Goal: Task Accomplishment & Management: Use online tool/utility

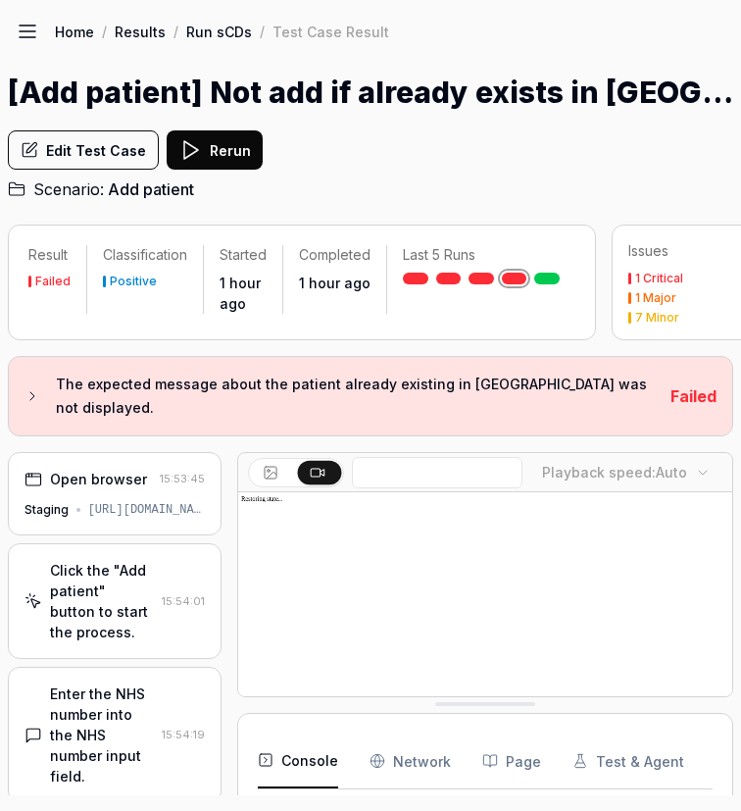
scroll to position [328, 0]
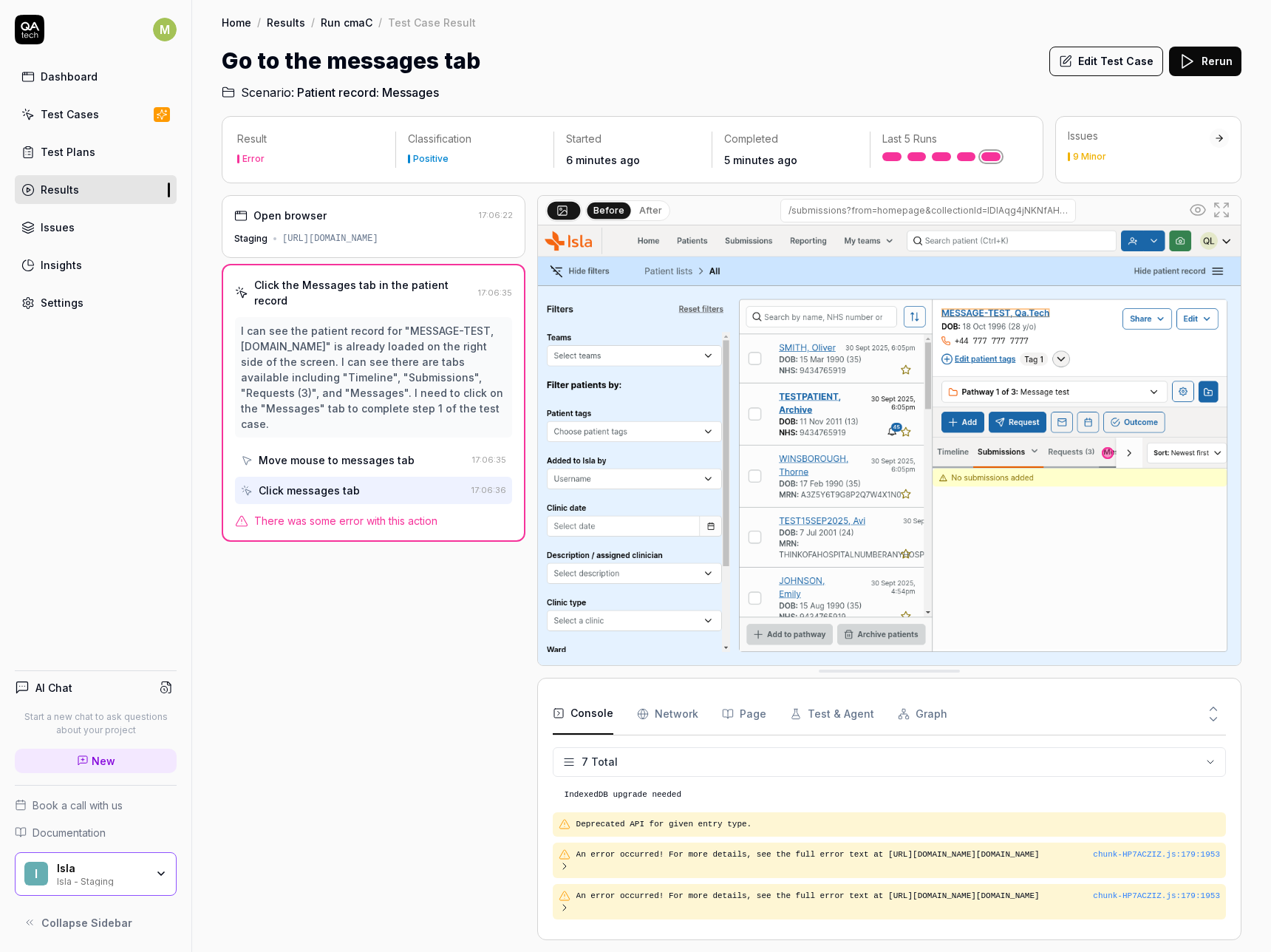
scroll to position [86, 0]
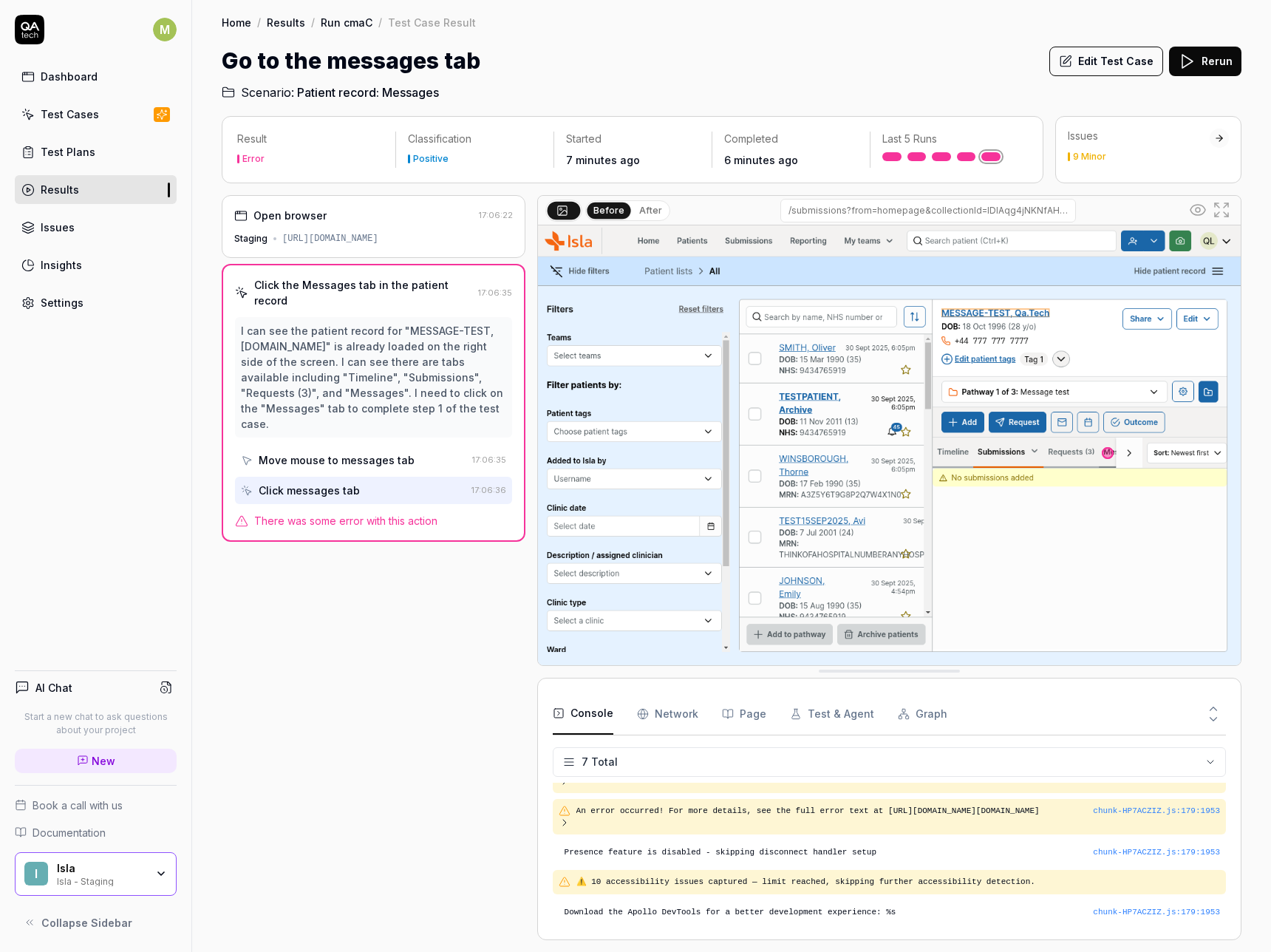
click at [1107, 63] on button "Edit Test Case" at bounding box center [1106, 61] width 114 height 29
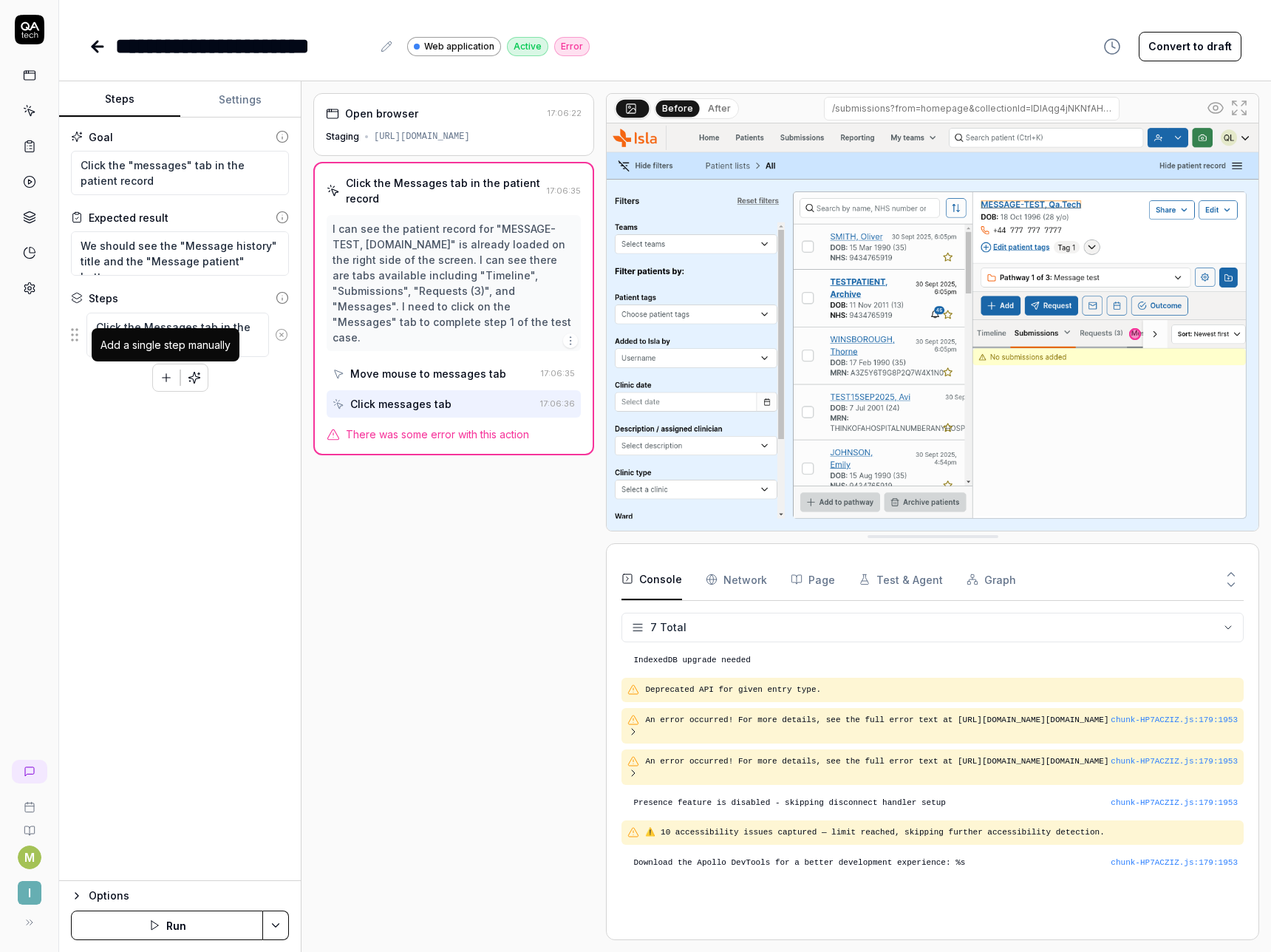
click at [168, 378] on icon "button" at bounding box center [166, 378] width 8 height 0
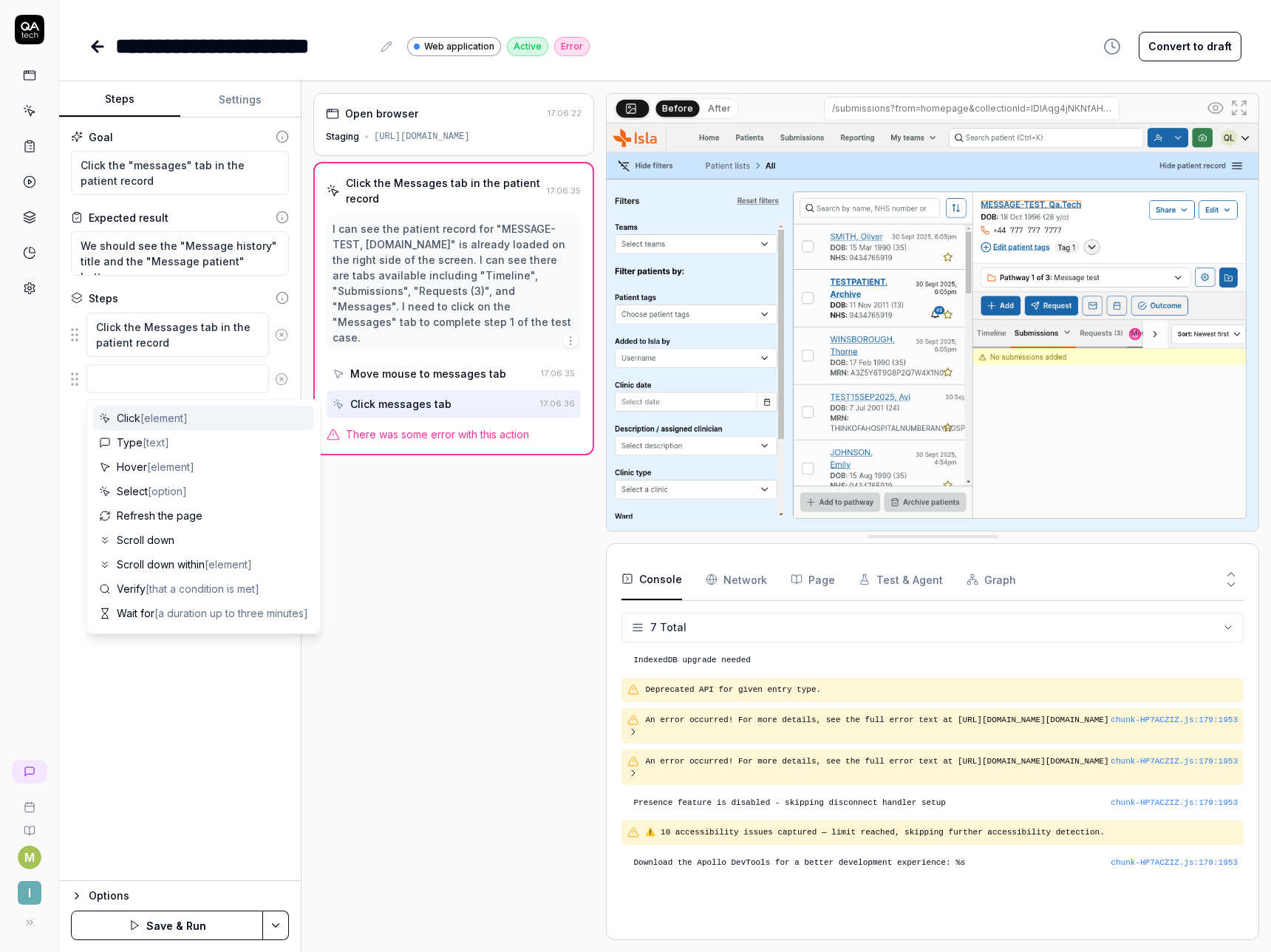
click at [126, 426] on div "Click [element]" at bounding box center [204, 418] width 221 height 24
type textarea "*"
type textarea "Click"
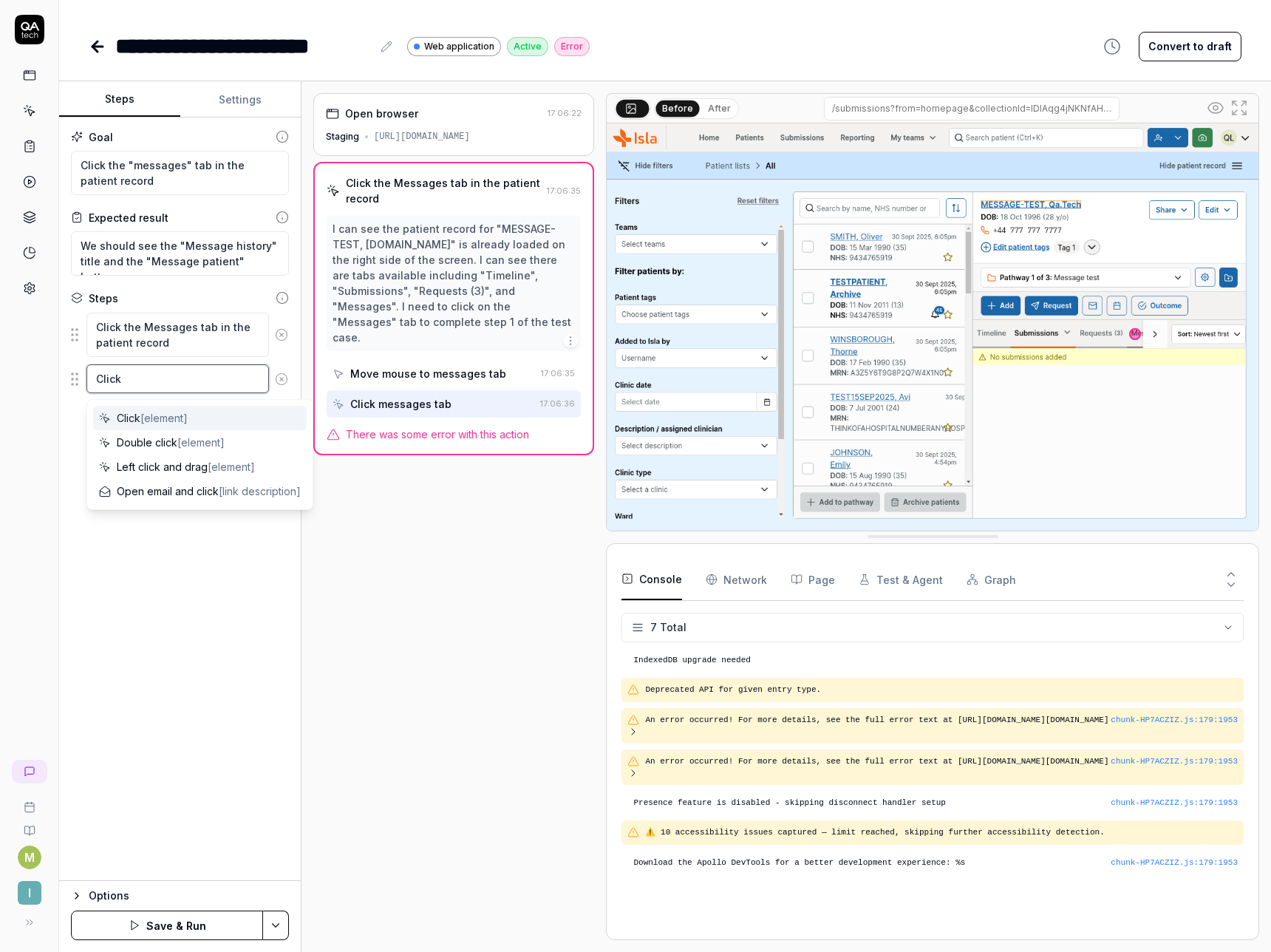
type textarea "*"
type textarea "Click t"
type textarea "*"
type textarea "Click th"
type textarea "*"
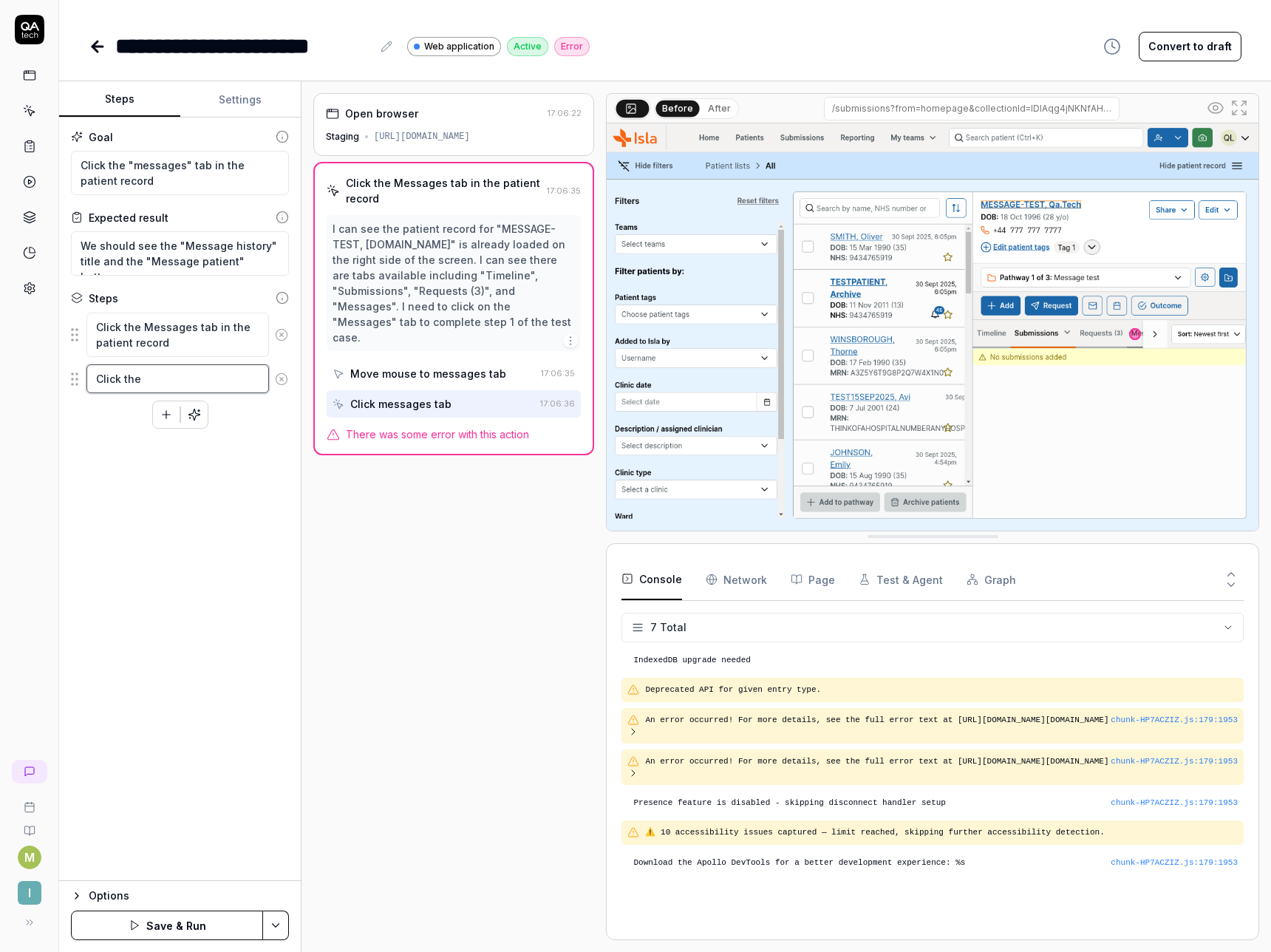
type textarea "Click the"
click at [1159, 332] on img at bounding box center [933, 327] width 652 height 407
click at [182, 385] on textarea "Click the" at bounding box center [178, 378] width 182 height 29
type textarea "*"
type textarea "Click the"
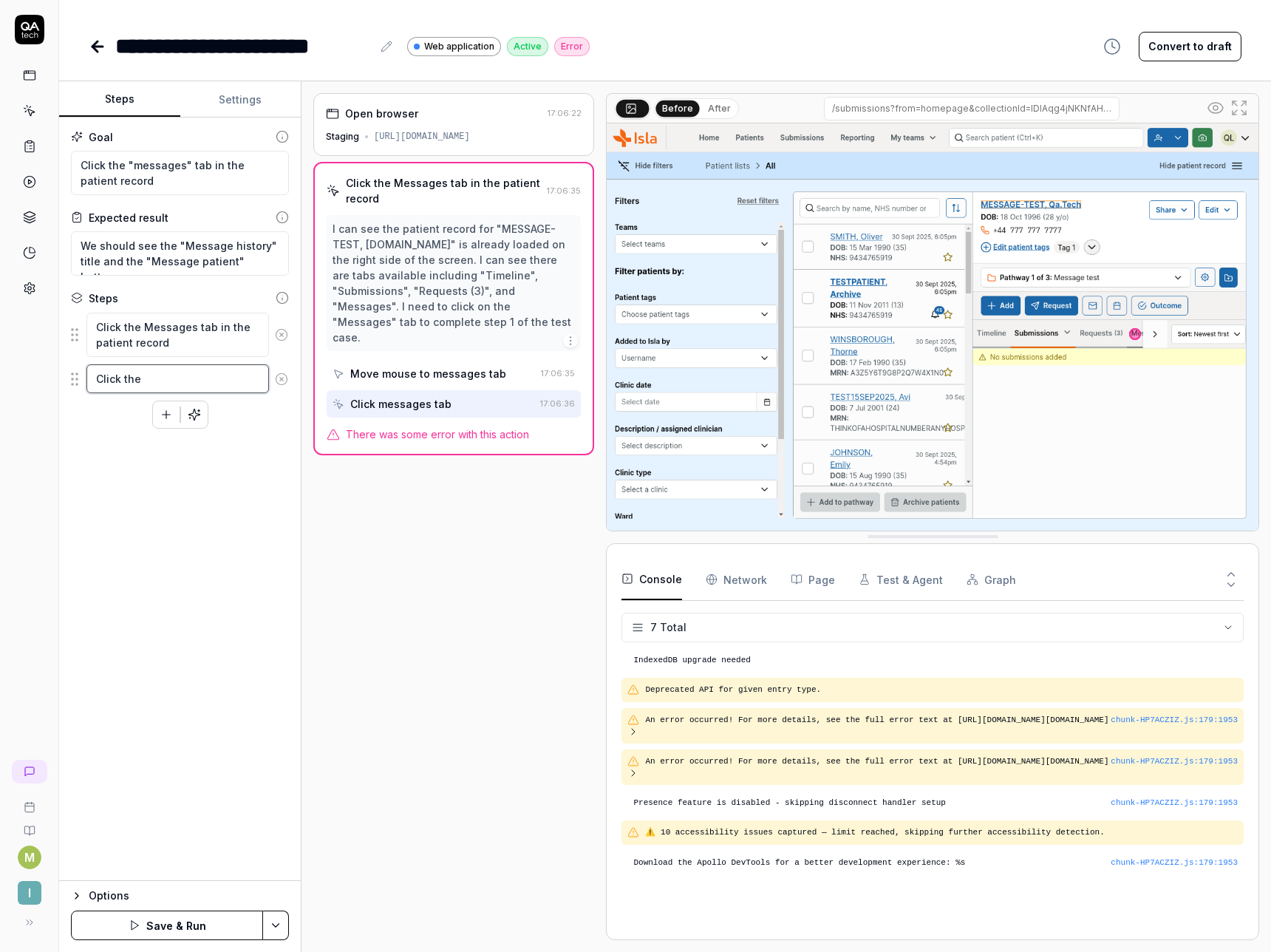
type textarea "*"
type textarea "Click the r"
type textarea "*"
type textarea "Click the ri"
type textarea "*"
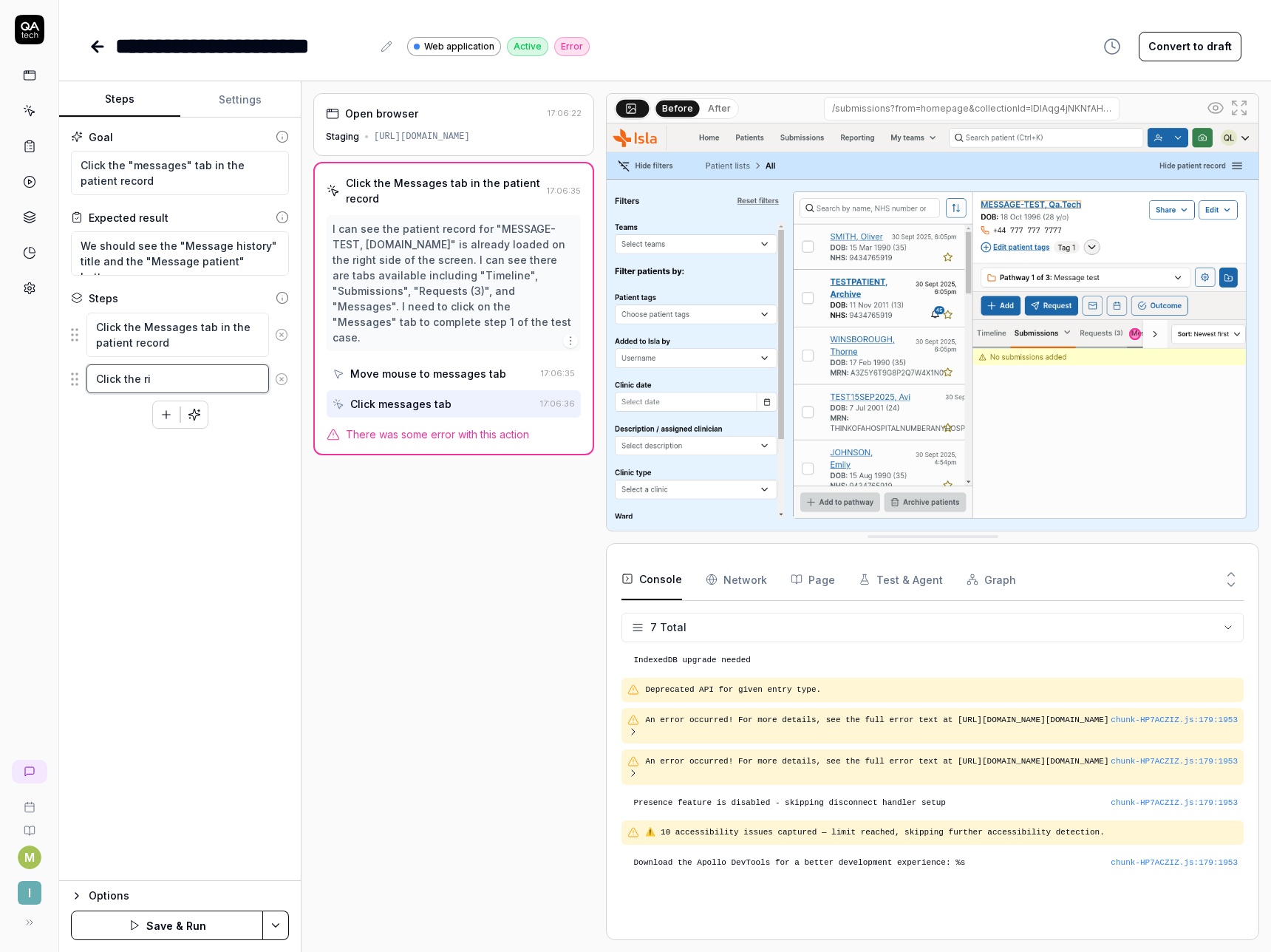
type textarea "Click the rig"
type textarea "*"
type textarea "Click the righ"
type textarea "*"
type textarea "Click the right"
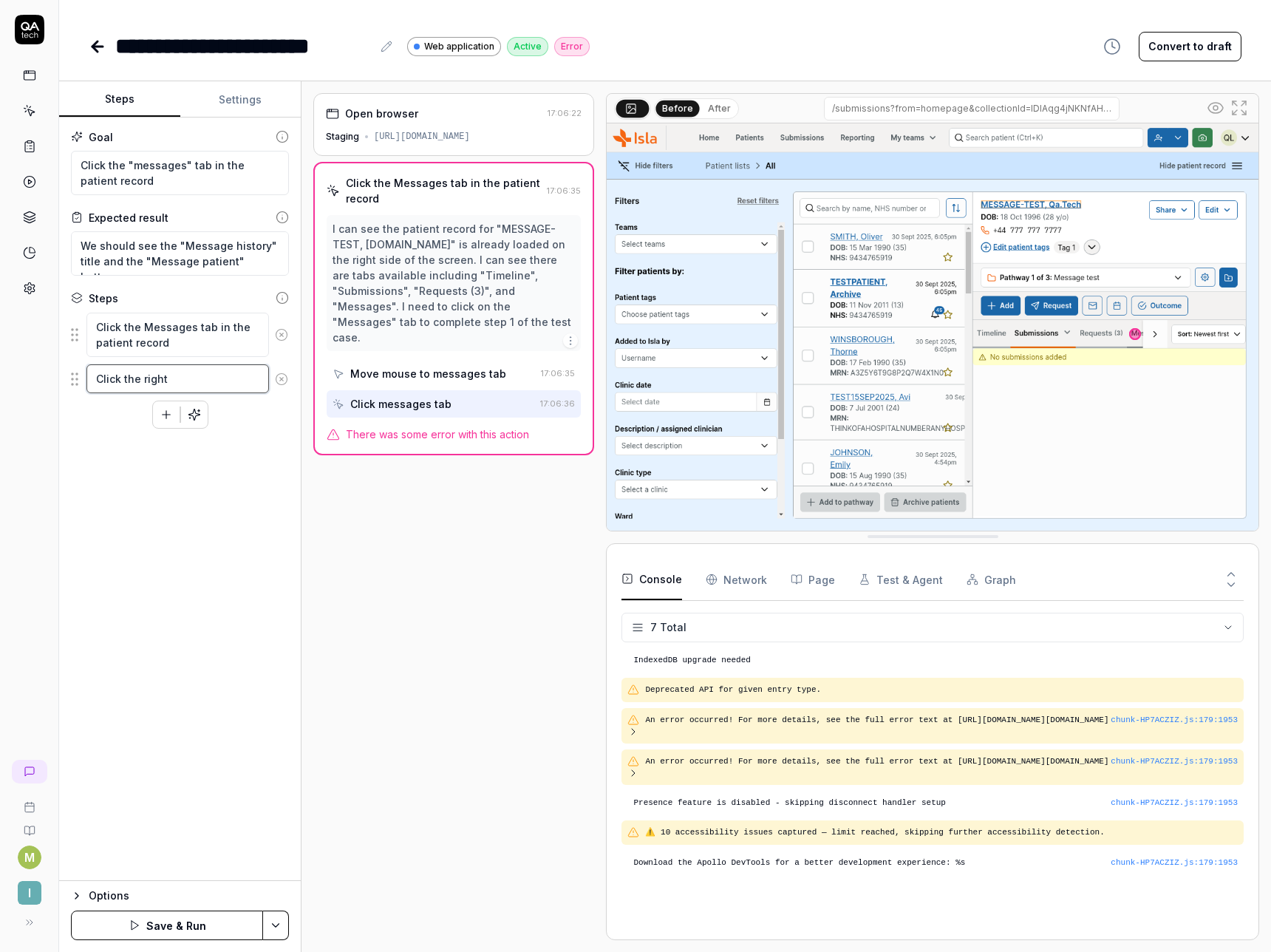
type textarea "*"
type textarea "Click the right"
type textarea "*"
type textarea "Click the right a"
type textarea "*"
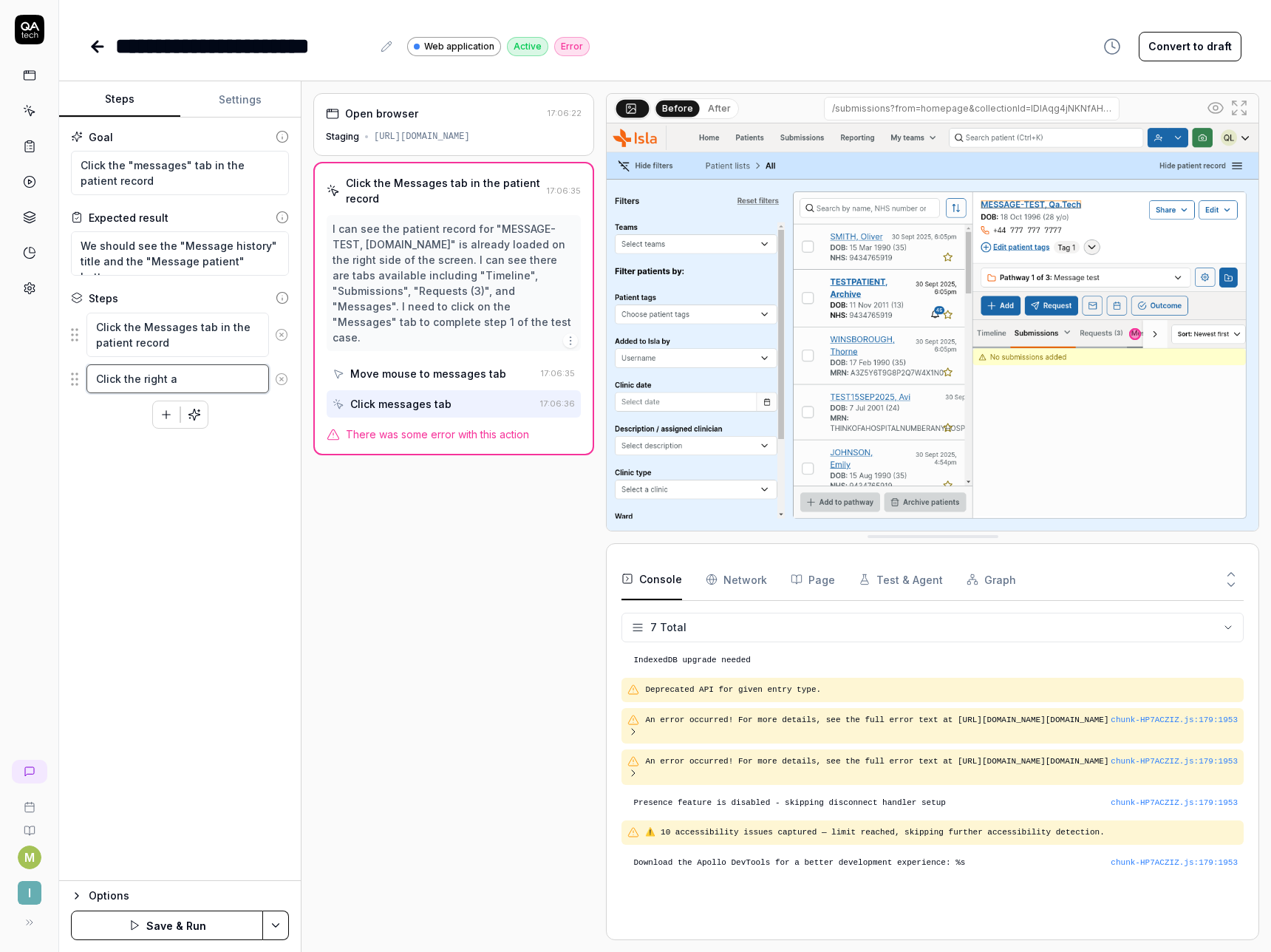
type textarea "Click the right ar"
type textarea "*"
type textarea "Click the right arr"
type textarea "*"
type textarea "Click the right arro"
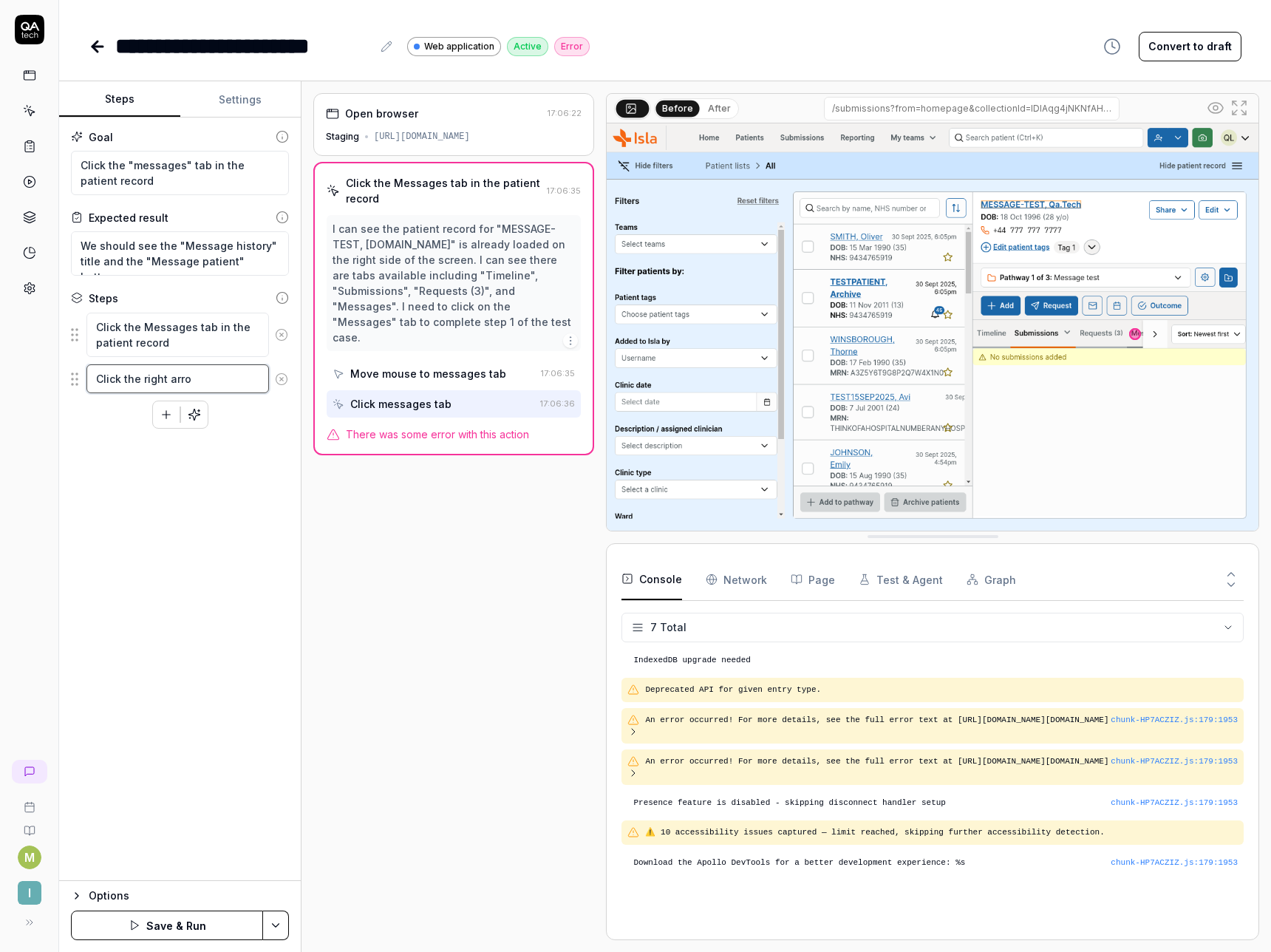
type textarea "*"
type textarea "Click the right arrow"
type textarea "*"
type textarea "Click the right arrow"
type textarea "*"
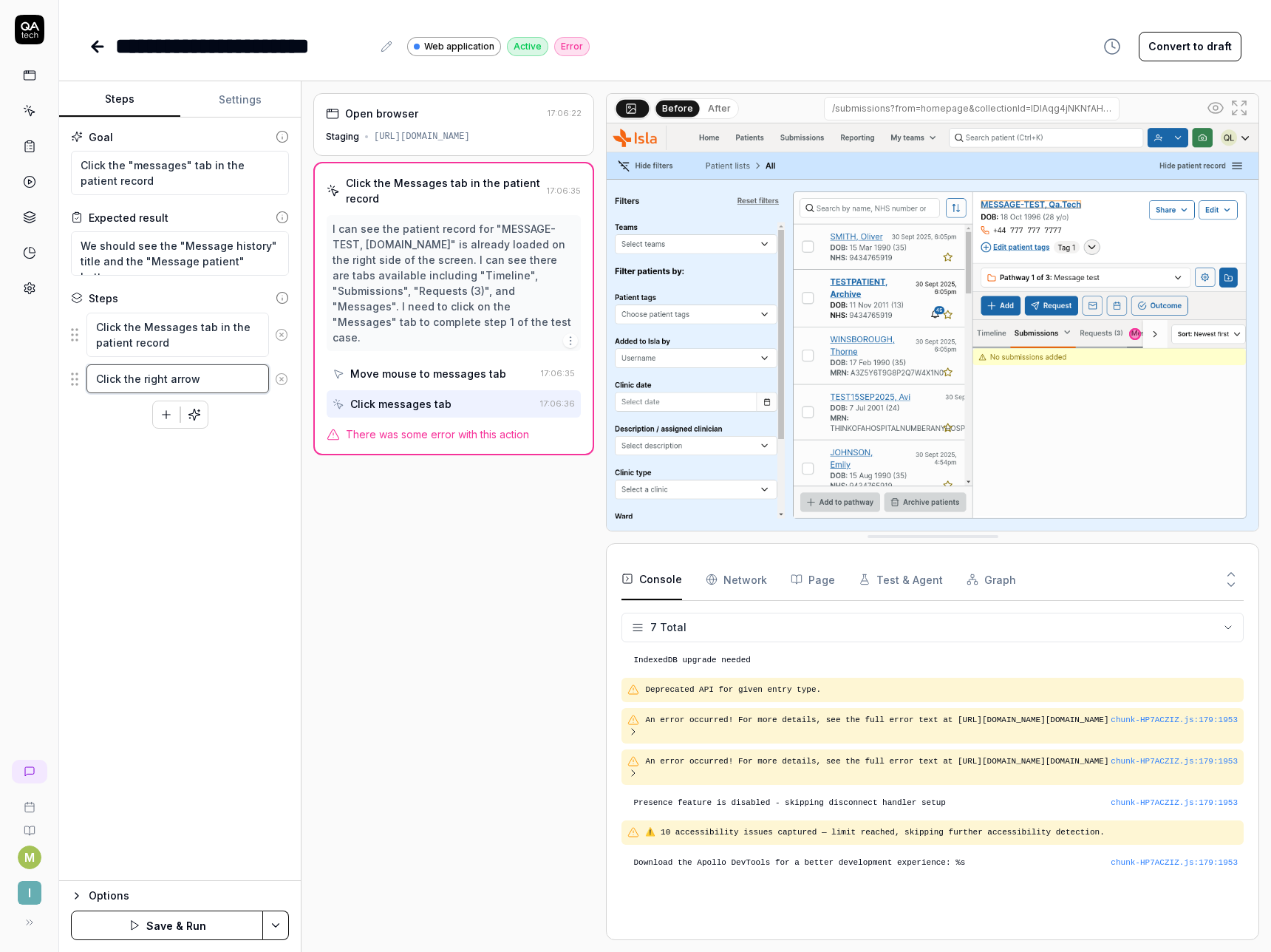
type textarea "Click the right arrow b"
type textarea "*"
type textarea "Click the right arrow bu"
type textarea "*"
type textarea "Click the right arrow but"
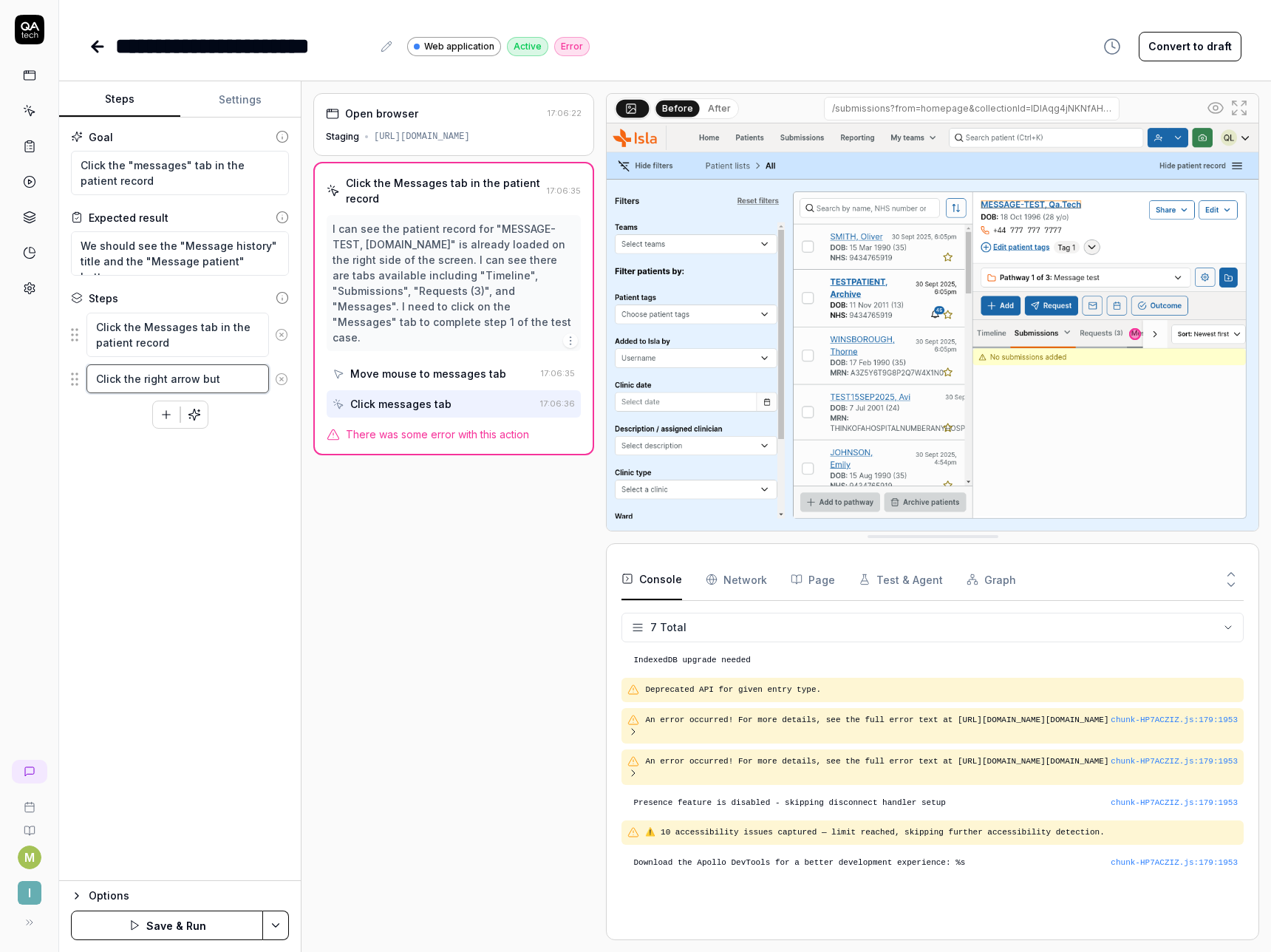
type textarea "*"
type textarea "Click the right arrow butt"
type textarea "*"
type textarea "Click the right arrow butto"
type textarea "*"
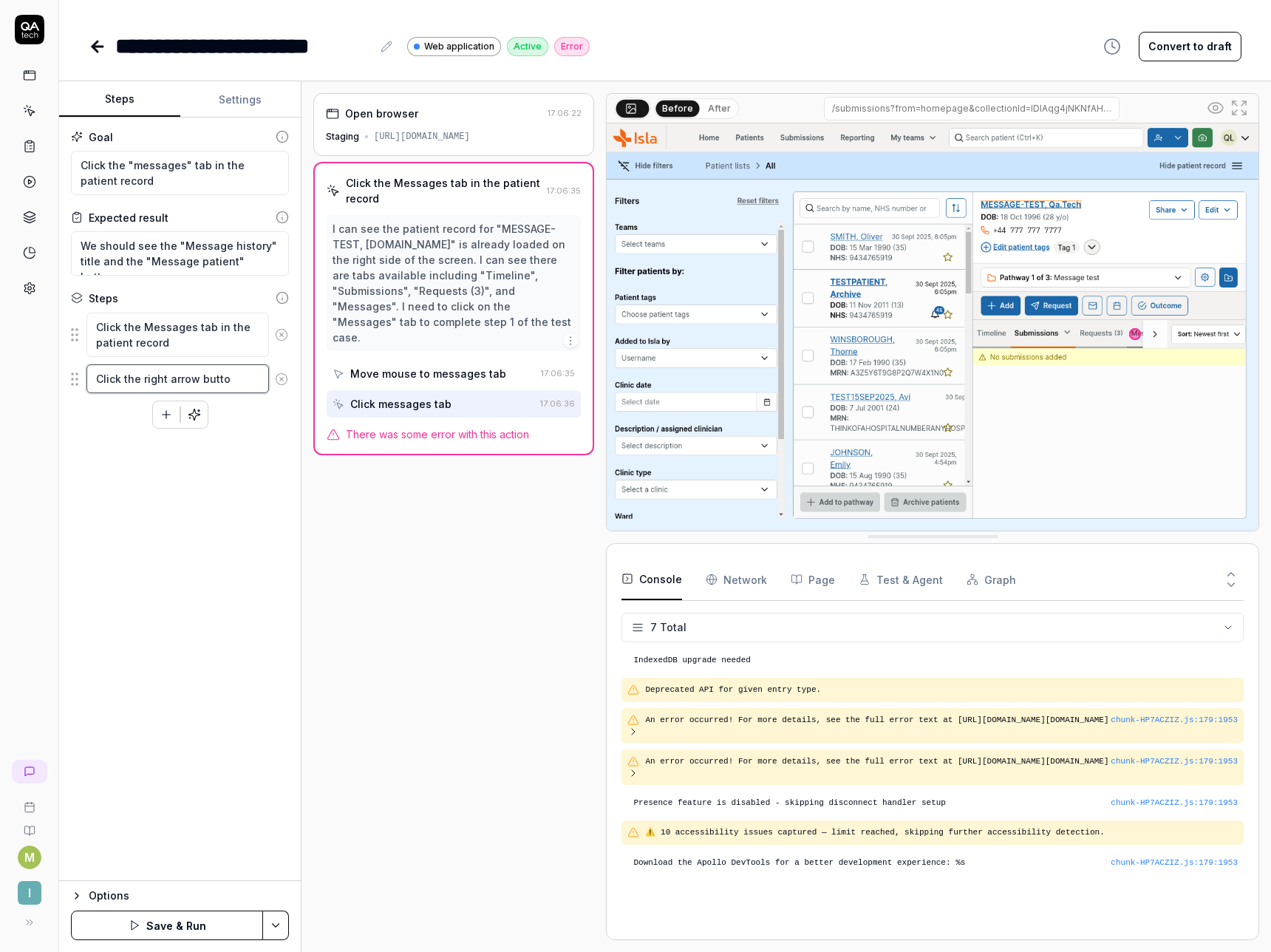
type textarea "Click the right arrow button"
type textarea "*"
type textarea "Click the right arrow button"
type textarea "*"
type textarea "Click the right arrow button u"
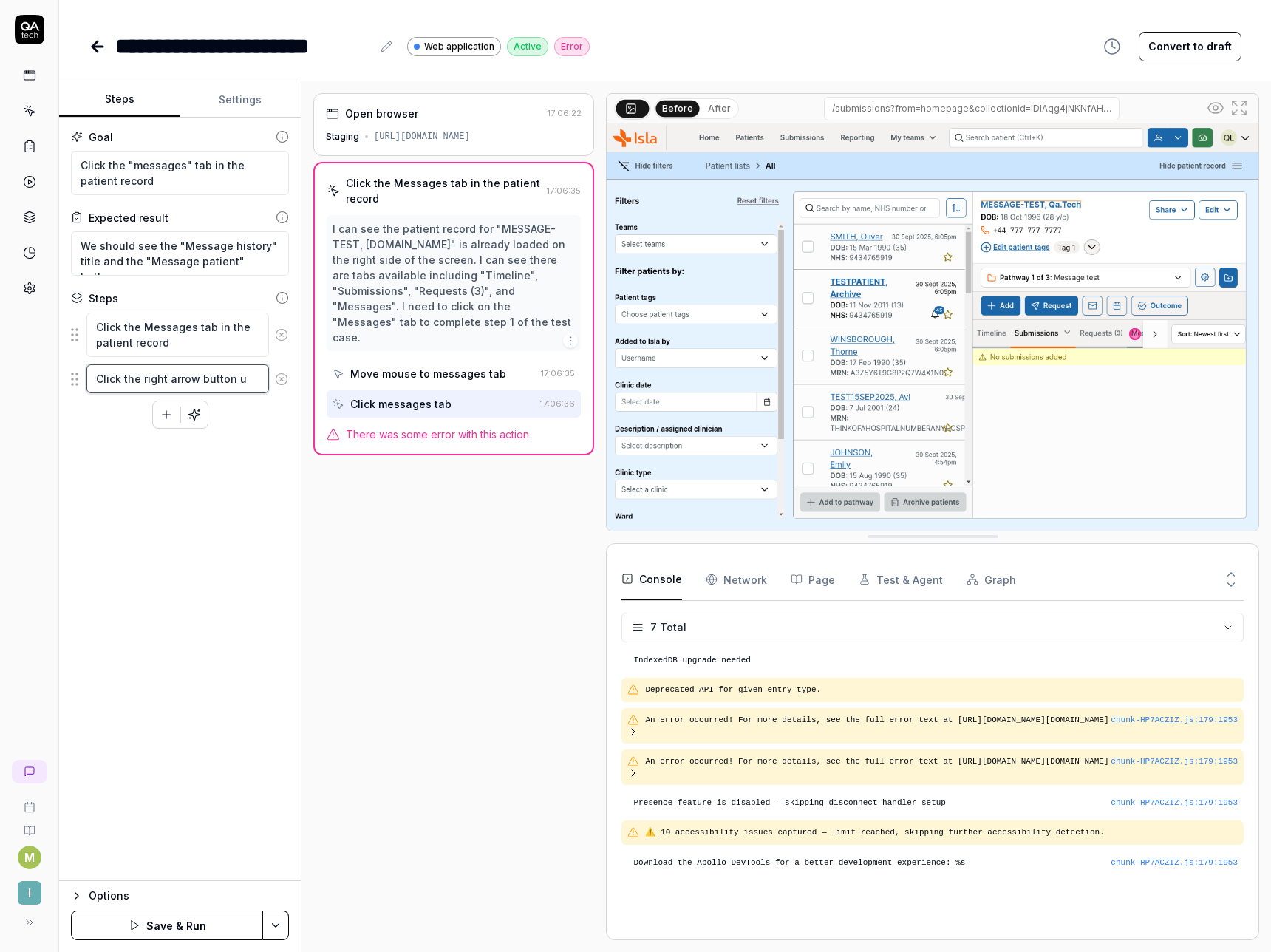
type textarea "*"
type textarea "Click the right arrow button un"
type textarea "*"
type textarea "Click the right arrow button unt"
type textarea "*"
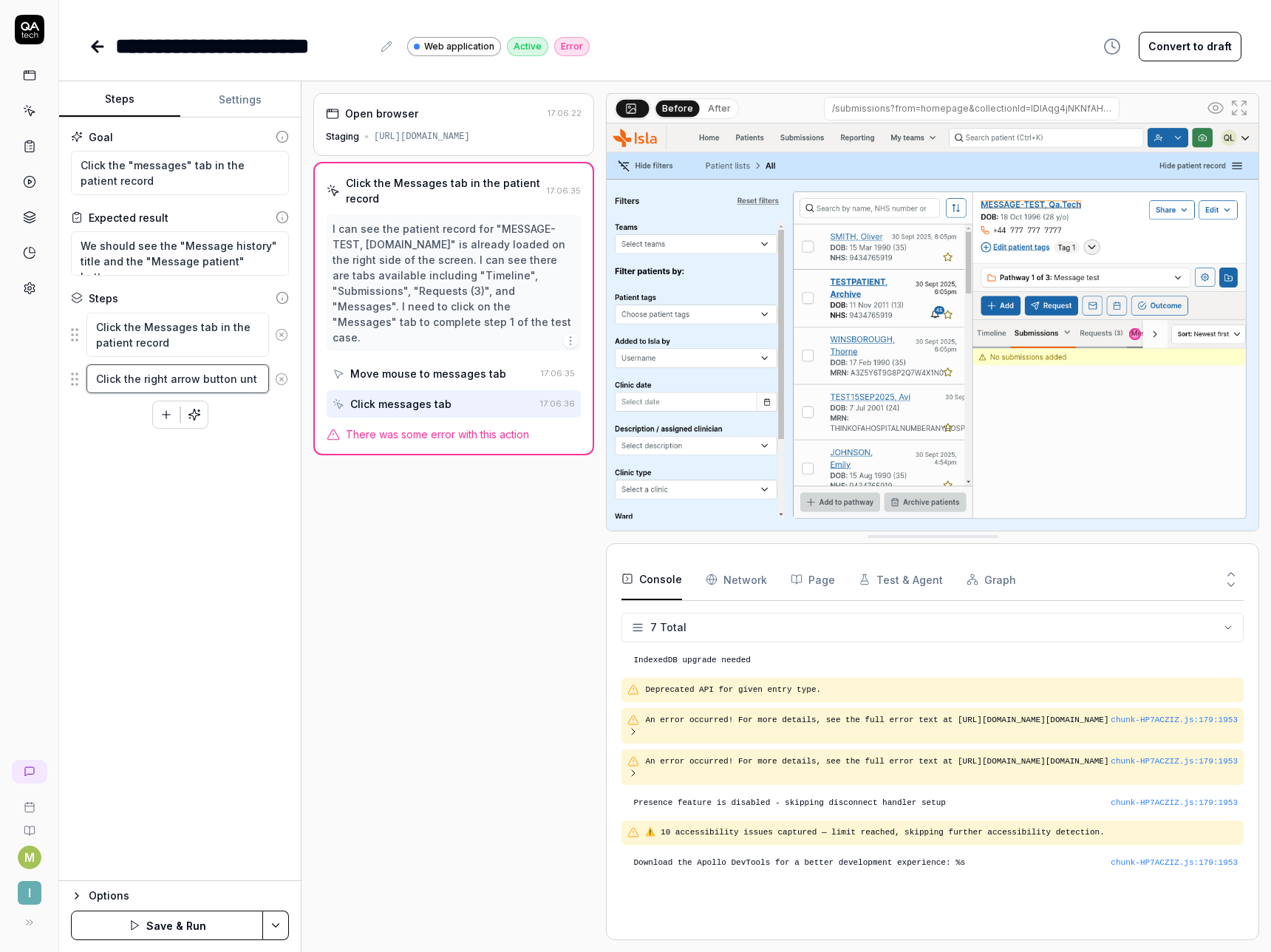
type textarea "Click the right arrow button unti"
type textarea "*"
type textarea "Click the right arrow button until"
type textarea "*"
type textarea "Click the right arrow button until"
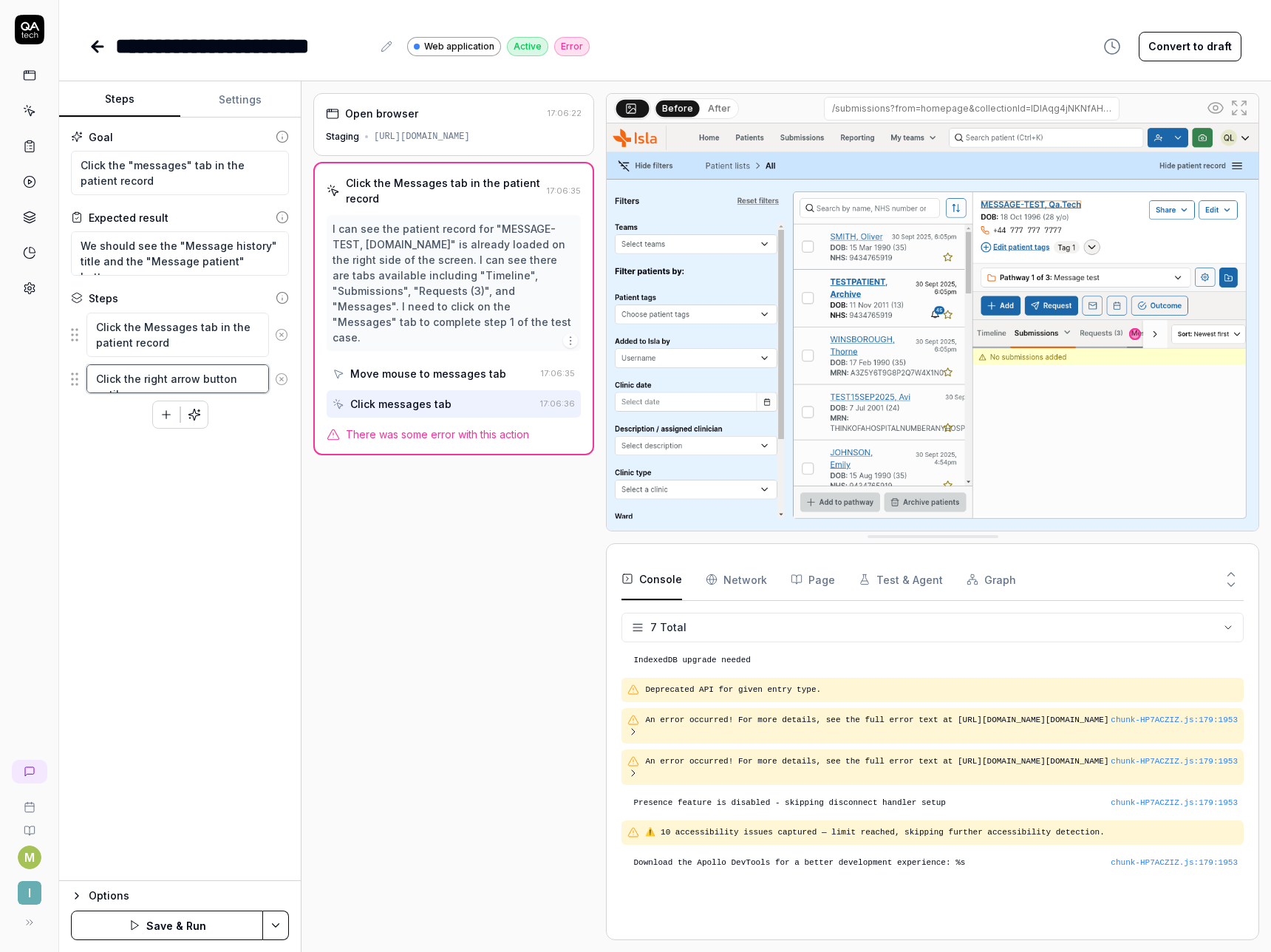
type textarea "*"
type textarea "Click the right arrow button until t"
type textarea "*"
type textarea "Click the right arrow button until th"
type textarea "*"
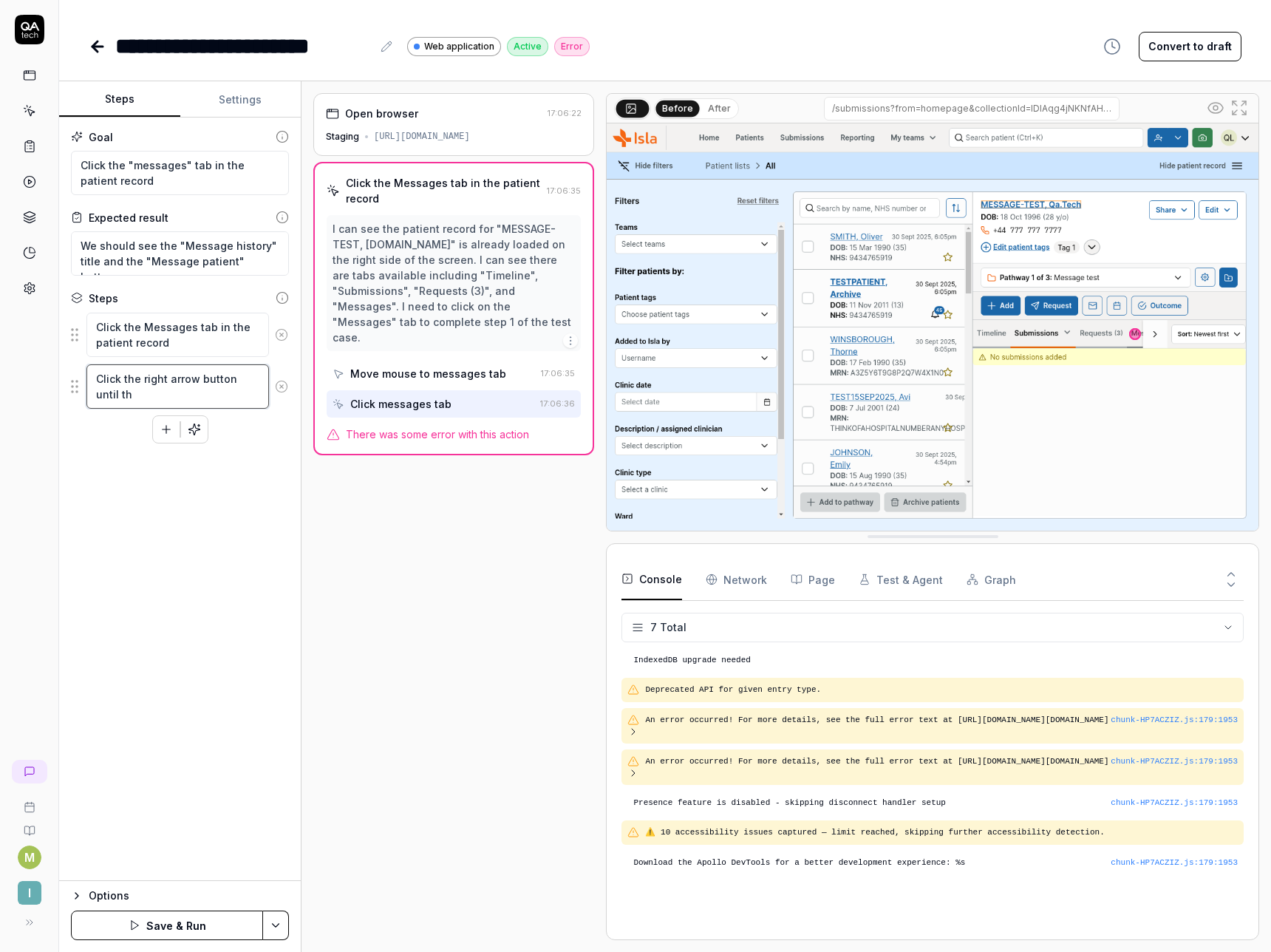
type textarea "Click the right arrow button until the"
type textarea "*"
type textarea "Click the right arrow button until the"
type textarea "*"
type textarea "Click the right arrow button until the me"
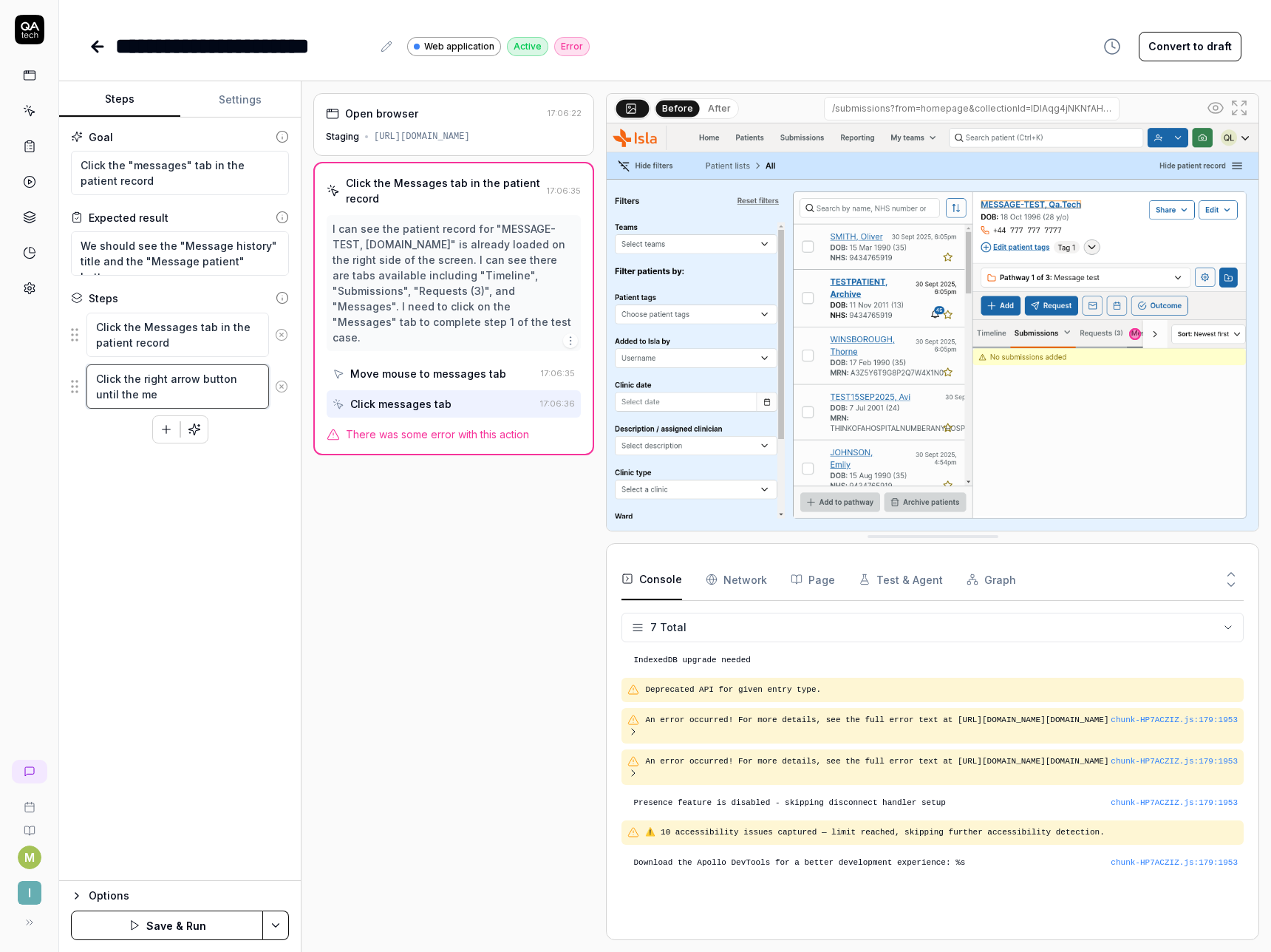
type textarea "*"
type textarea "Click the right arrow button until the mes"
type textarea "*"
type textarea "Click the right arrow button until the mess"
type textarea "*"
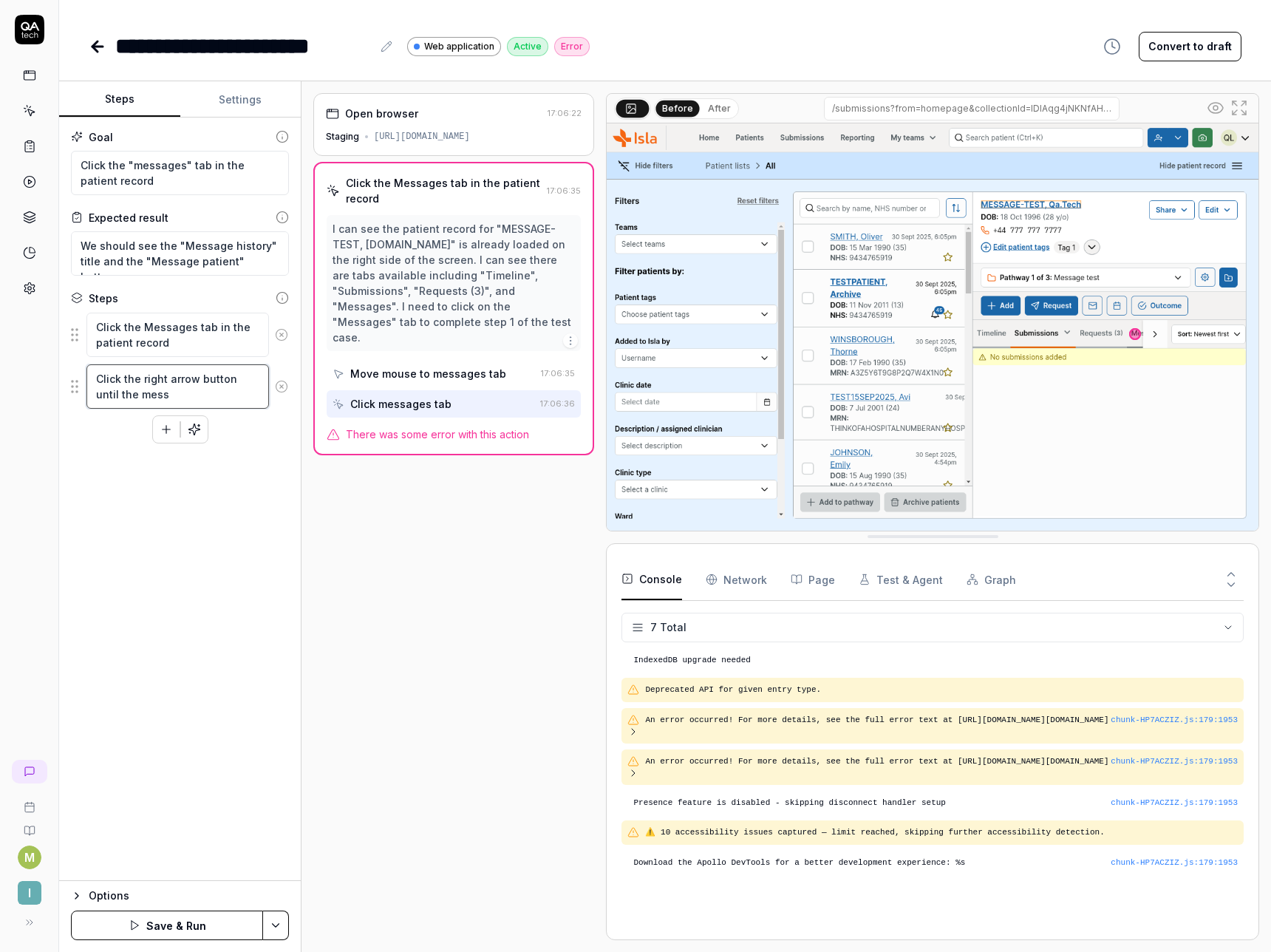
type textarea "Click the right arrow button until the messa"
type textarea "*"
type textarea "Click the right arrow button until the messag"
type textarea "*"
type textarea "Click the right arrow button until the message"
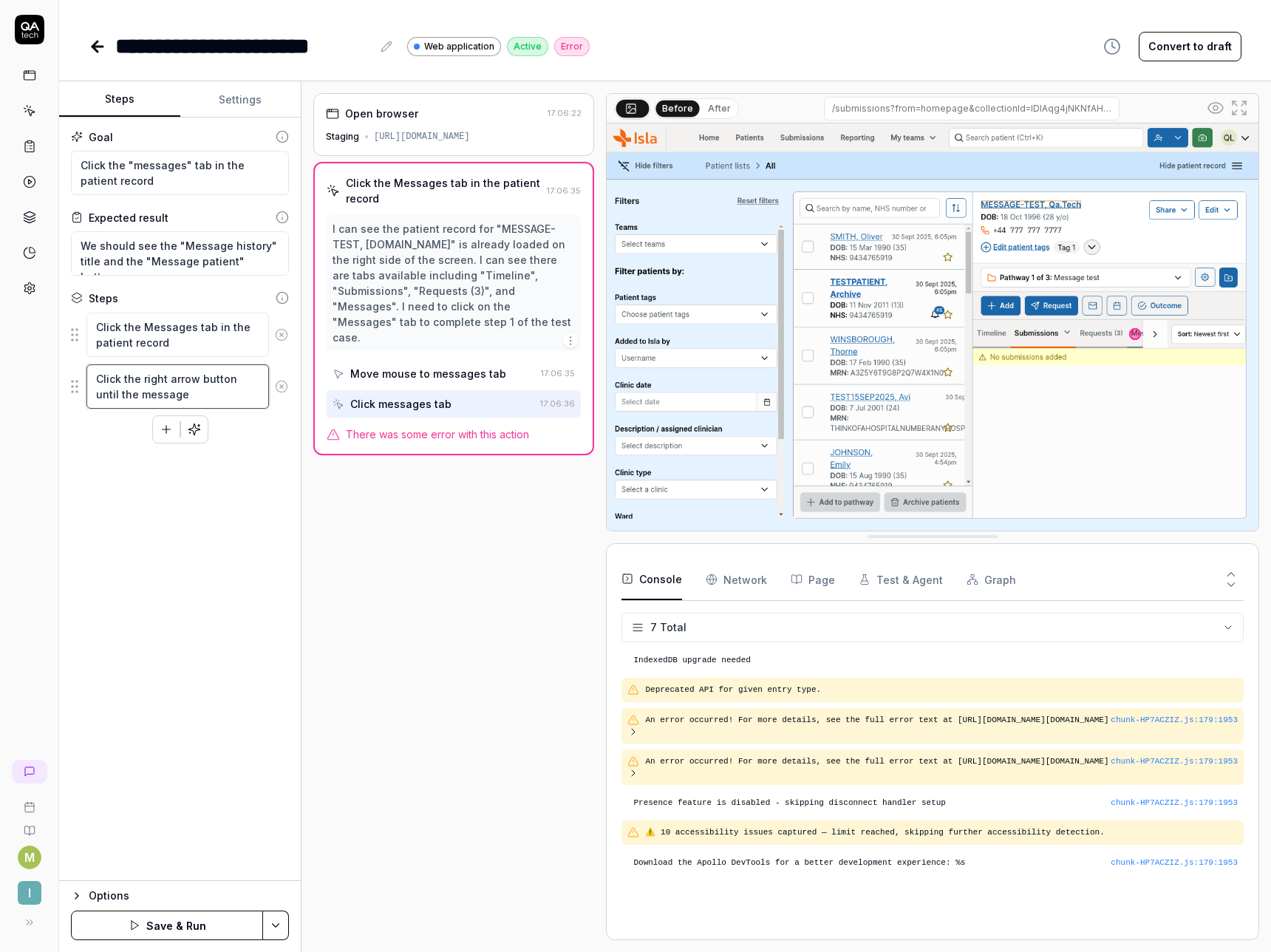
type textarea "*"
type textarea "Click the right arrow button until the messaged"
type textarea "*"
type textarea "Click the right arrow button until the messaged"
type textarea "*"
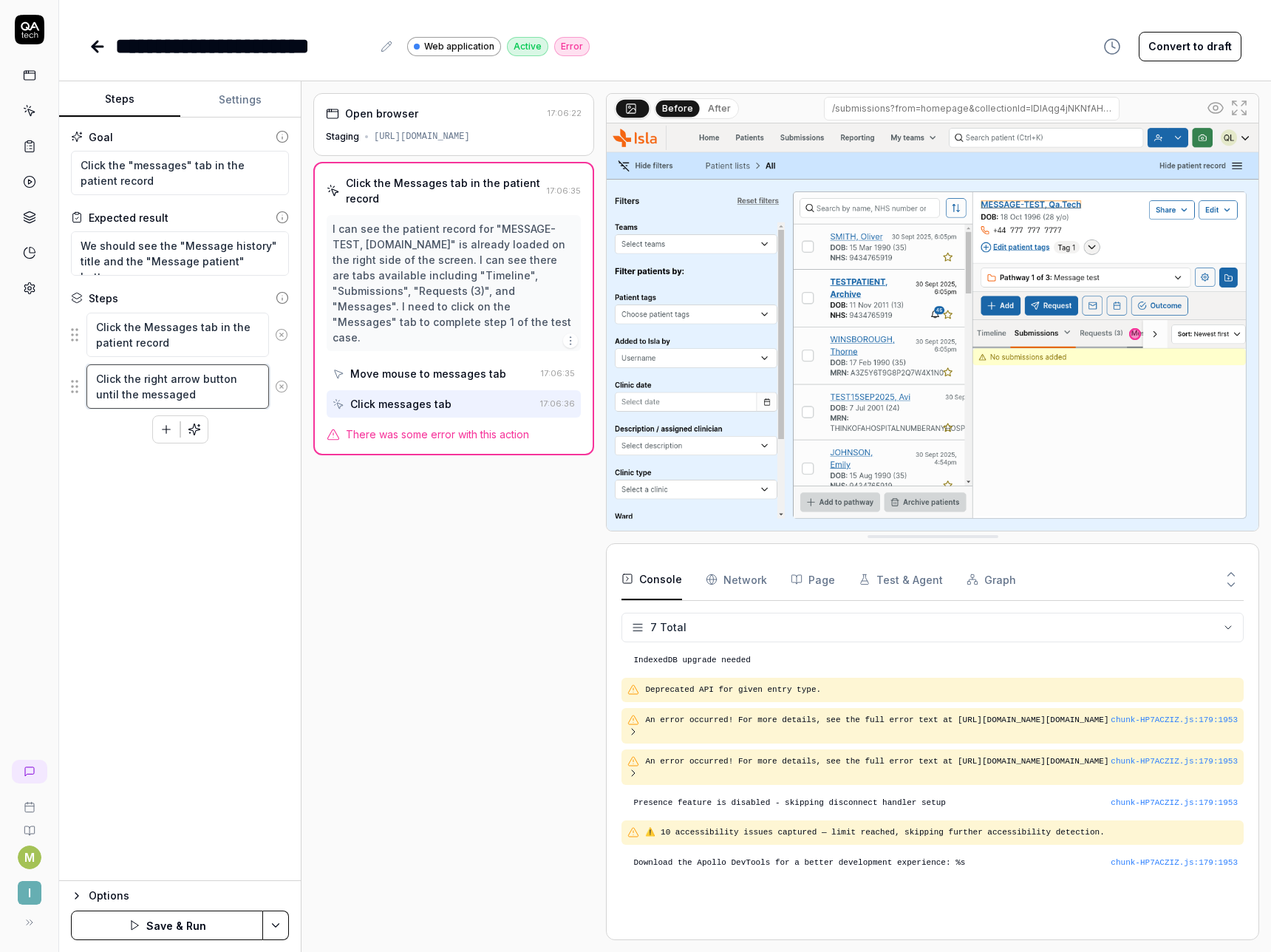
type textarea "Click the right arrow button until the messaged t"
type textarea "*"
type textarea "Click the right arrow button until the messaged ta"
type textarea "*"
type textarea "Click the right arrow button until the messaged tab"
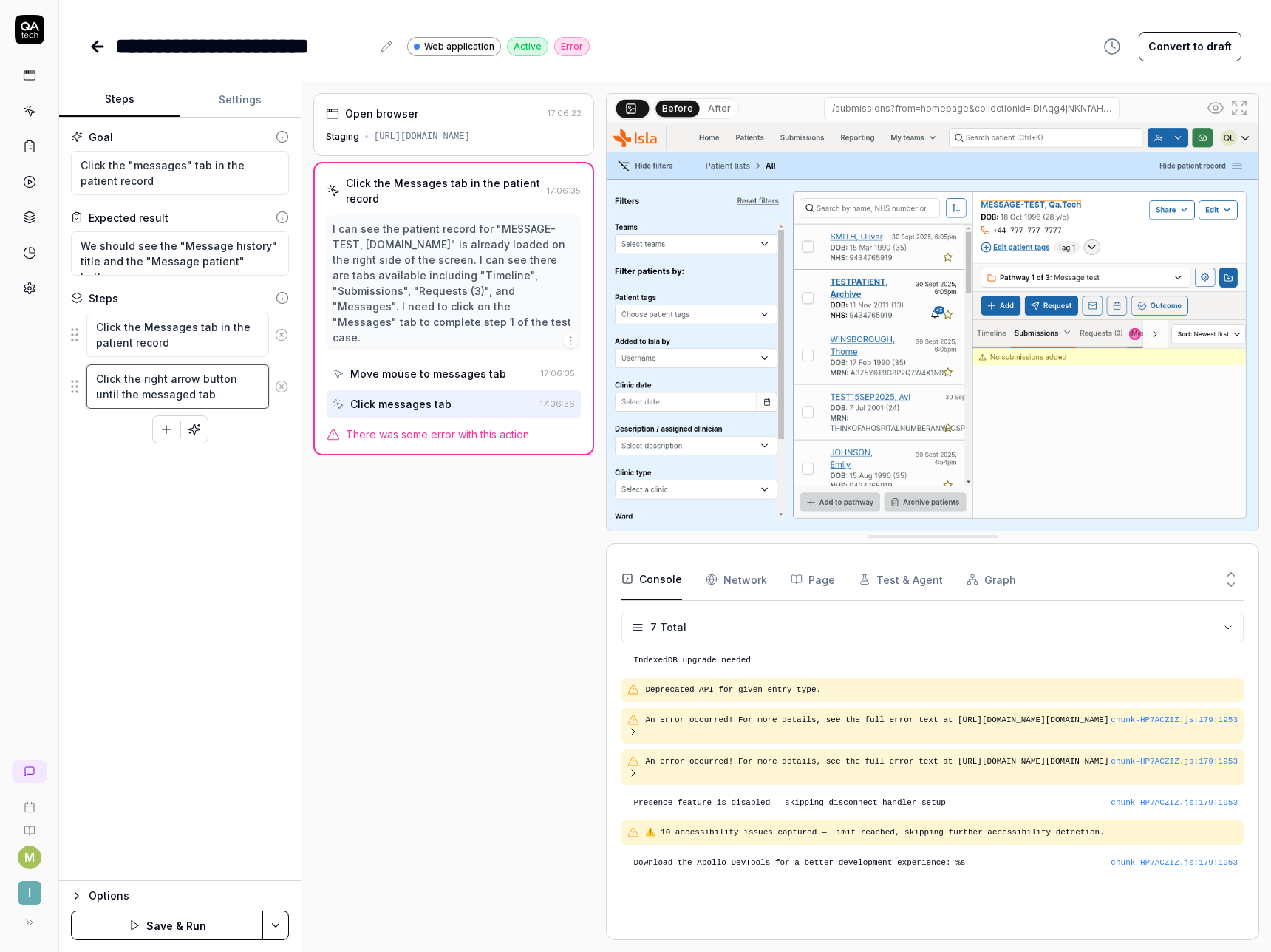
type textarea "*"
type textarea "Click the right arrow button until the messaged tab"
type textarea "*"
type textarea "Click the right arrow button until the messaged tab i"
type textarea "*"
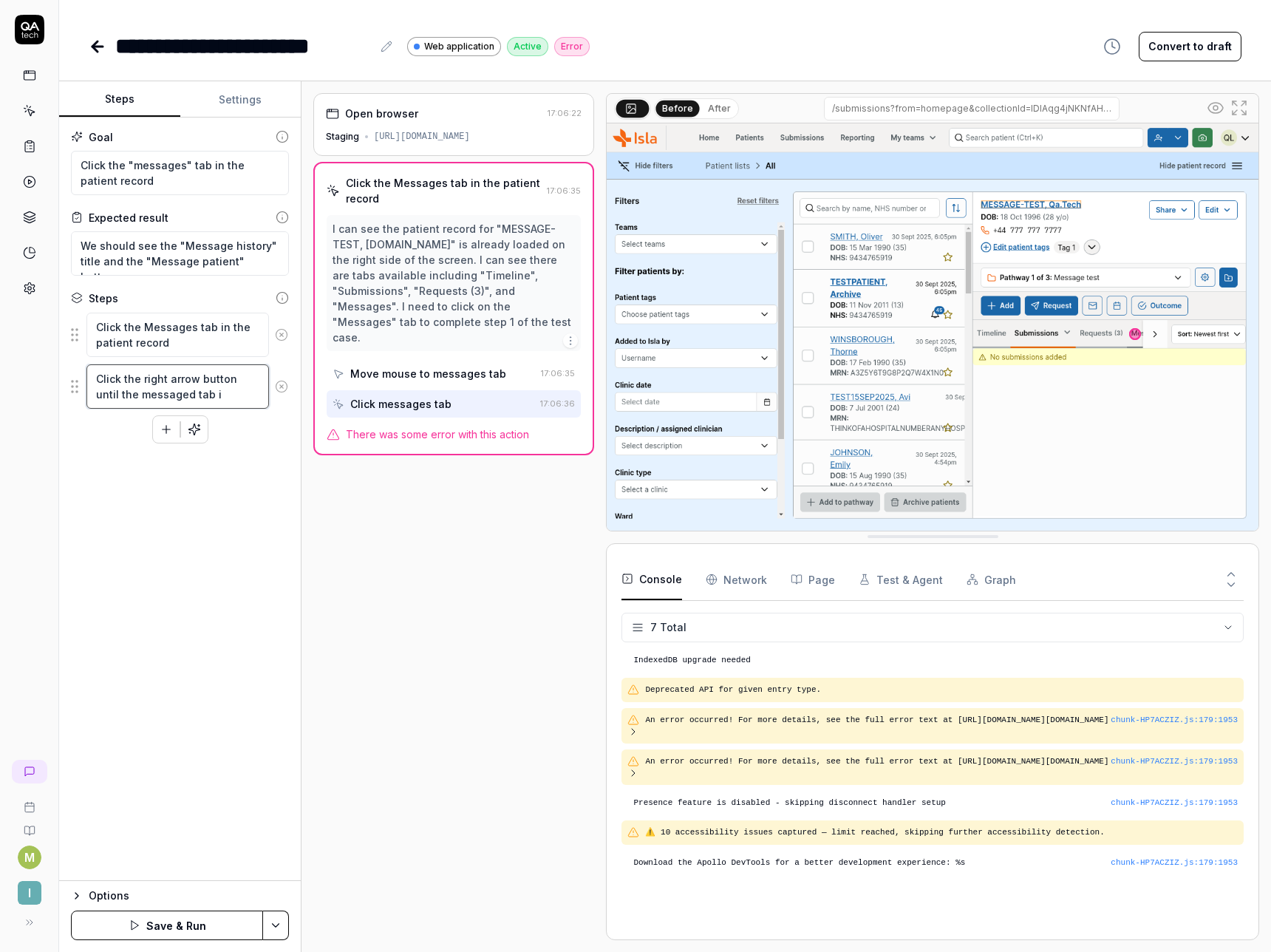
type textarea "Click the right arrow button until the messaged tab is"
type textarea "*"
type textarea "Click the right arrow button until the messaged tab is i"
type textarea "*"
type textarea "Click the right arrow button until the messaged tab is in"
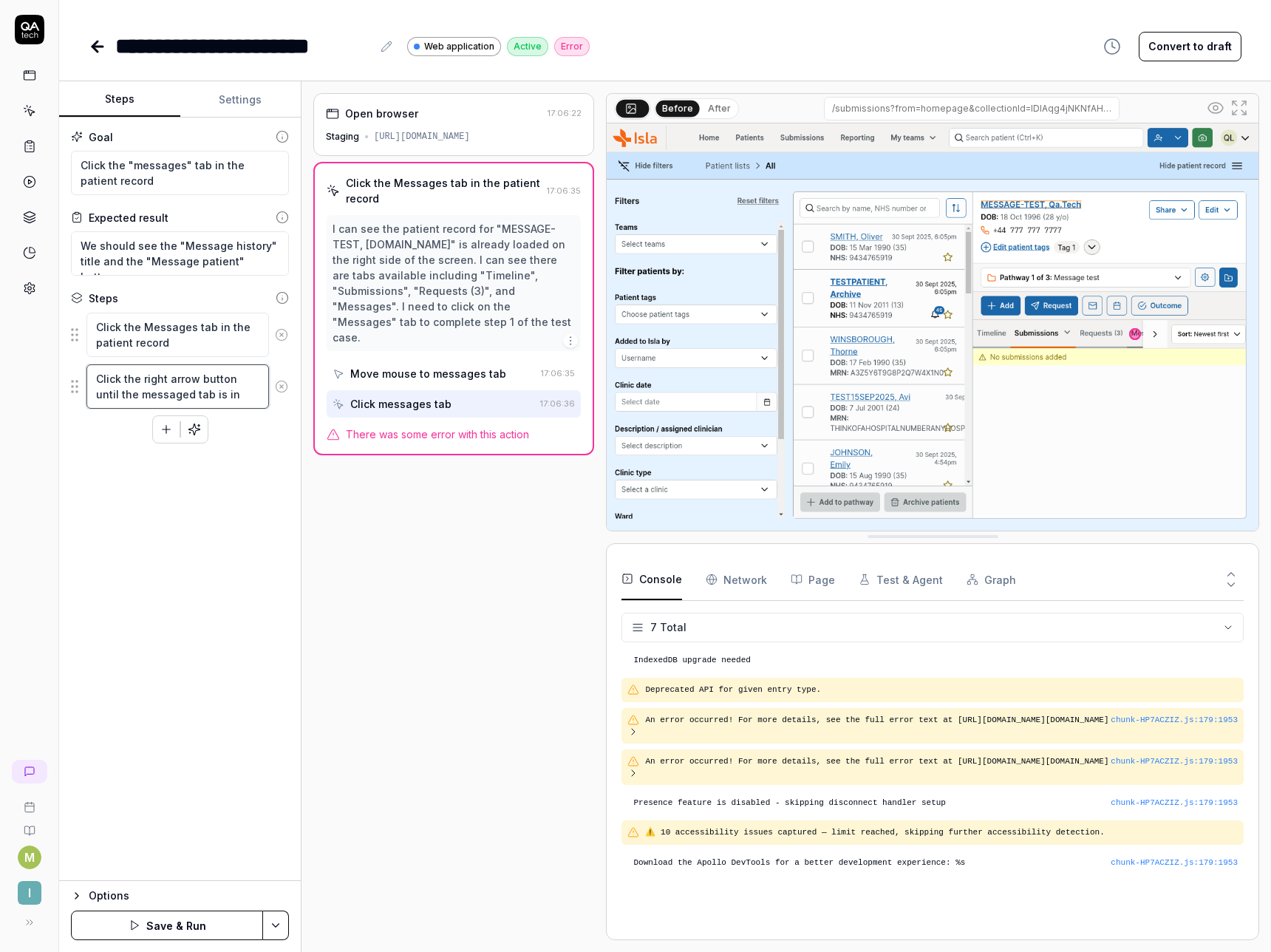
type textarea "*"
type textarea "Click the right arrow button until the messaged tab is i"
type textarea "*"
type textarea "Click the right arrow button until the messaged tab is"
type textarea "*"
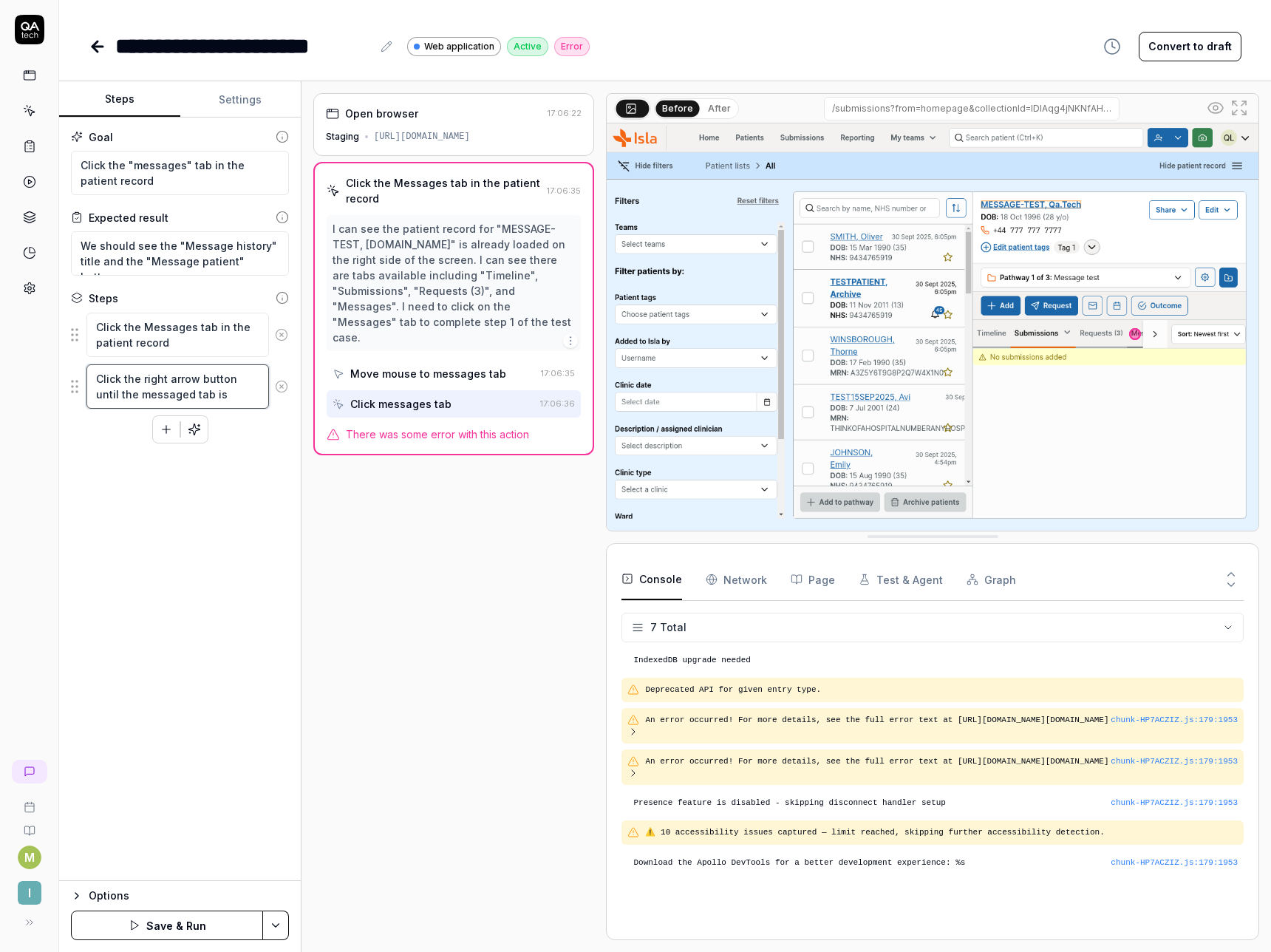
type textarea "Click the right arrow button until the messaged tab is v"
type textarea "*"
type textarea "Click the right arrow button until the messaged tab is vi"
type textarea "*"
type textarea "Click the right arrow button until the messaged tab is vis"
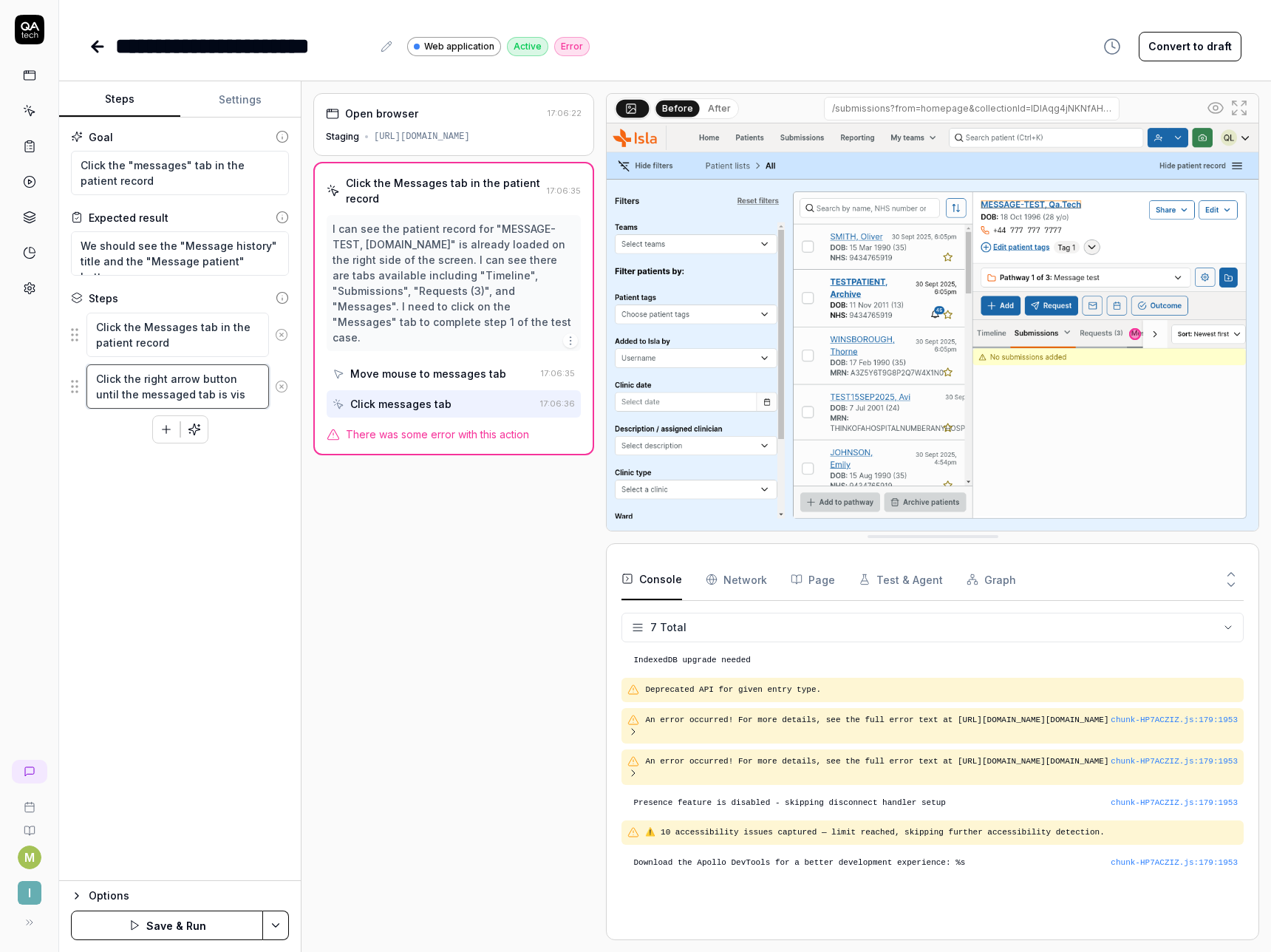
type textarea "*"
type textarea "Click the right arrow button until the messaged tab is visi"
type textarea "*"
type textarea "Click the right arrow button until the messaged tab is visib"
type textarea "*"
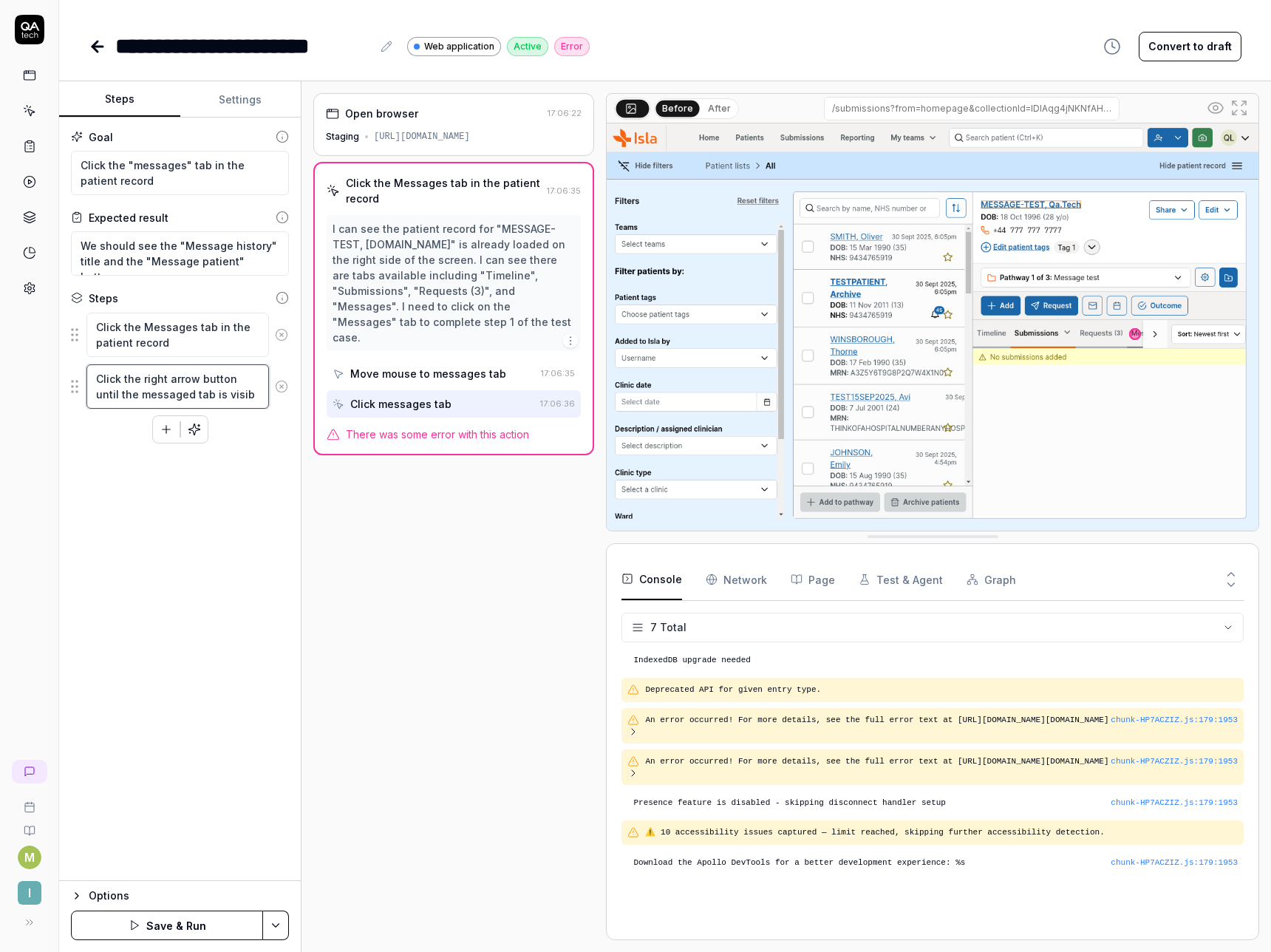
type textarea "Click the right arrow button until the messaged tab is visibl"
type textarea "*"
type textarea "Click the right arrow button until the messaged tab is visible"
drag, startPoint x: 77, startPoint y: 393, endPoint x: 78, endPoint y: 333, distance: 60.0
click at [78, 333] on fieldset "Click the Messages tab in the patient record Click the right arrow button until…" at bounding box center [179, 360] width 218 height 97
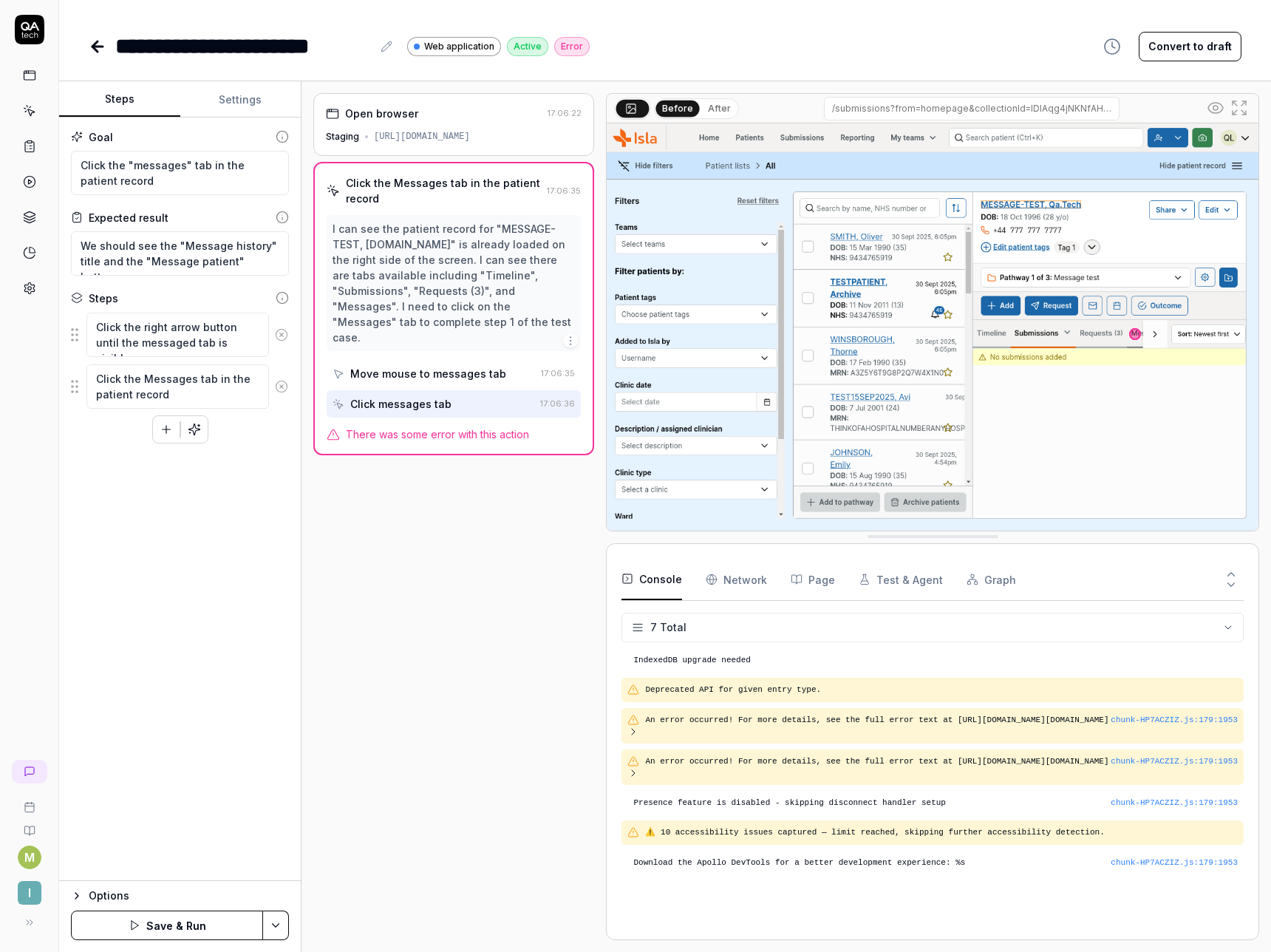
click at [132, 464] on div "Goal Click the "messages" tab in the patient record Expected result We should s…" at bounding box center [179, 499] width 242 height 764
click at [181, 924] on button "Save & Run" at bounding box center [167, 925] width 192 height 29
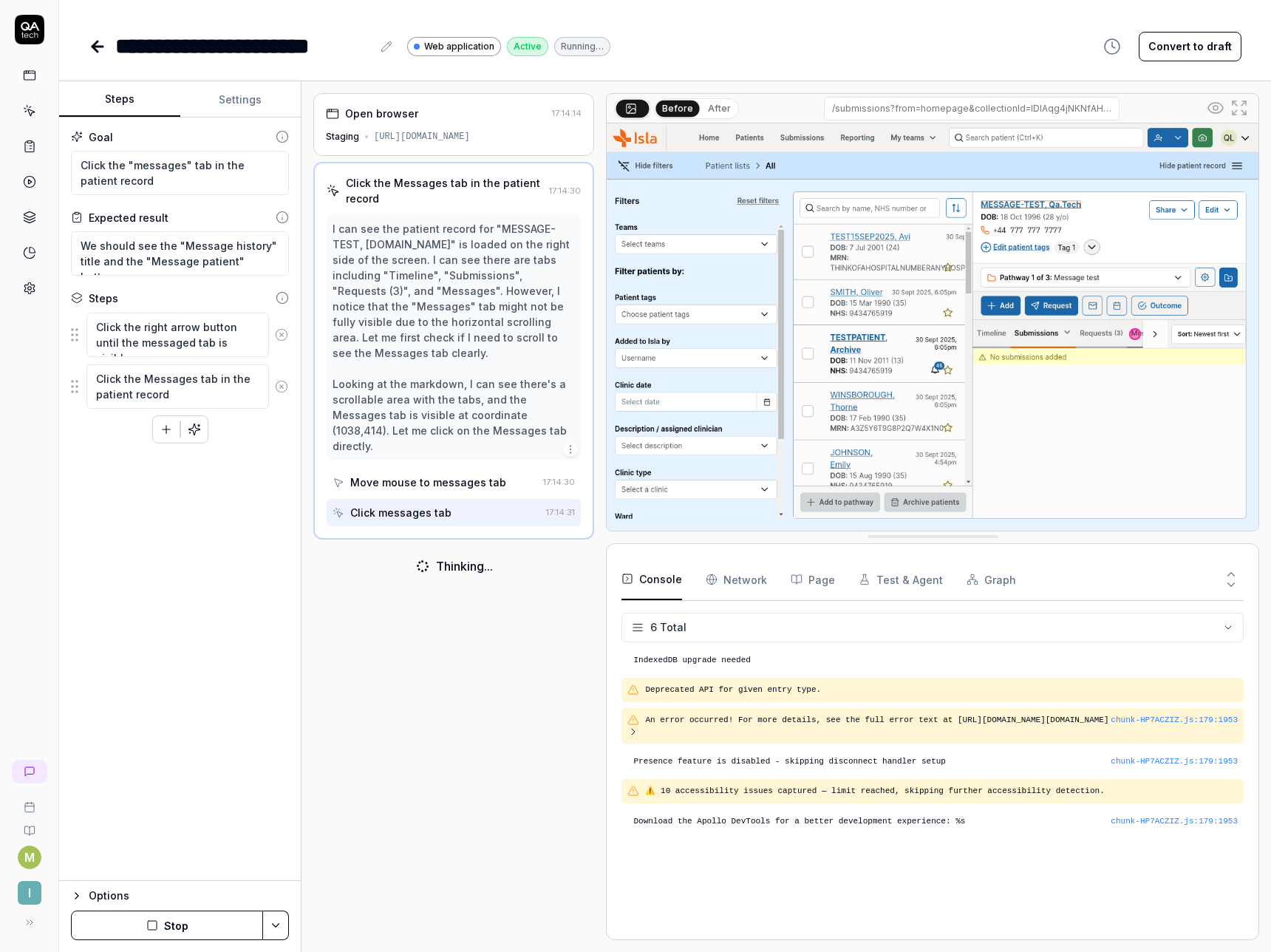
type textarea "*"
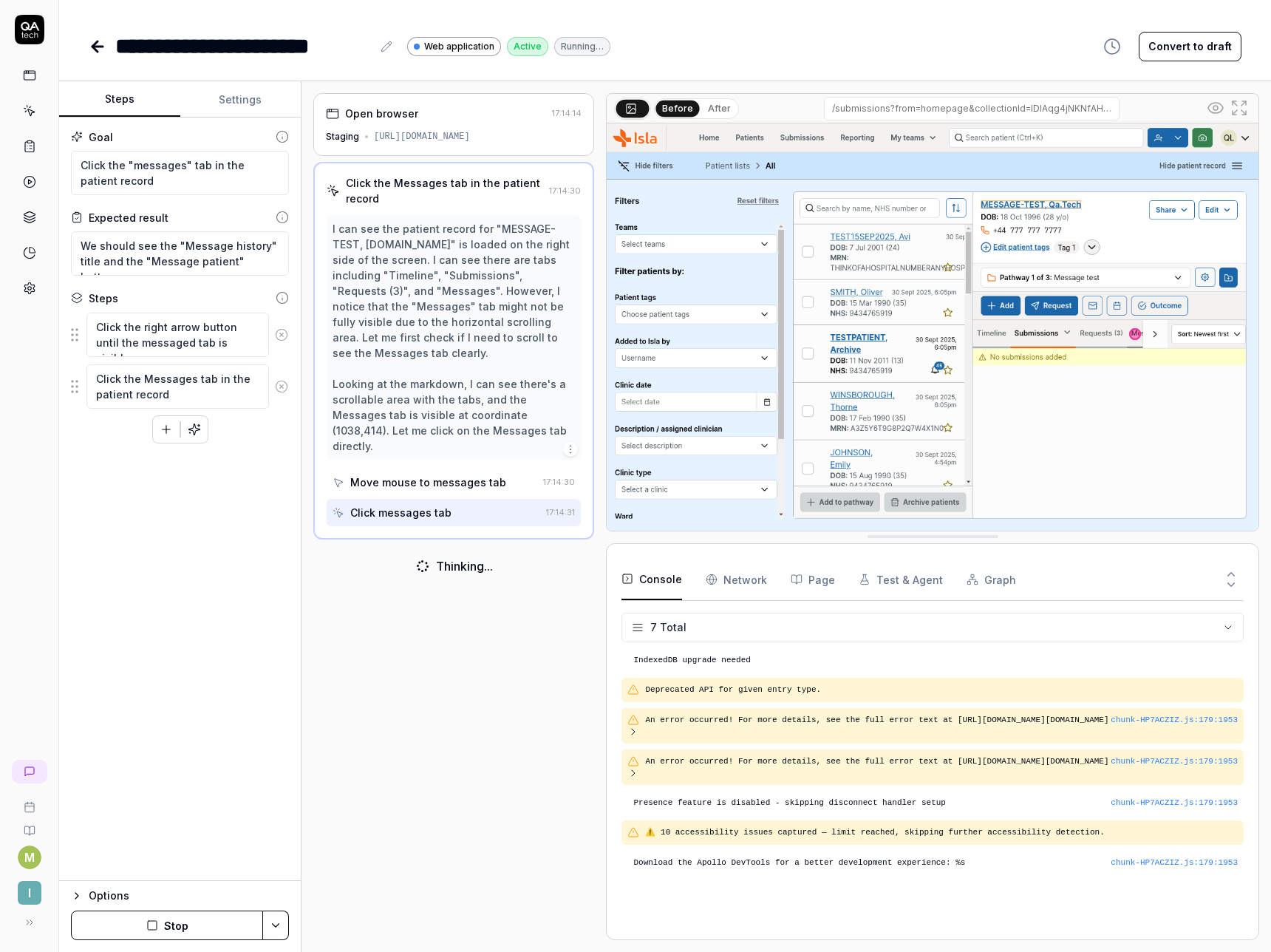
click at [446, 499] on div "Click messages tab" at bounding box center [436, 513] width 208 height 27
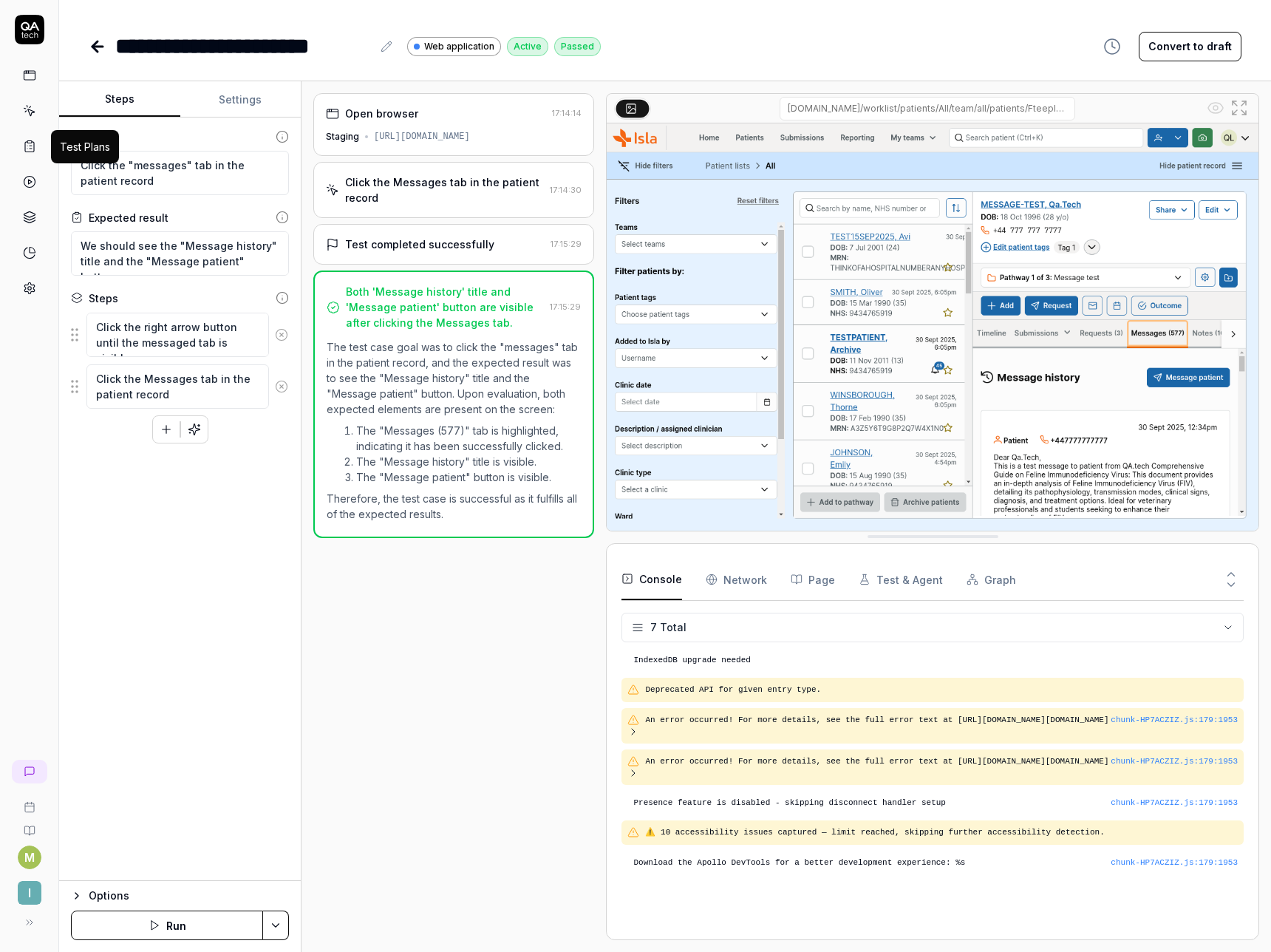
click at [32, 152] on icon at bounding box center [29, 147] width 9 height 11
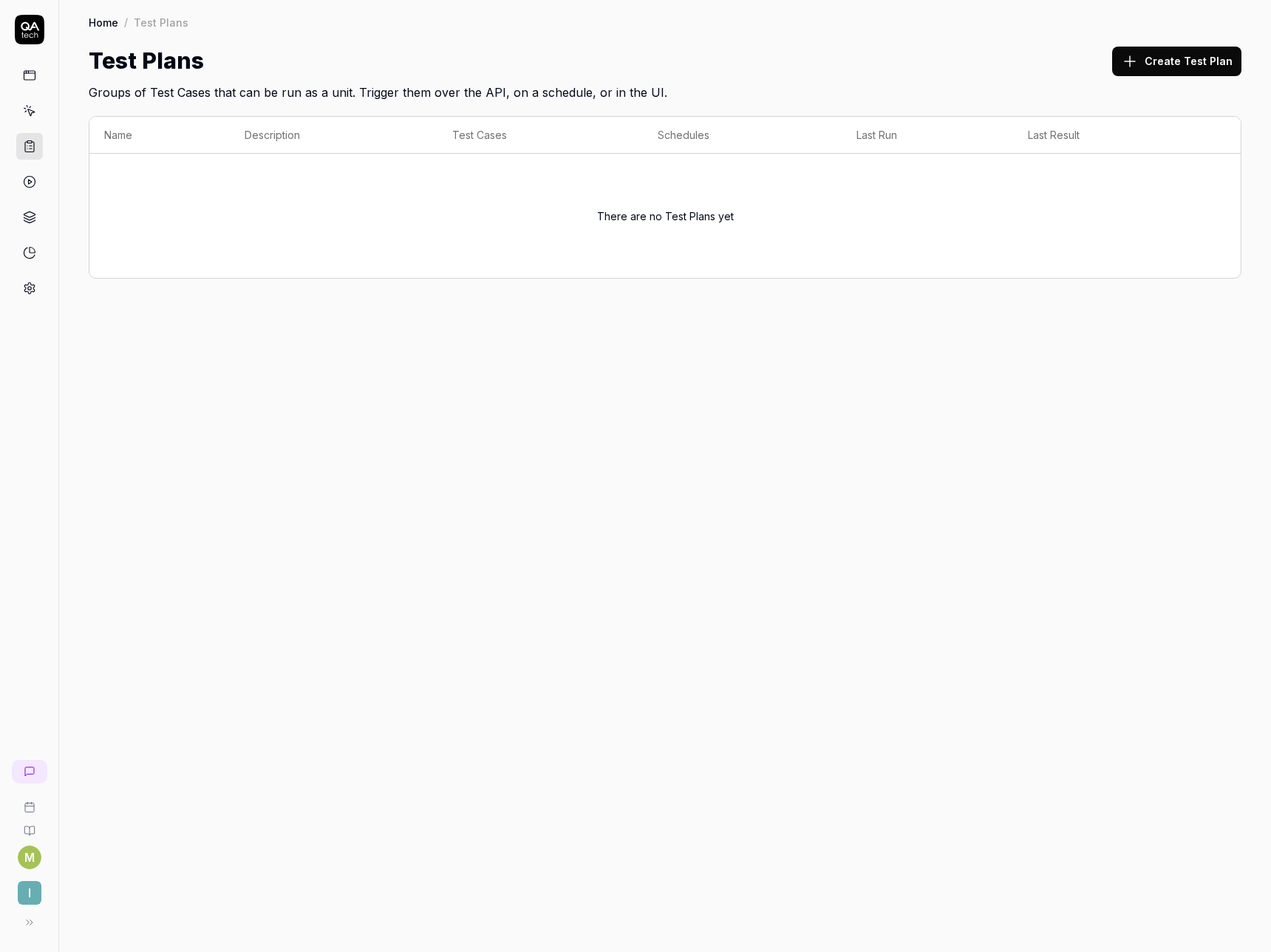
click at [26, 179] on icon at bounding box center [29, 182] width 14 height 14
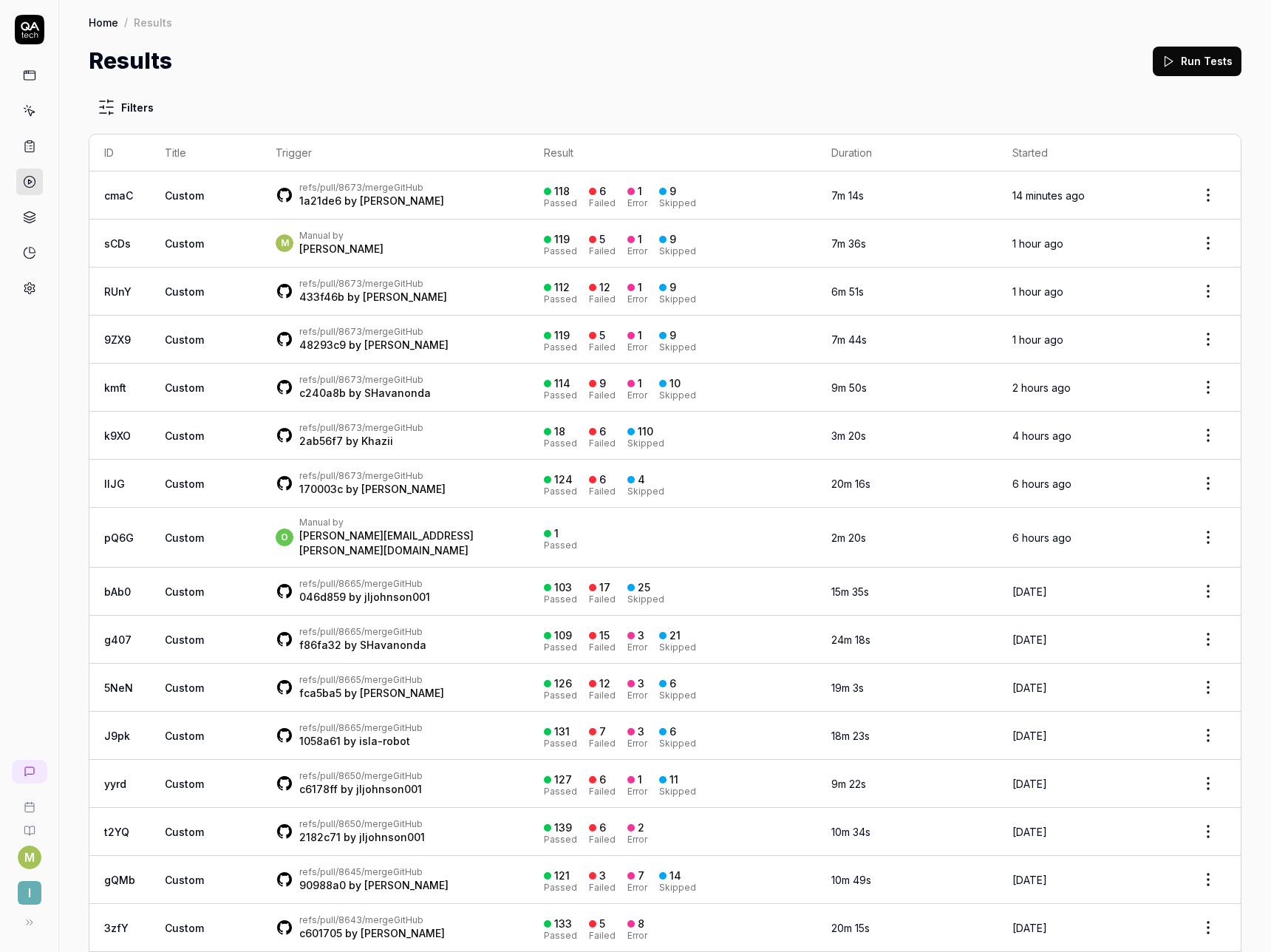
click at [1186, 63] on button "Run Tests" at bounding box center [1198, 61] width 89 height 29
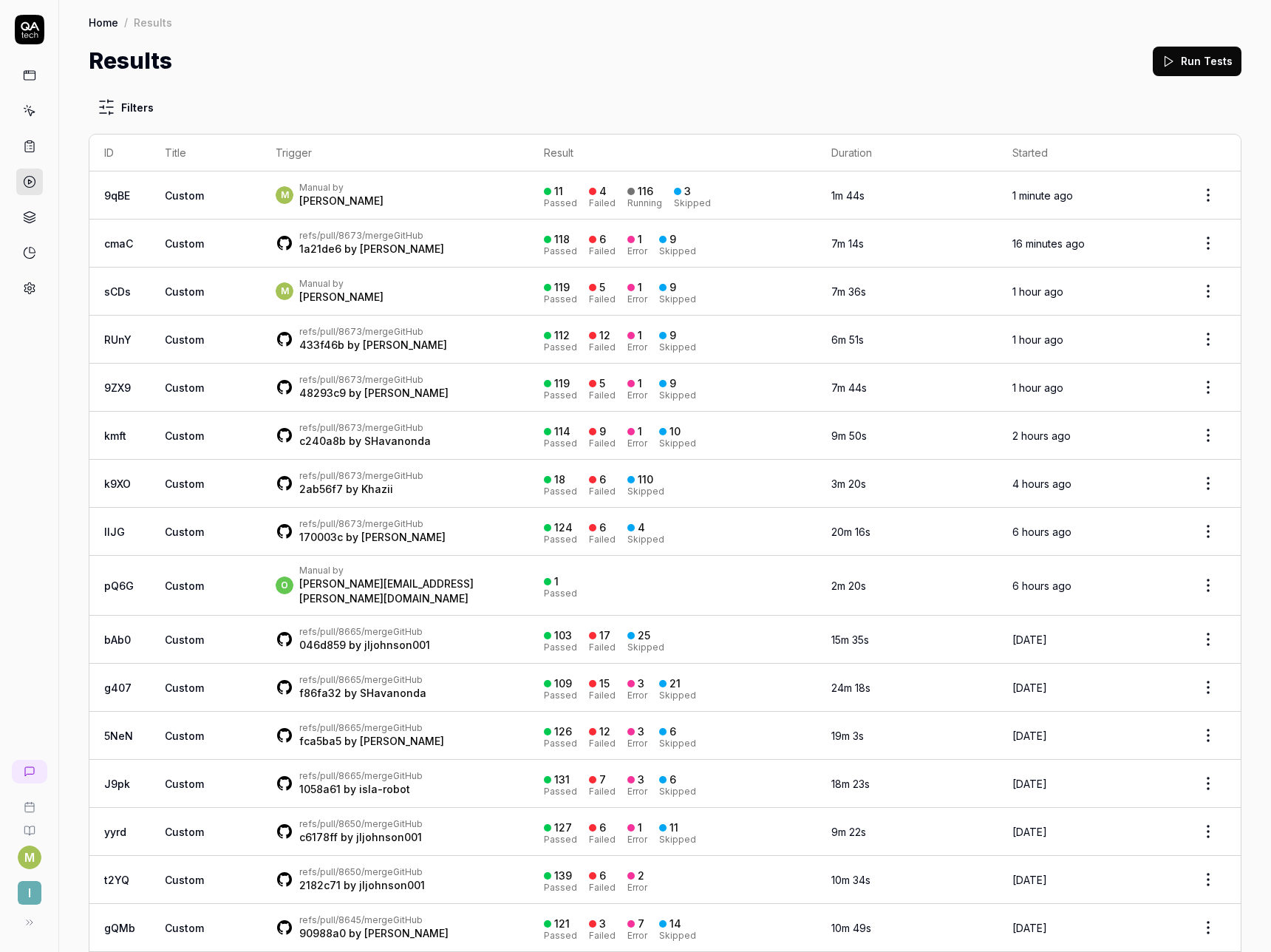
click at [351, 196] on div "Matthew Spurgeon" at bounding box center [341, 201] width 84 height 15
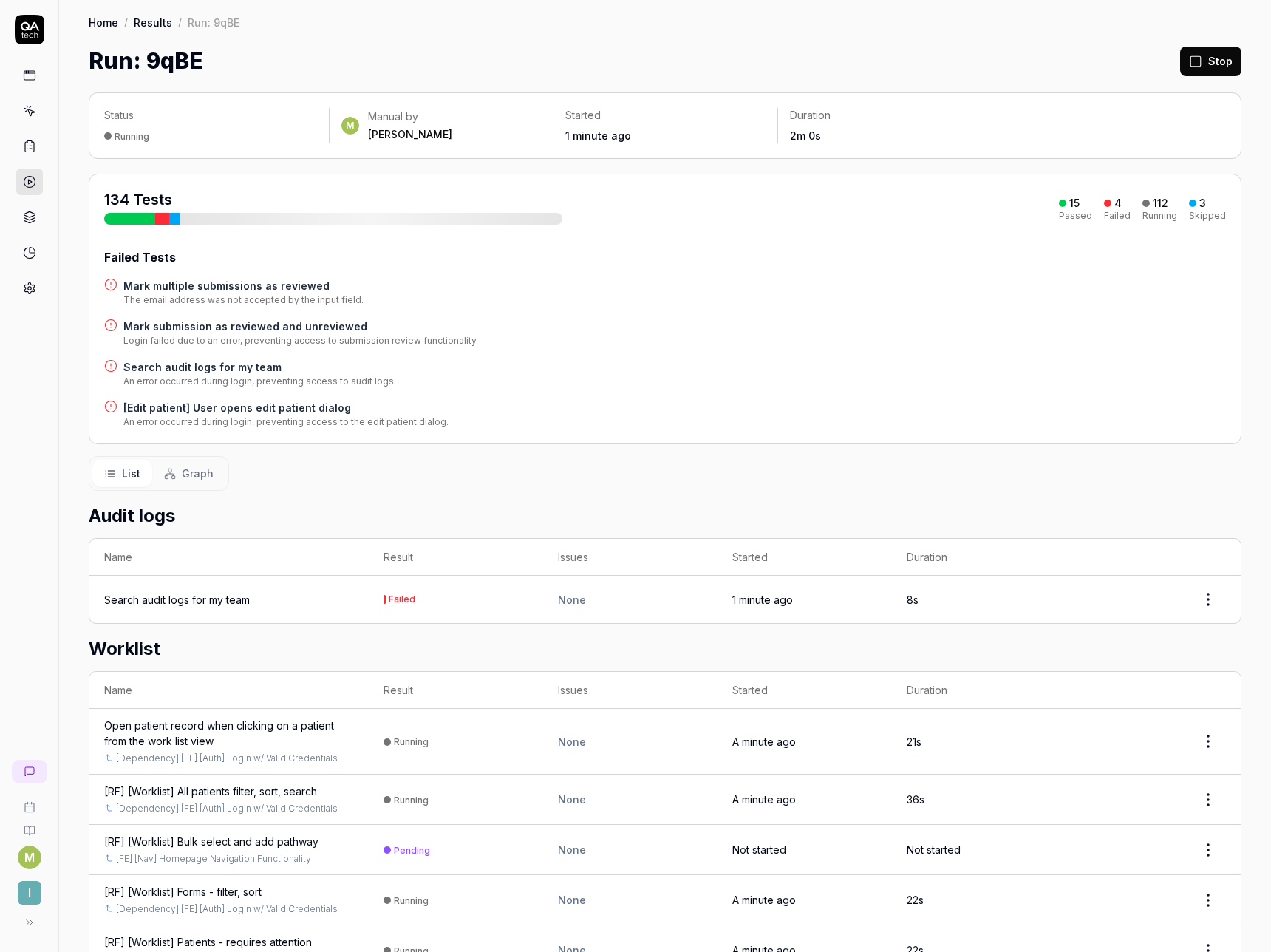
click at [225, 286] on h4 "Mark multiple submissions as reviewed" at bounding box center [243, 286] width 240 height 16
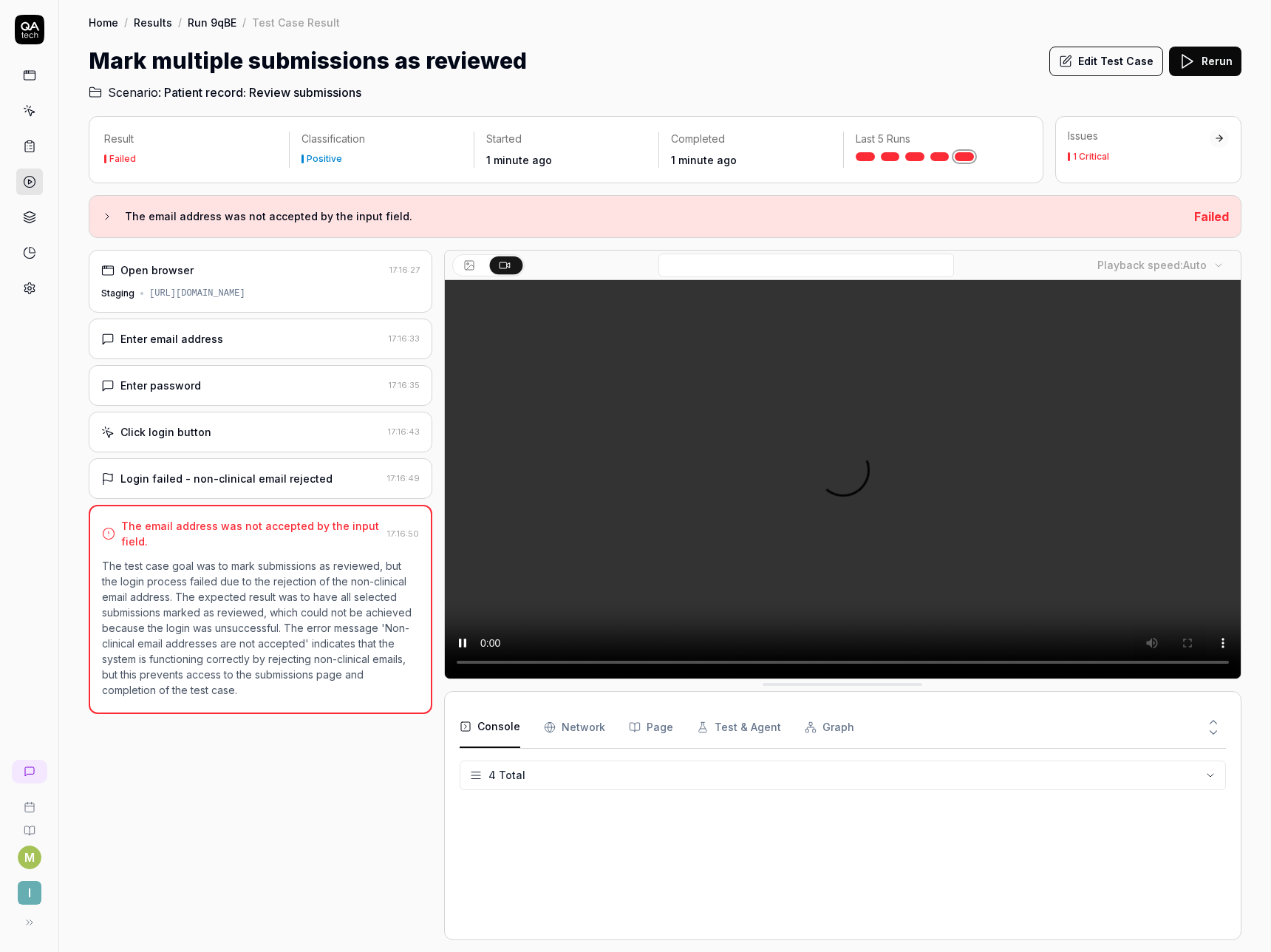
scroll to position [37, 0]
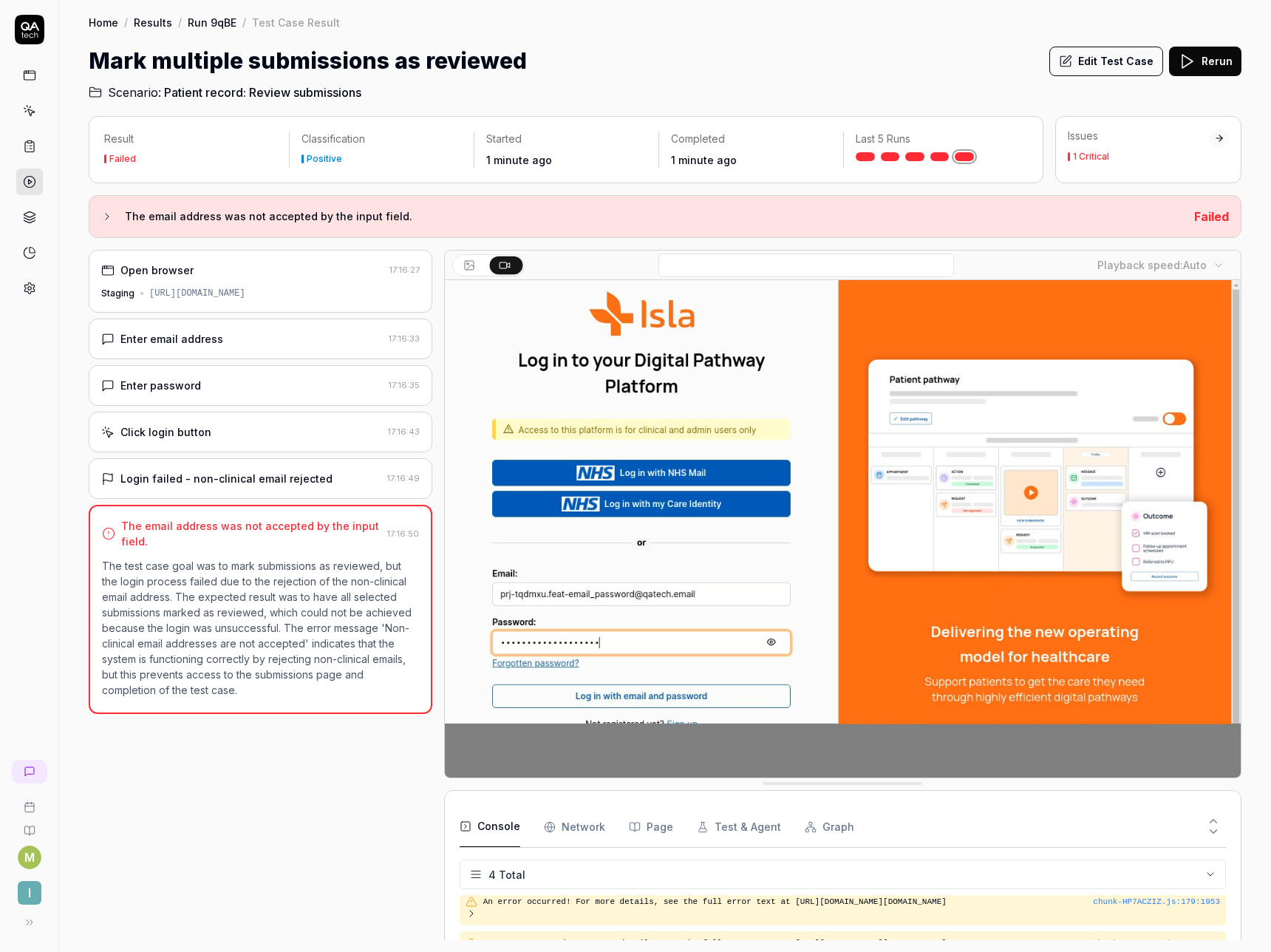
click at [1117, 78] on h2 "Scenario: Patient record: Review submissions" at bounding box center [666, 89] width 1153 height 23
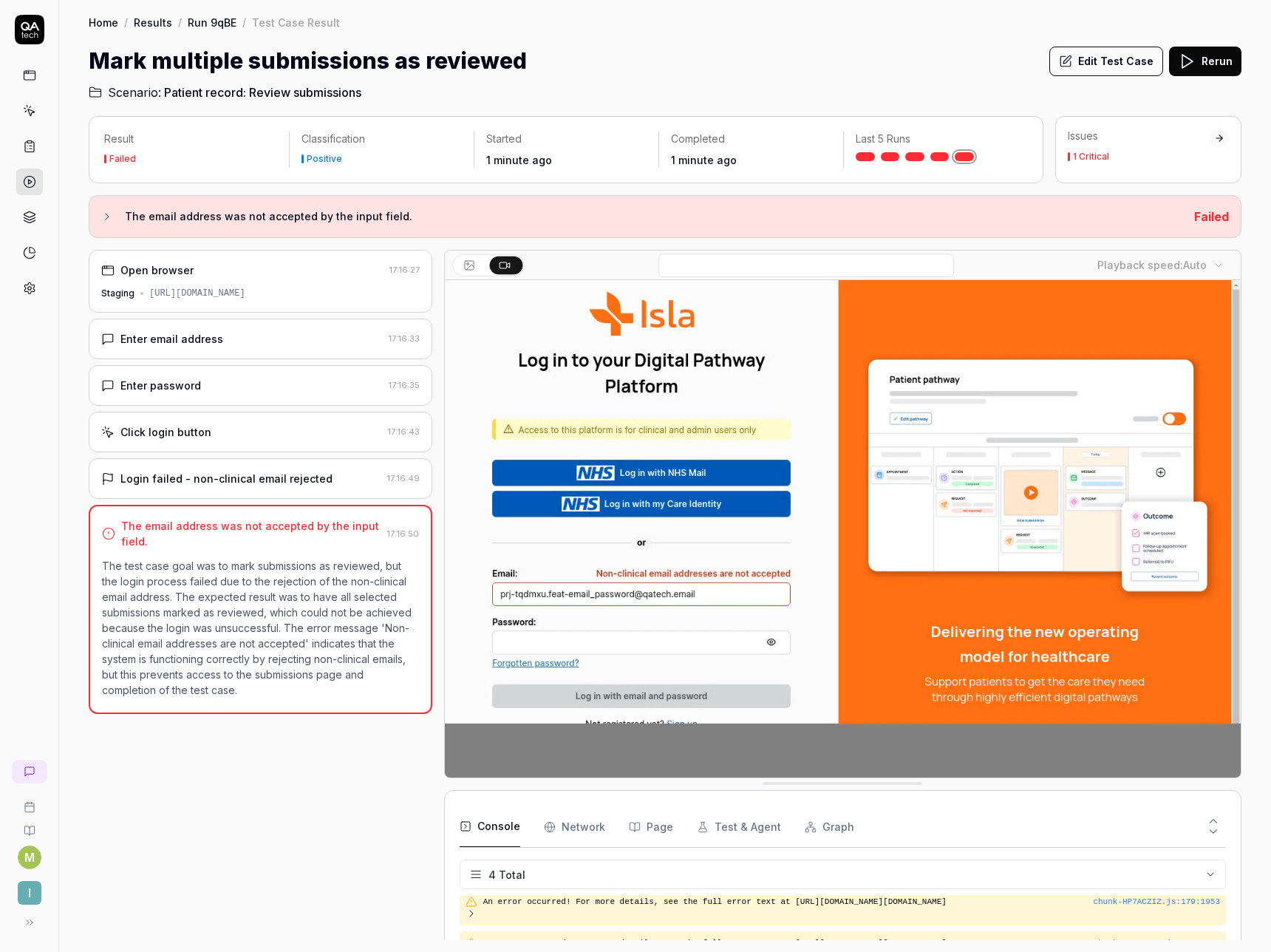
click at [1112, 65] on button "Edit Test Case" at bounding box center [1106, 61] width 114 height 29
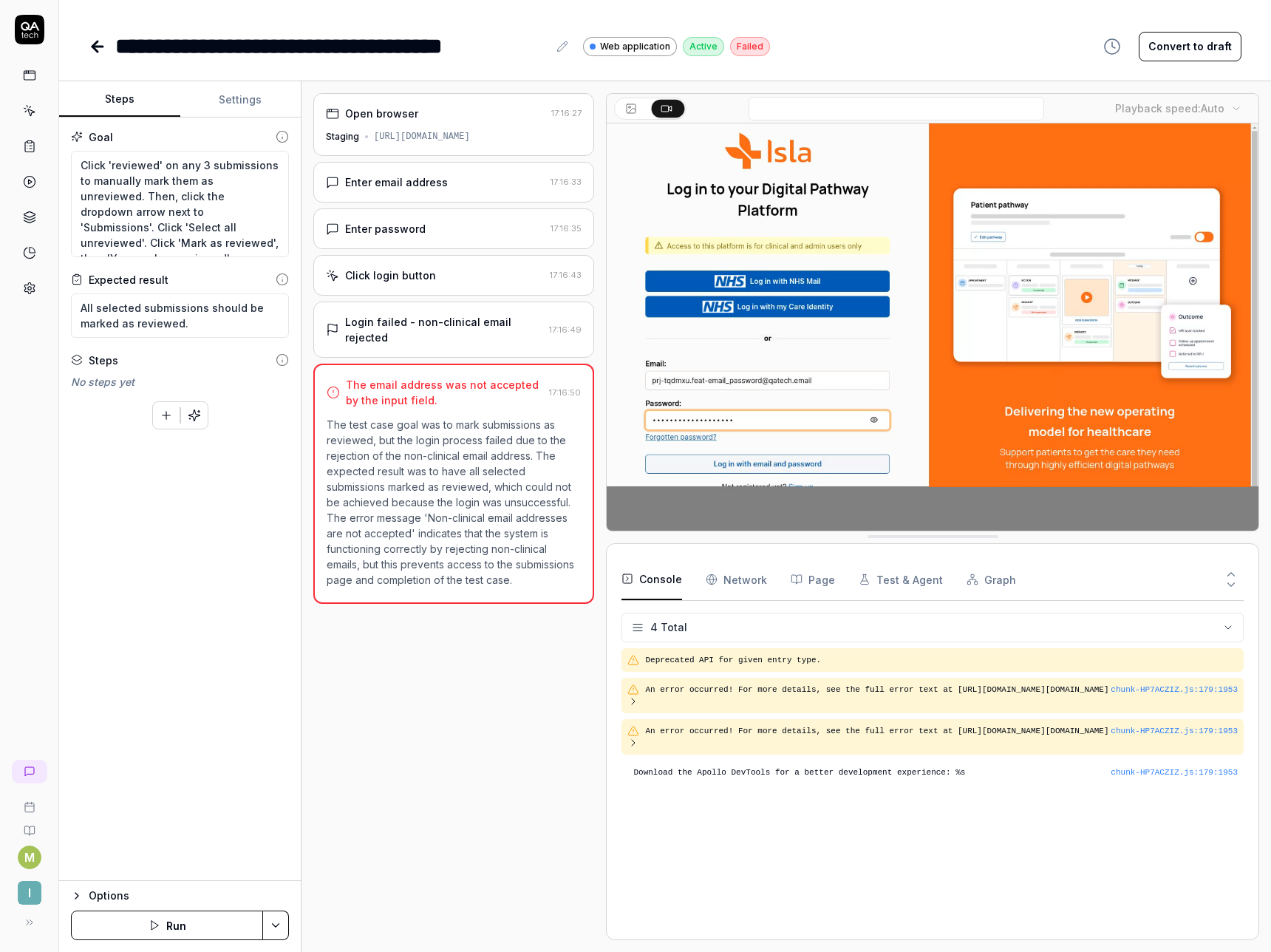
type textarea "*"
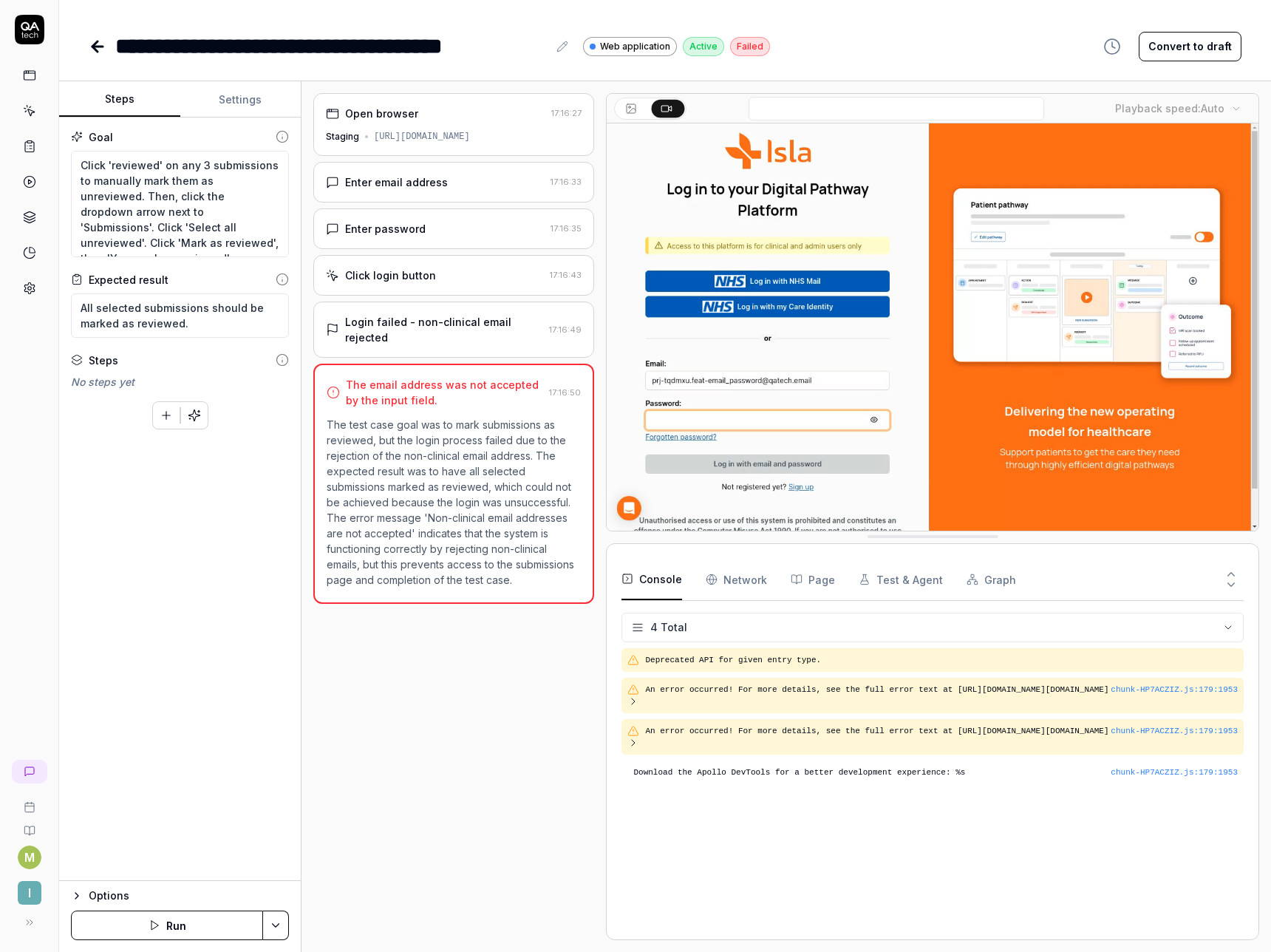
click at [213, 102] on button "Settings" at bounding box center [240, 99] width 121 height 35
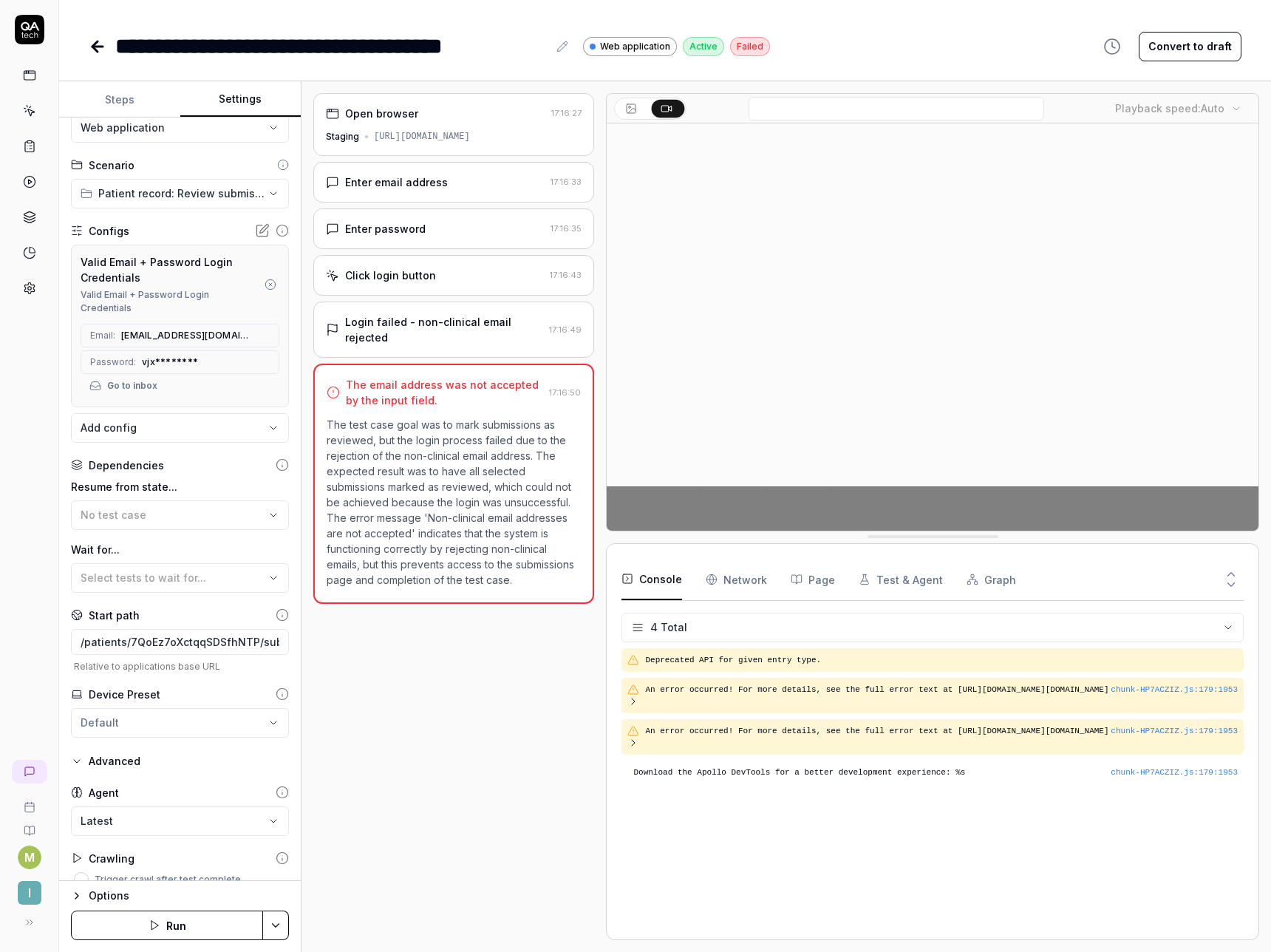
scroll to position [56, 0]
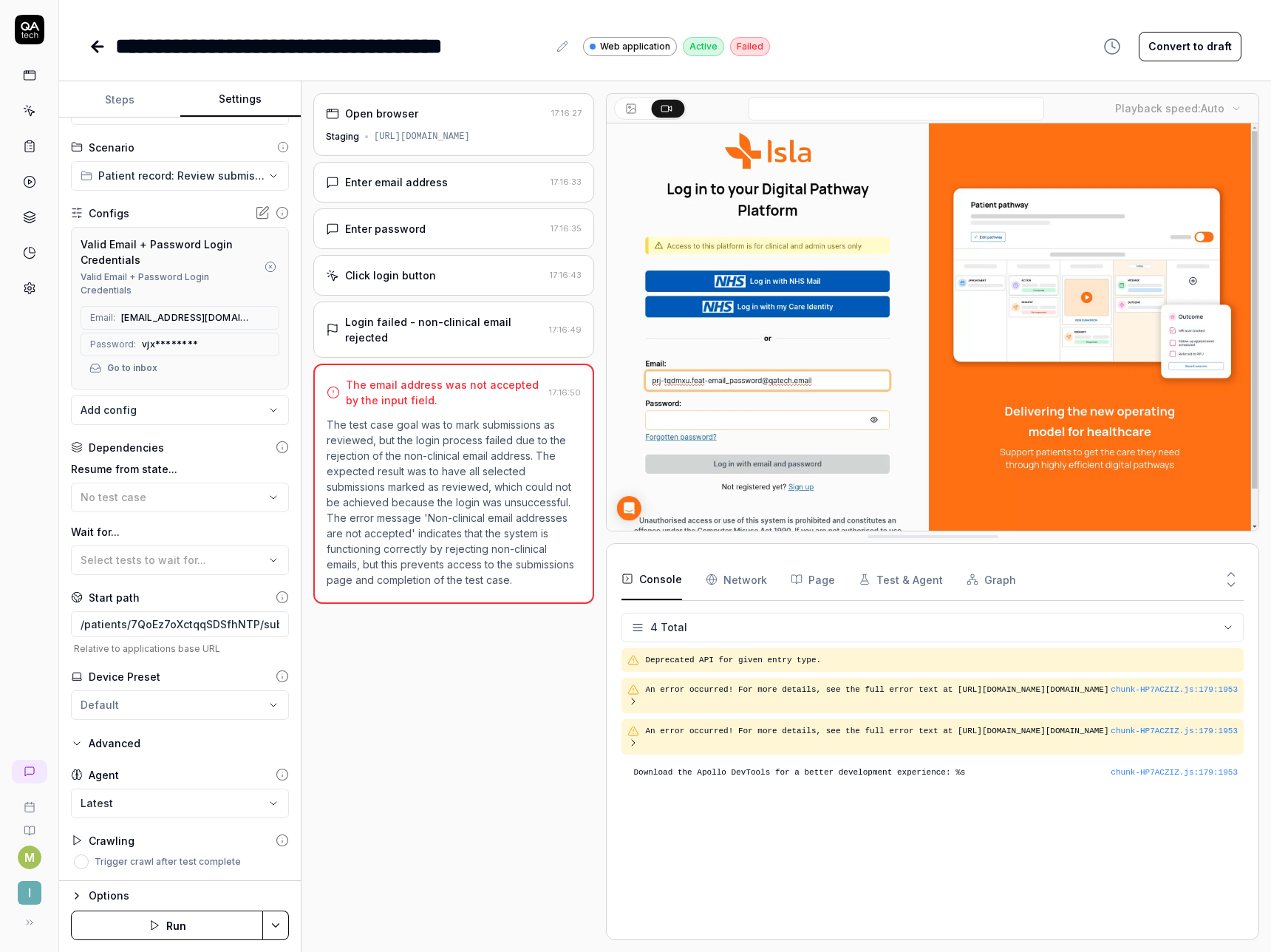
click at [154, 409] on body "**********" at bounding box center [636, 476] width 1271 height 952
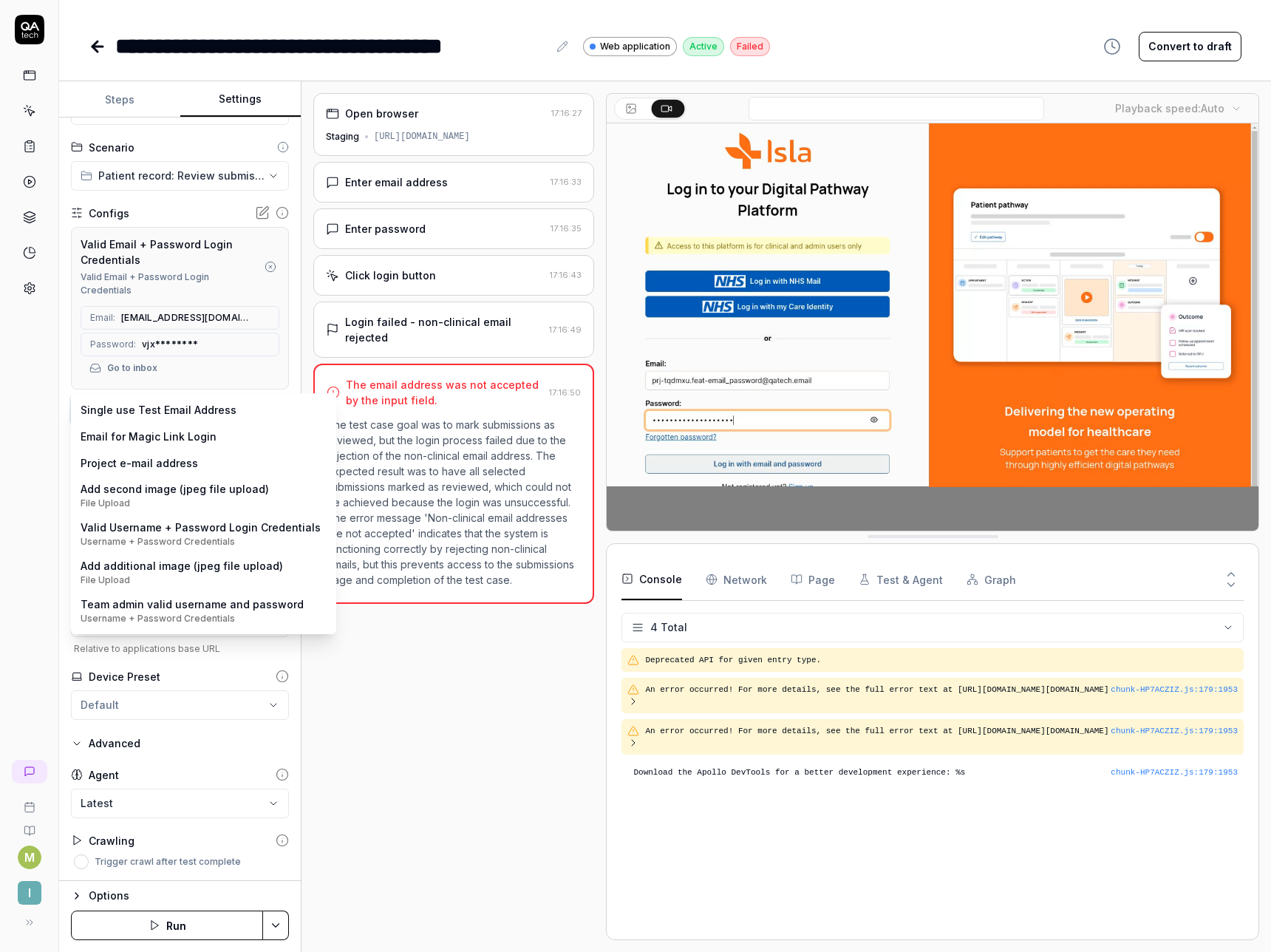
click at [62, 427] on html "**********" at bounding box center [636, 476] width 1271 height 952
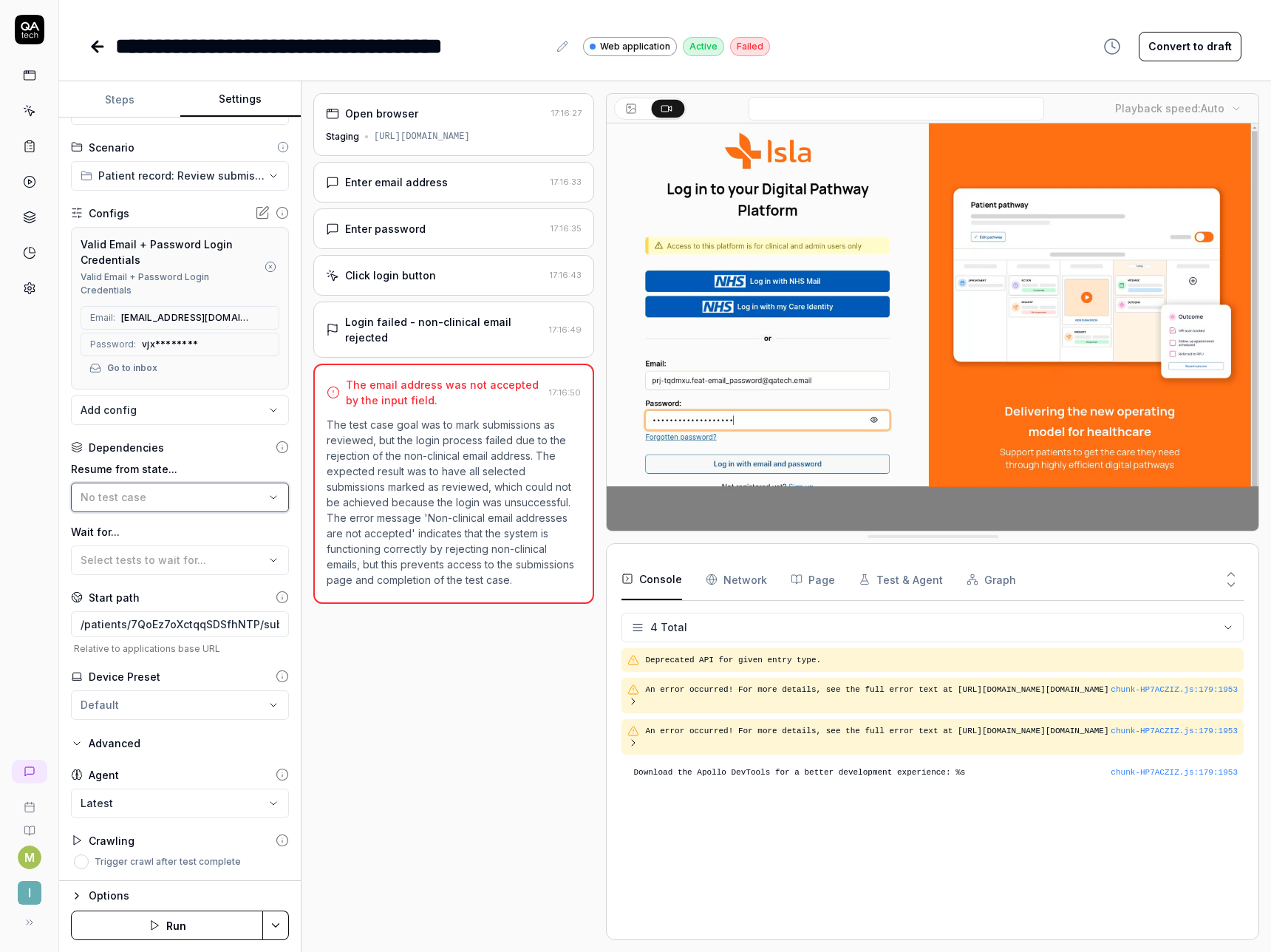
click at [100, 504] on div "No test case" at bounding box center [173, 497] width 184 height 16
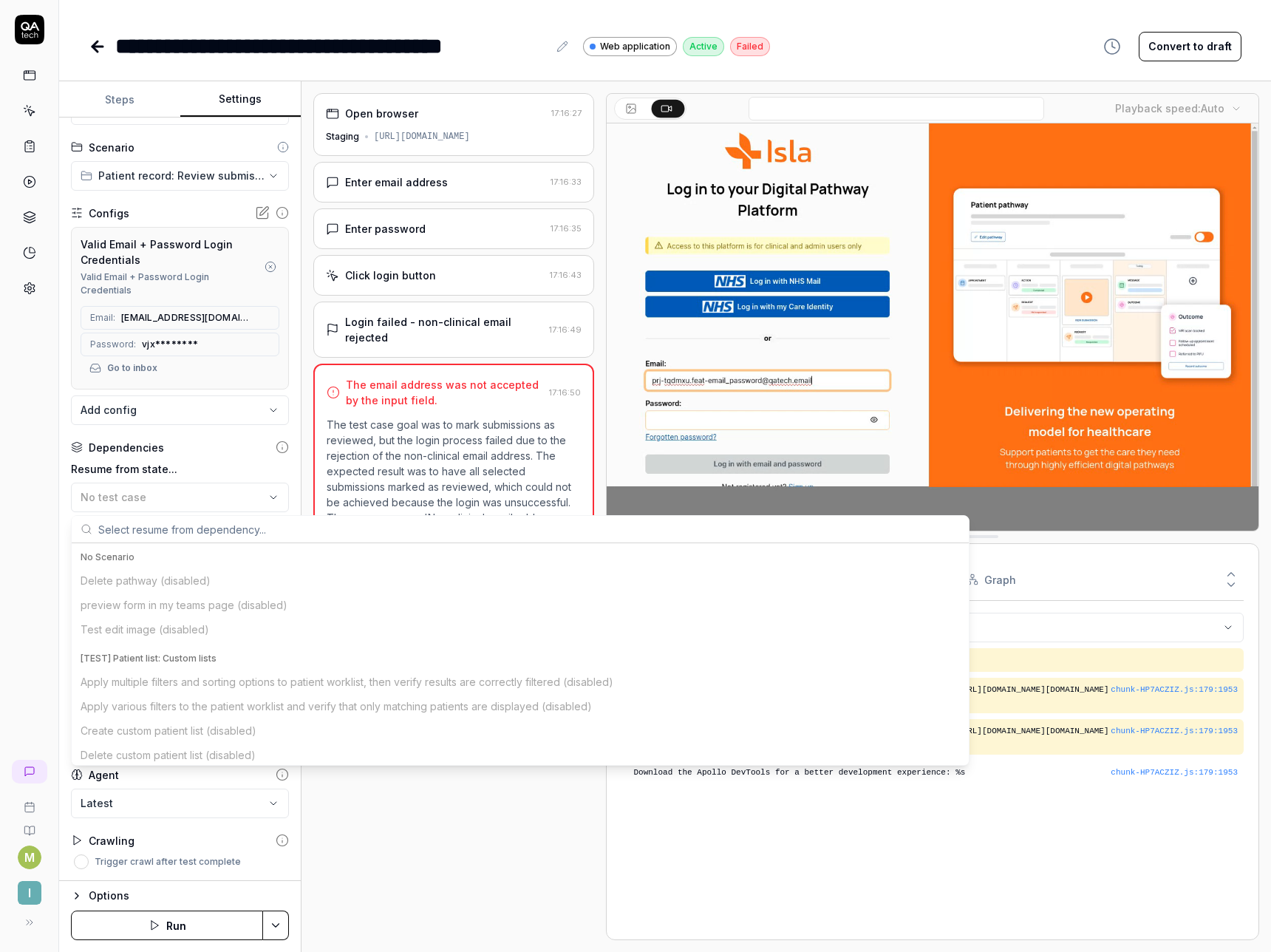
scroll to position [152, 0]
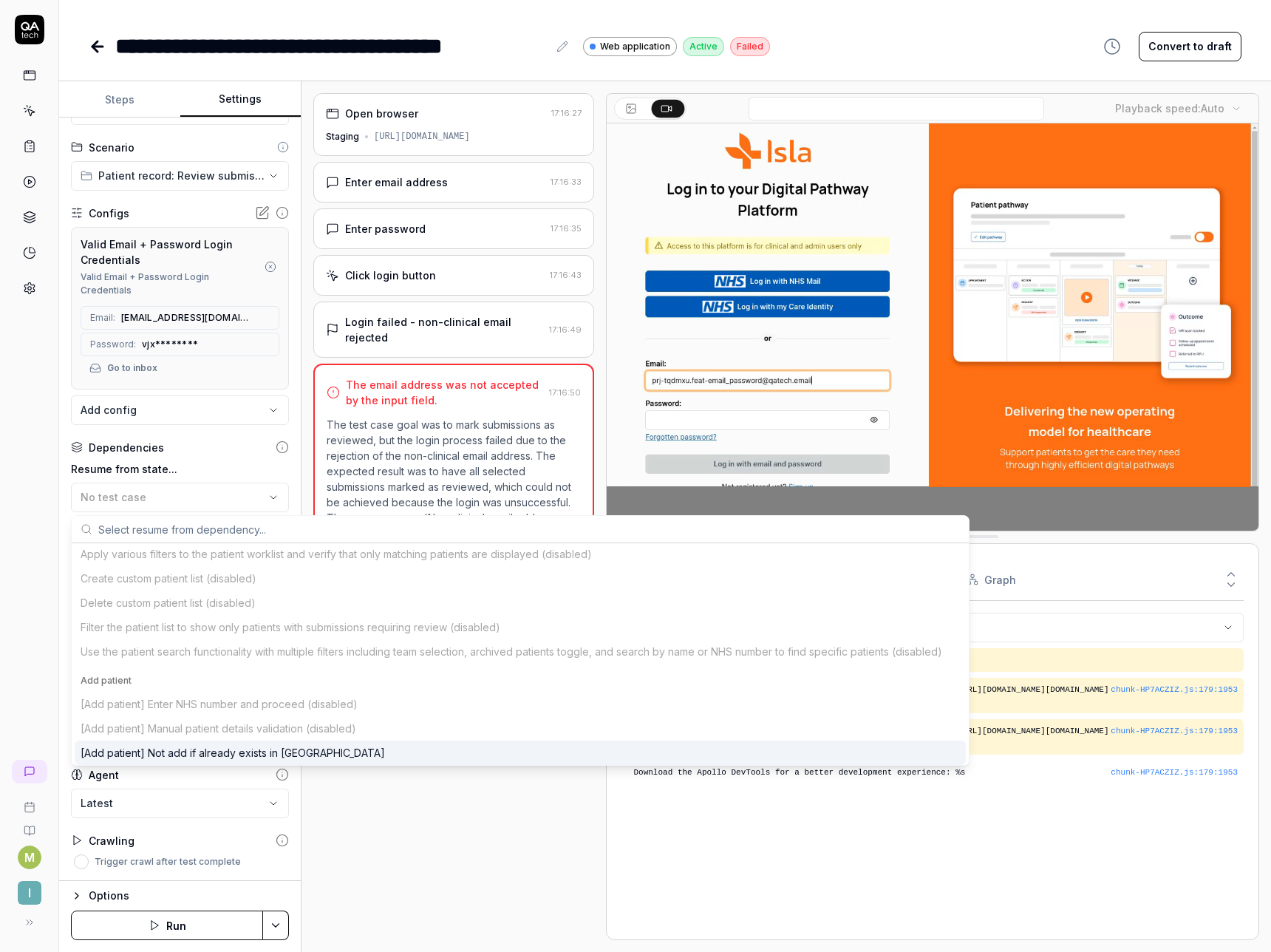
click at [54, 445] on div "M I" at bounding box center [29, 476] width 59 height 952
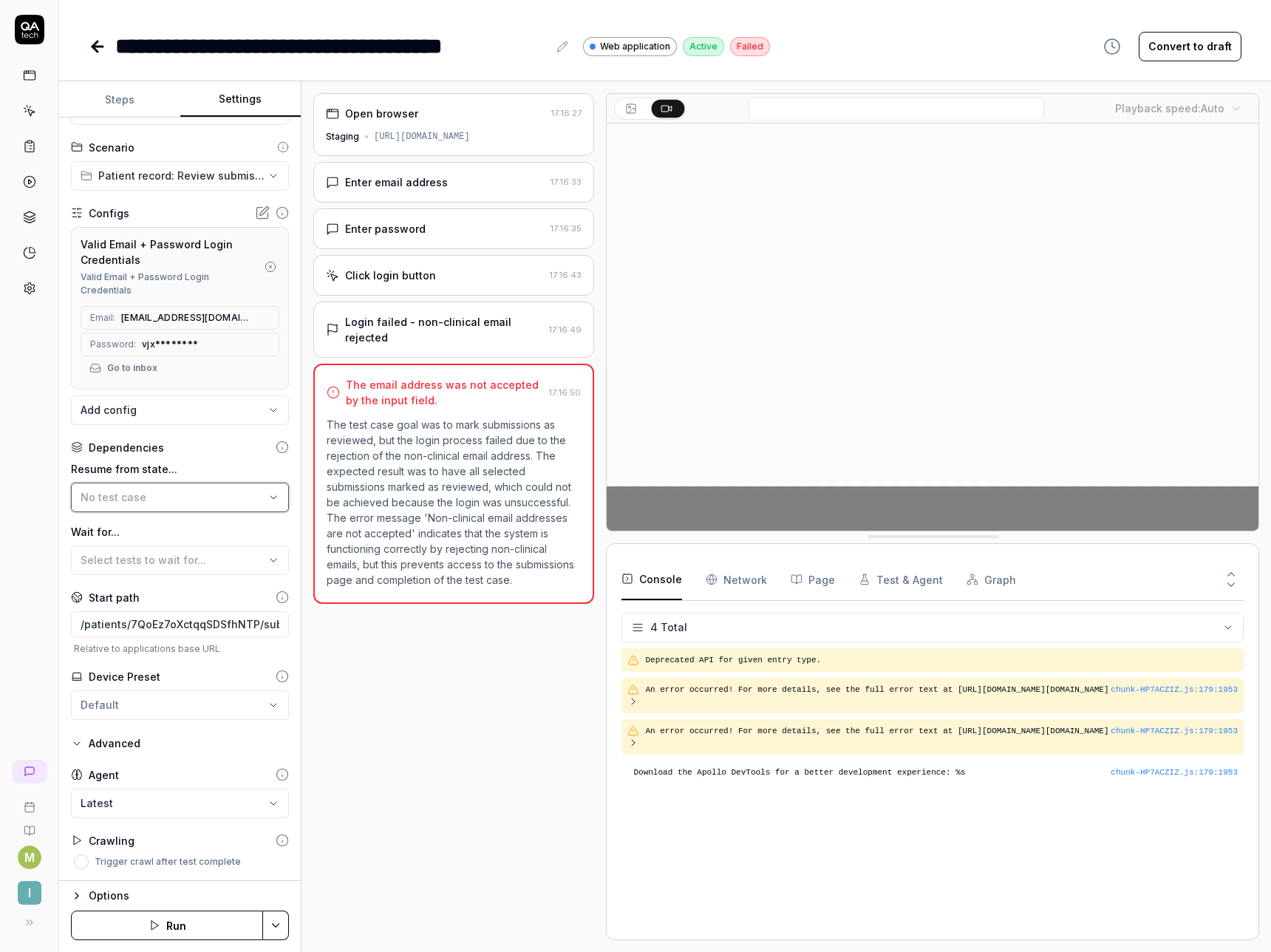
click at [102, 491] on span "No test case" at bounding box center [113, 497] width 66 height 13
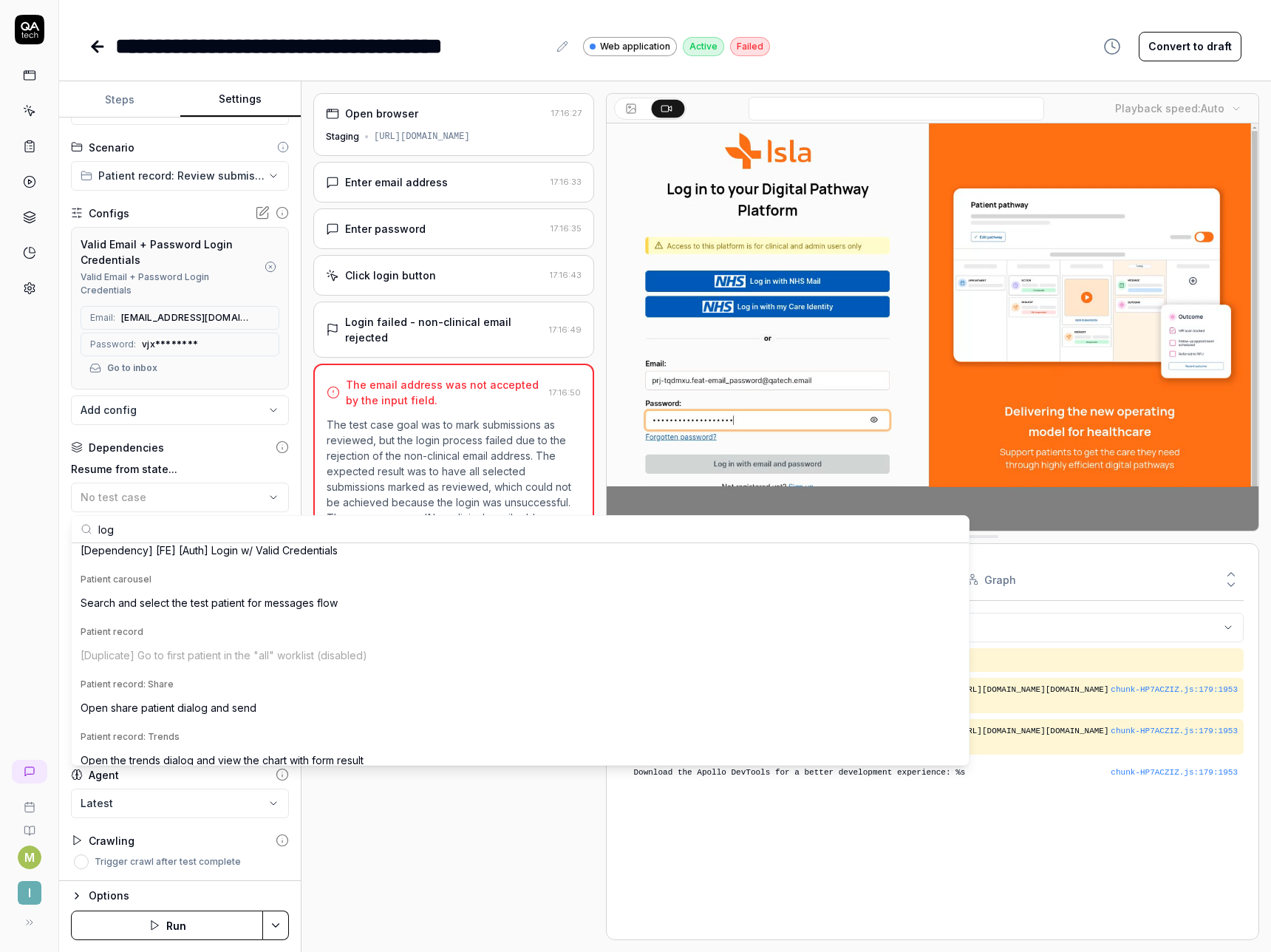
scroll to position [399, 0]
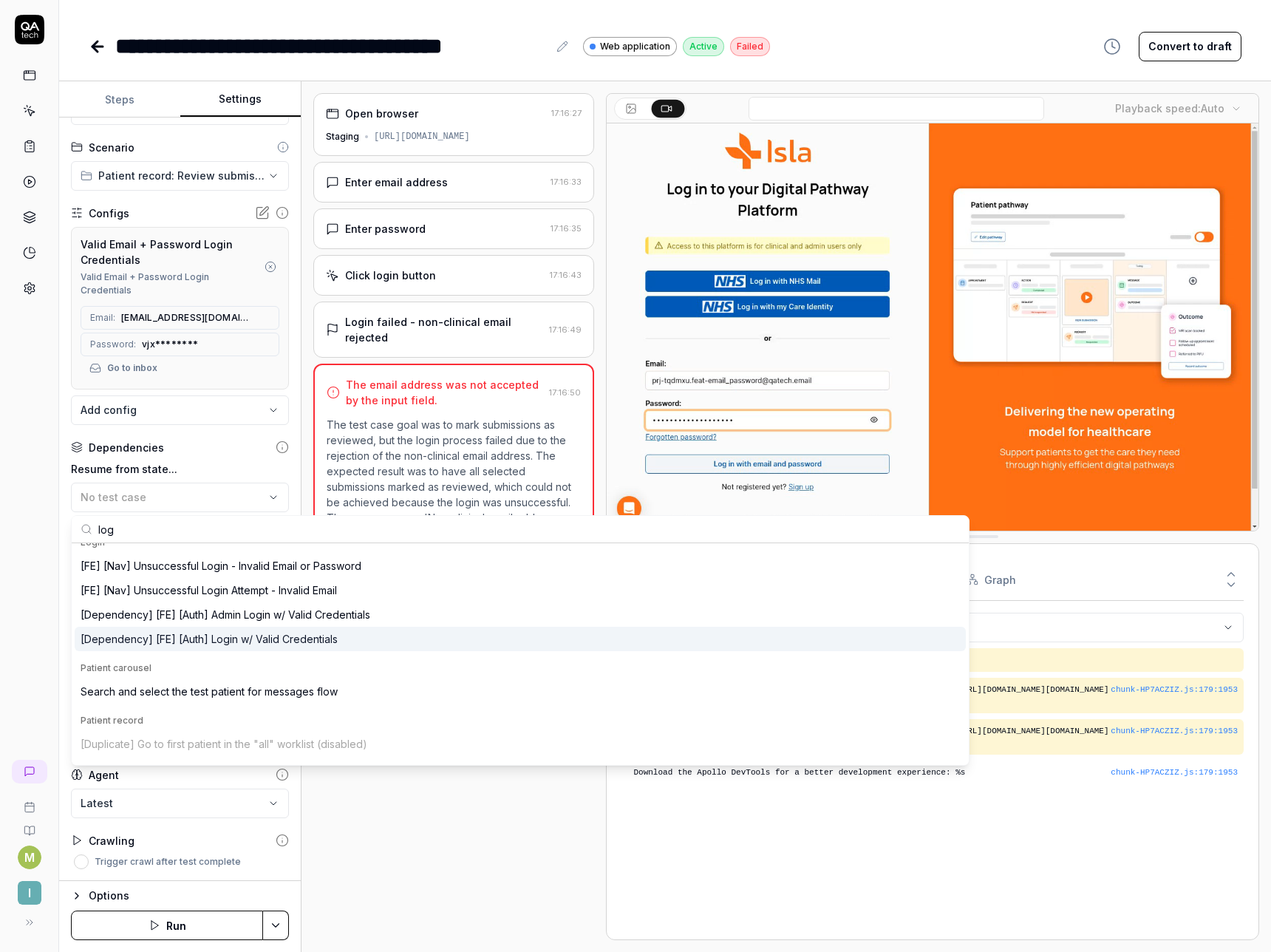
type input "log"
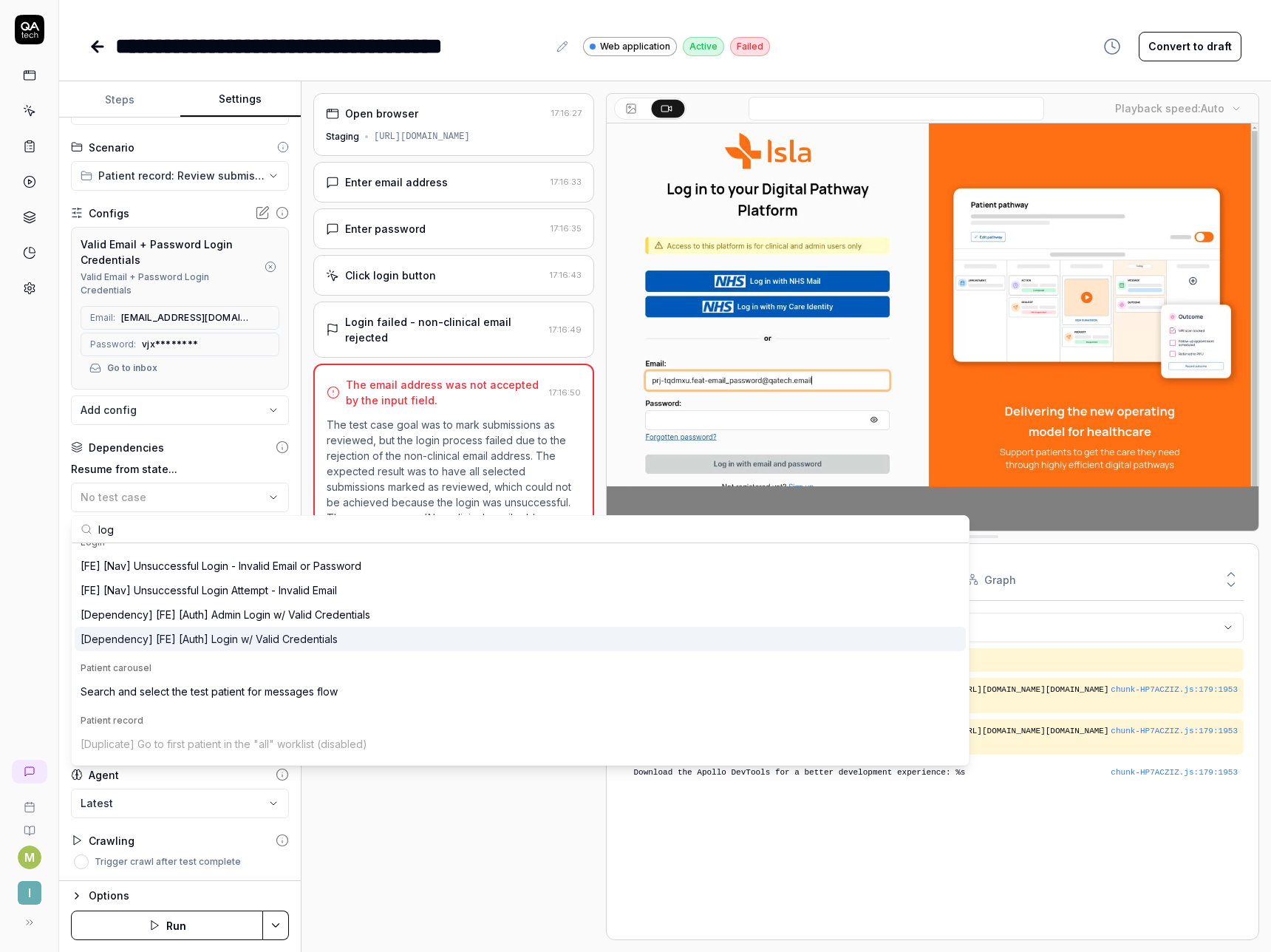
click at [206, 632] on div "[Dependency] [FE] [Auth] Login w/ Valid Credentials" at bounding box center [209, 638] width 257 height 16
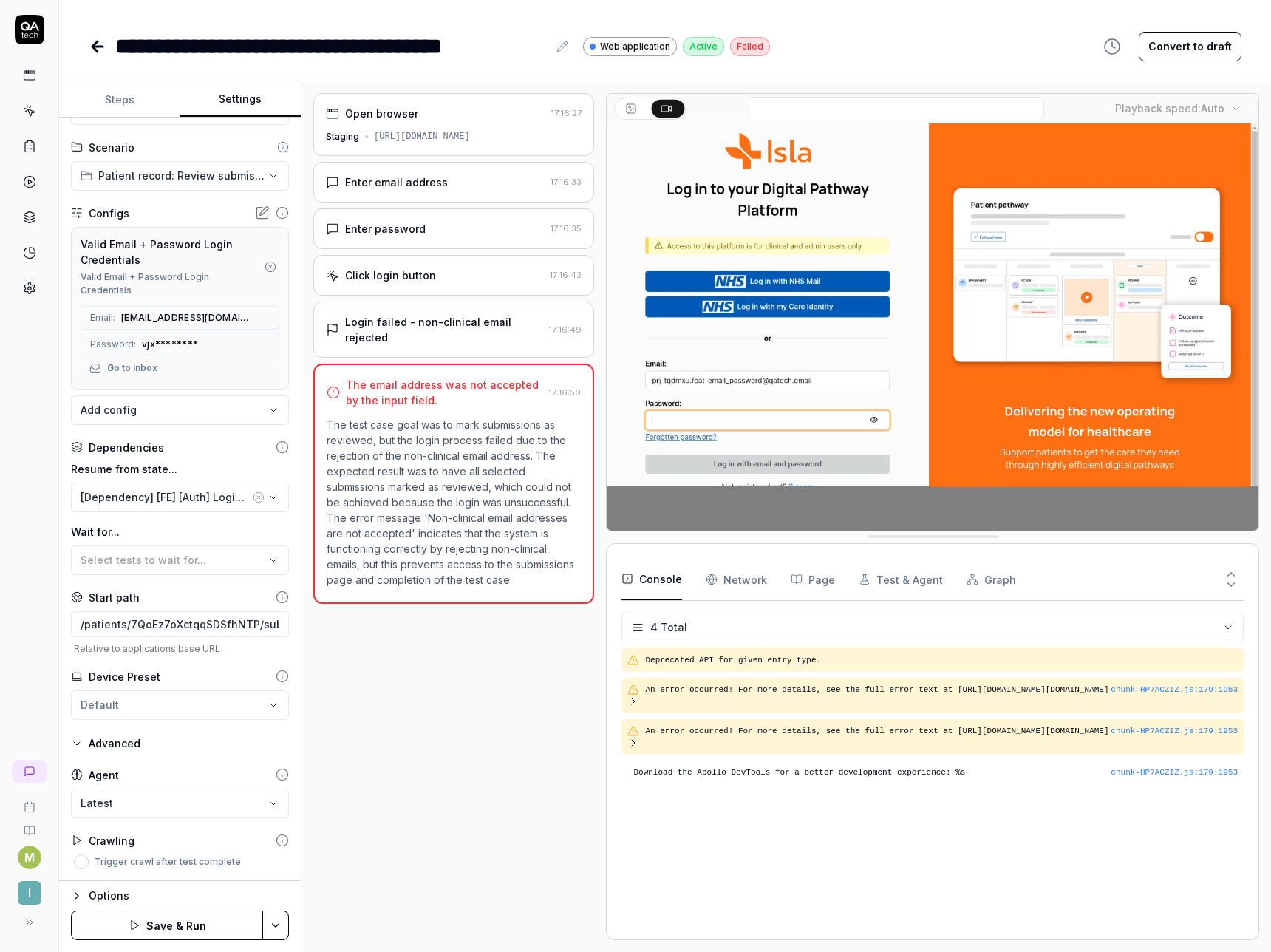
click at [135, 923] on icon "button" at bounding box center [135, 926] width 12 height 12
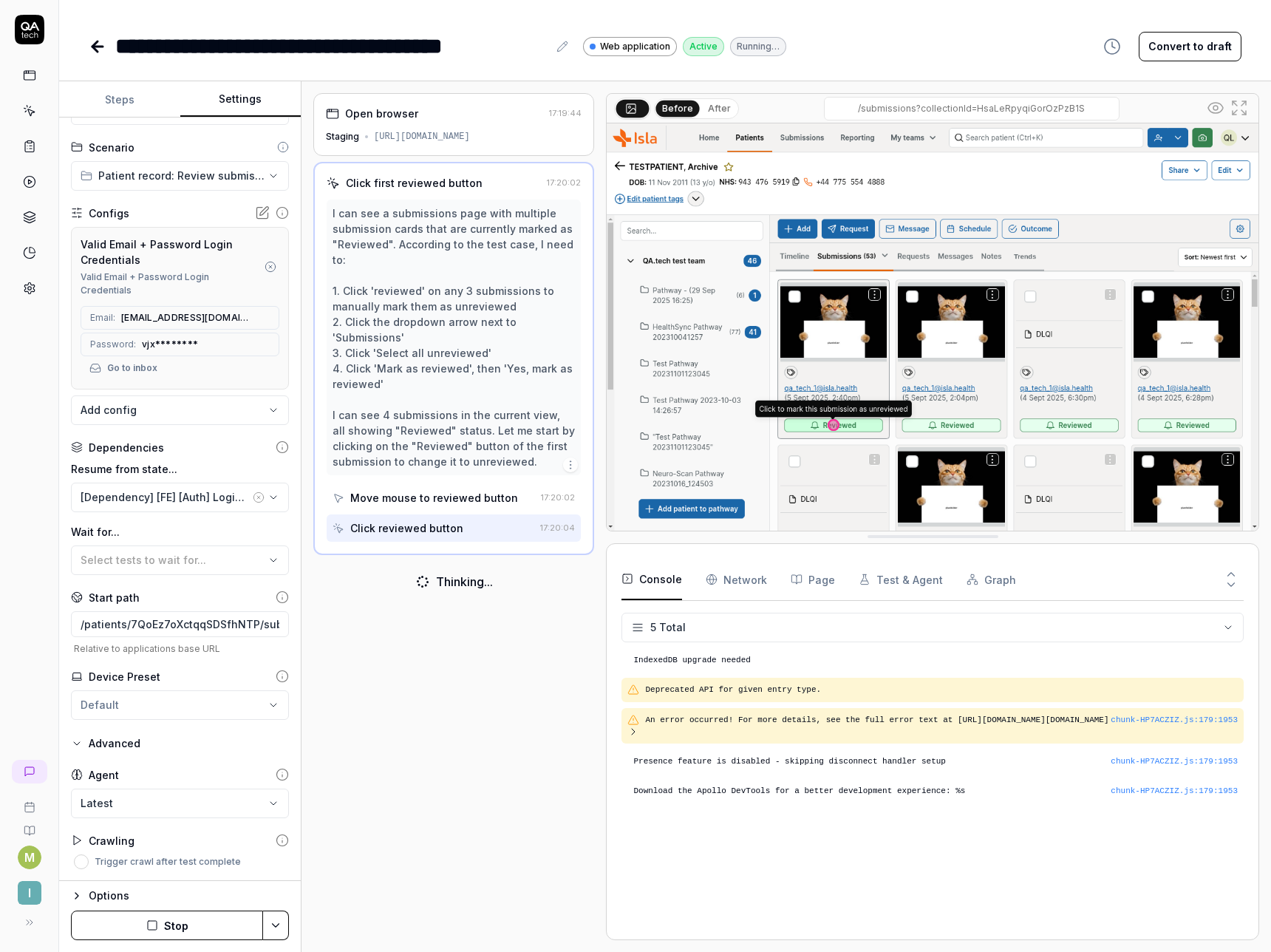
click at [93, 47] on icon at bounding box center [98, 47] width 11 height 0
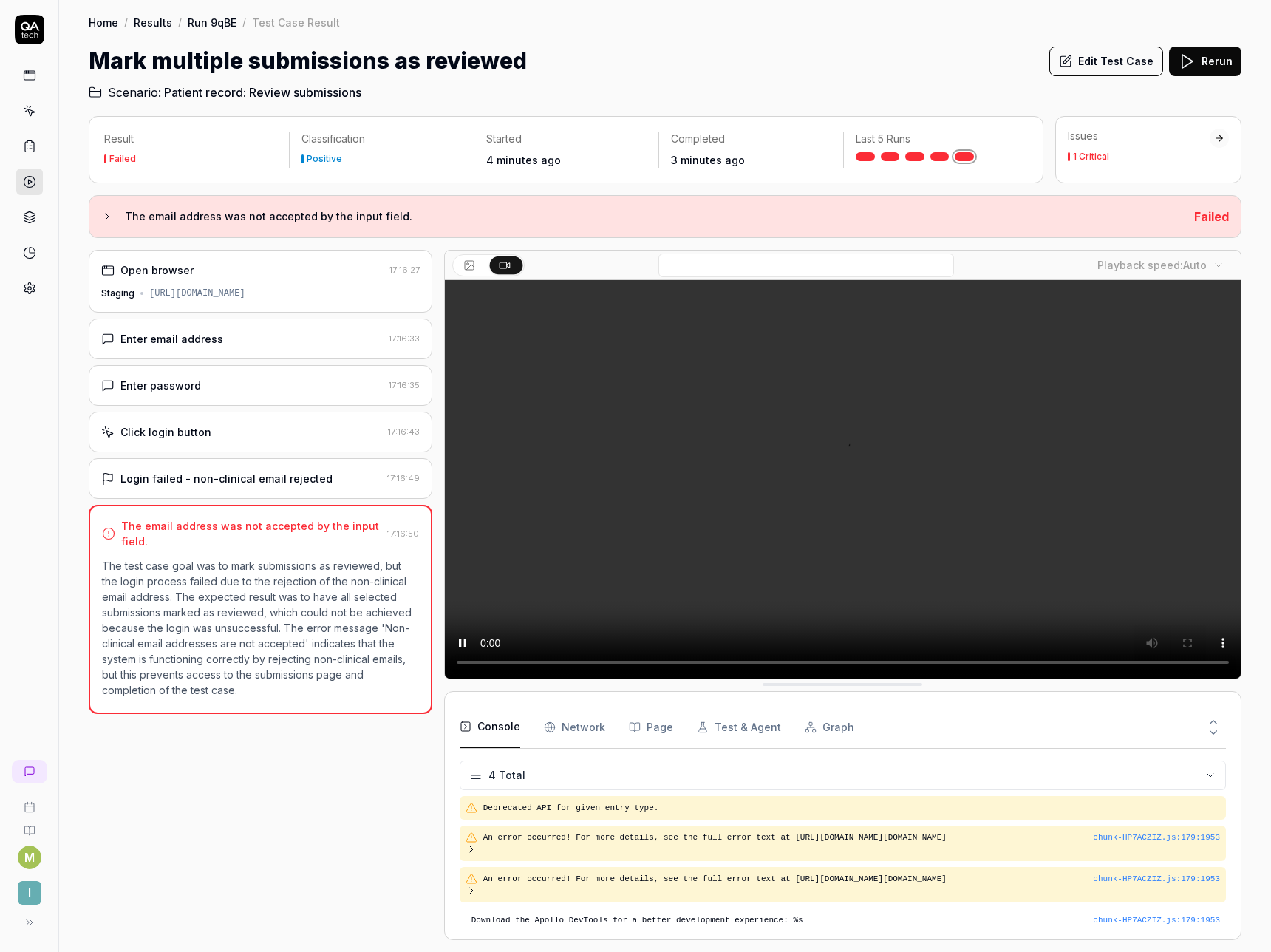
scroll to position [37, 0]
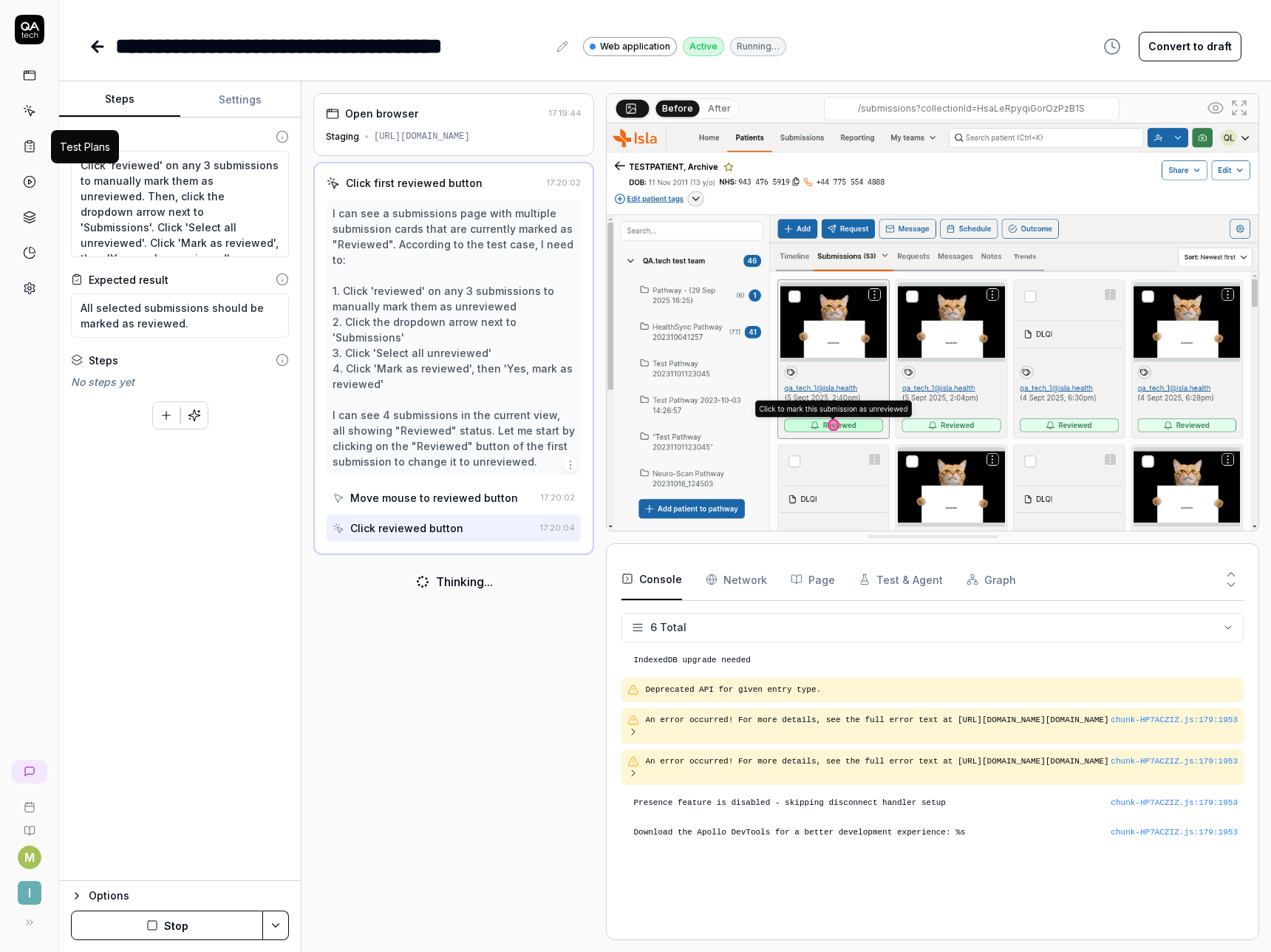
click at [32, 139] on icon at bounding box center [29, 146] width 14 height 14
click at [28, 181] on polygon at bounding box center [29, 182] width 4 height 5
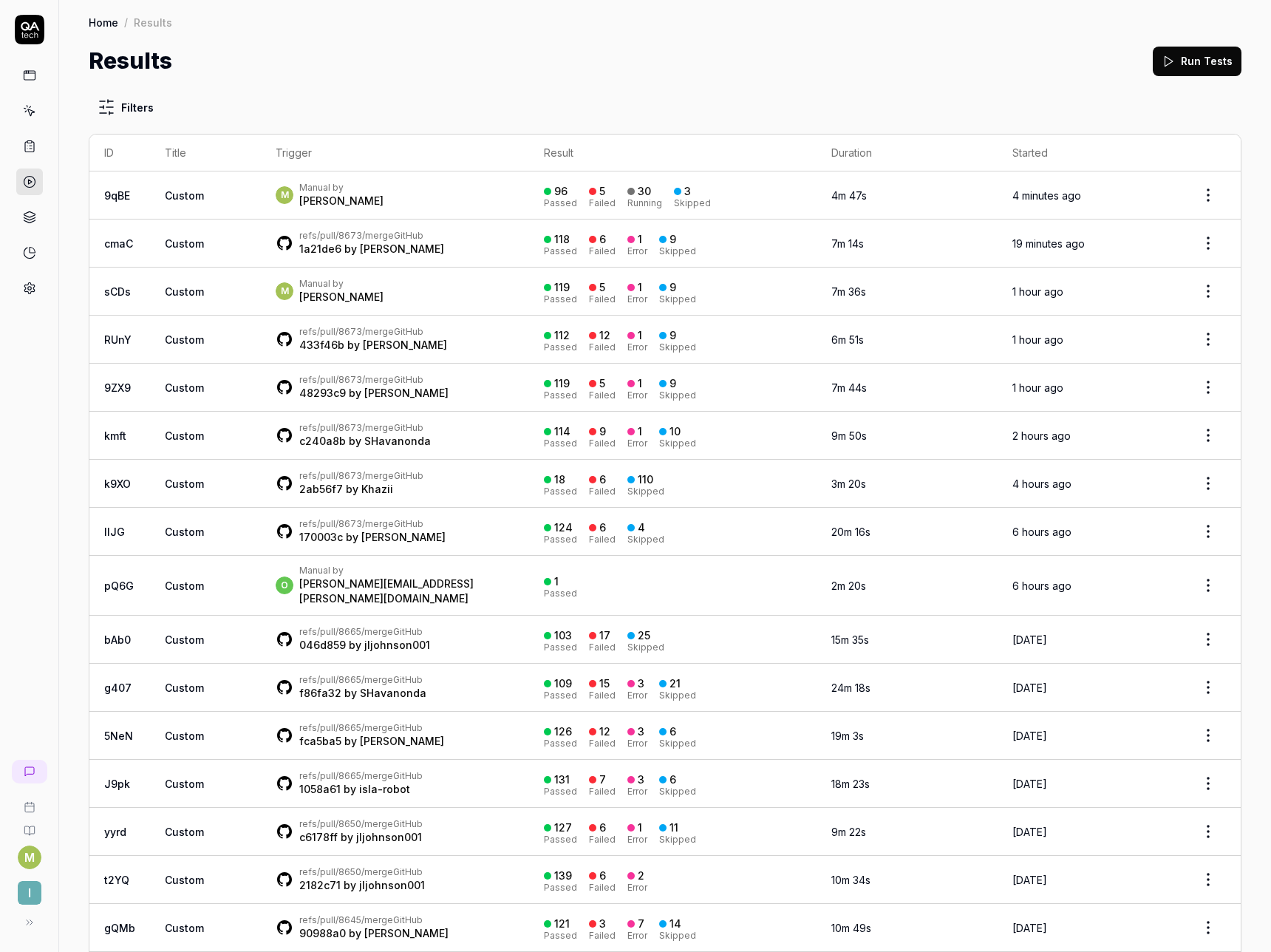
click at [334, 195] on div "Matthew Spurgeon" at bounding box center [341, 201] width 84 height 15
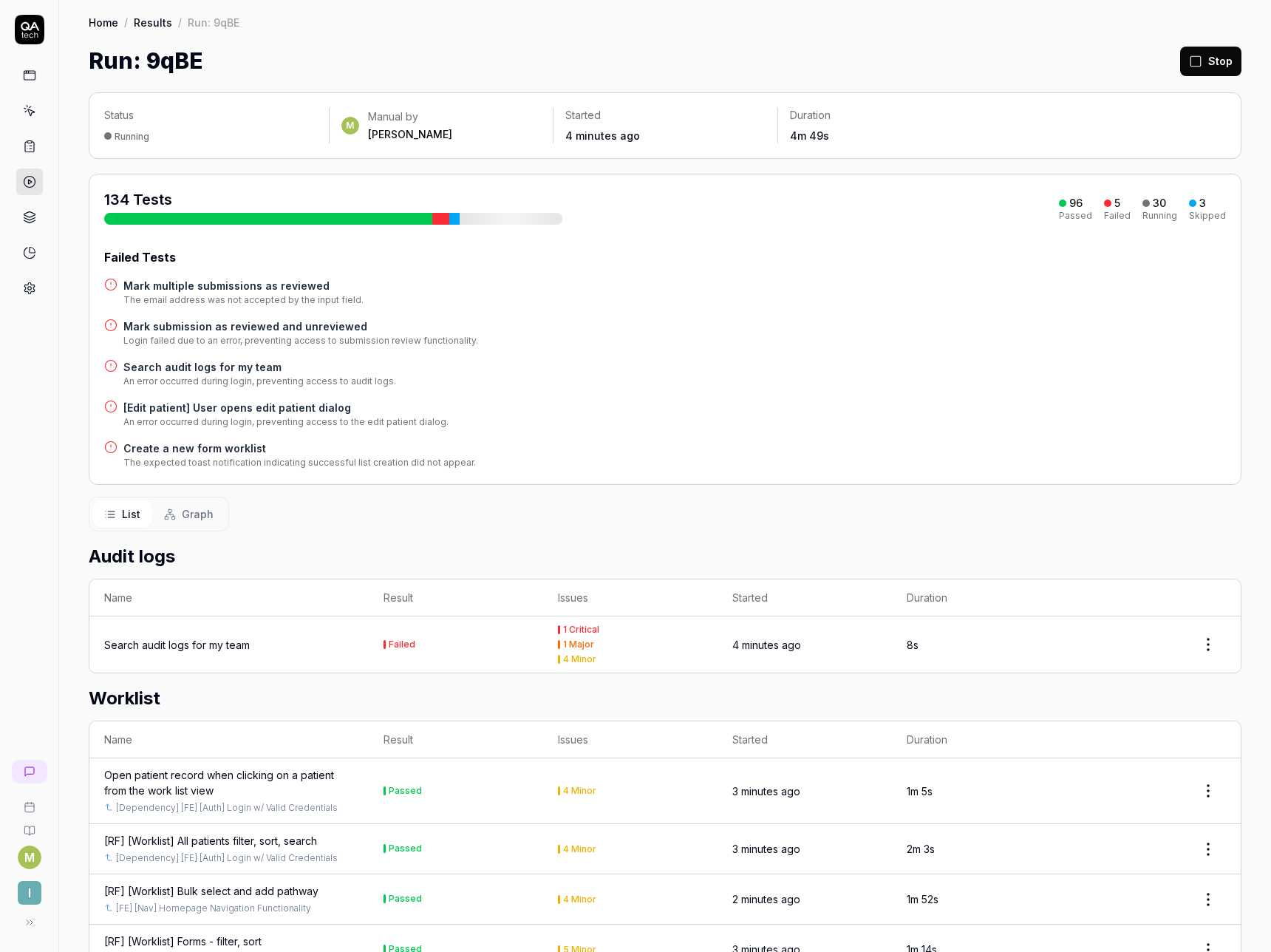
click at [224, 323] on h4 "Mark submission as reviewed and unreviewed" at bounding box center [301, 326] width 355 height 16
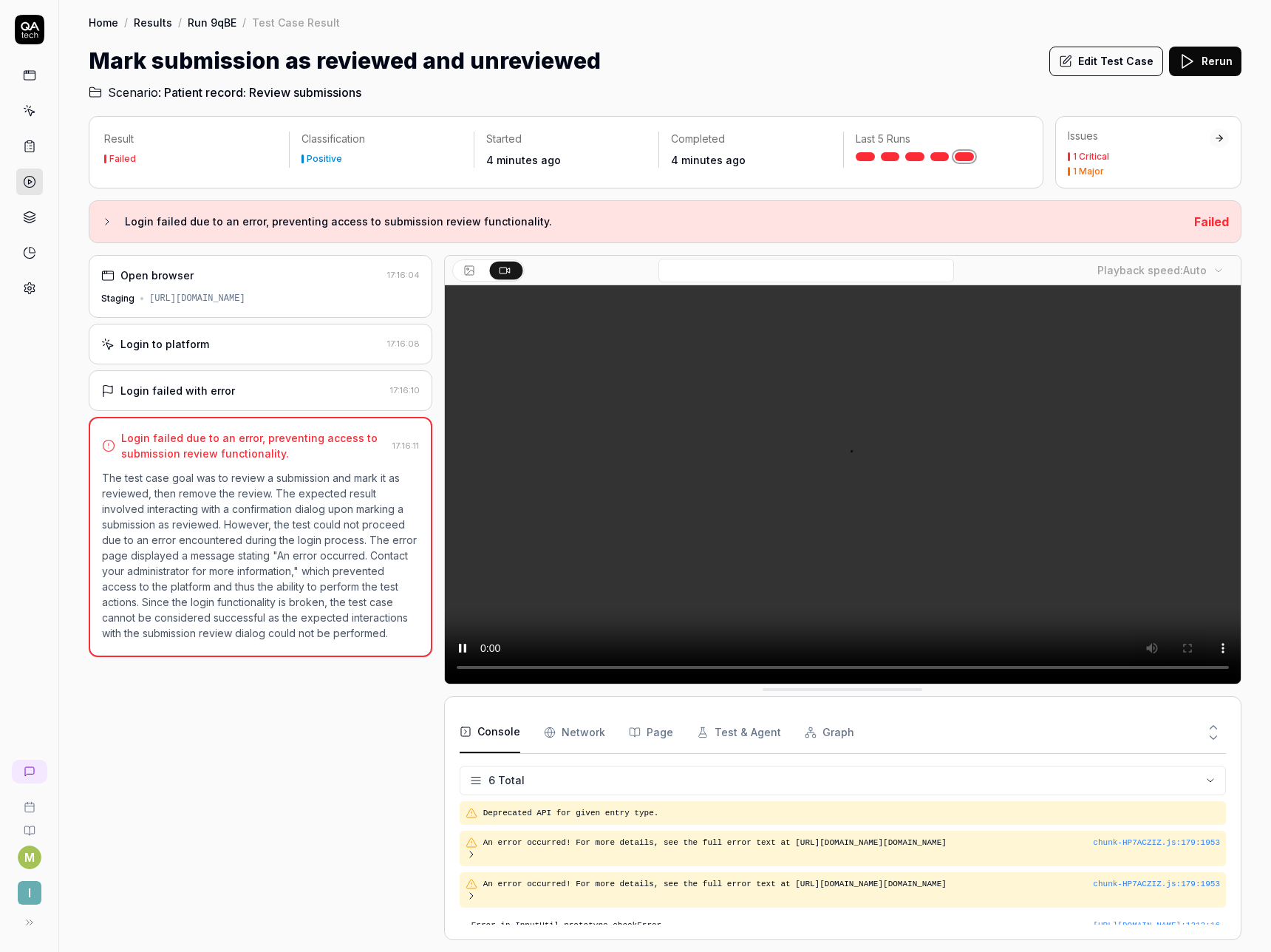
scroll to position [109, 0]
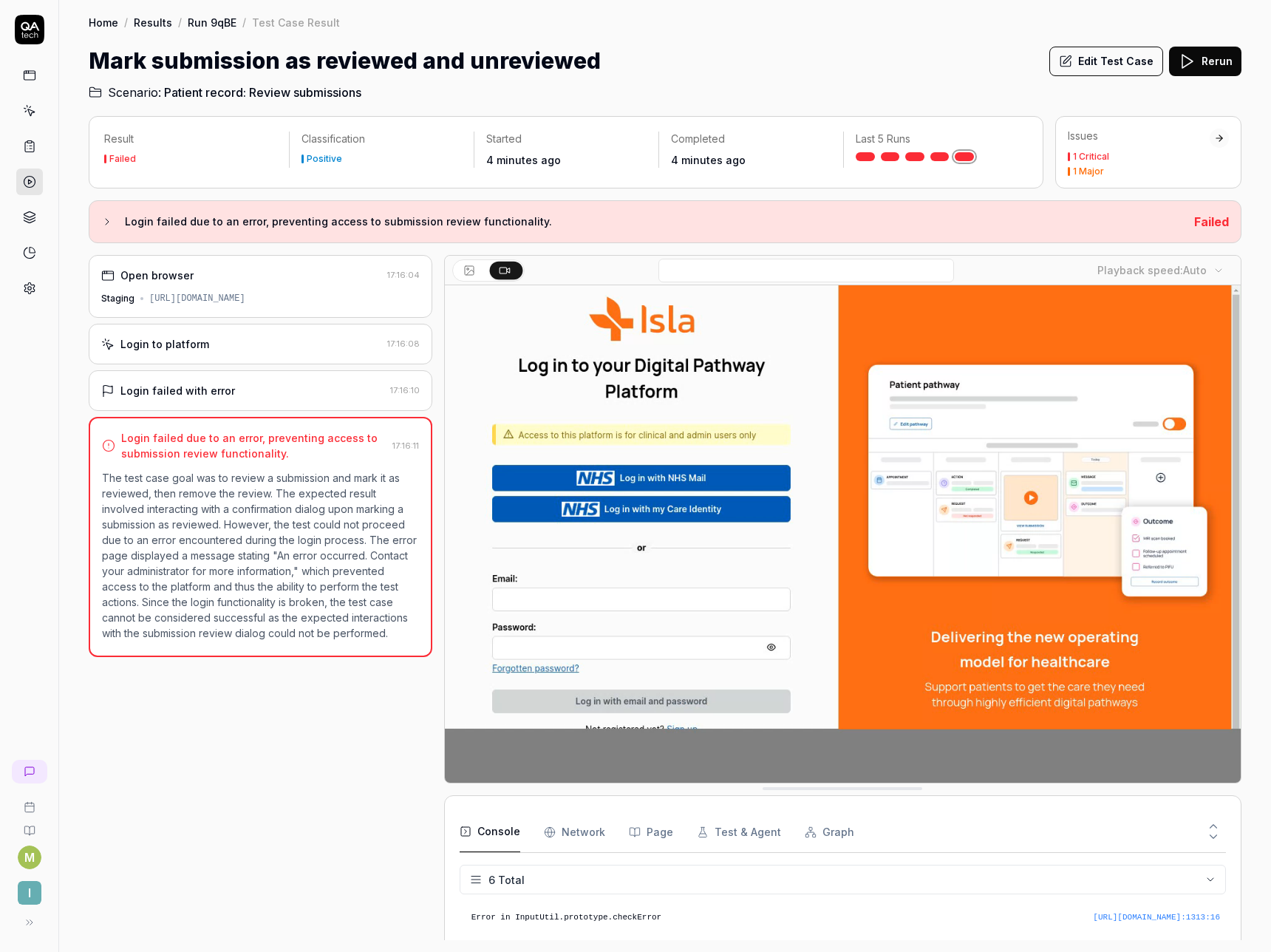
click at [1075, 69] on button "Edit Test Case" at bounding box center [1106, 61] width 114 height 29
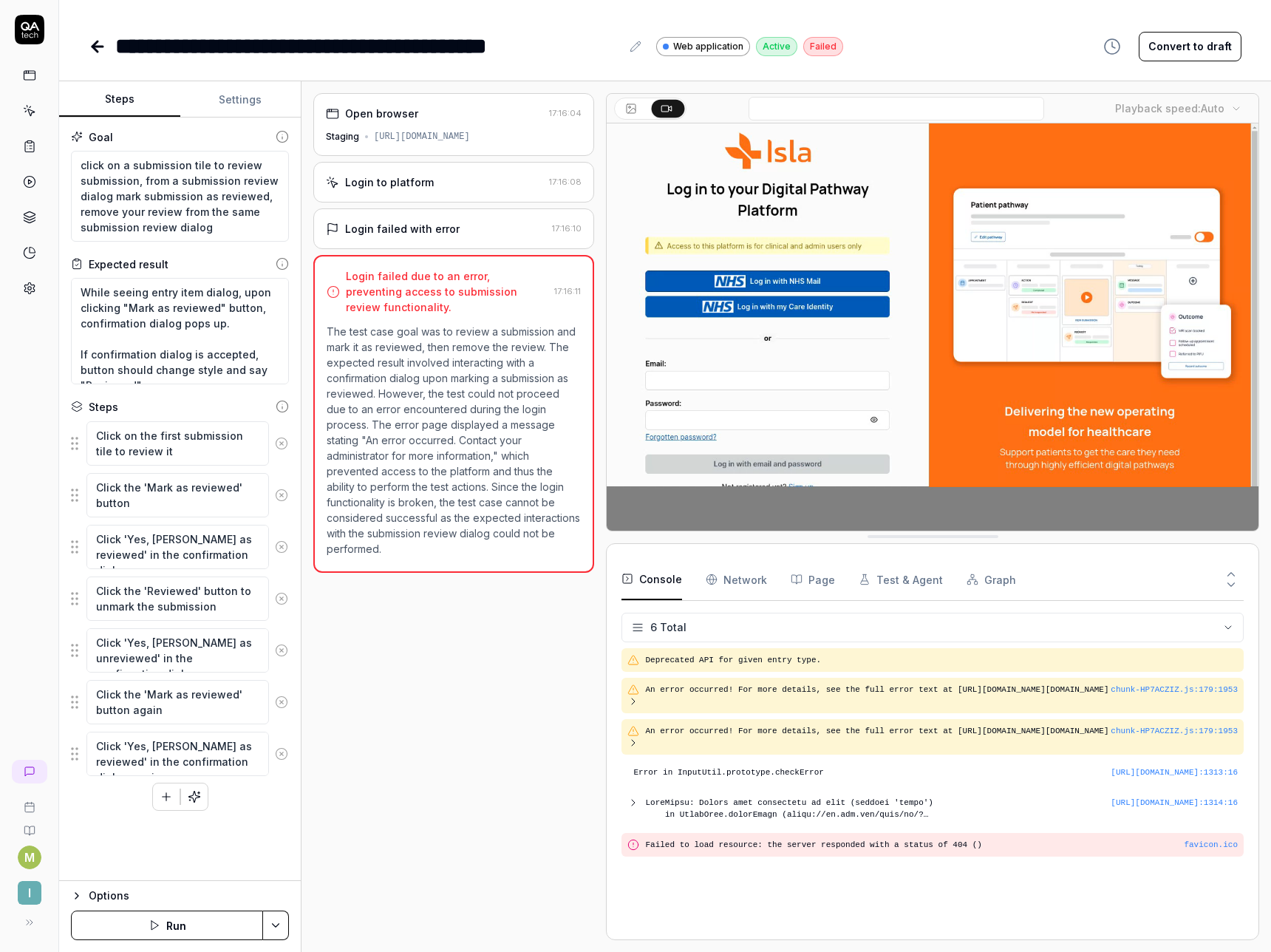
type textarea "*"
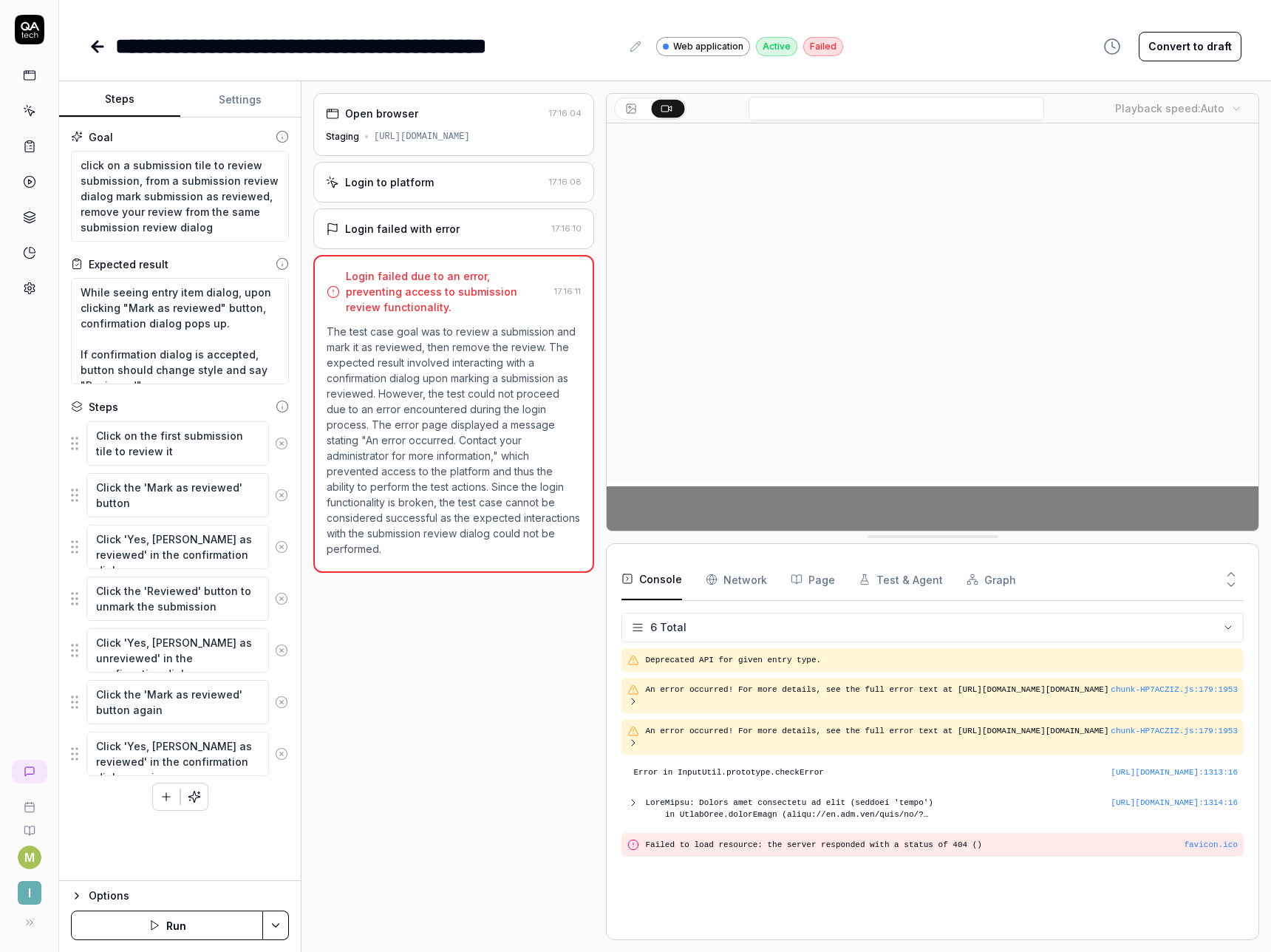
click at [234, 88] on button "Settings" at bounding box center [240, 99] width 121 height 35
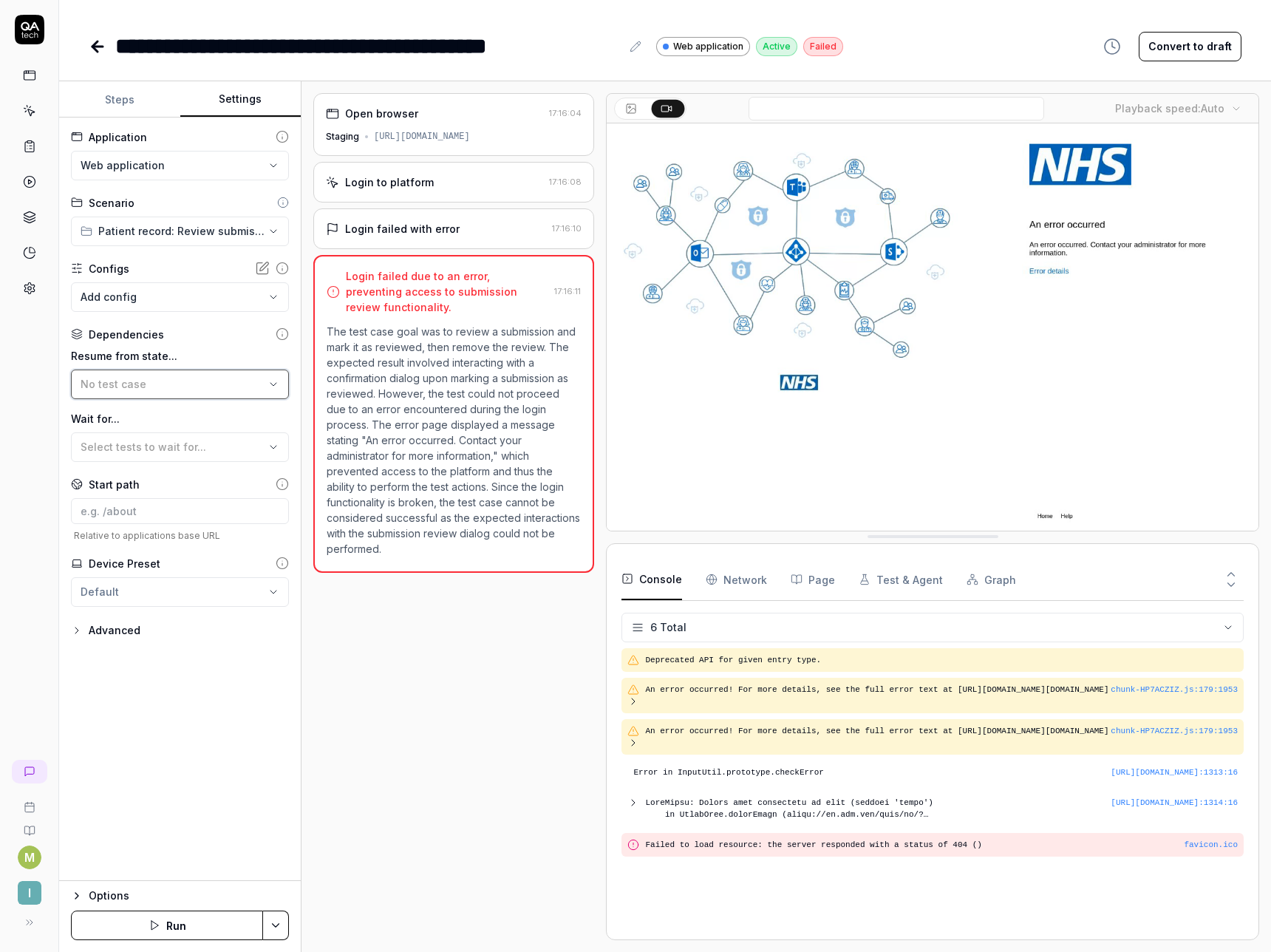
click at [145, 387] on div "No test case" at bounding box center [173, 384] width 184 height 16
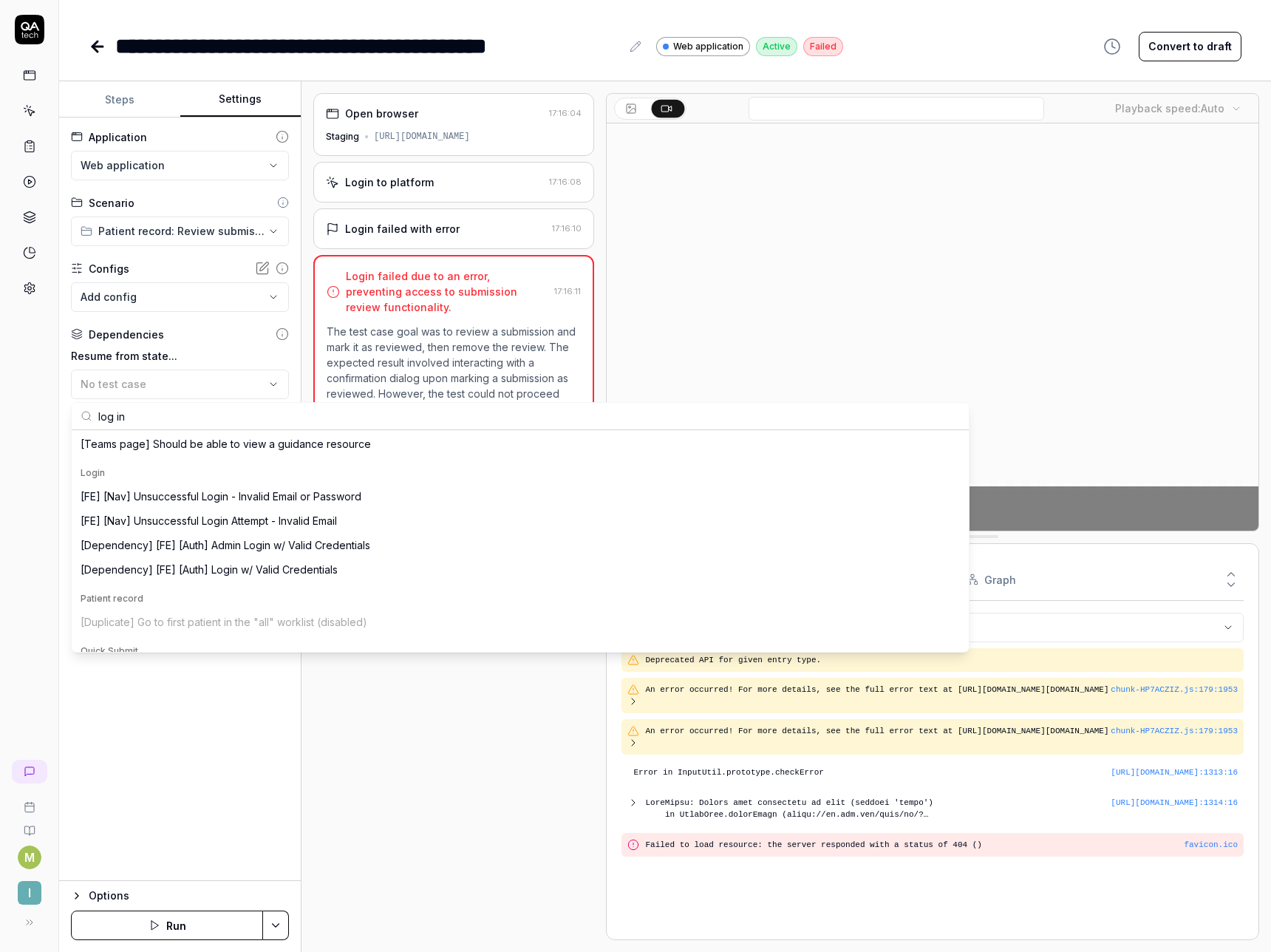
scroll to position [266, 0]
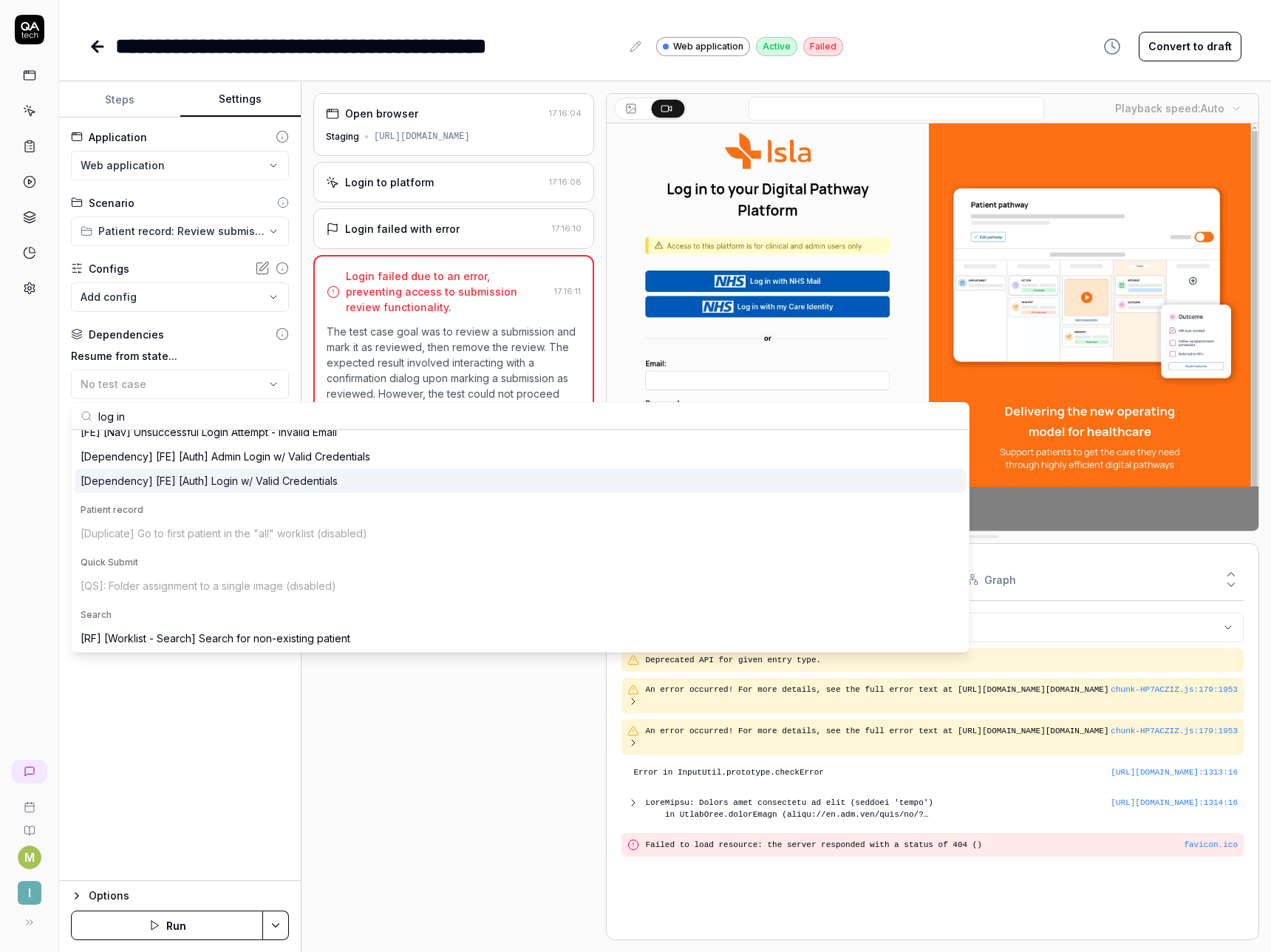
type input "log in"
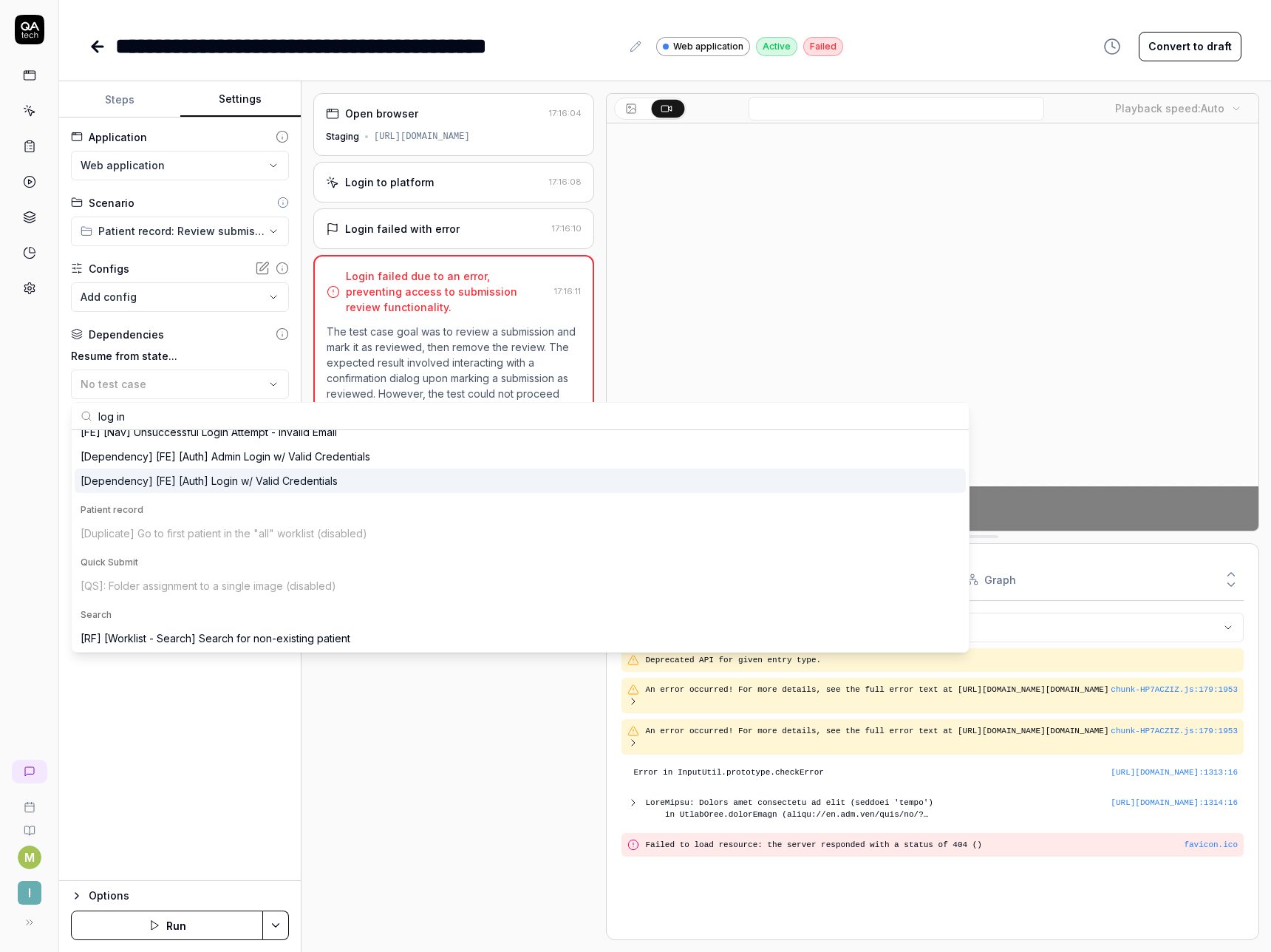
click at [234, 481] on div "[Dependency] [FE] [Auth] Login w/ Valid Credentials" at bounding box center [209, 481] width 257 height 16
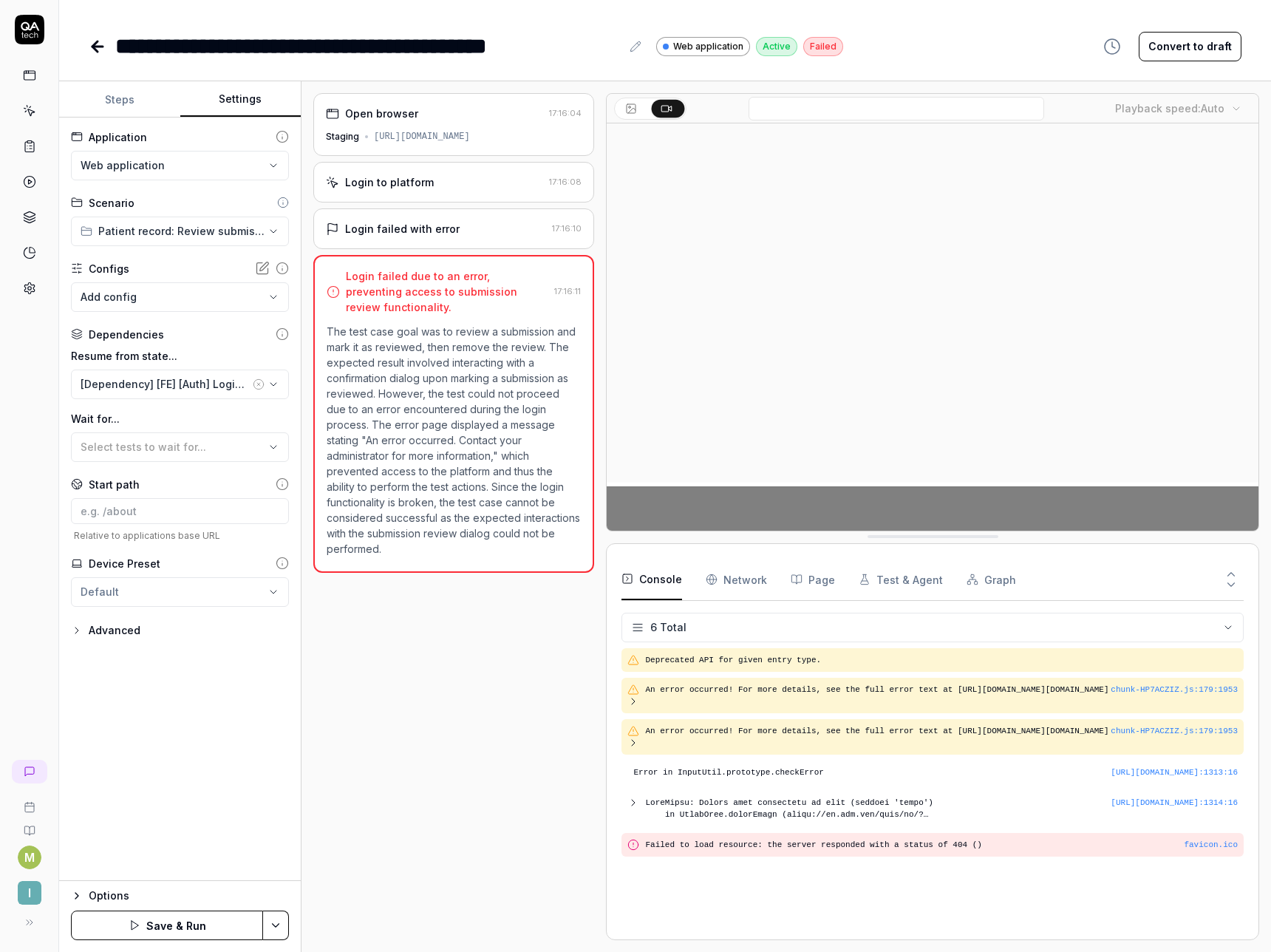
click at [121, 932] on button "Save & Run" at bounding box center [167, 925] width 192 height 29
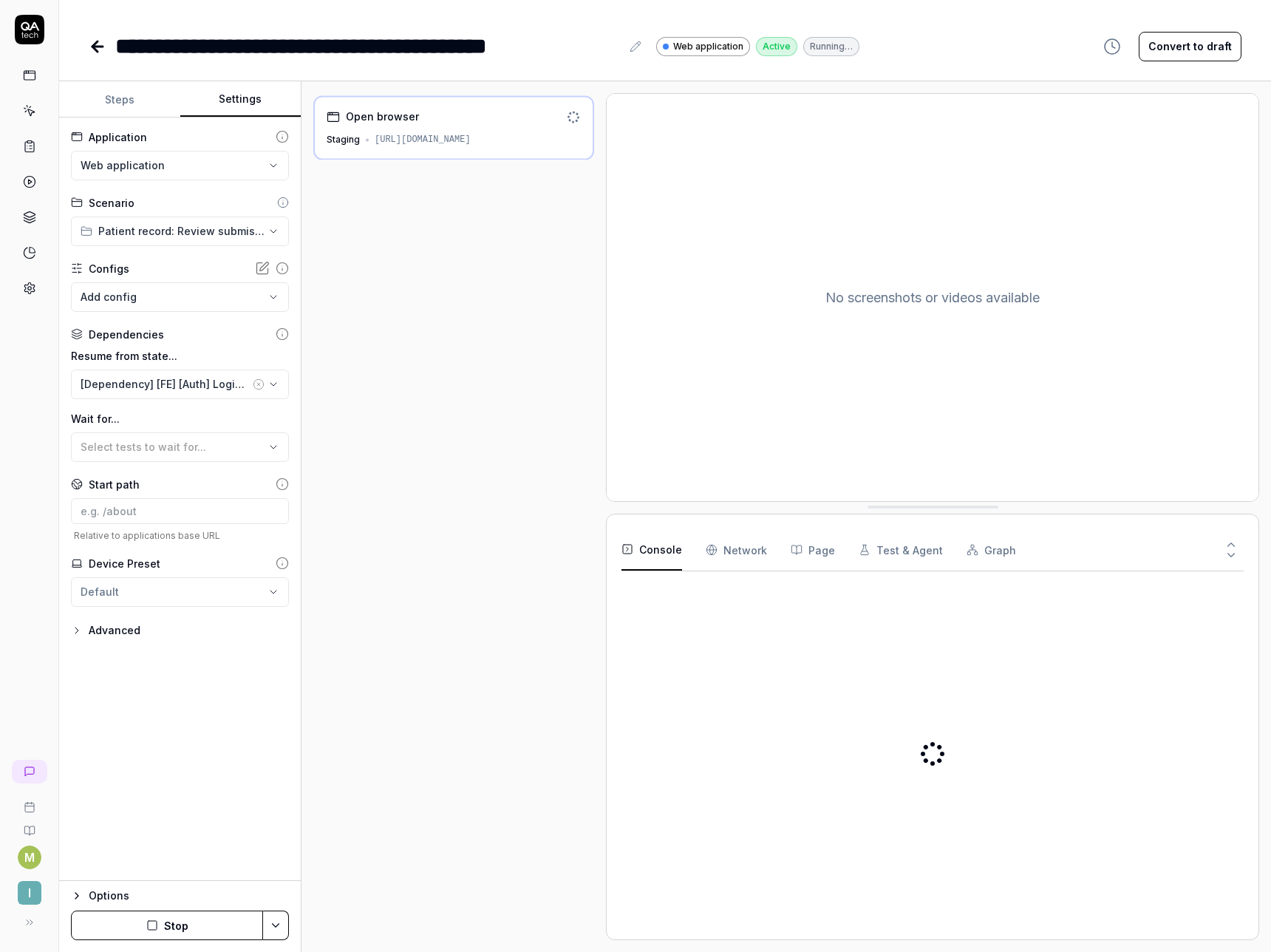
click at [96, 47] on icon at bounding box center [98, 47] width 11 height 0
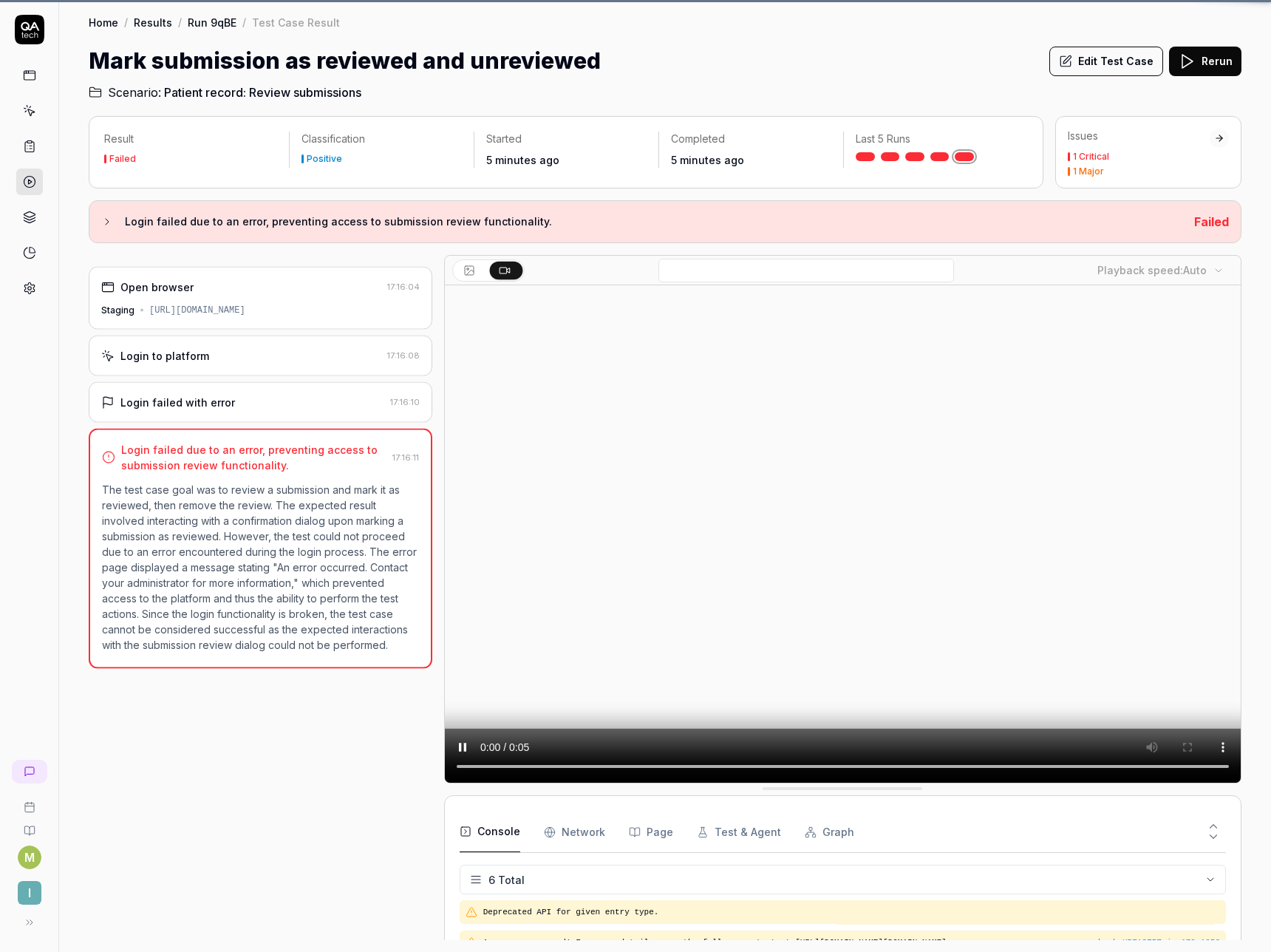
scroll to position [109, 0]
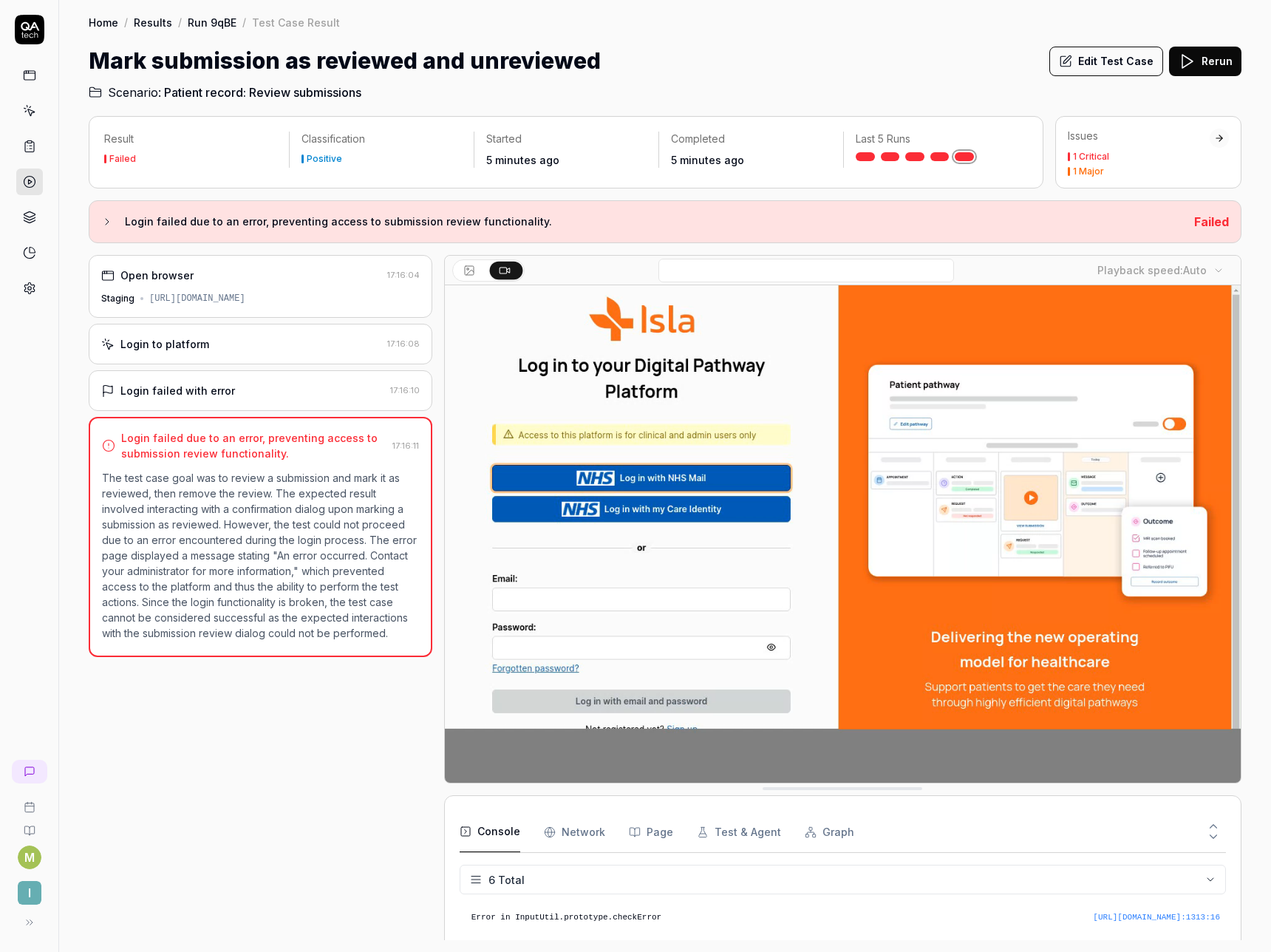
click at [21, 178] on link at bounding box center [29, 182] width 26 height 26
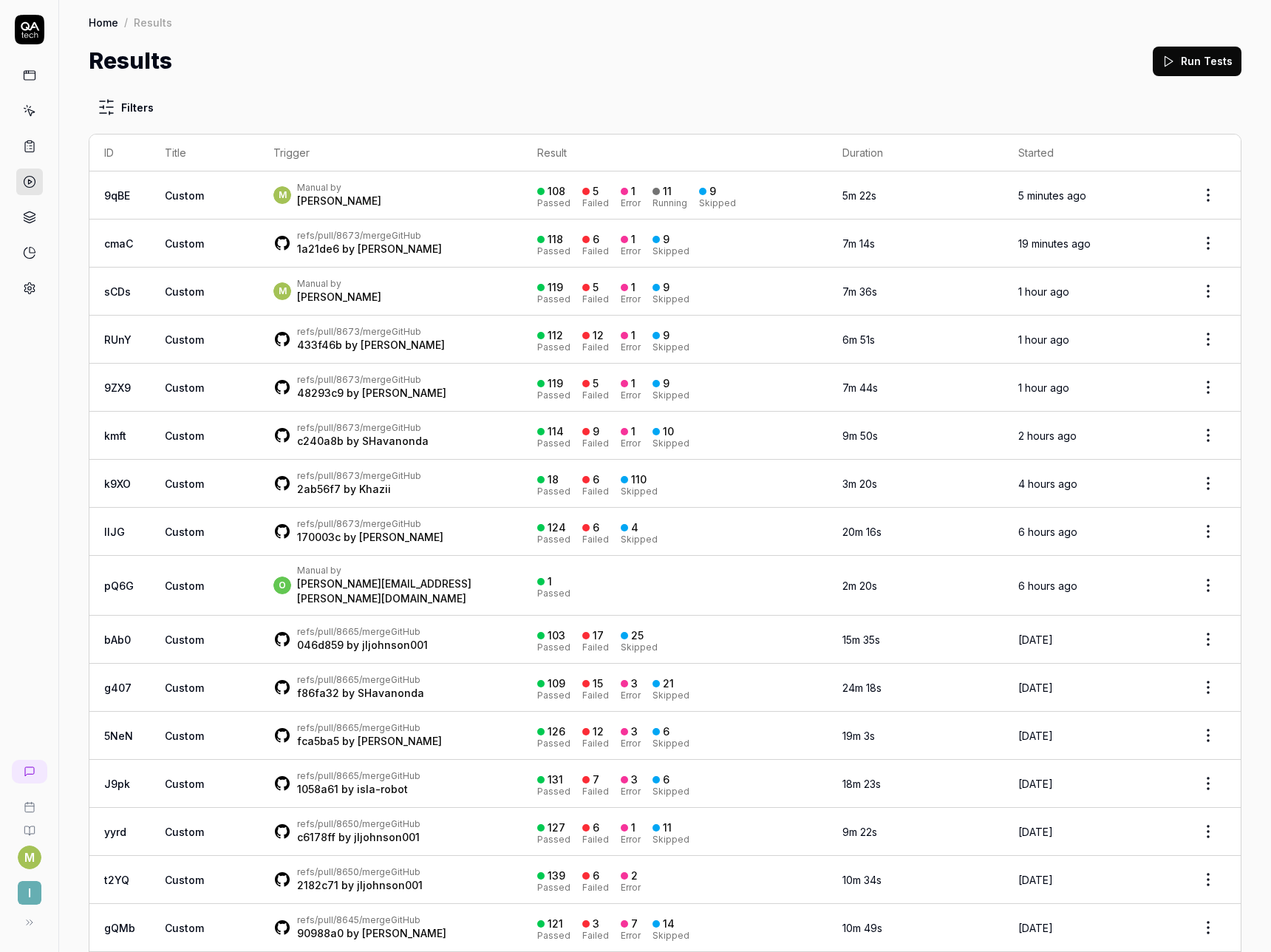
click at [227, 194] on td "Custom" at bounding box center [204, 195] width 109 height 48
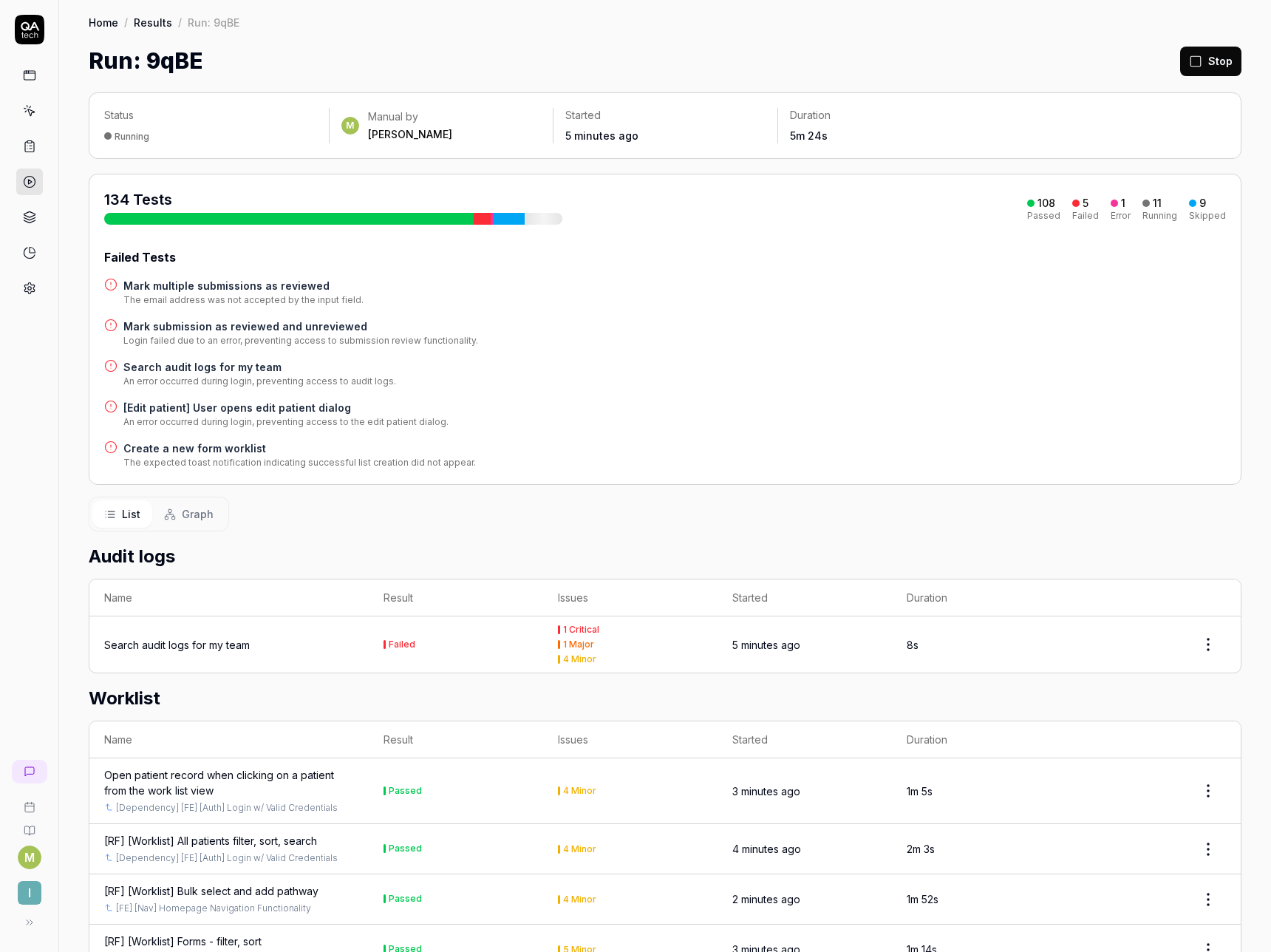
click at [186, 364] on h4 "Search audit logs for my team" at bounding box center [260, 367] width 273 height 16
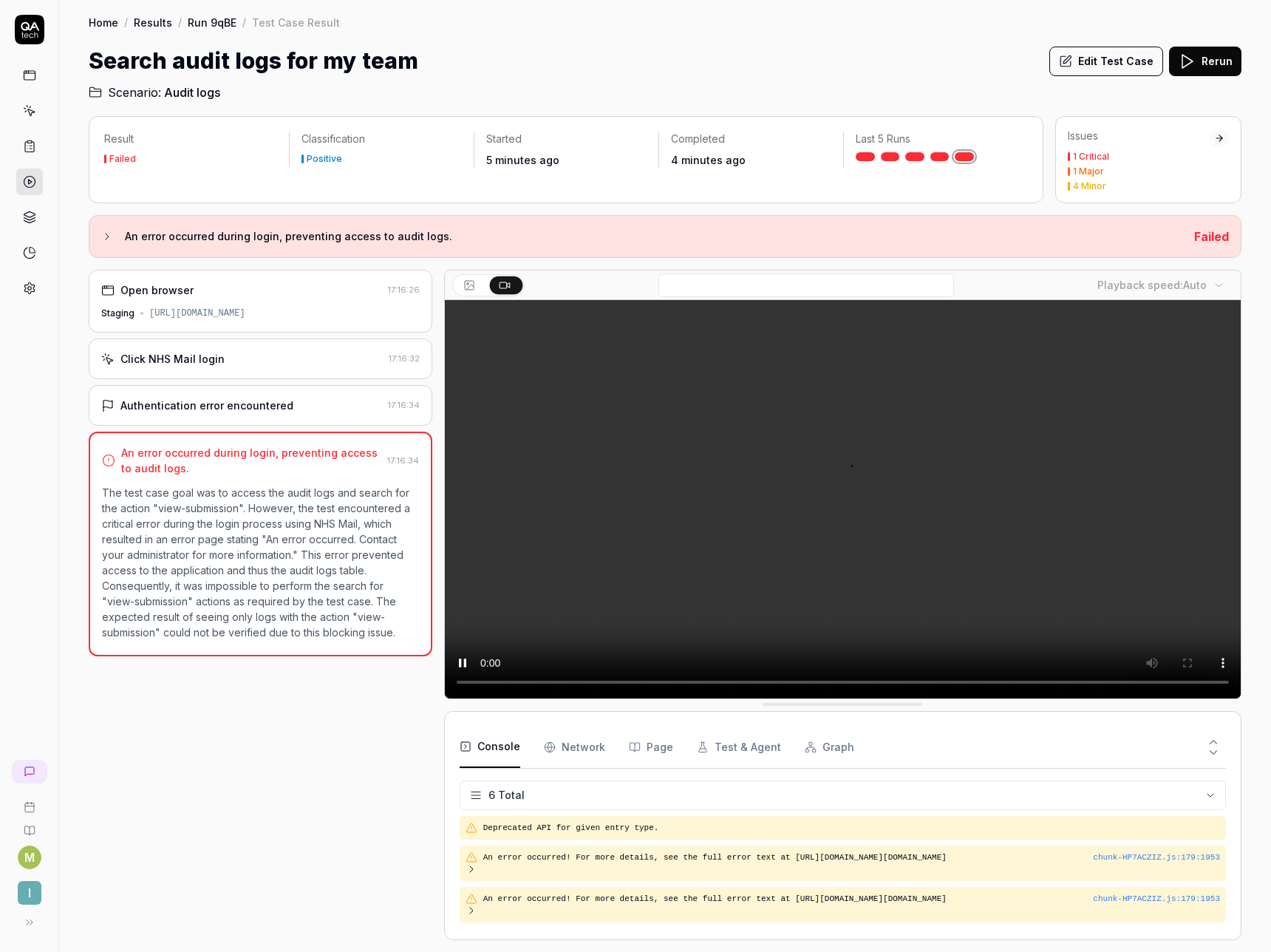
scroll to position [109, 0]
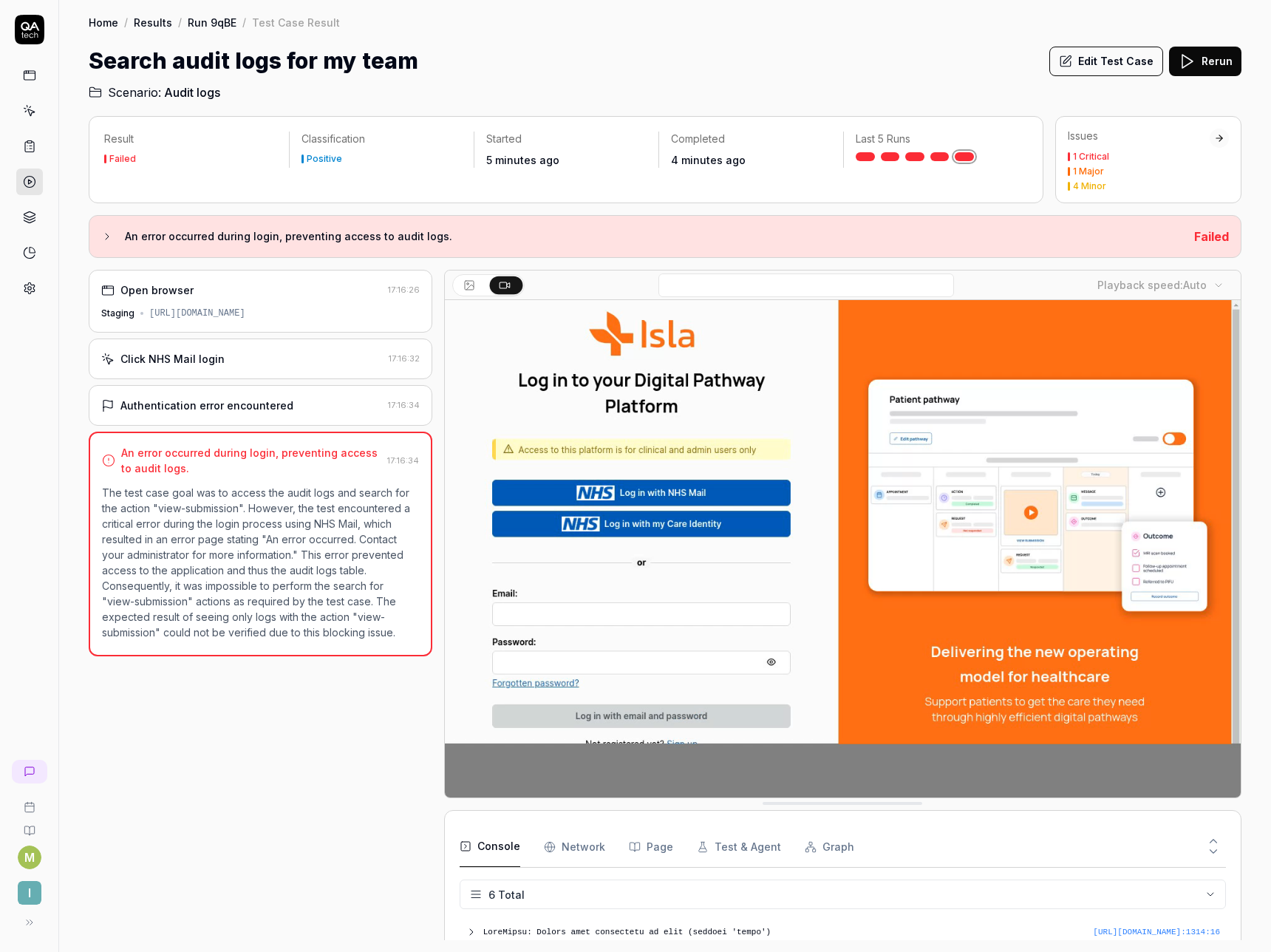
click at [1073, 67] on icon at bounding box center [1066, 62] width 14 height 14
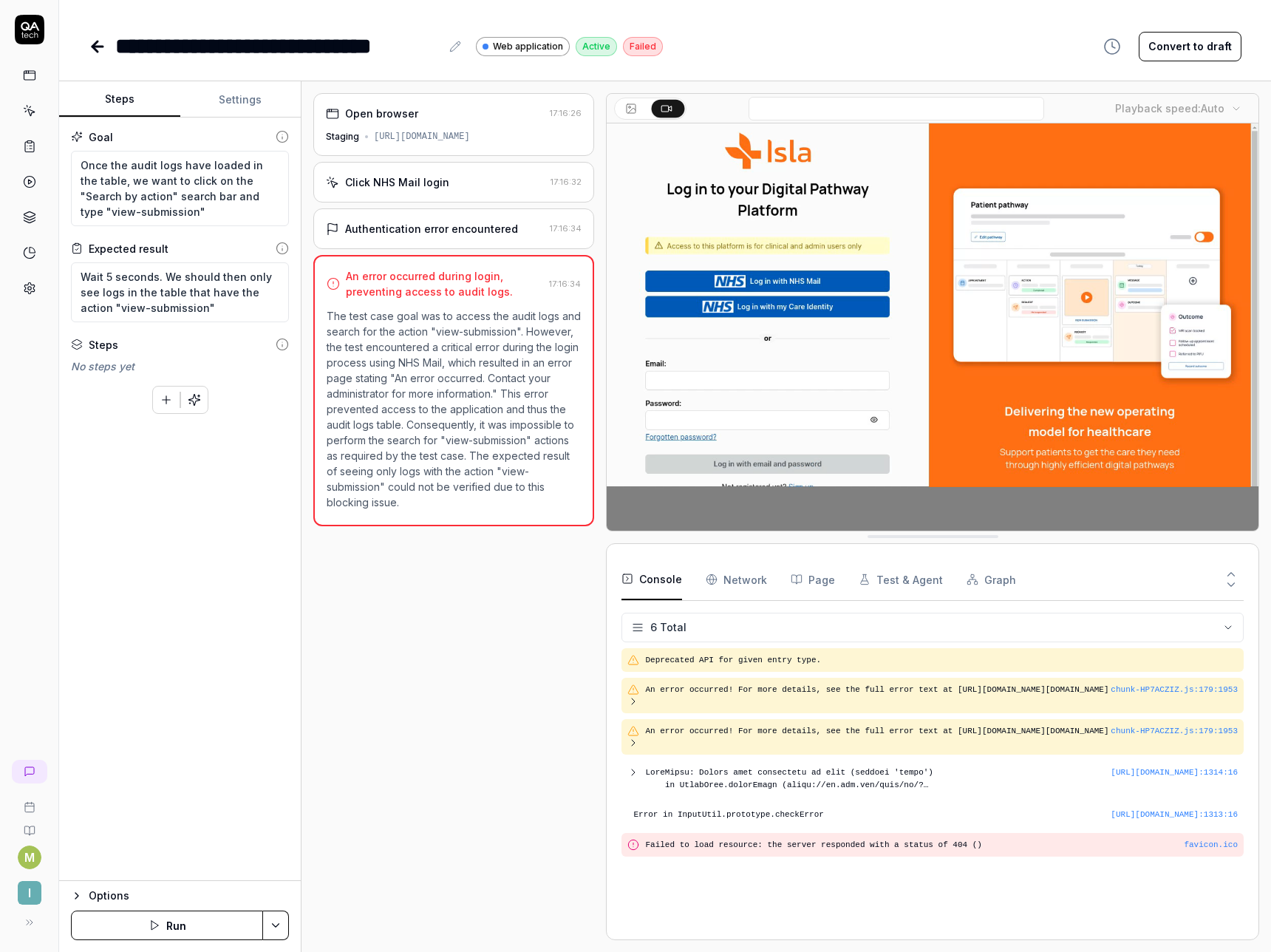
type textarea "*"
click at [231, 97] on button "Settings" at bounding box center [240, 99] width 121 height 35
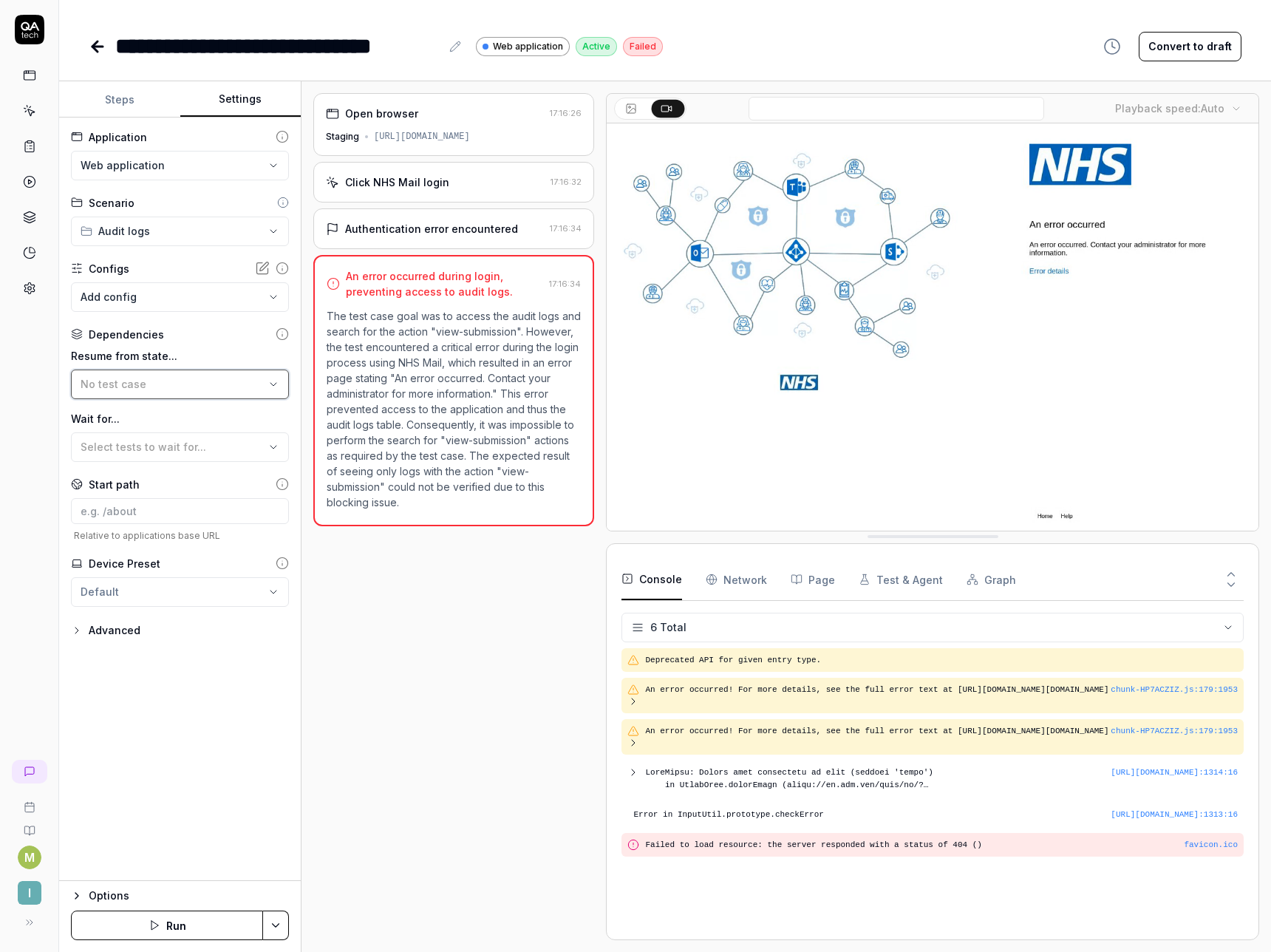
click at [118, 383] on span "No test case" at bounding box center [113, 384] width 66 height 13
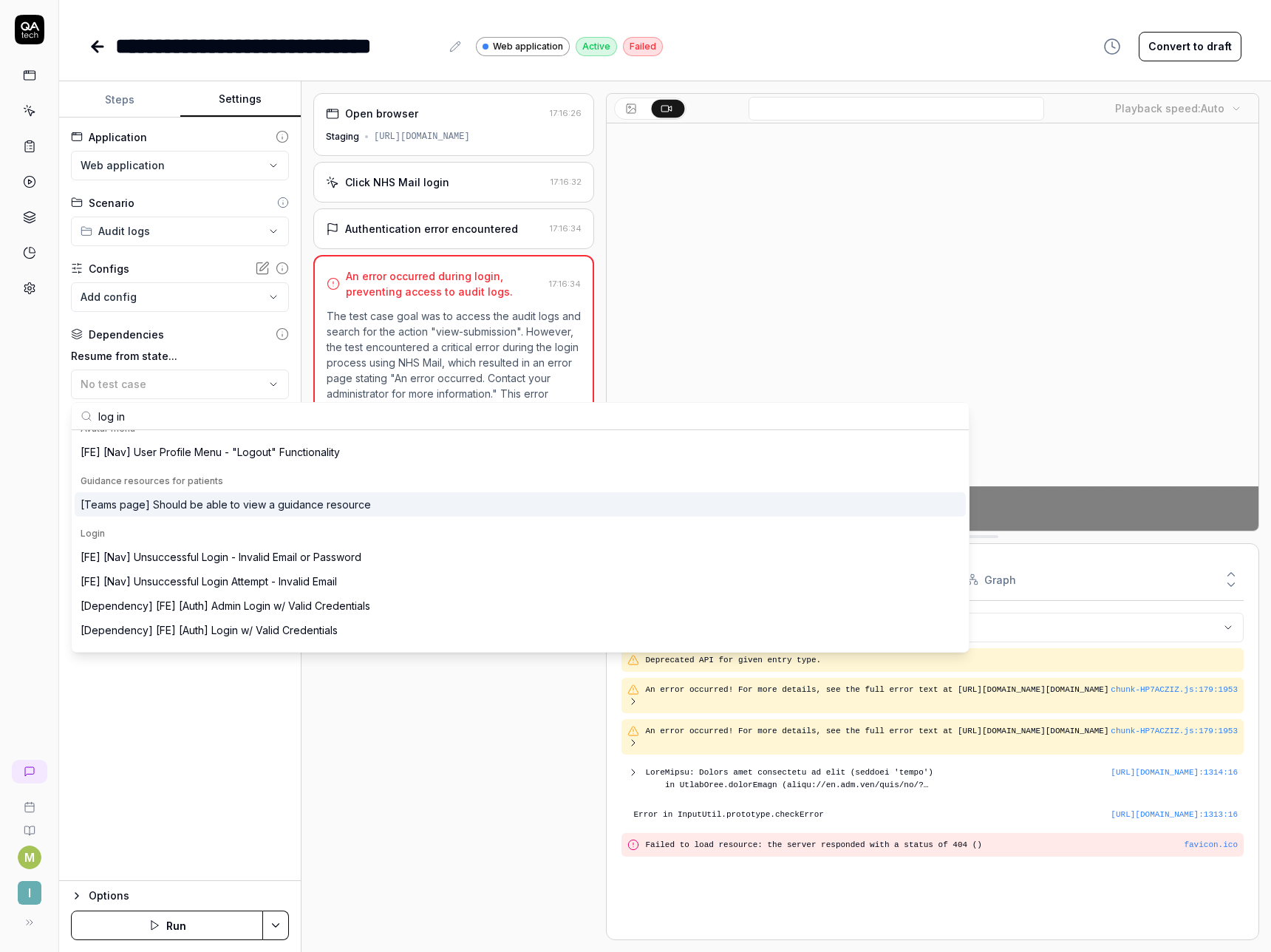
scroll to position [139, 0]
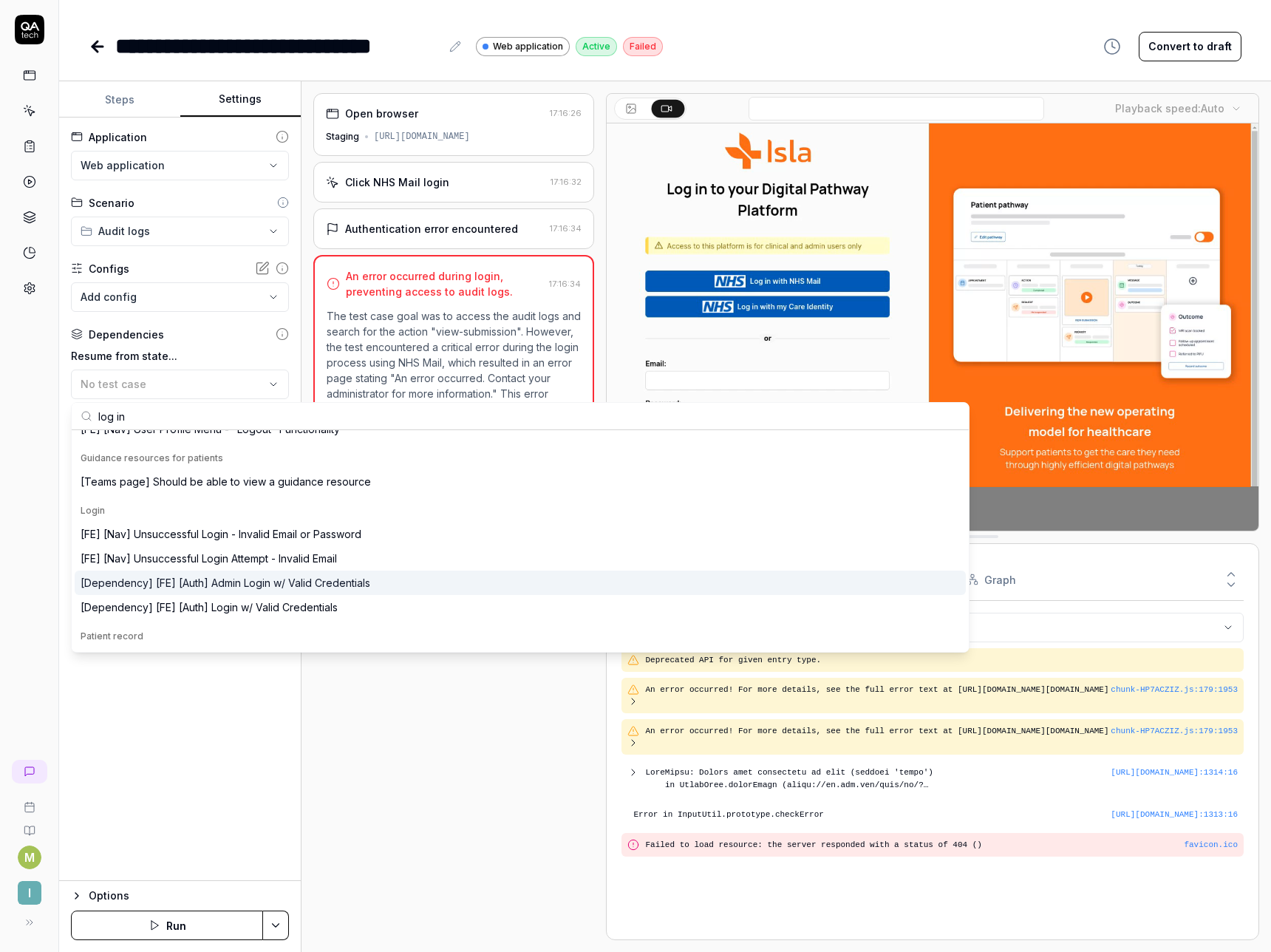
type input "log in"
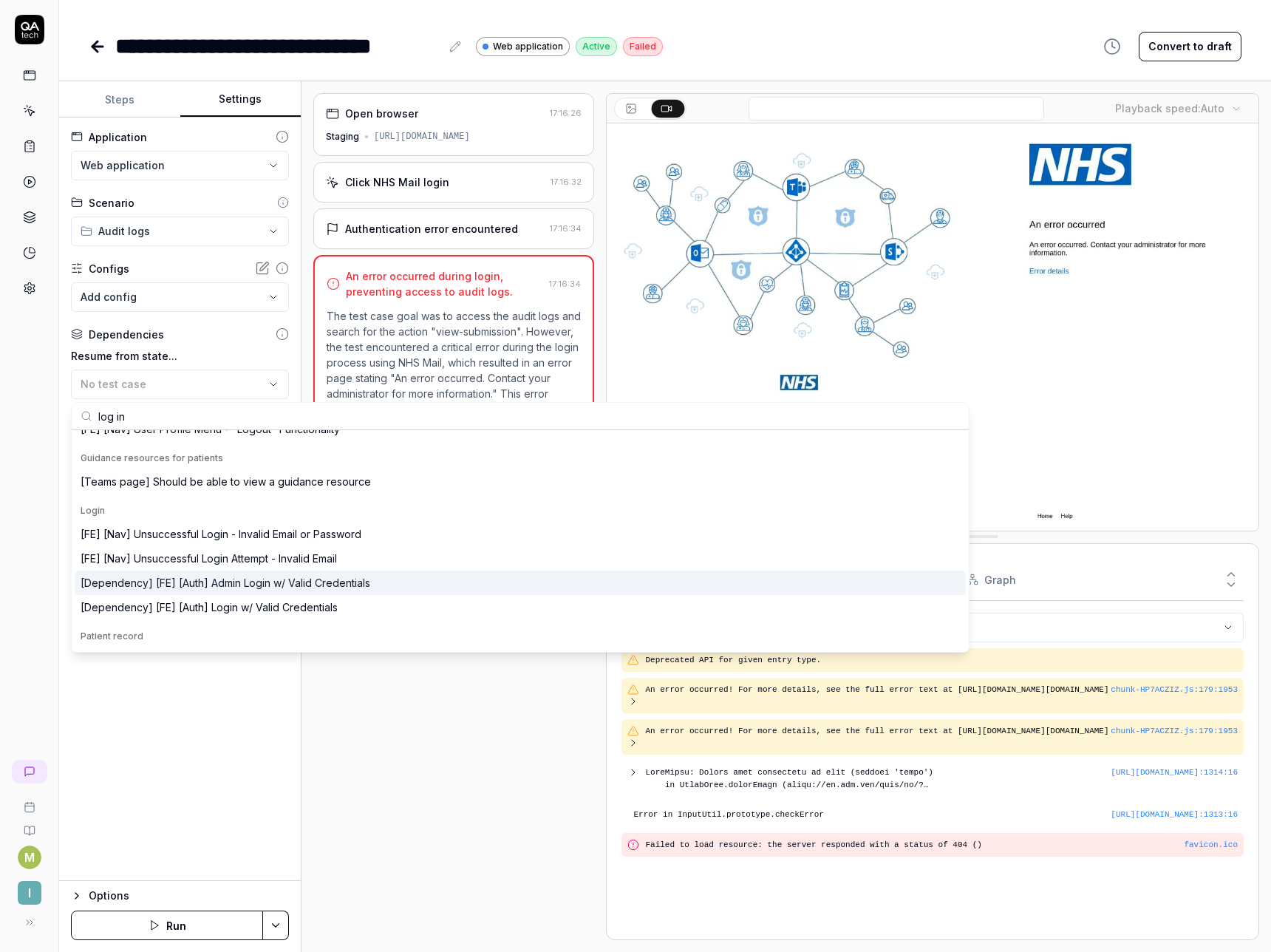
click at [132, 586] on div "[Dependency] [FE] [Auth] Admin Login w/ Valid Credentials" at bounding box center [225, 583] width 289 height 16
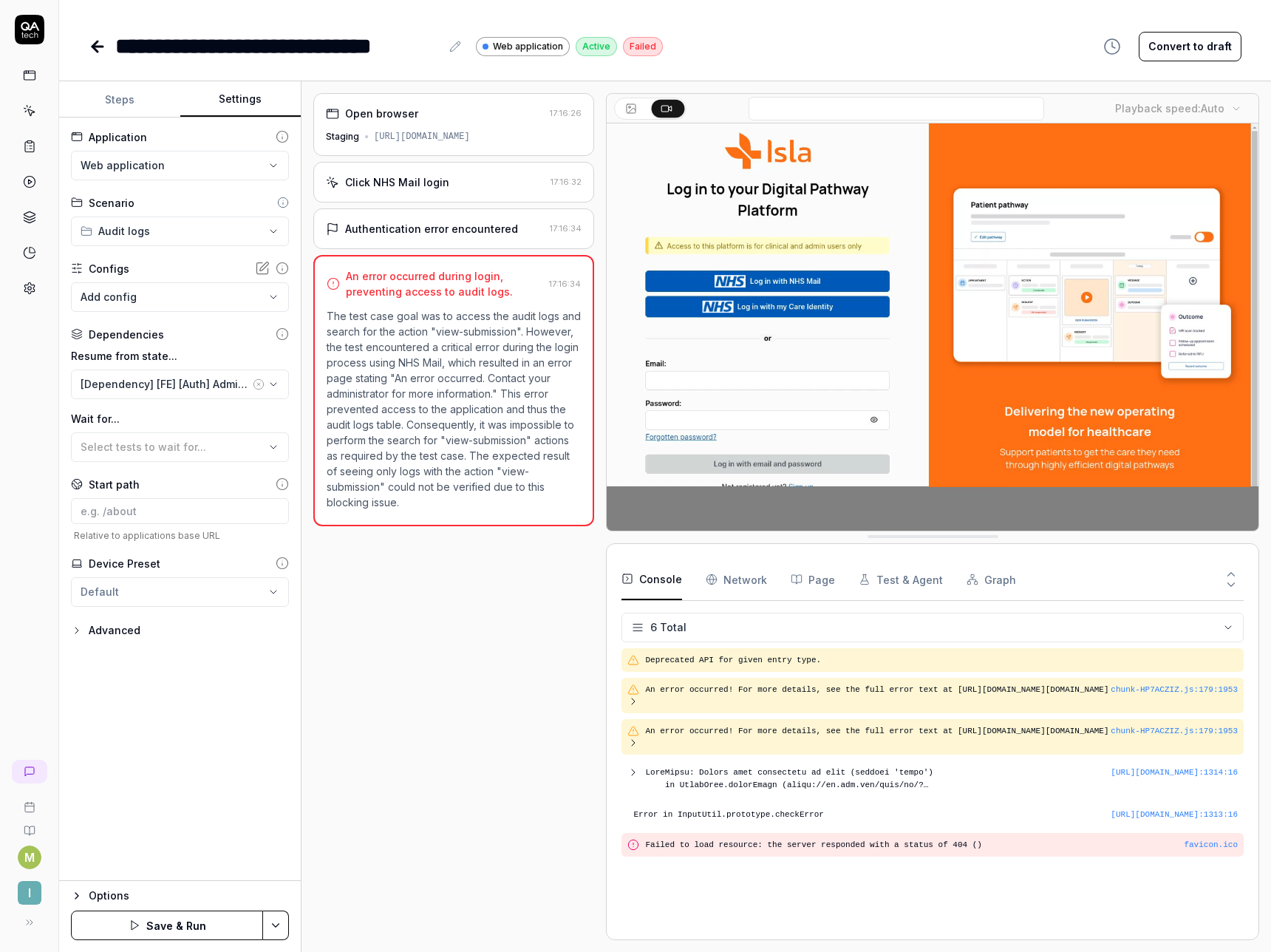
click at [129, 920] on button "Save & Run" at bounding box center [167, 925] width 192 height 29
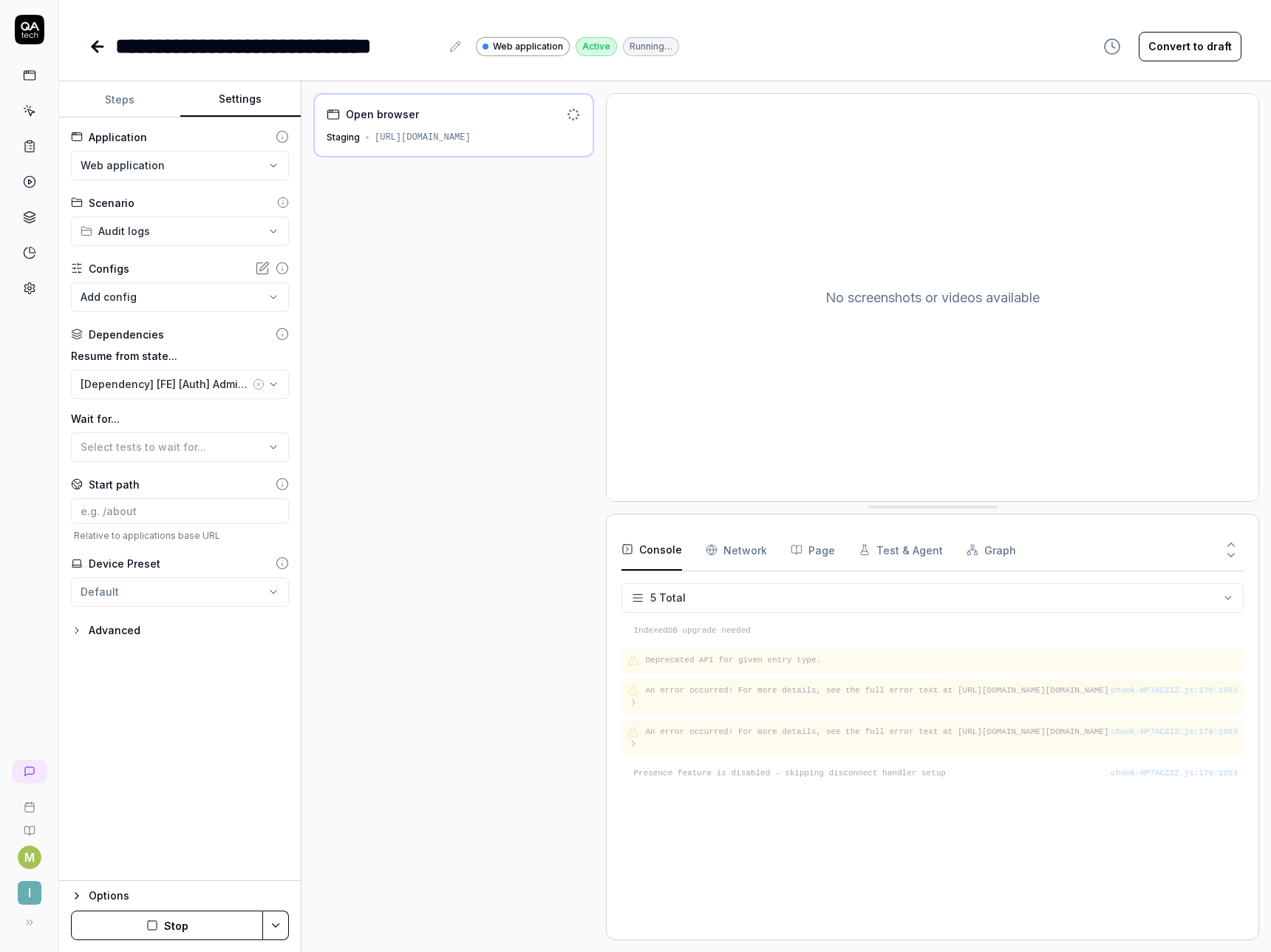
click at [96, 49] on icon at bounding box center [98, 47] width 18 height 18
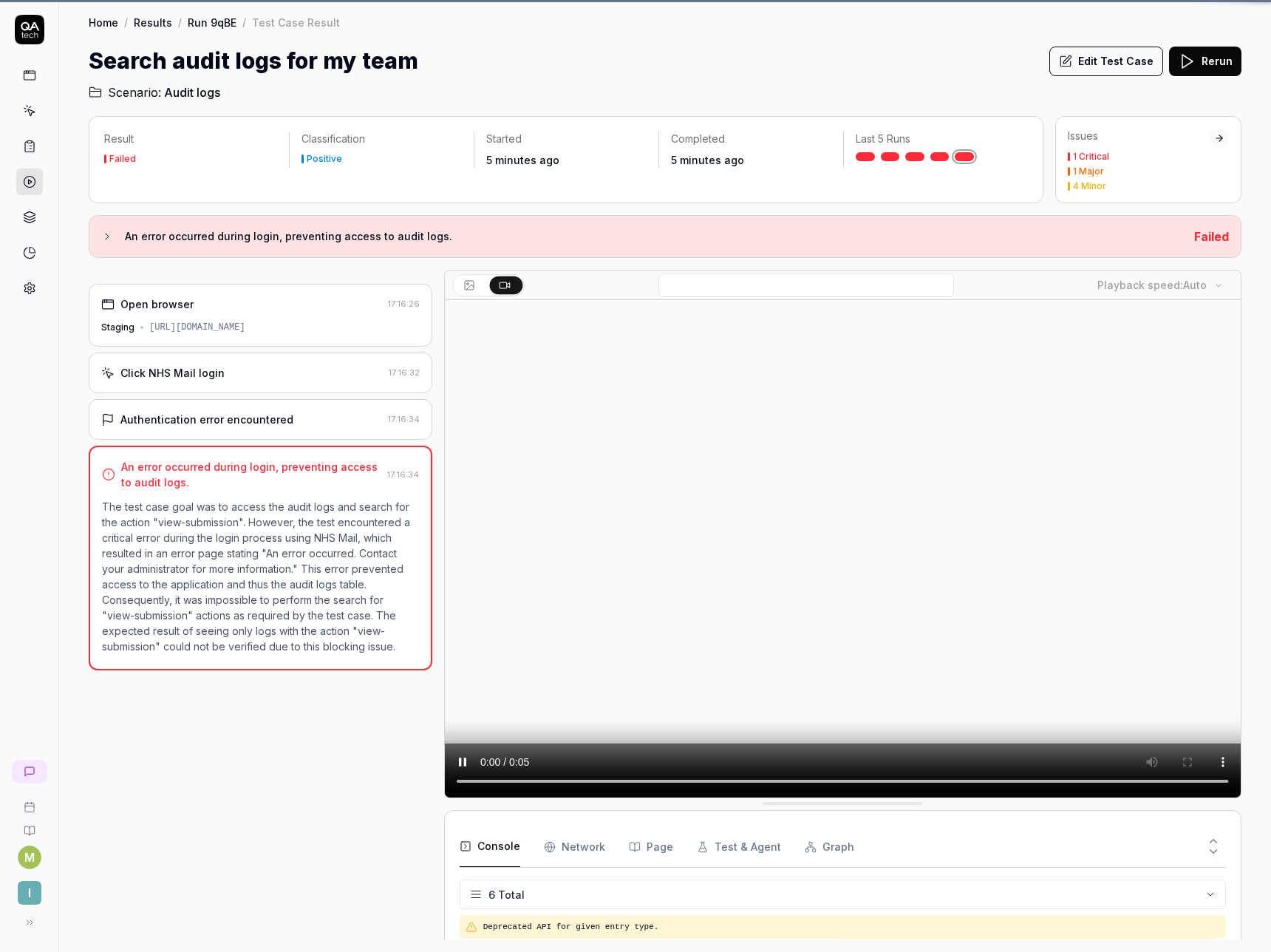
scroll to position [109, 0]
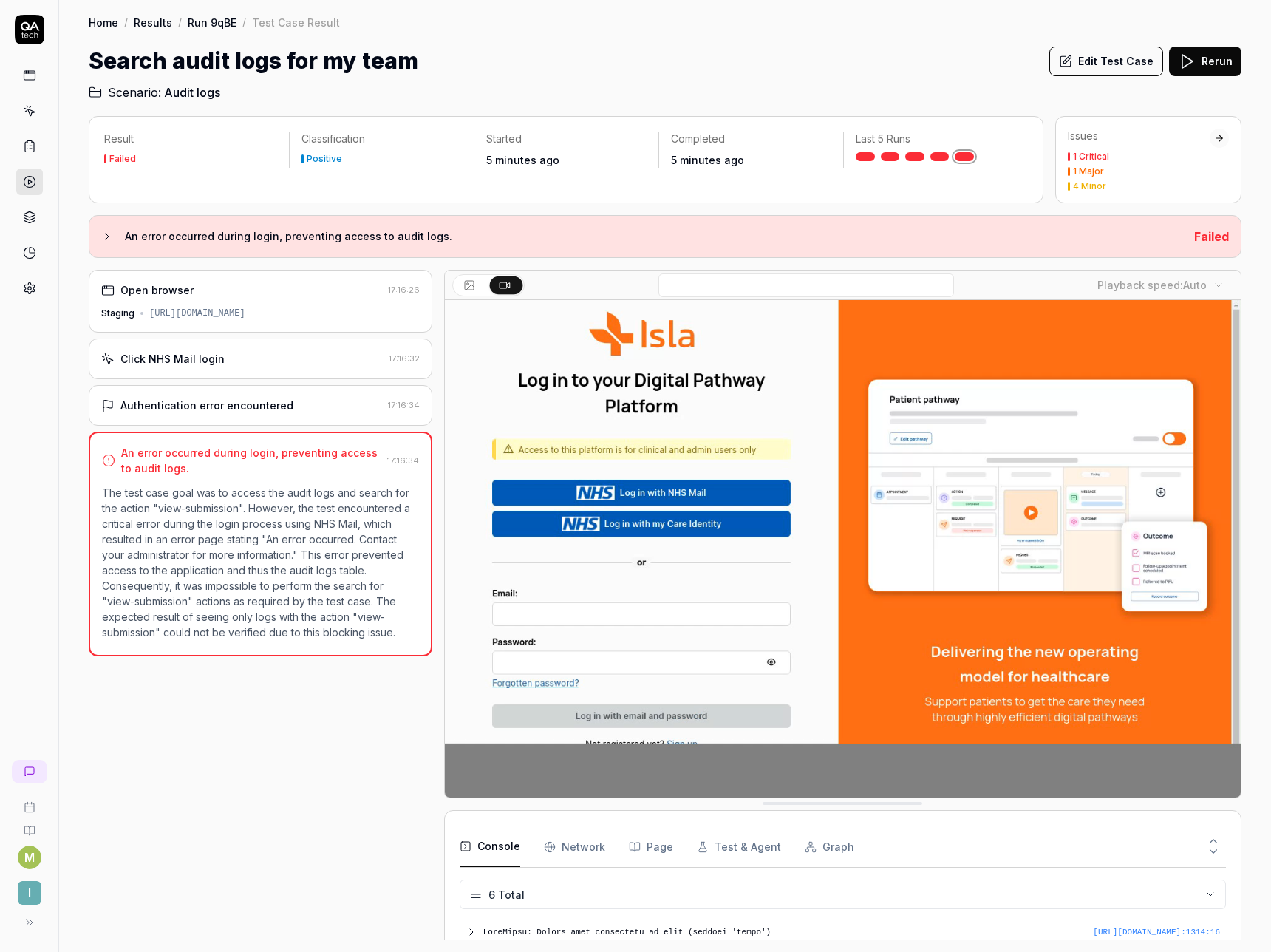
click at [36, 178] on link at bounding box center [29, 182] width 26 height 26
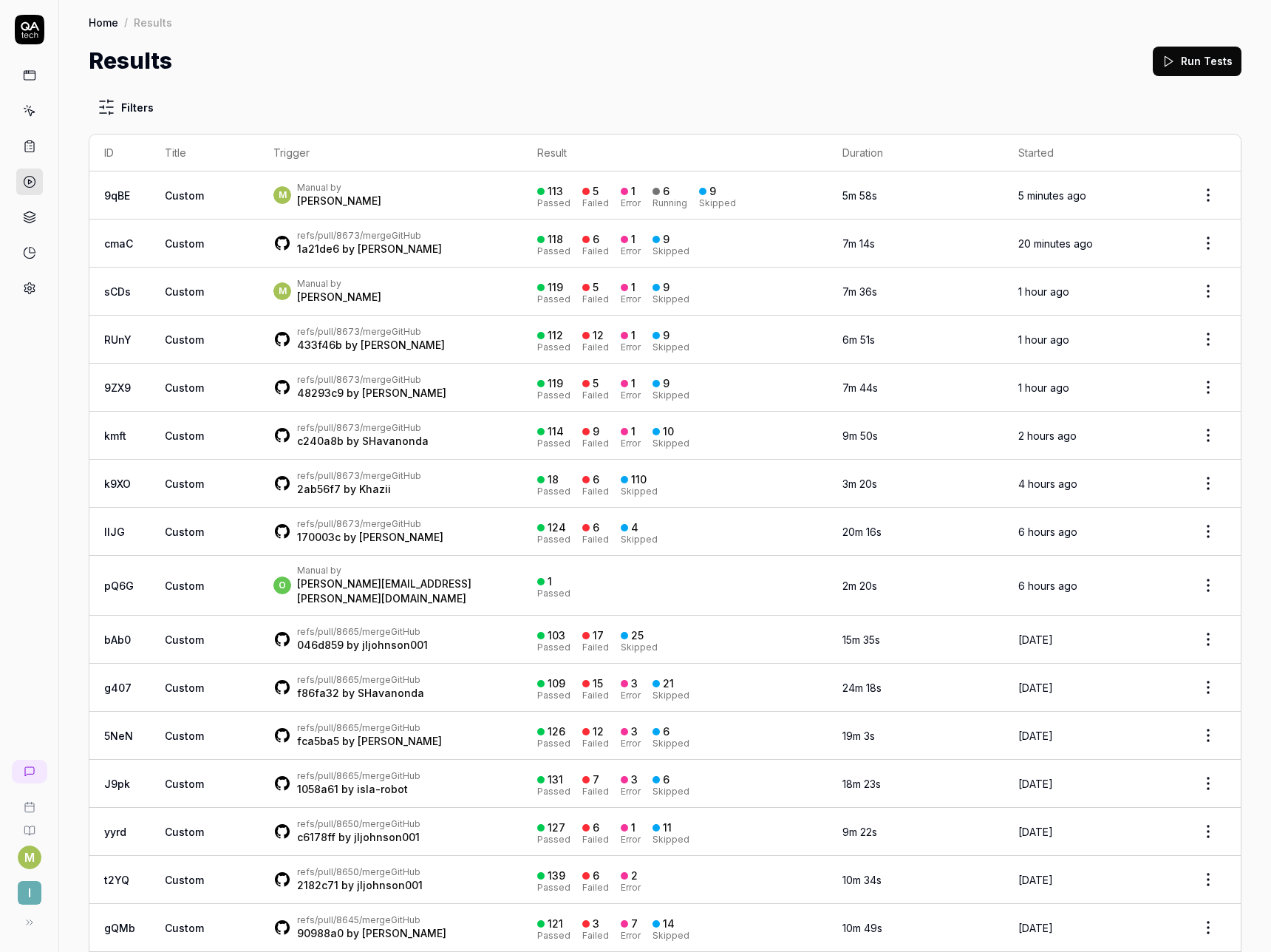
click at [333, 197] on div "Matthew Spurgeon" at bounding box center [339, 201] width 84 height 15
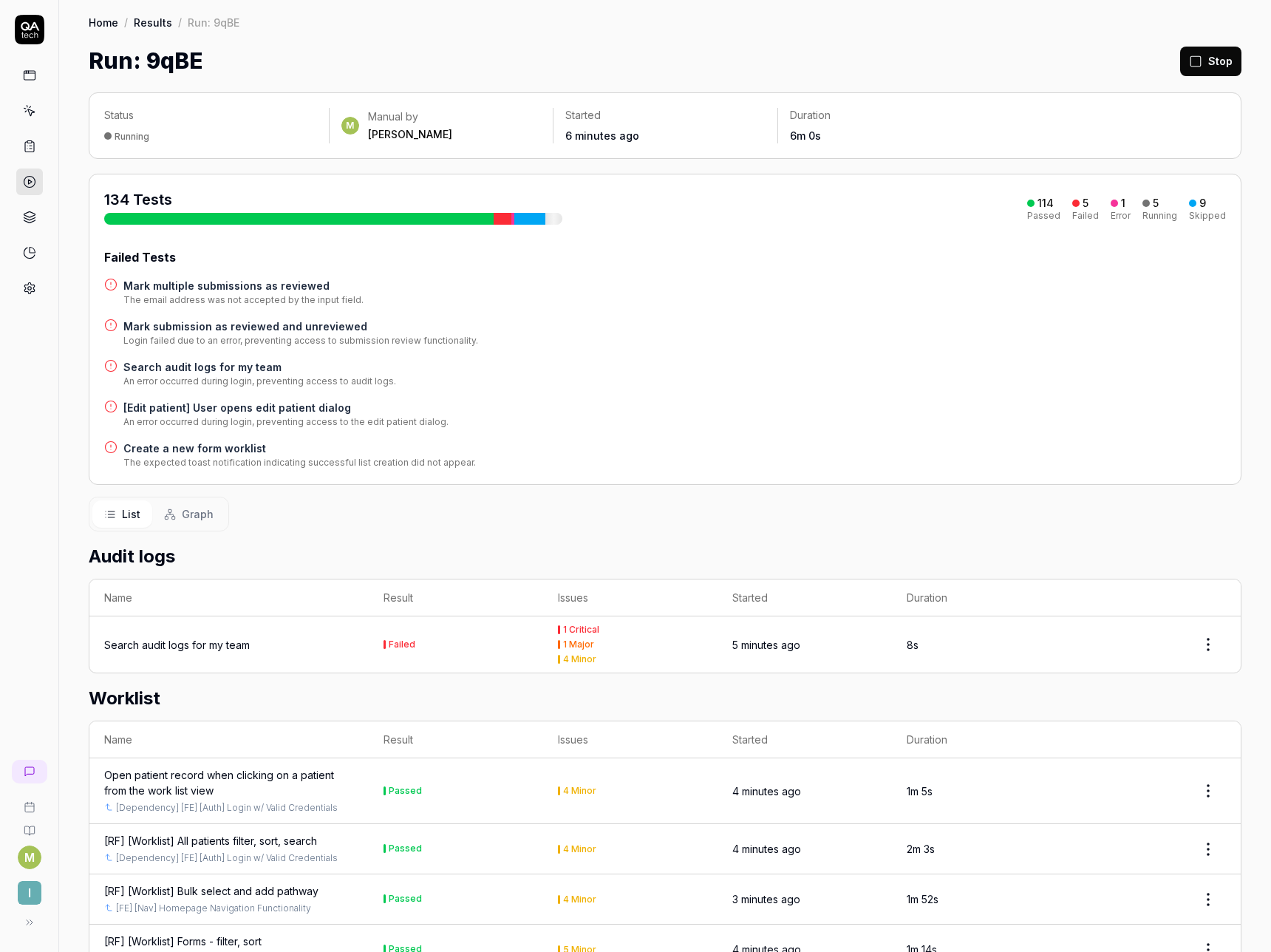
click at [216, 412] on h4 "[Edit patient] User opens edit patient dialog" at bounding box center [286, 407] width 325 height 16
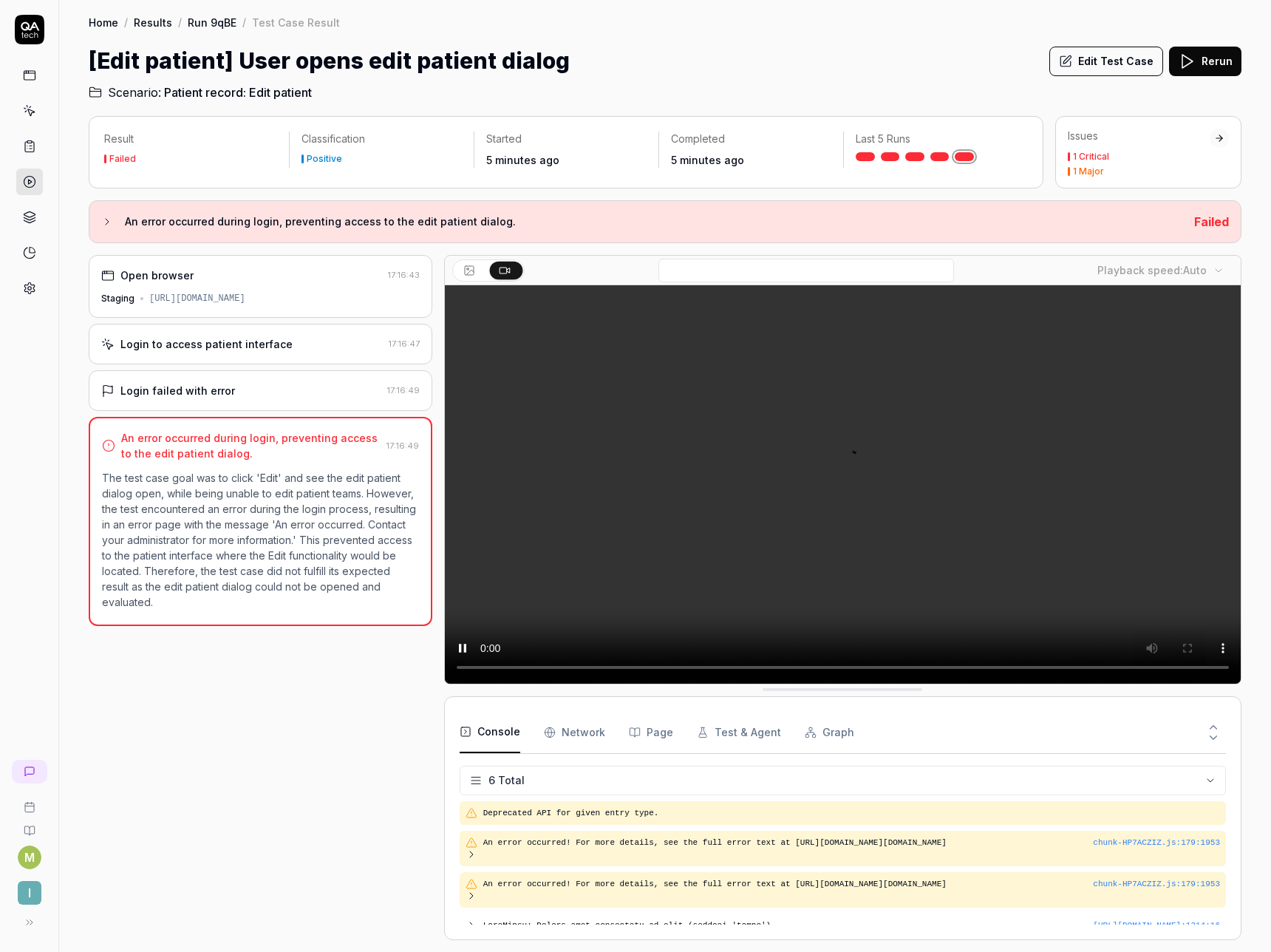
scroll to position [109, 0]
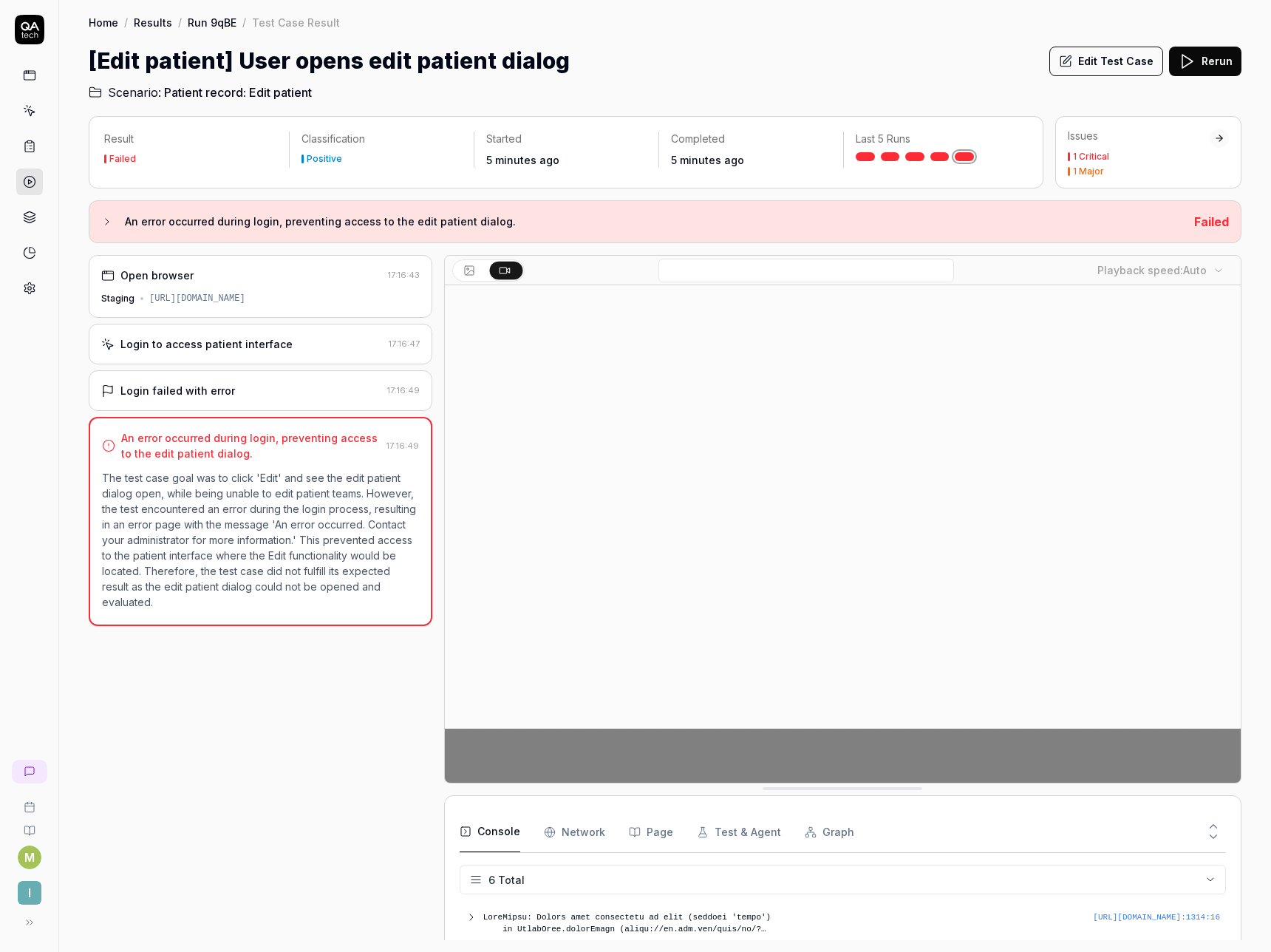
click at [1111, 66] on button "Edit Test Case" at bounding box center [1106, 61] width 114 height 29
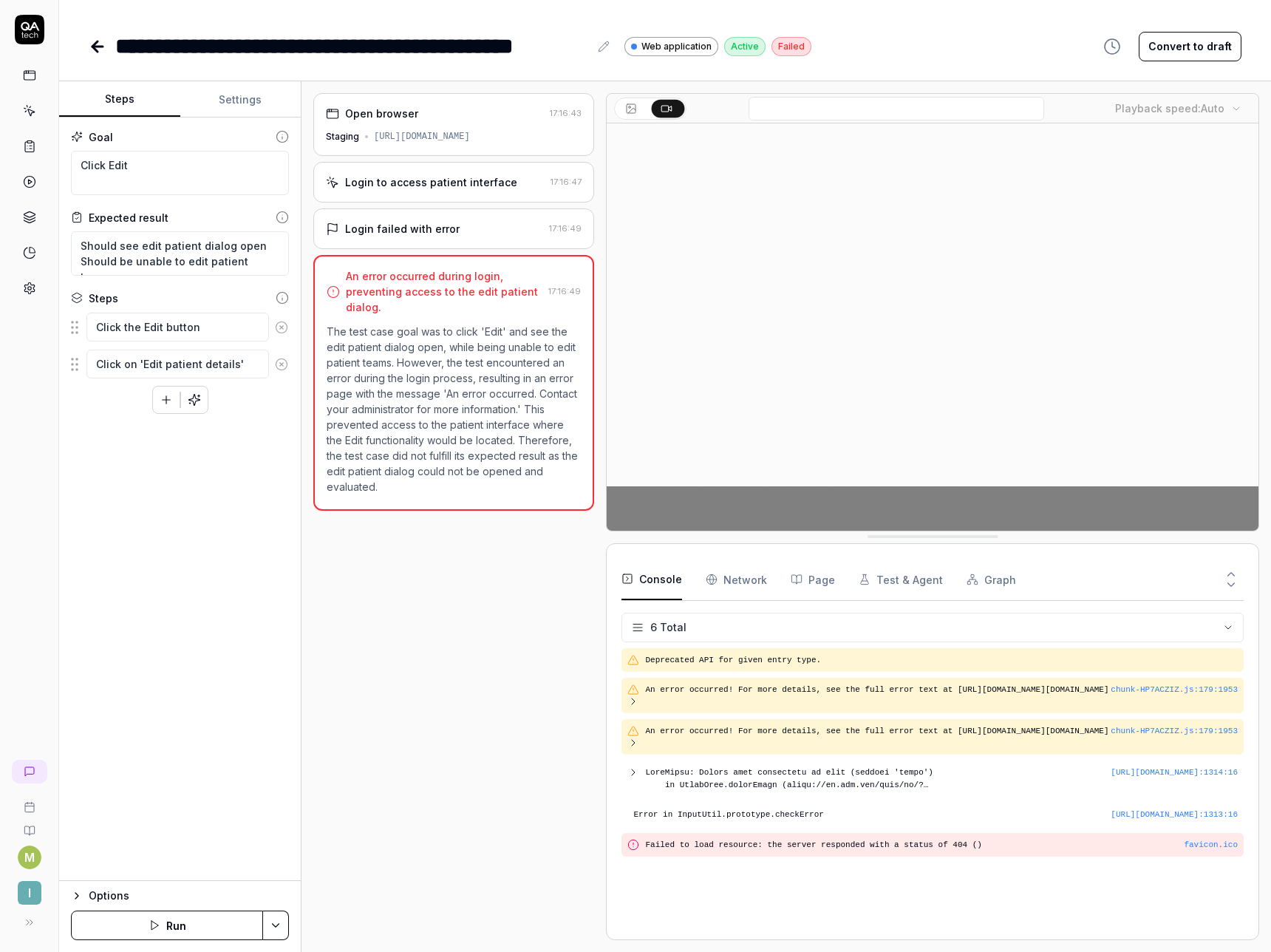
type textarea "*"
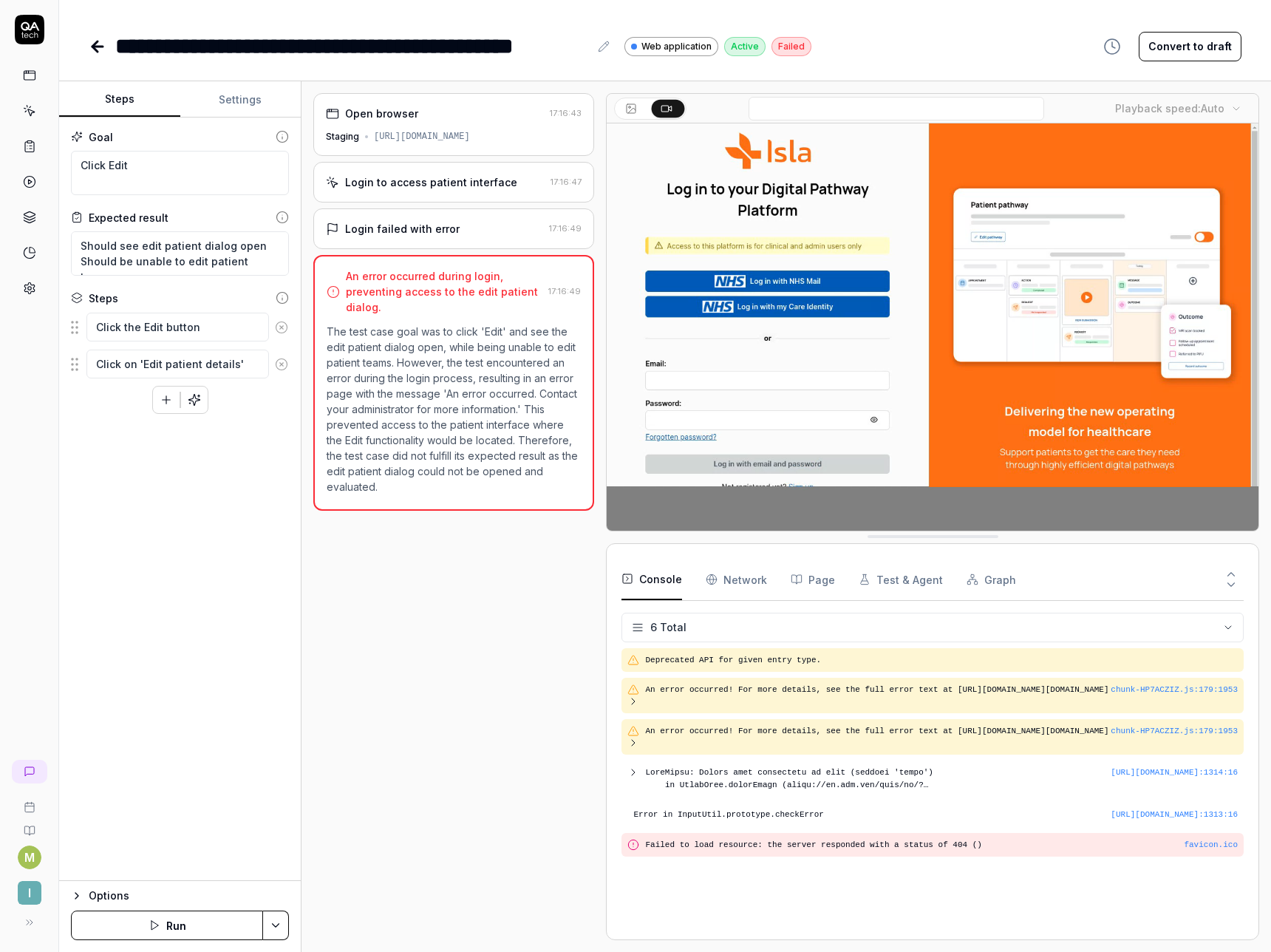
click at [219, 97] on button "Settings" at bounding box center [240, 99] width 121 height 35
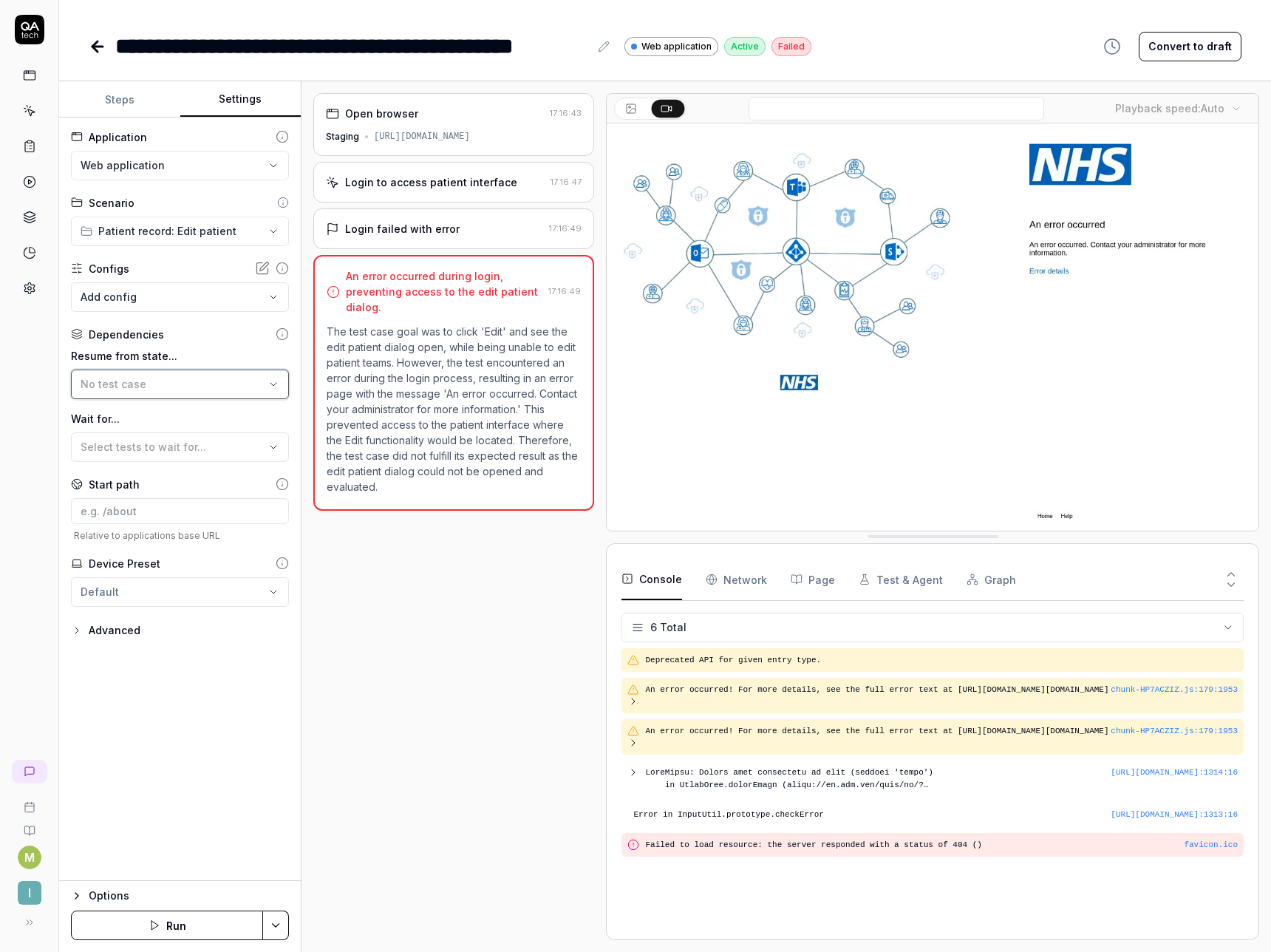
click at [125, 387] on span "No test case" at bounding box center [113, 384] width 66 height 13
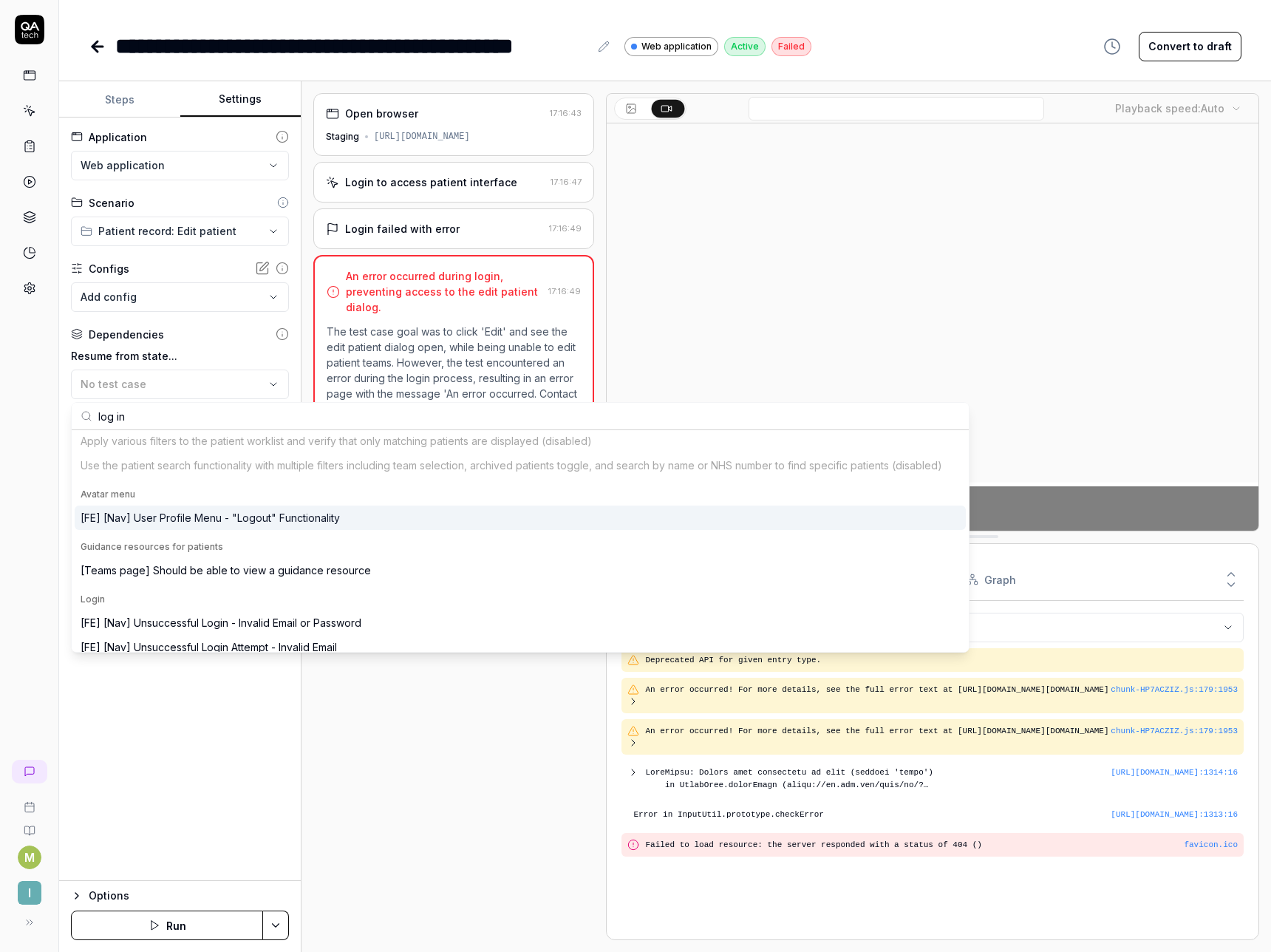
scroll to position [139, 0]
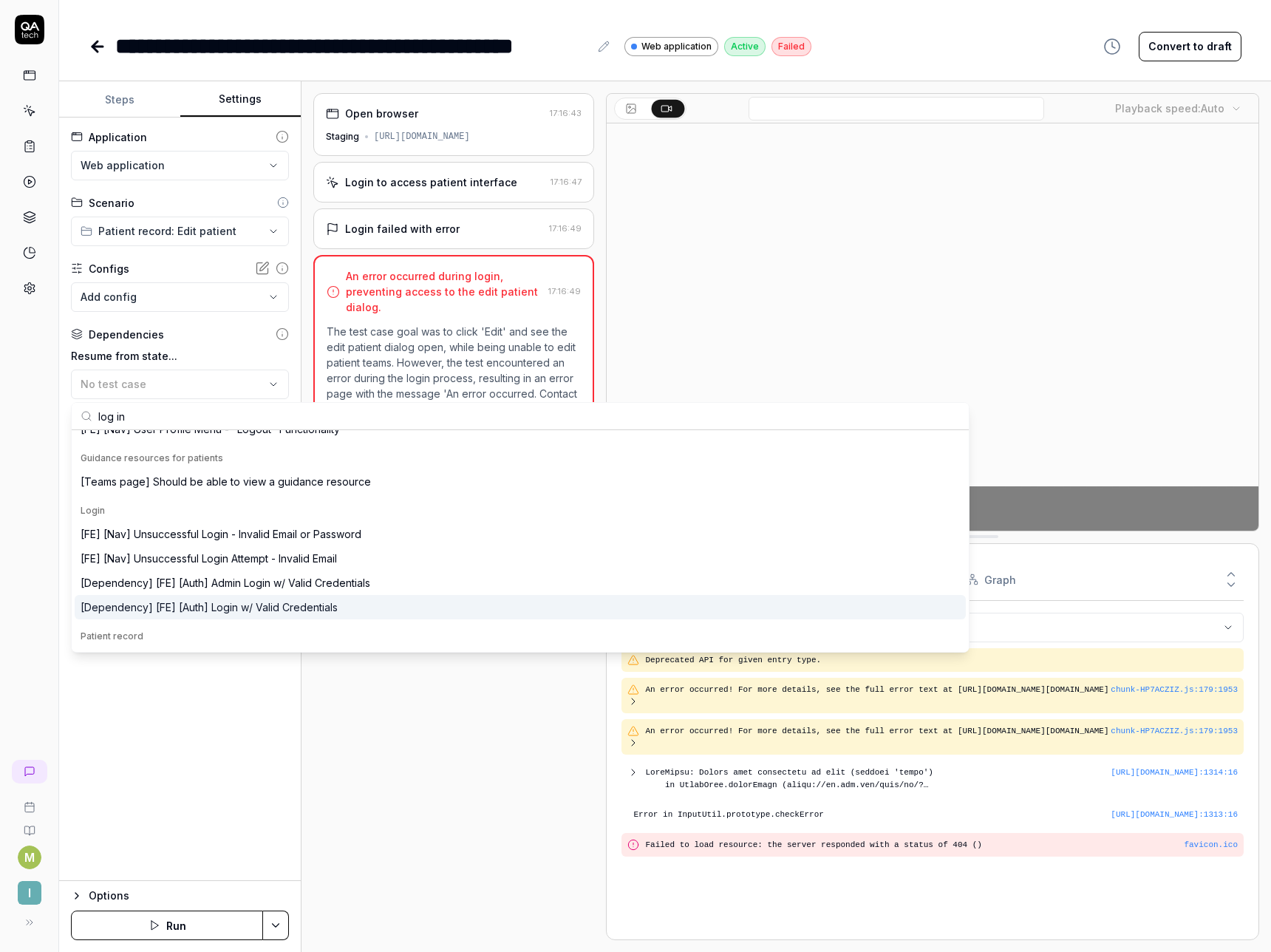
type input "log in"
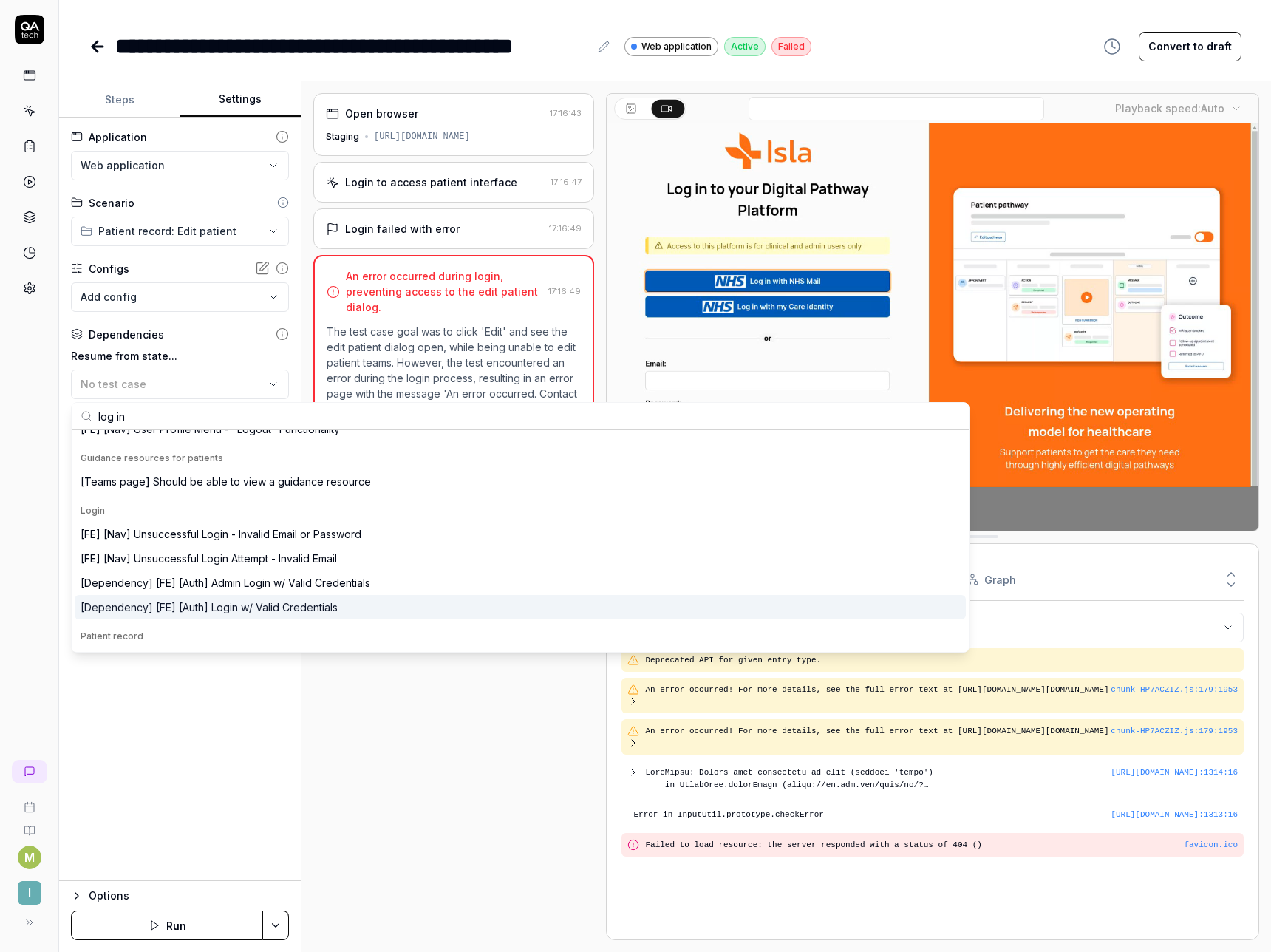
click at [161, 603] on div "[Dependency] [FE] [Auth] Login w/ Valid Credentials" at bounding box center [209, 607] width 257 height 16
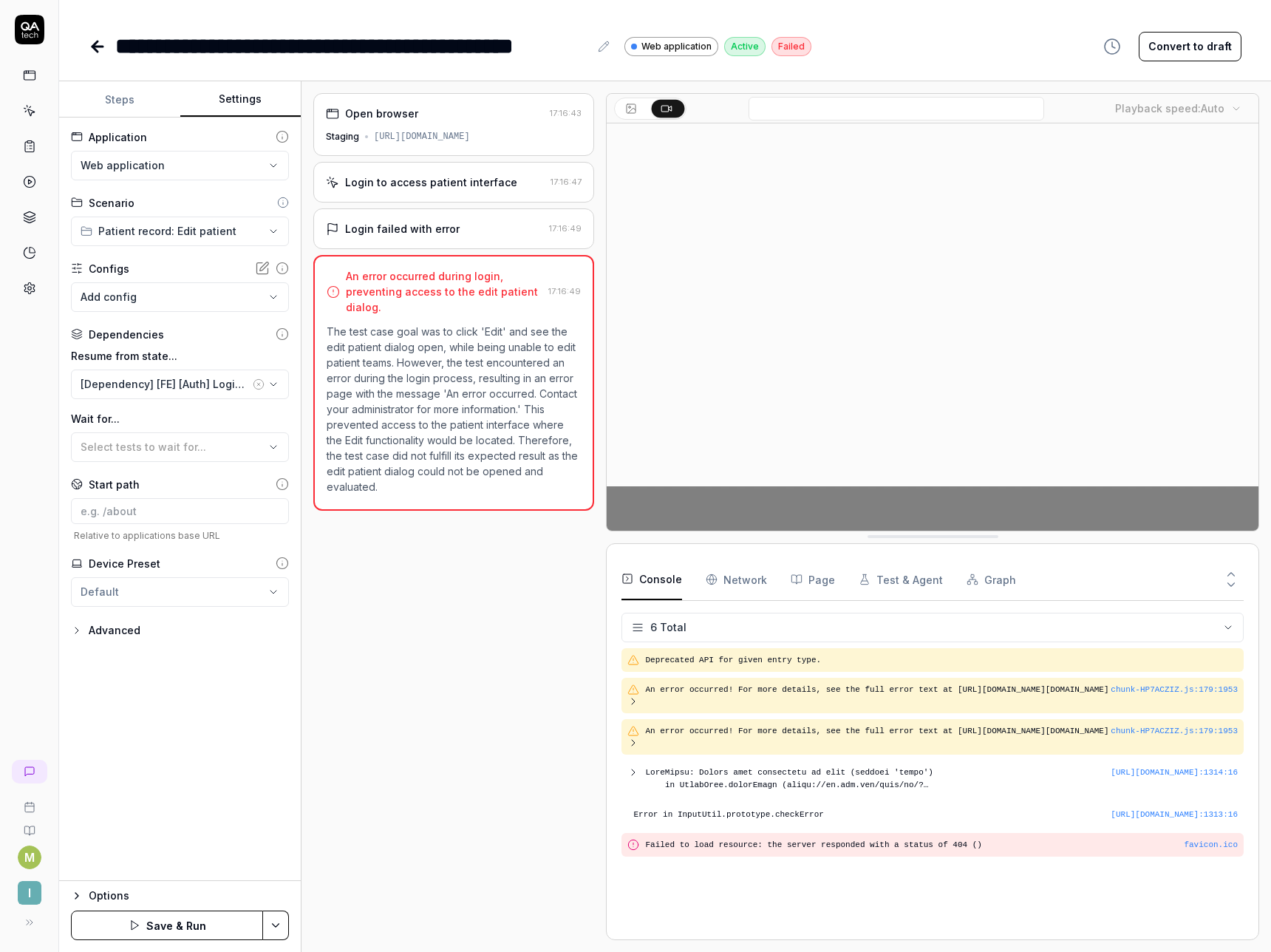
click at [161, 931] on button "Save & Run" at bounding box center [167, 925] width 192 height 29
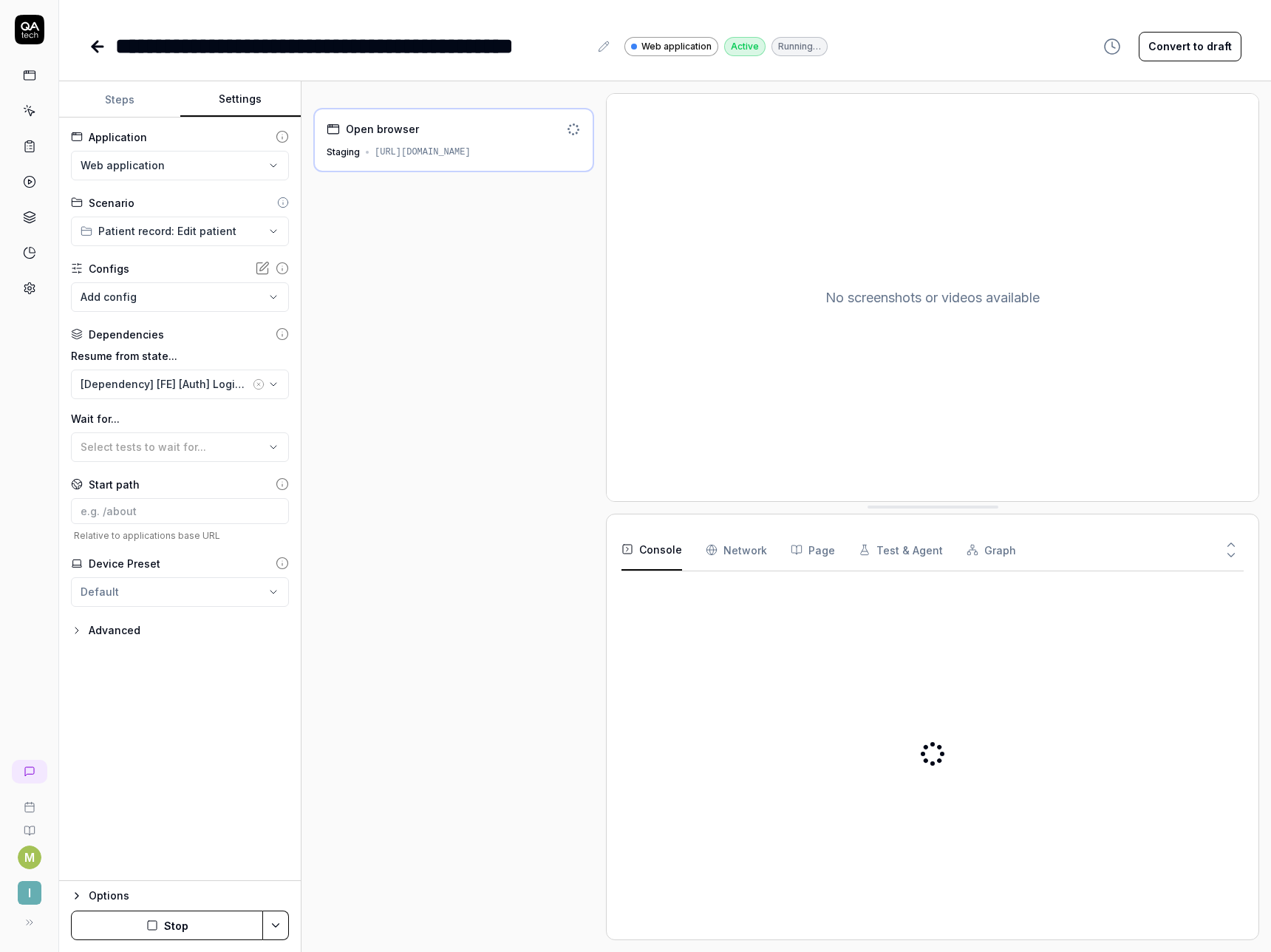
click at [95, 47] on icon at bounding box center [95, 47] width 5 height 11
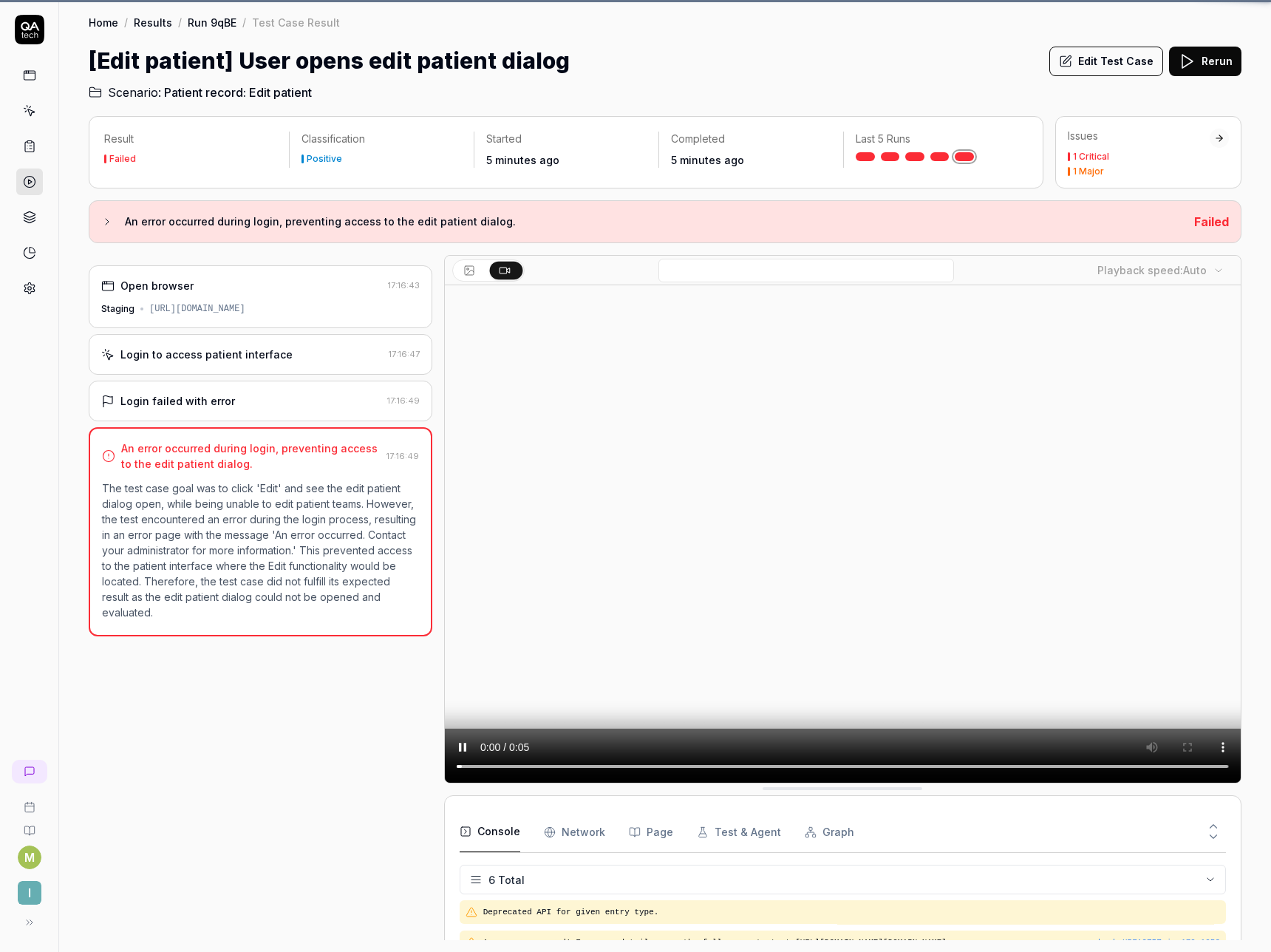
scroll to position [109, 0]
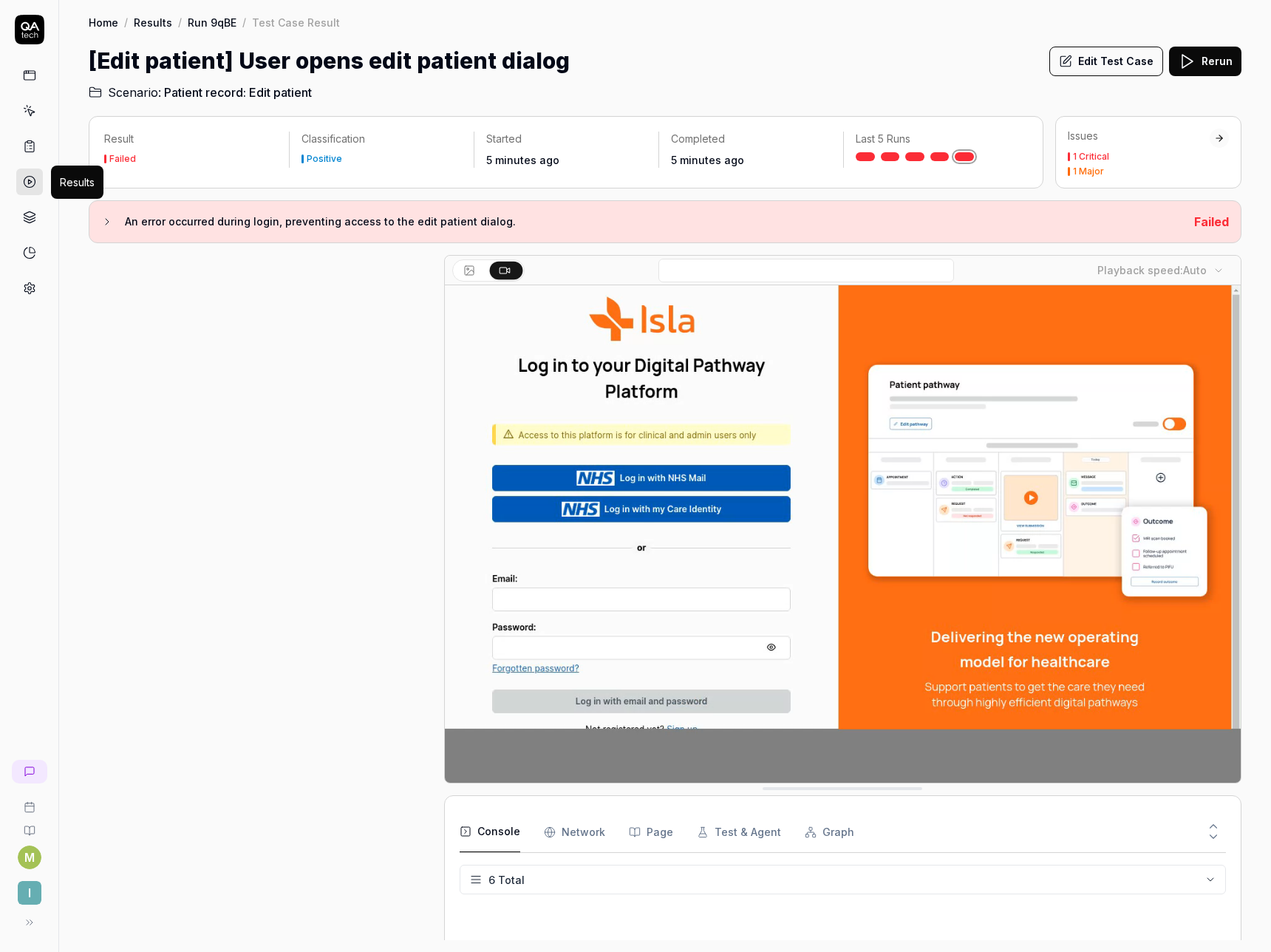
click at [30, 181] on icon at bounding box center [29, 182] width 14 height 14
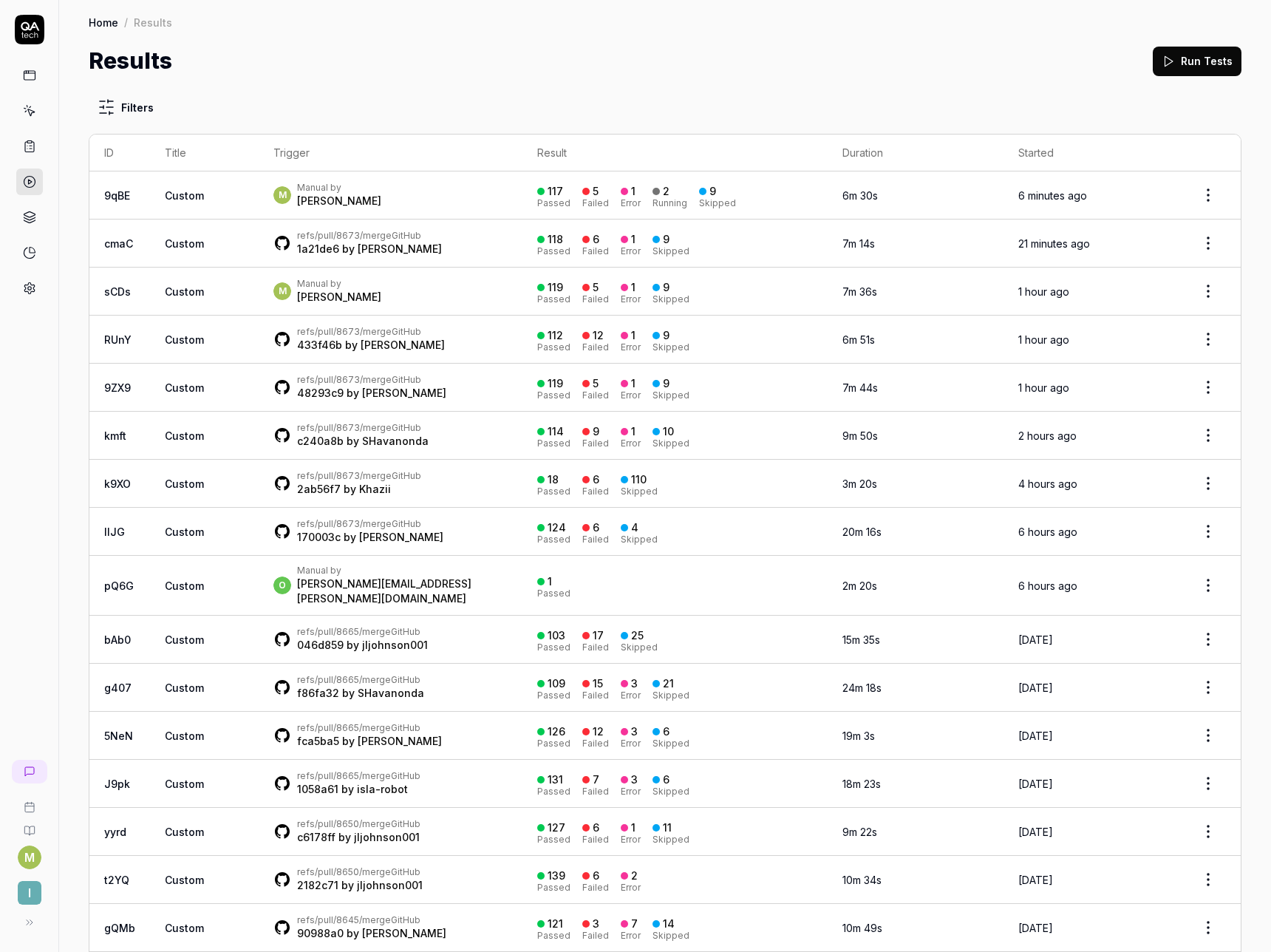
click at [198, 184] on td "Custom" at bounding box center [204, 195] width 109 height 48
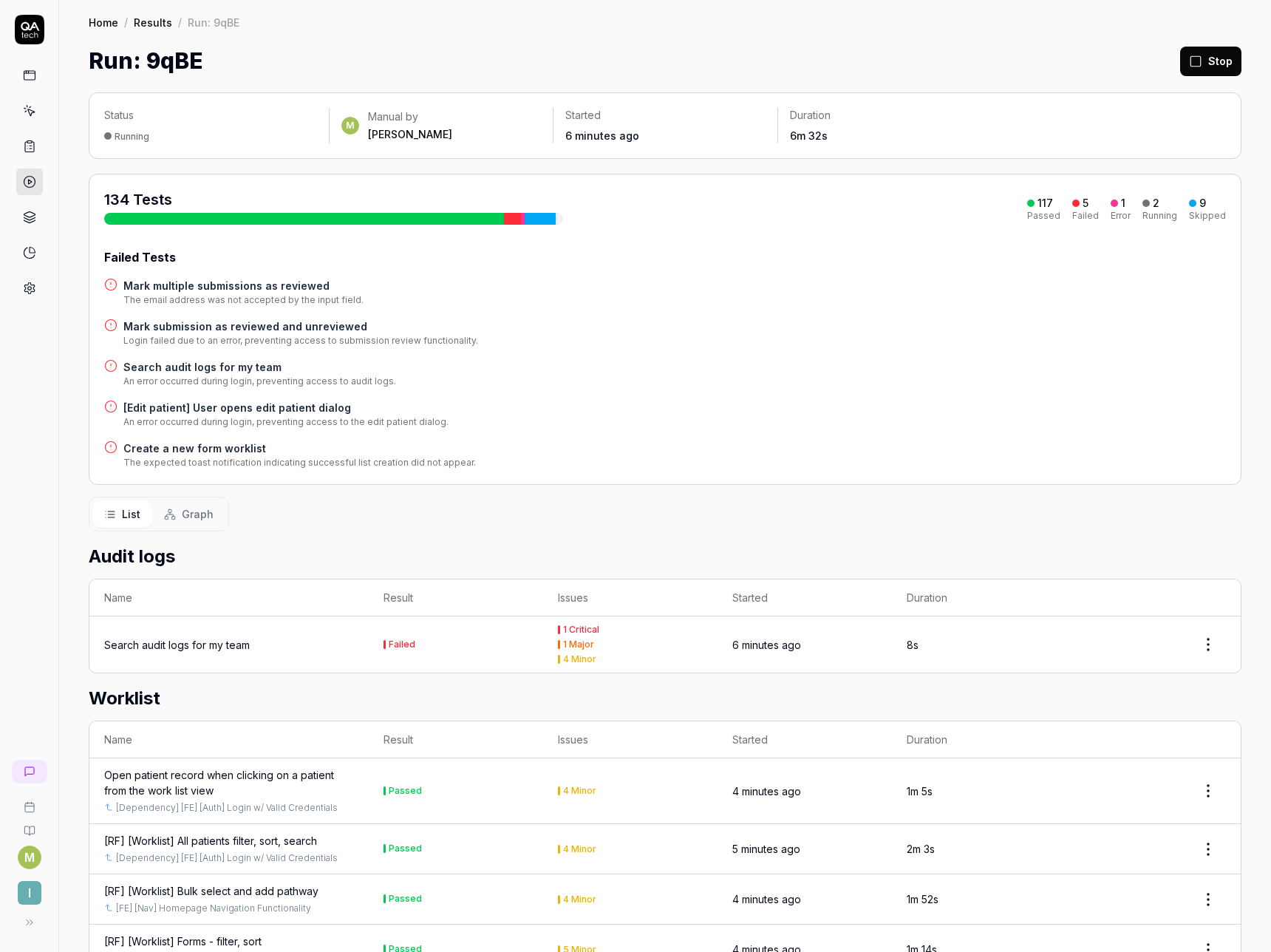
click at [180, 443] on h4 "Create a new form worklist" at bounding box center [300, 448] width 353 height 16
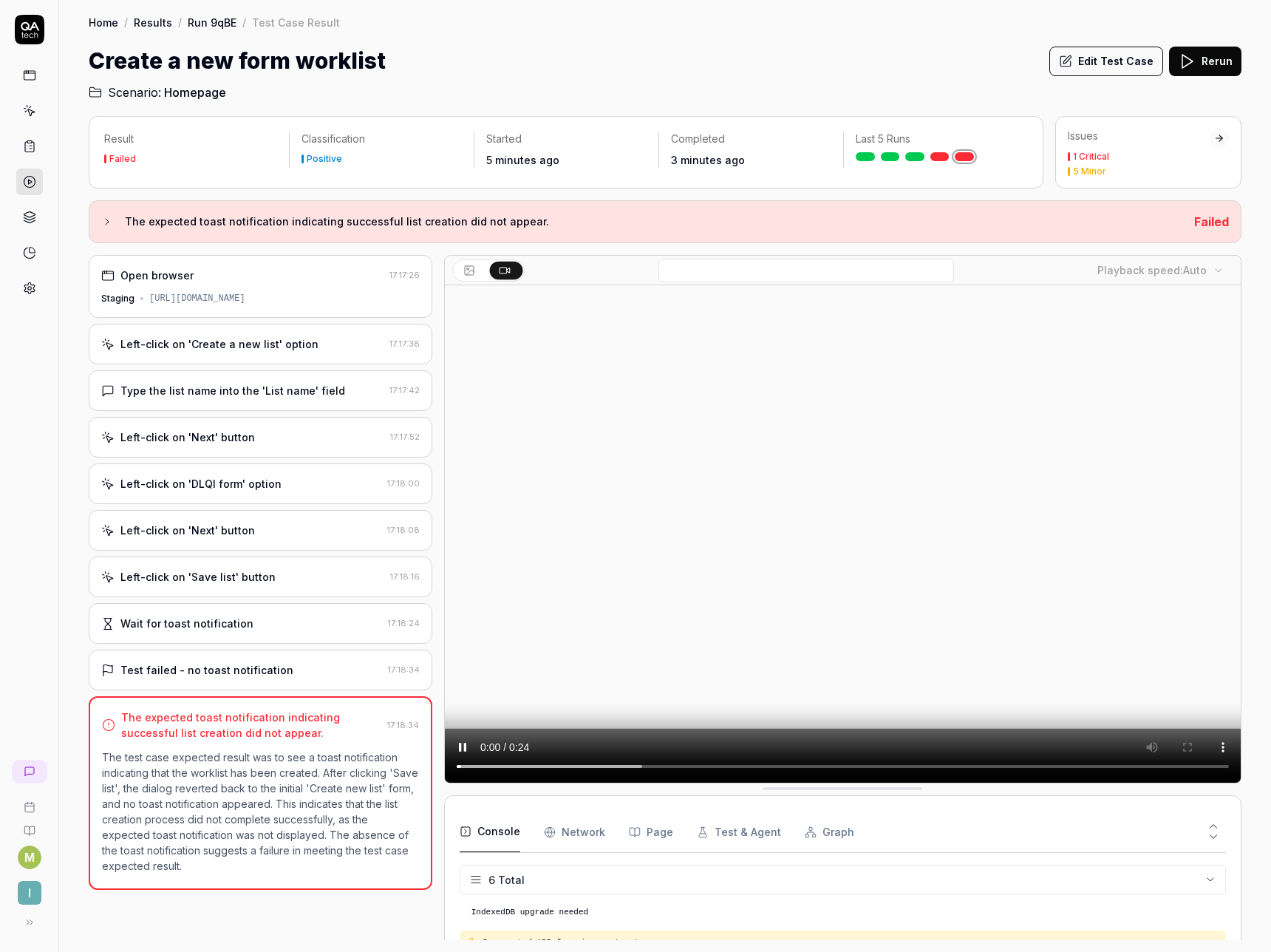
scroll to position [96, 0]
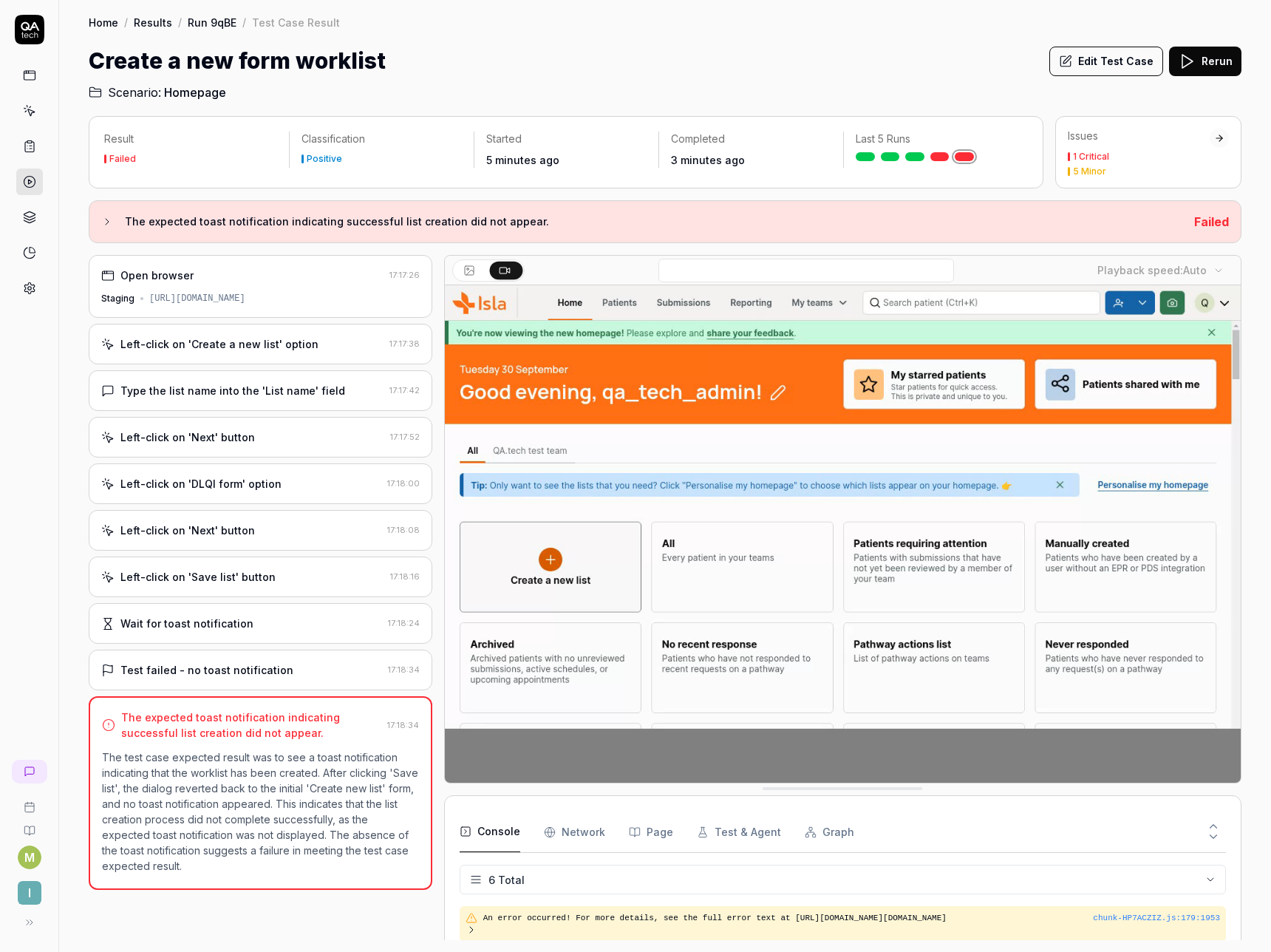
click at [20, 174] on link at bounding box center [29, 182] width 26 height 26
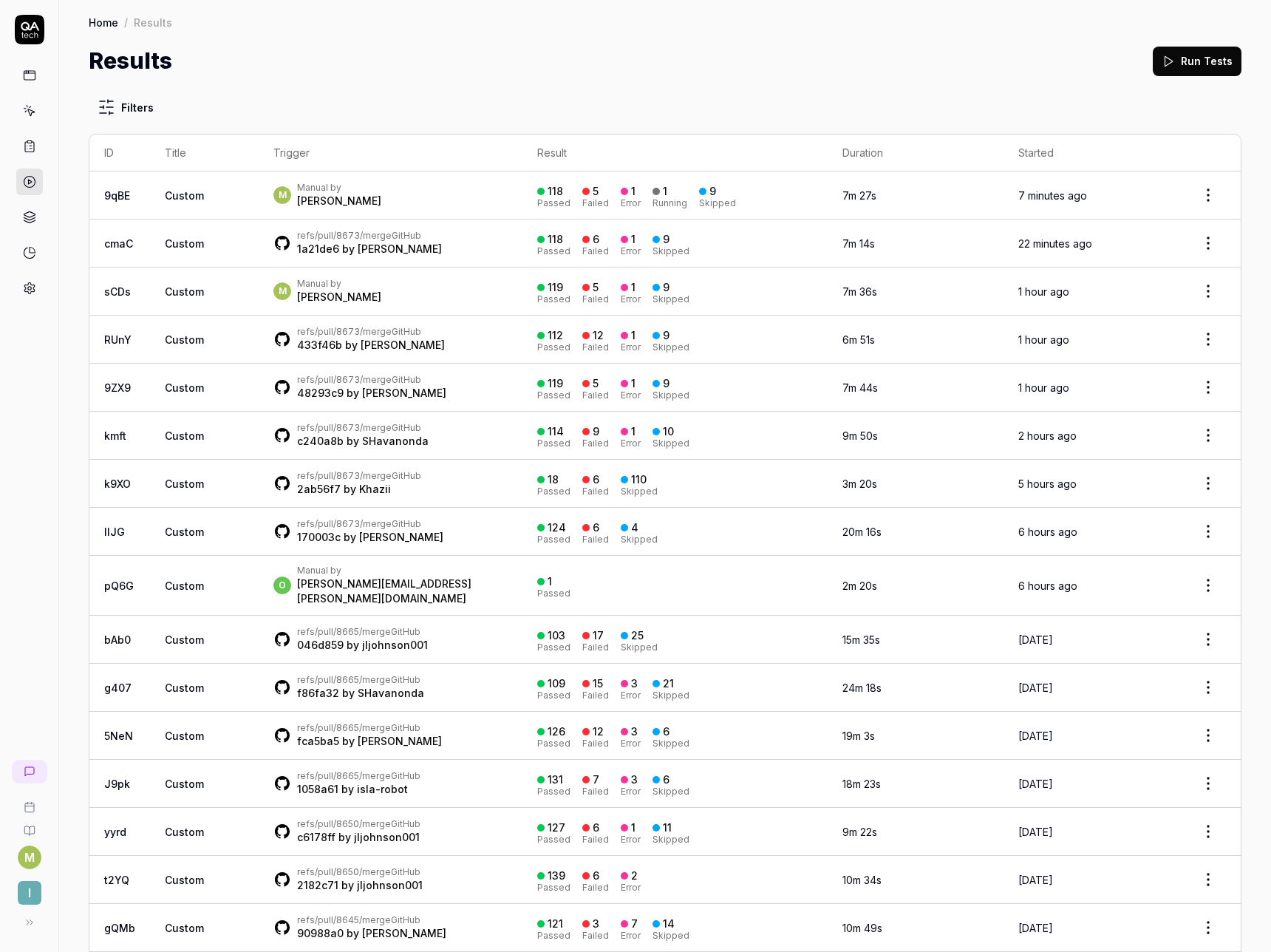
click at [322, 188] on div "Manual by" at bounding box center [339, 188] width 84 height 12
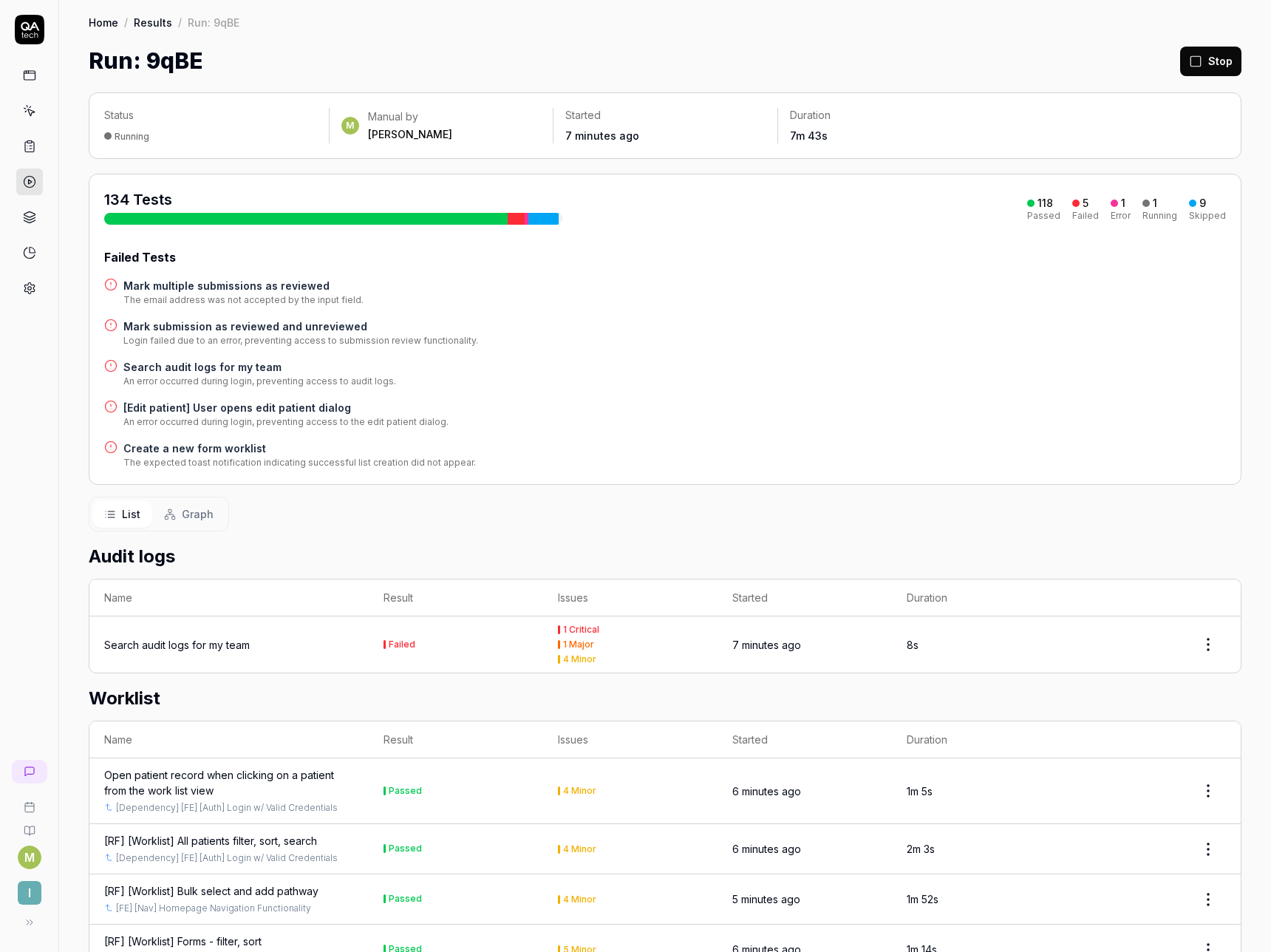
click at [1190, 61] on icon at bounding box center [1196, 62] width 14 height 14
click at [33, 179] on icon at bounding box center [29, 182] width 14 height 14
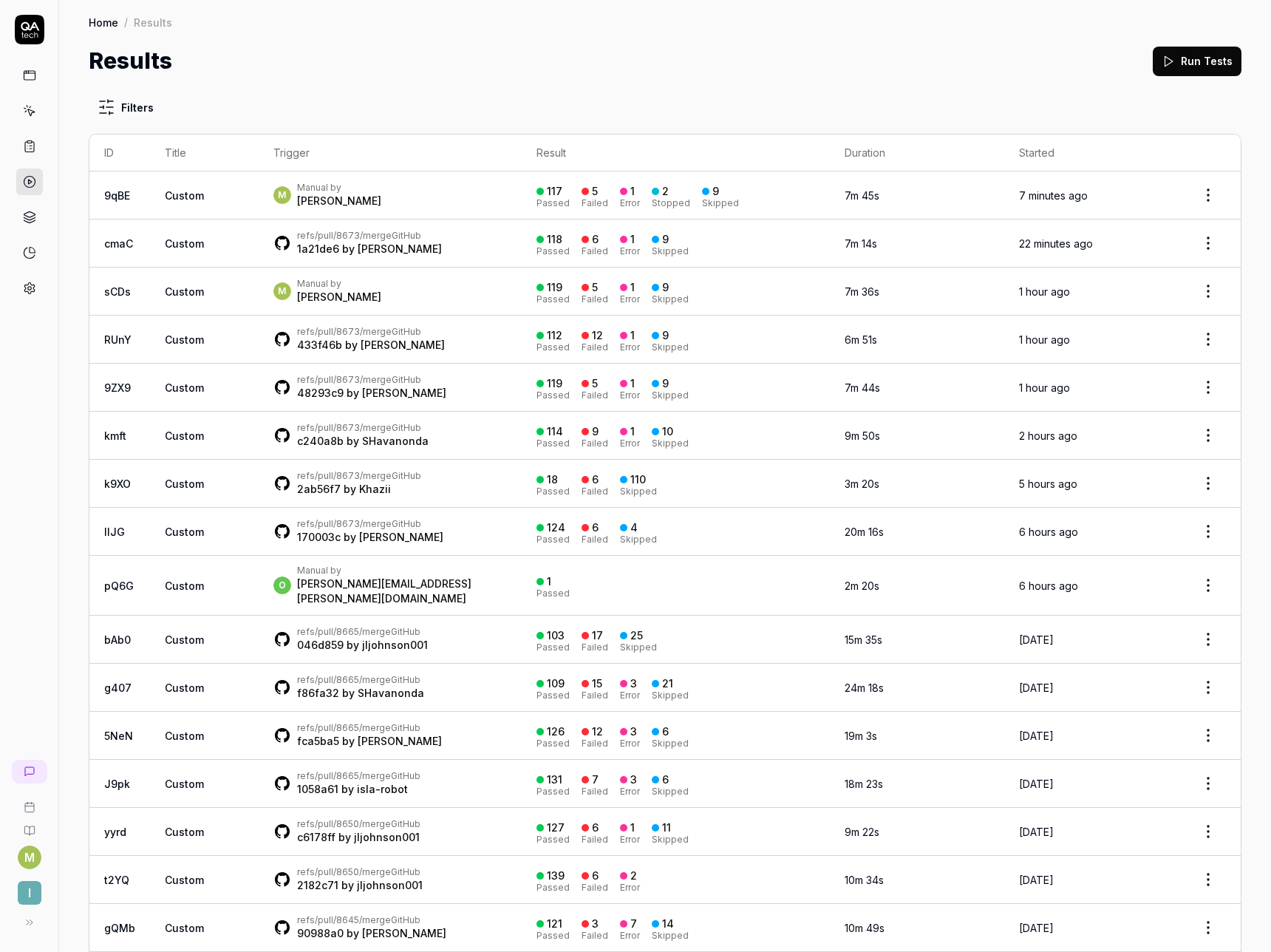
click at [1190, 57] on button "Run Tests" at bounding box center [1198, 61] width 89 height 29
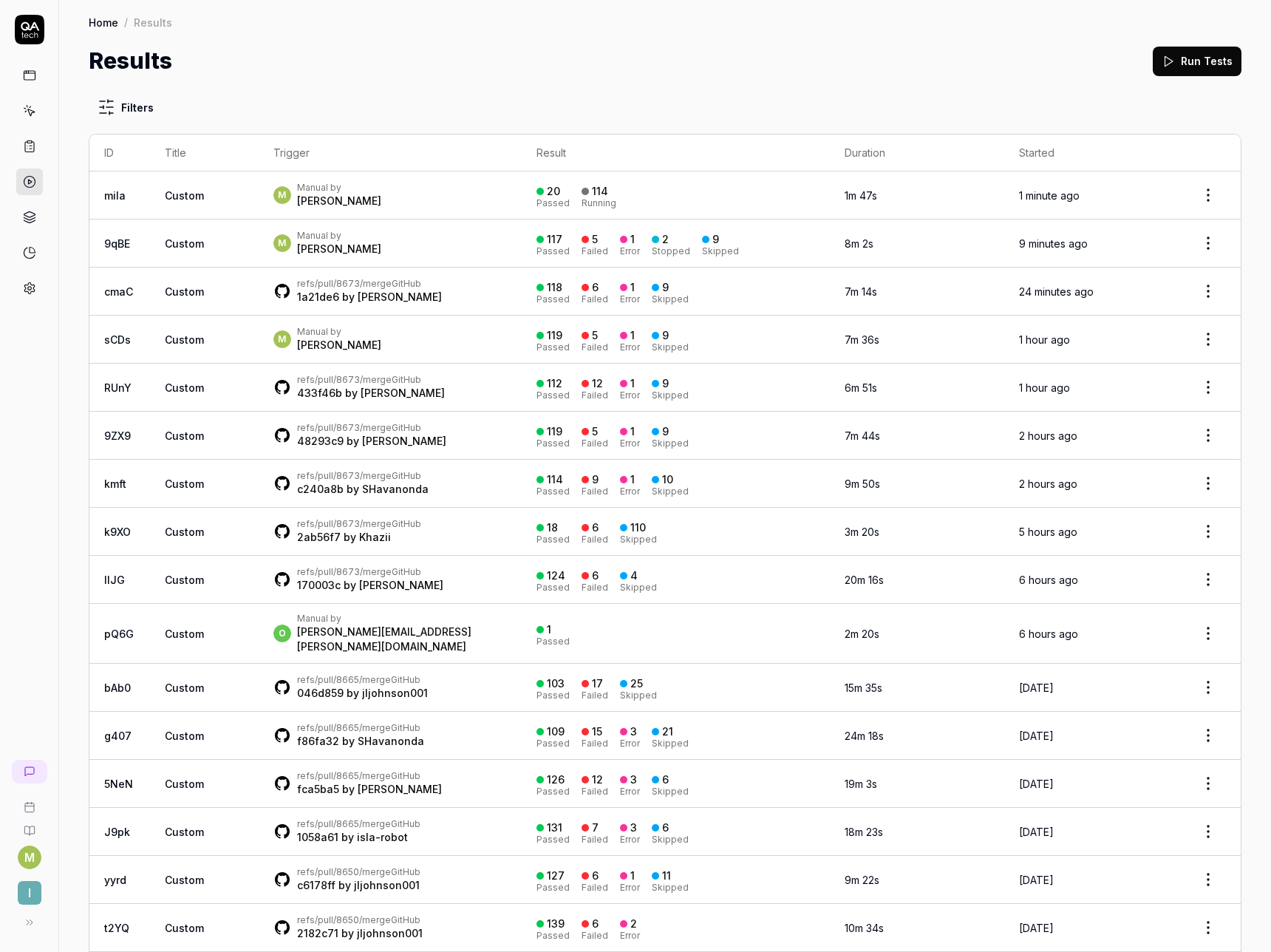
click at [393, 228] on td "M Manual by Matthew Spurgeon" at bounding box center [390, 243] width 263 height 48
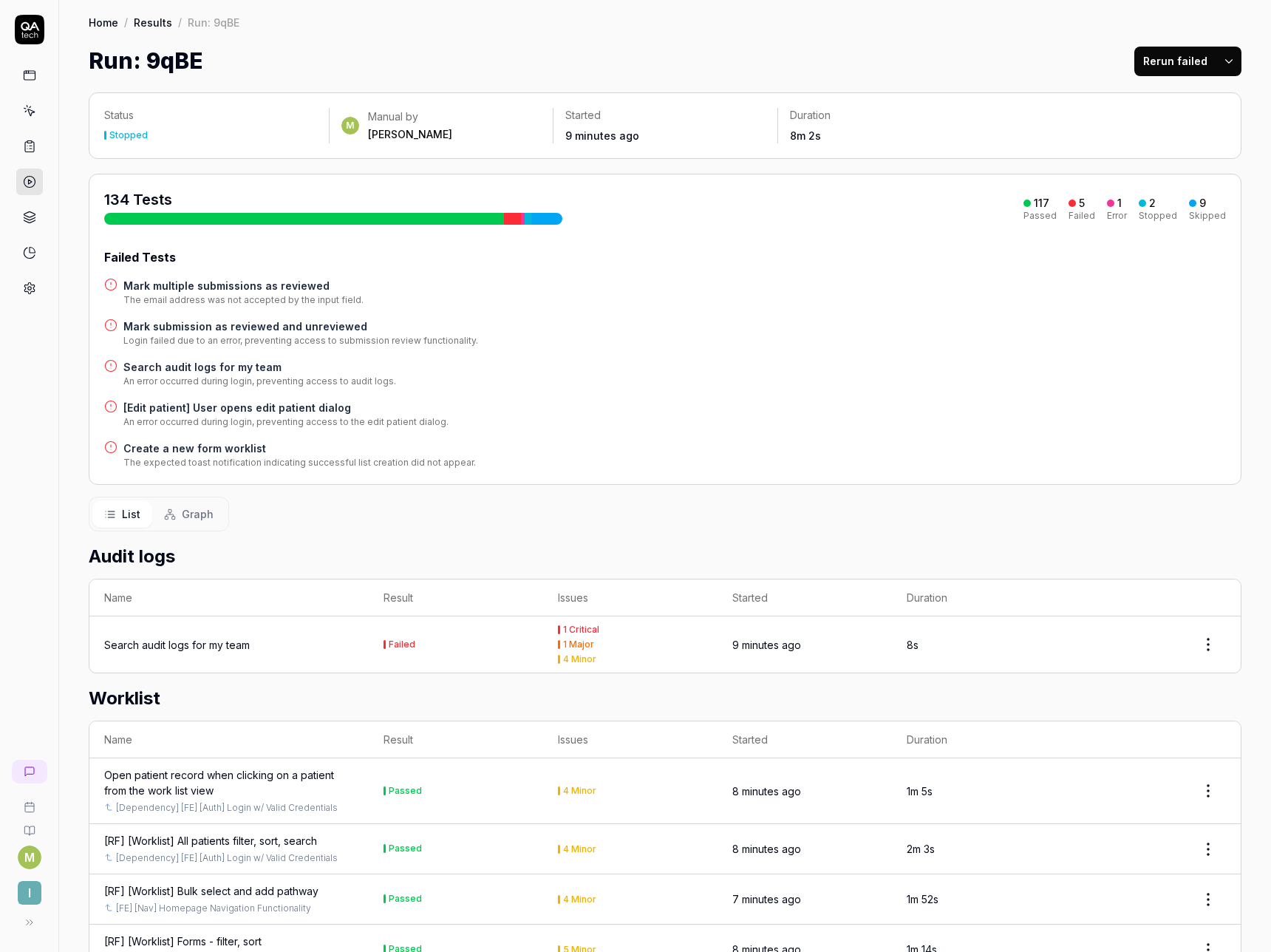
click at [208, 445] on h4 "Create a new form worklist" at bounding box center [300, 448] width 353 height 16
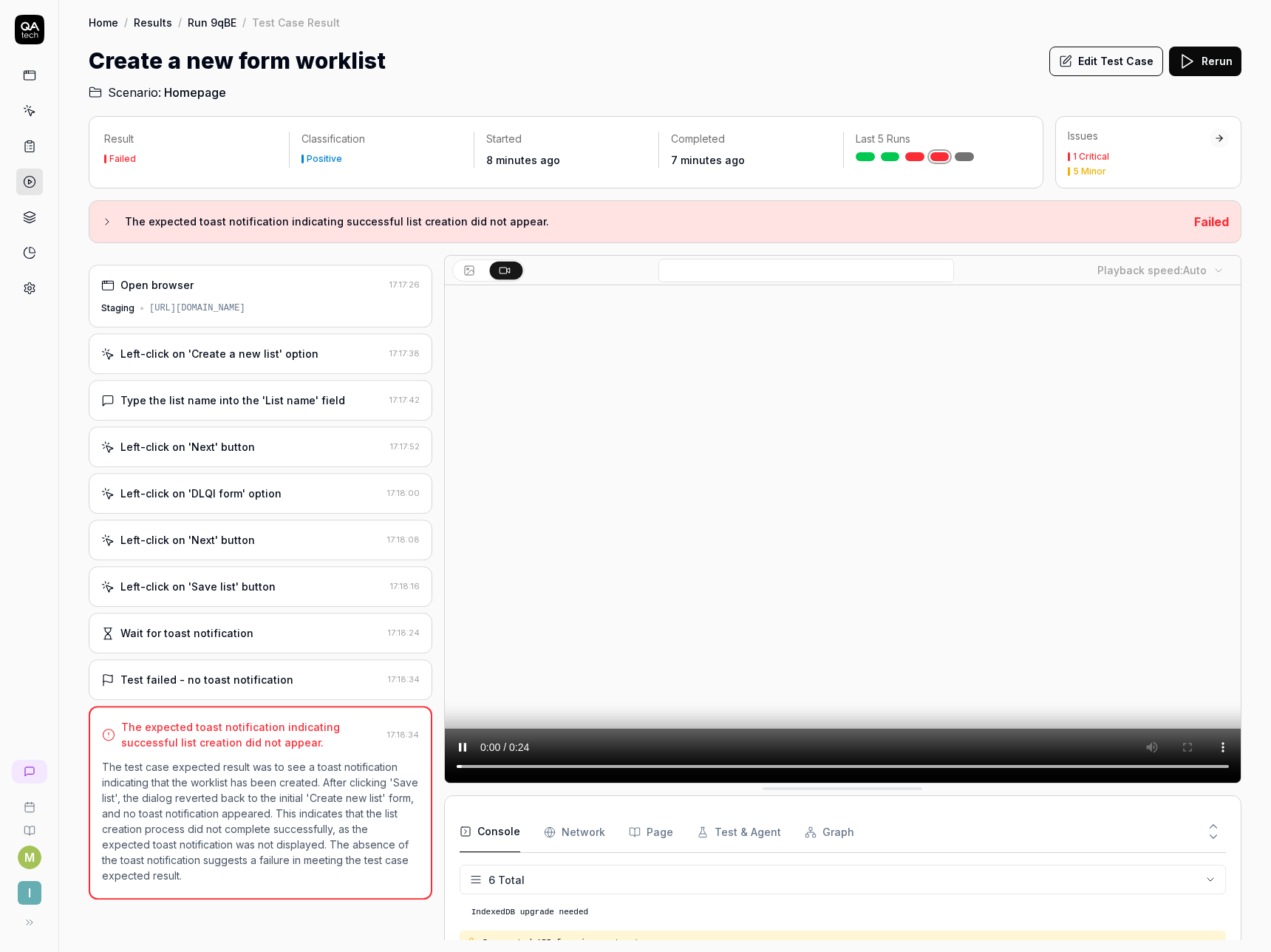
scroll to position [96, 0]
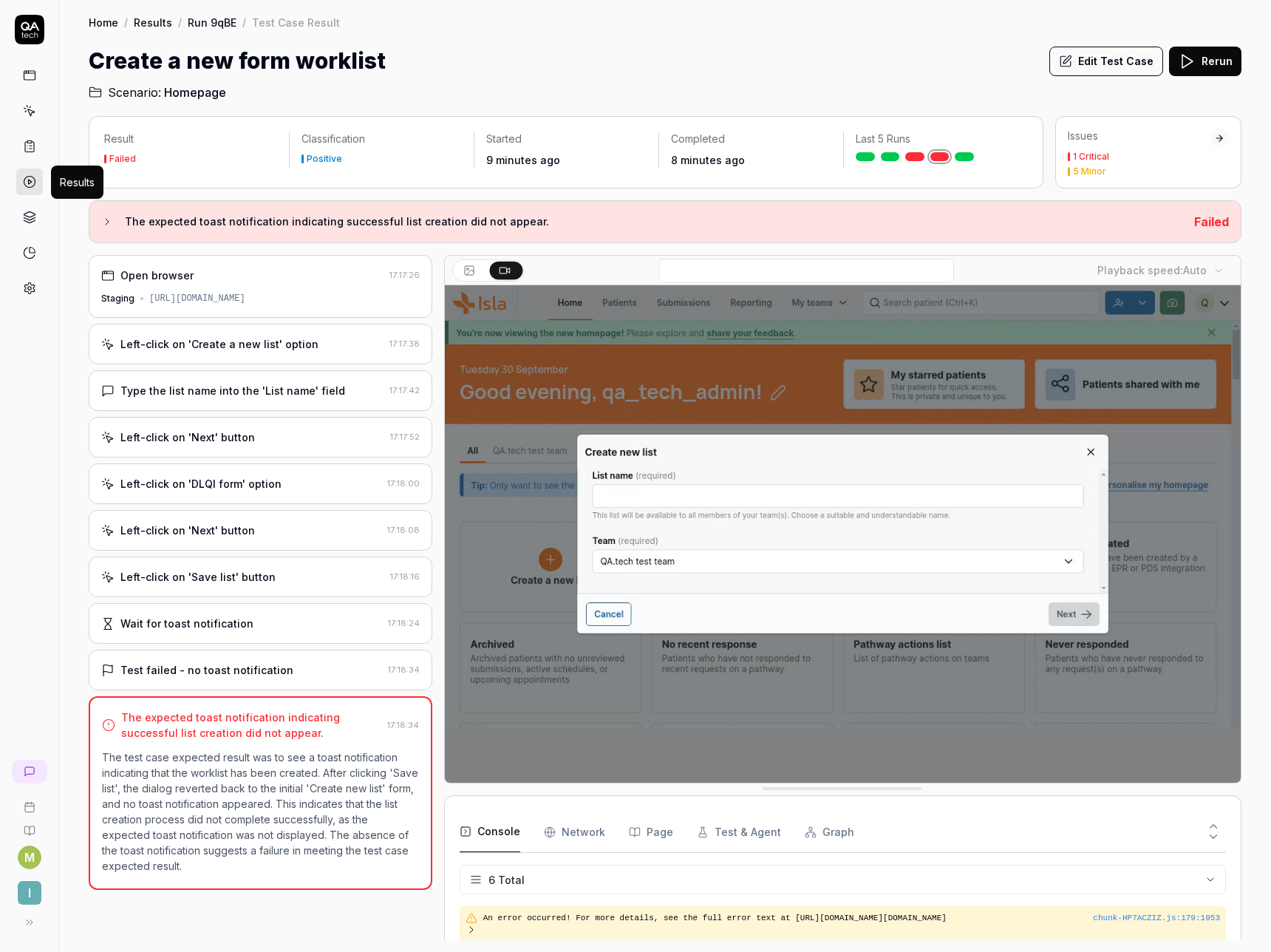
click at [23, 176] on icon at bounding box center [29, 182] width 14 height 14
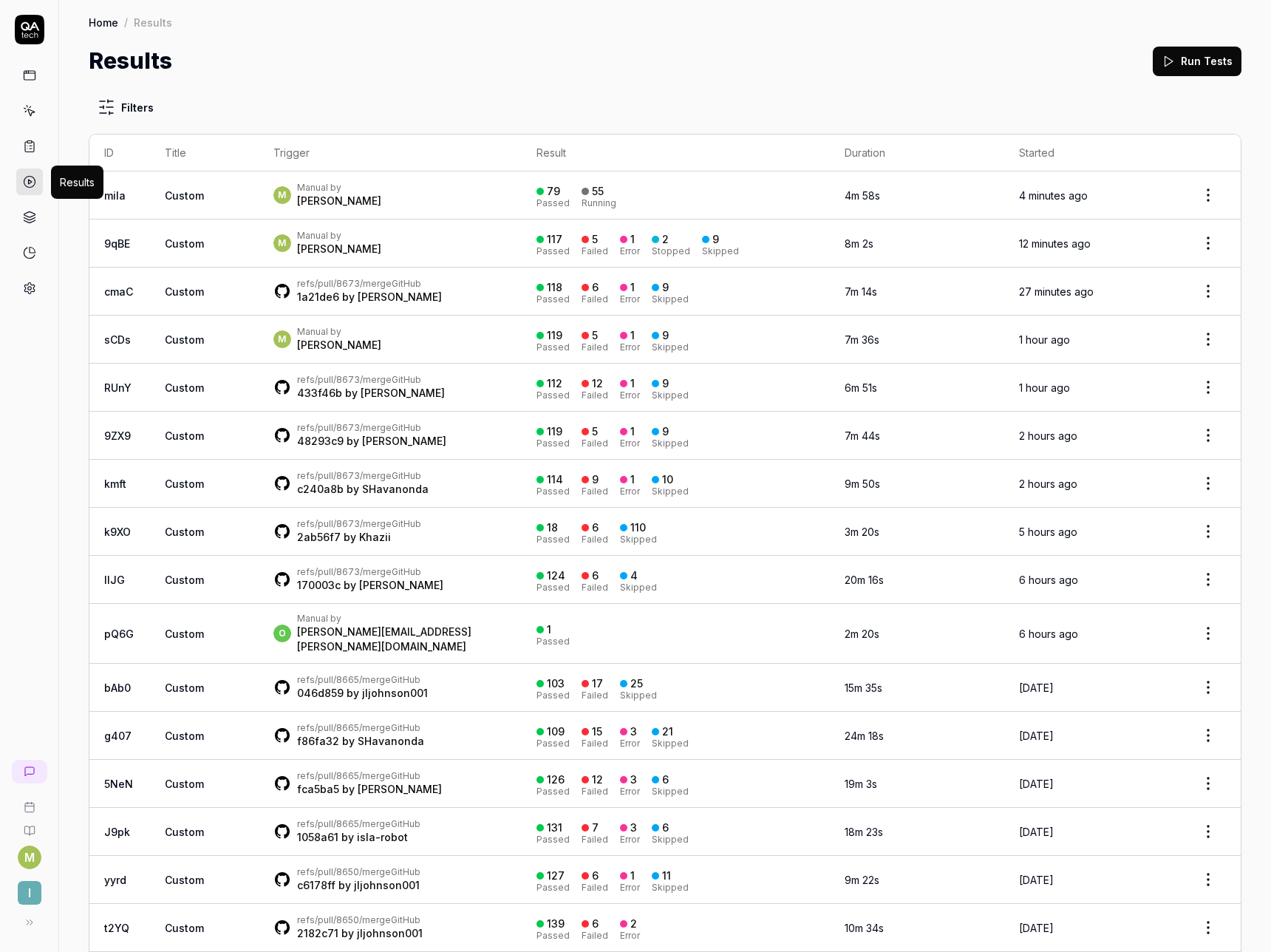
click at [586, 57] on div "Results Run Tests" at bounding box center [666, 61] width 1153 height 33
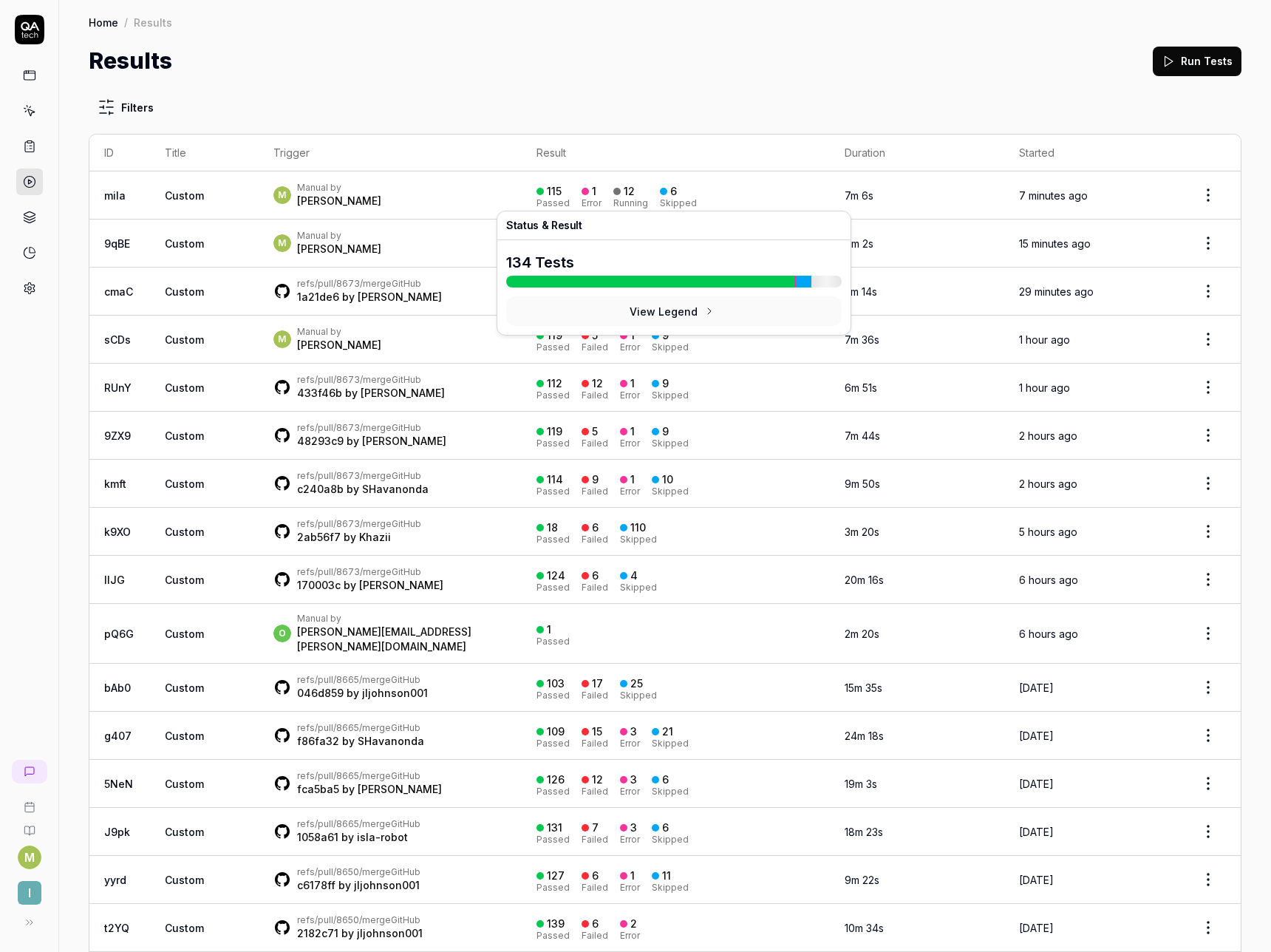
click at [378, 194] on div "Matthew Spurgeon" at bounding box center [339, 201] width 84 height 15
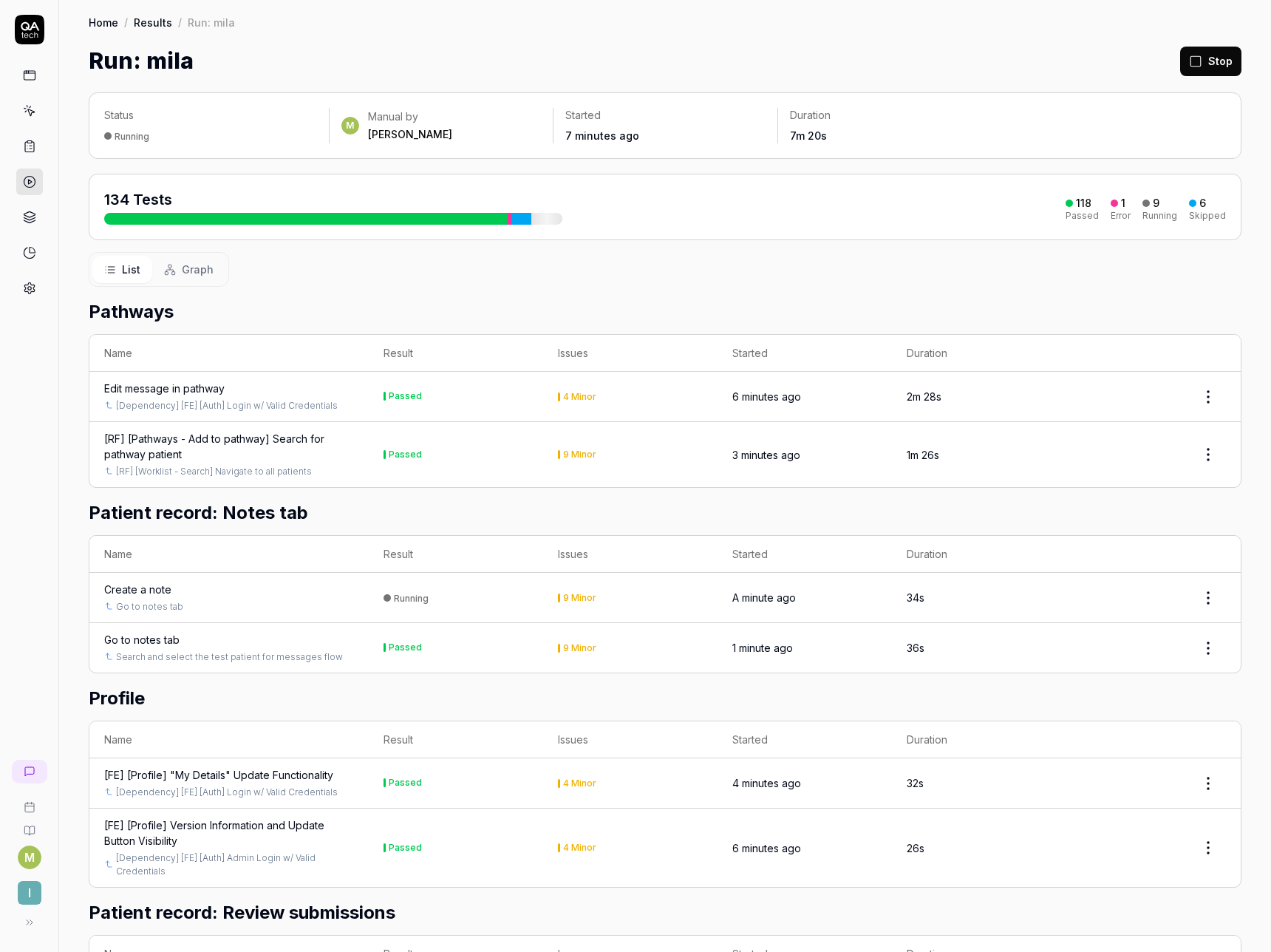
drag, startPoint x: 1019, startPoint y: 225, endPoint x: 1070, endPoint y: 222, distance: 51.1
click at [1019, 225] on div "134 Tests 118 Passed 1 Error 9 Running 6 Skipped" at bounding box center [666, 207] width 1153 height 66
click at [1080, 222] on div "134 Tests 118 Passed 1 Error 9 Running 6 Skipped" at bounding box center [665, 207] width 1122 height 35
drag, startPoint x: 1086, startPoint y: 219, endPoint x: 1098, endPoint y: 215, distance: 12.6
click at [1089, 219] on div "134 Tests 118 Passed 1 Error 9 Running 6 Skipped" at bounding box center [665, 207] width 1122 height 35
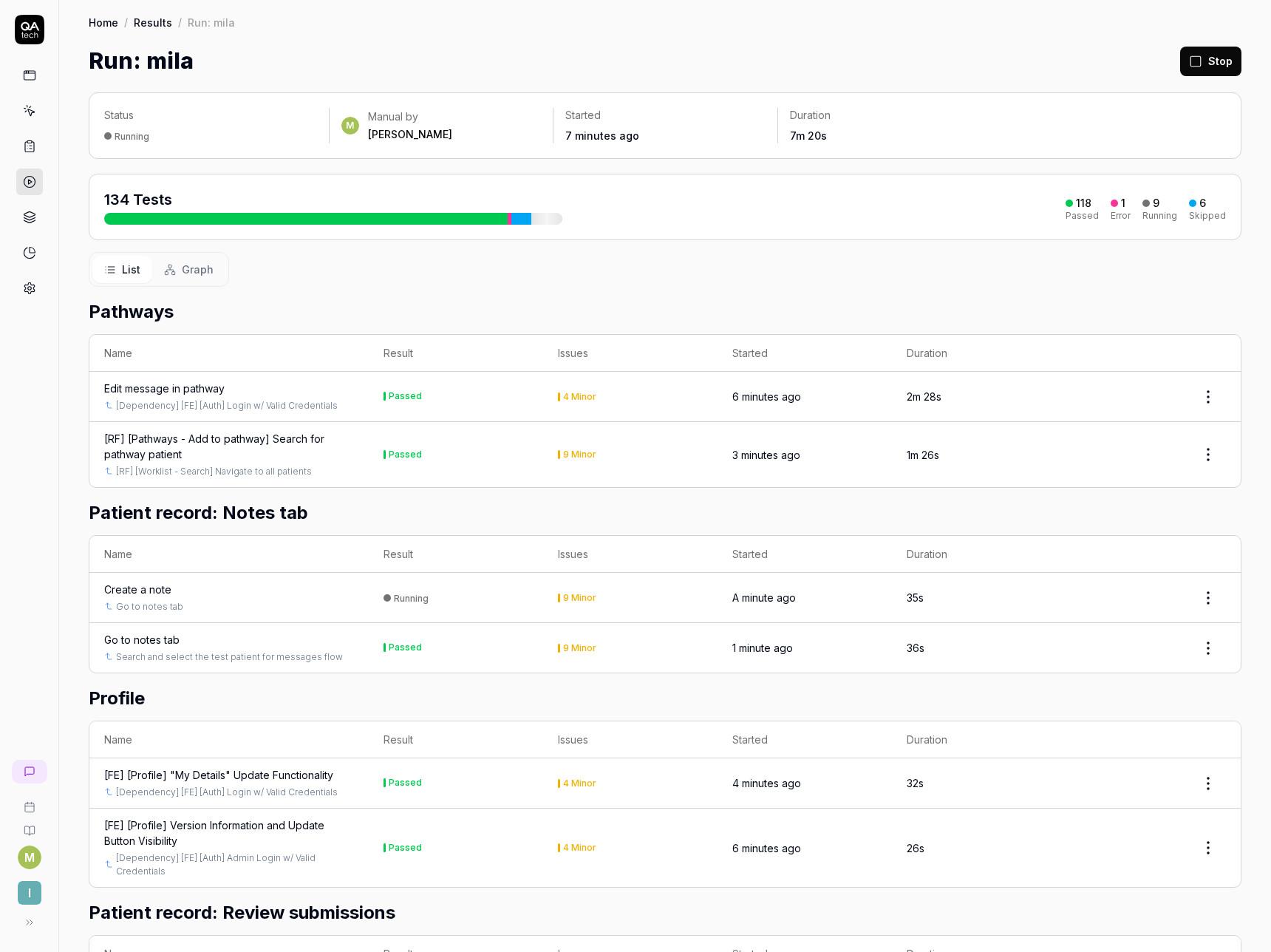
click at [1098, 214] on div "118 Passed 1 Error 9 Running 6 Skipped" at bounding box center [1146, 207] width 161 height 26
click at [1101, 213] on div "118 Passed 1 Error 9 Running 6 Skipped" at bounding box center [1146, 207] width 161 height 26
click at [1112, 211] on div "Error" at bounding box center [1121, 216] width 20 height 9
click at [1080, 211] on div "Passed" at bounding box center [1083, 216] width 33 height 9
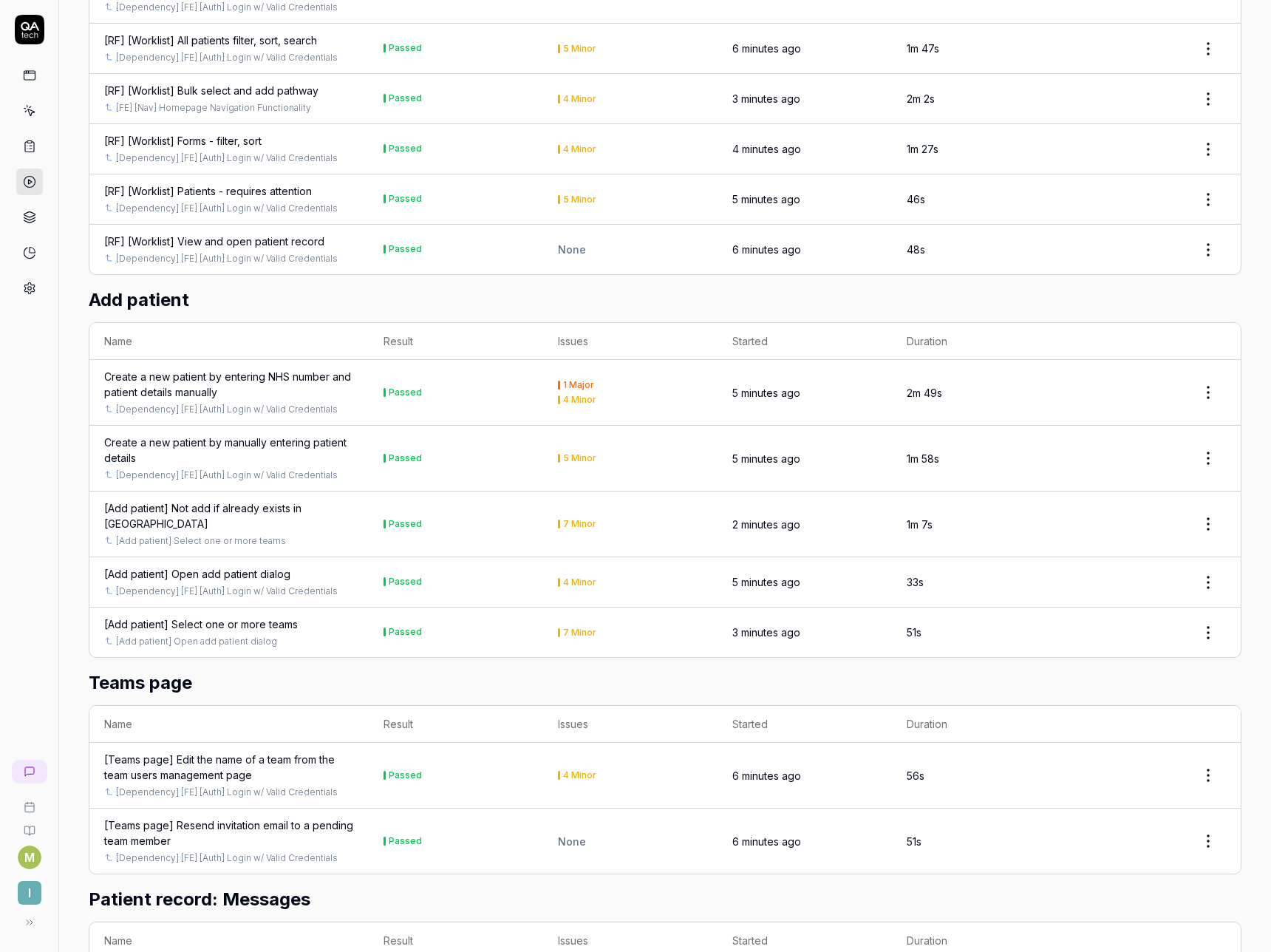
scroll to position [3358, 0]
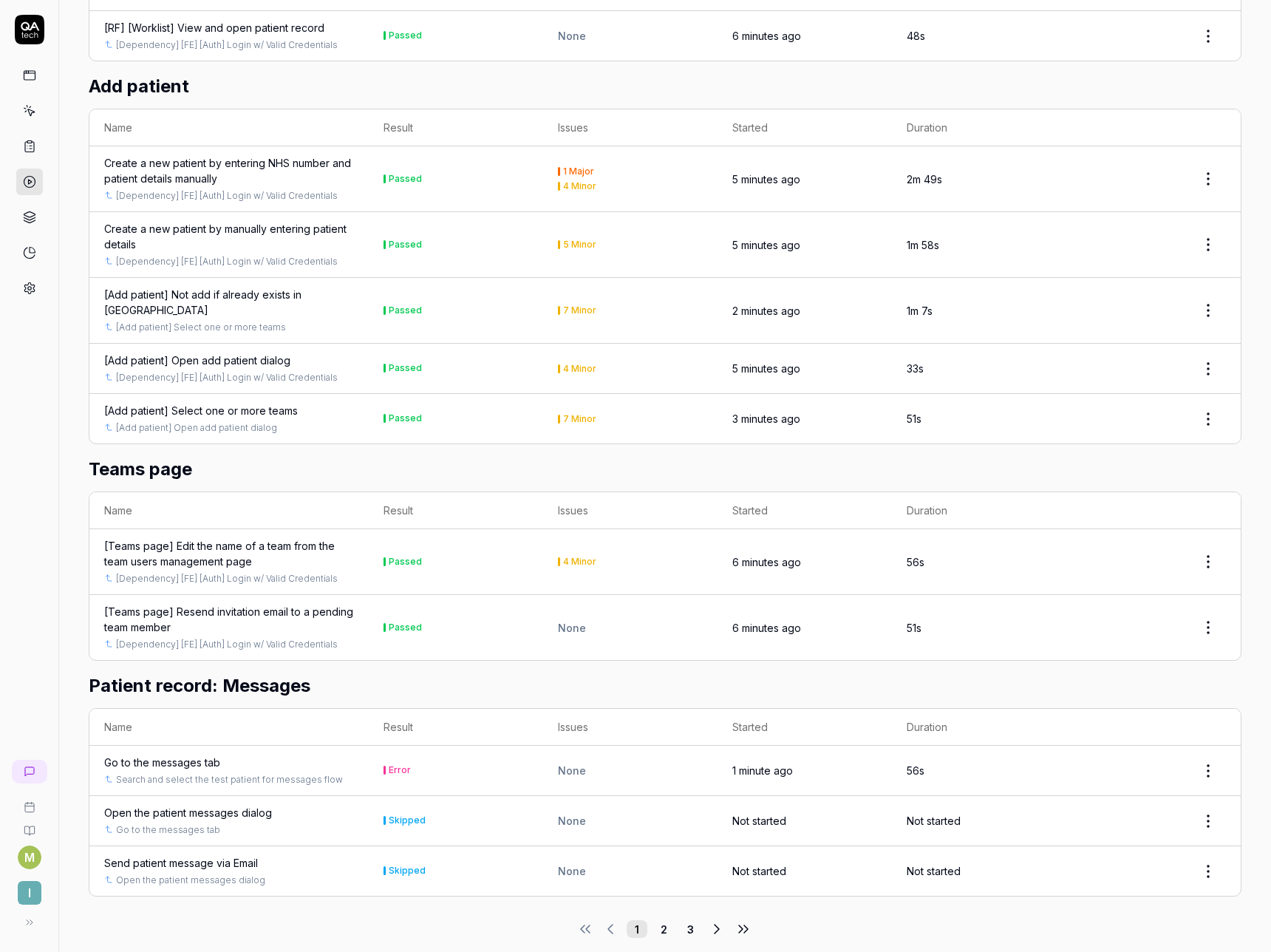
click at [193, 755] on div "Go to the messages tab" at bounding box center [162, 762] width 116 height 16
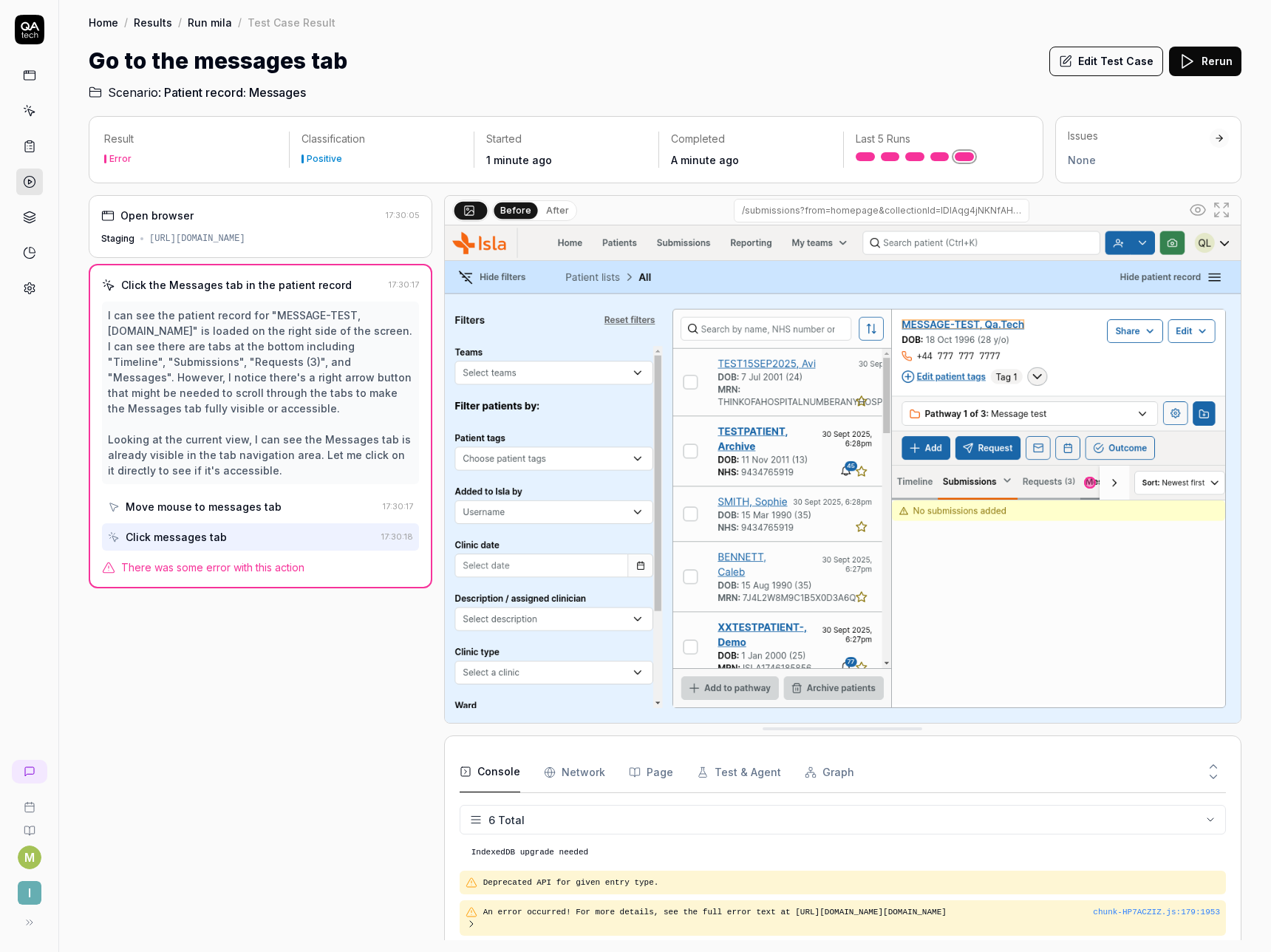
scroll to position [96, 0]
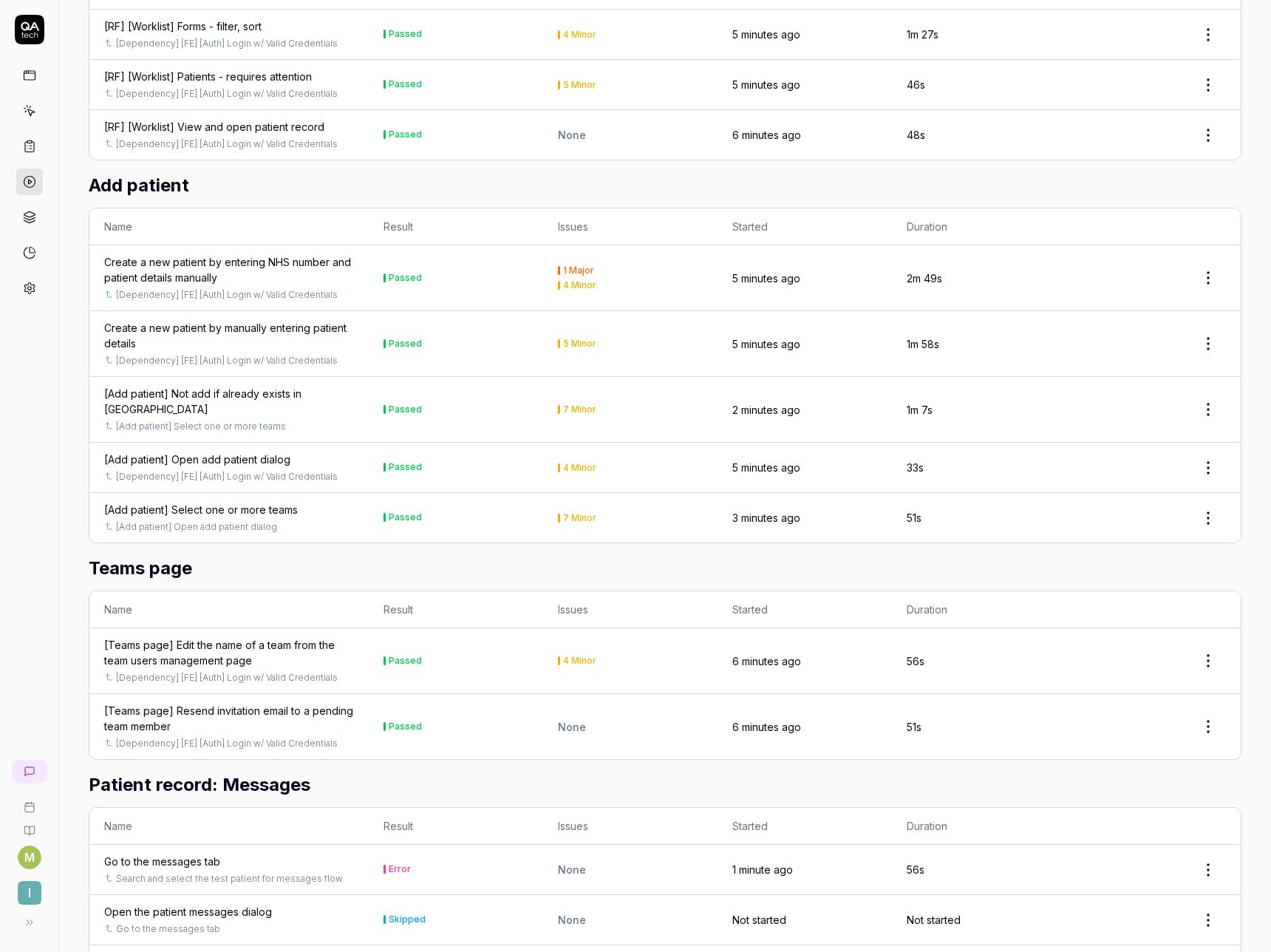
scroll to position [3358, 0]
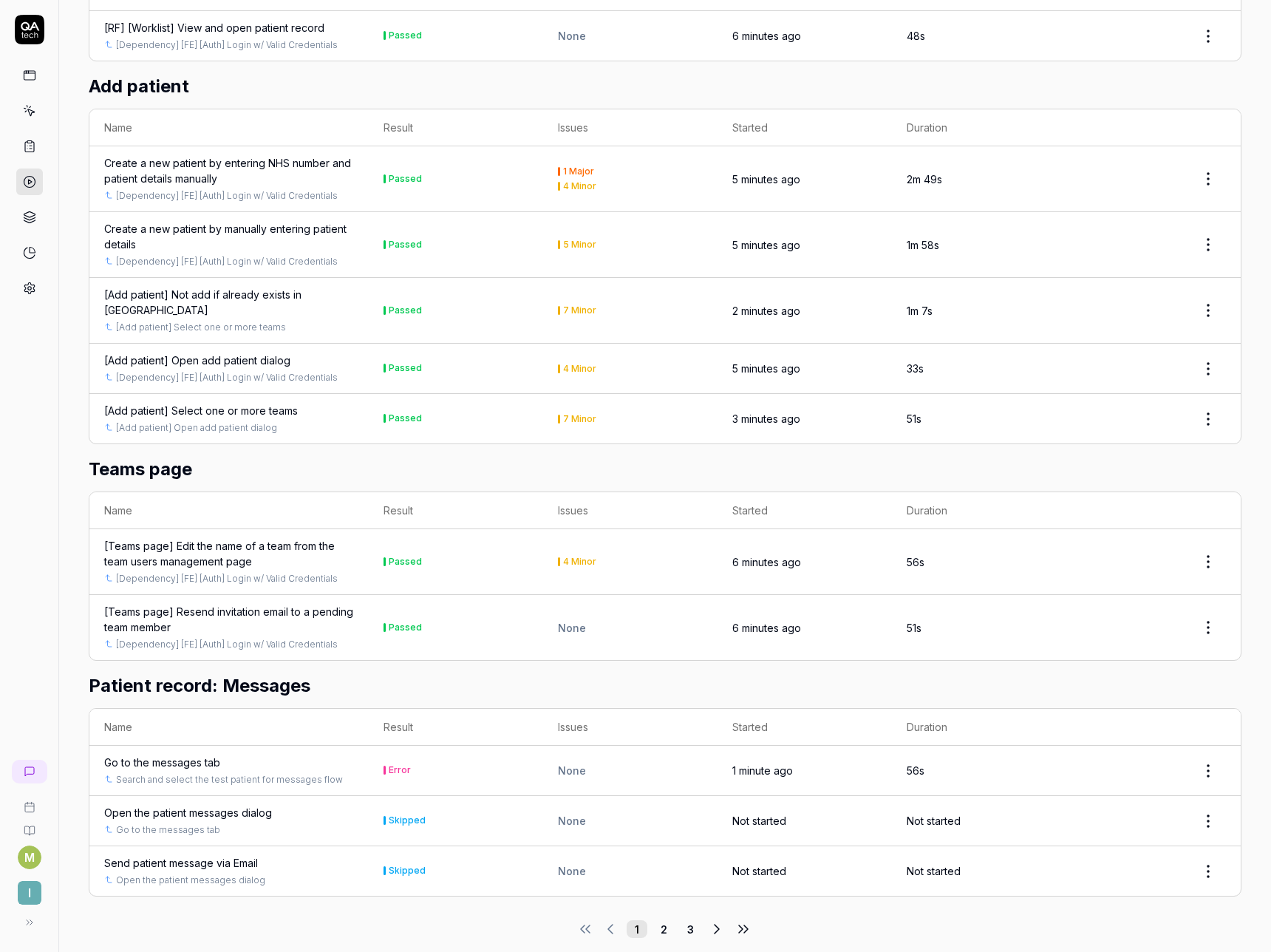
click at [240, 755] on div "Go to the messages tab" at bounding box center [228, 762] width 250 height 16
click at [208, 755] on div "Go to the messages tab" at bounding box center [162, 762] width 116 height 16
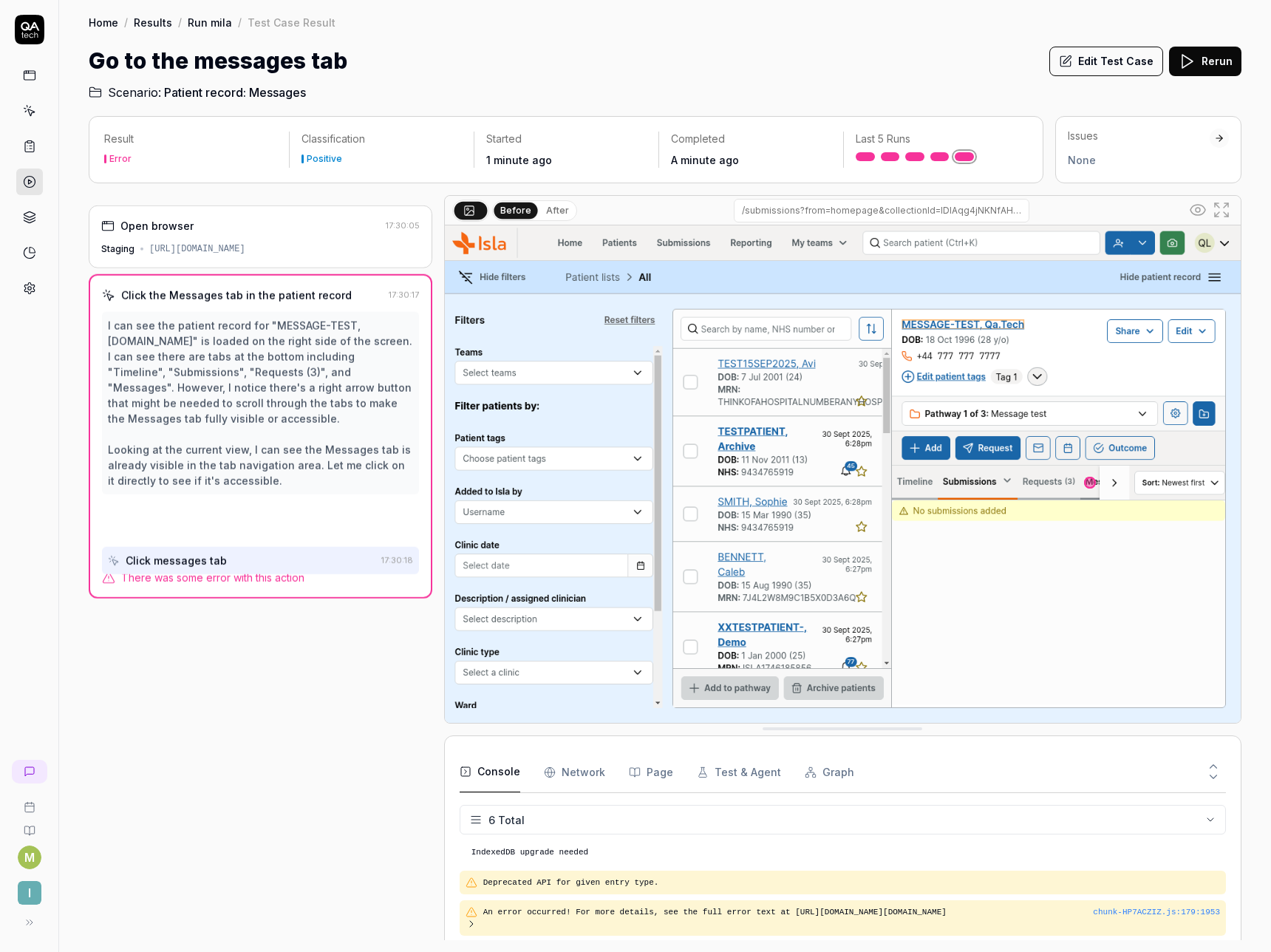
scroll to position [96, 0]
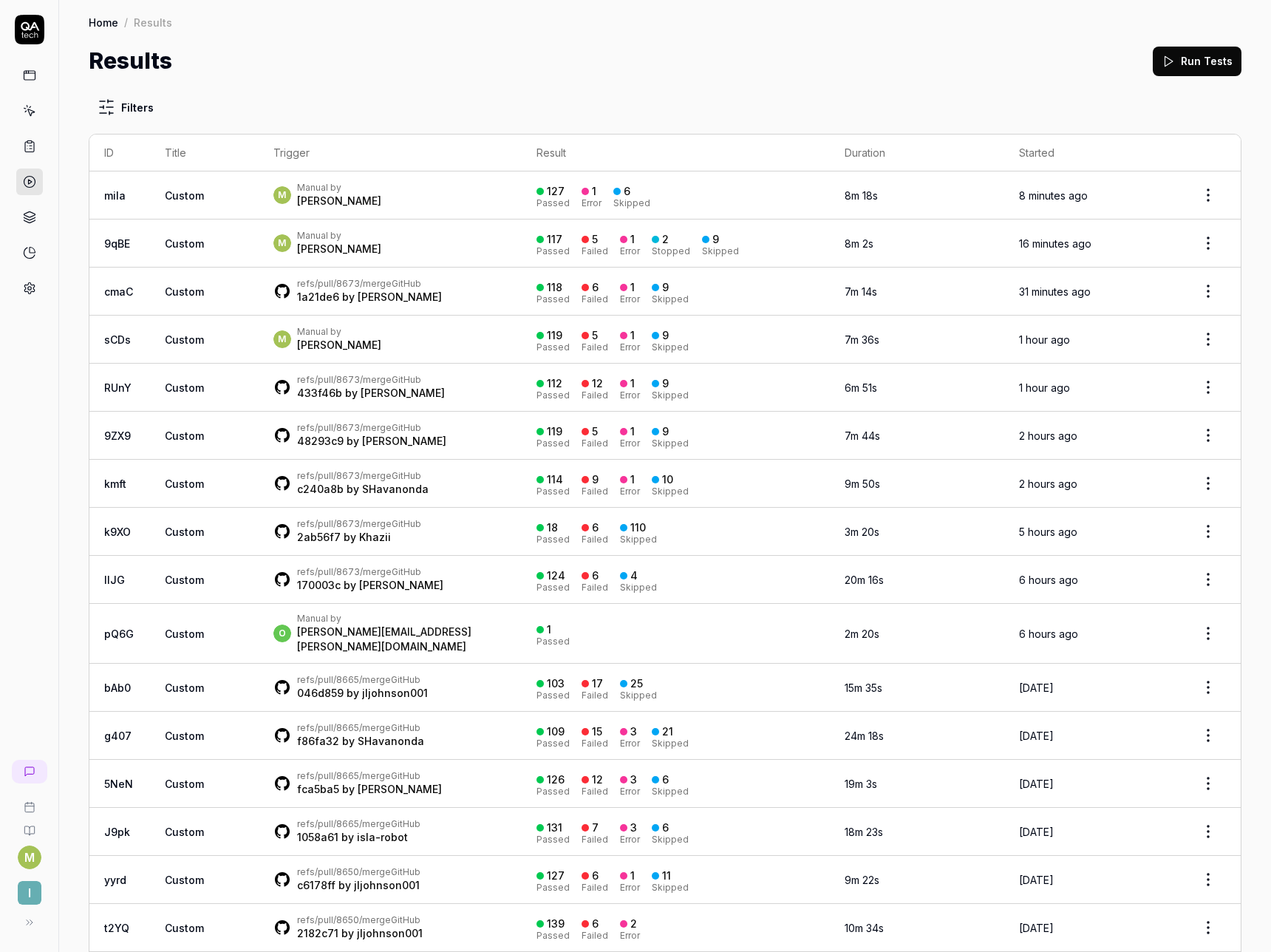
click at [515, 197] on td "M Manual by Matthew Spurgeon" at bounding box center [390, 195] width 263 height 48
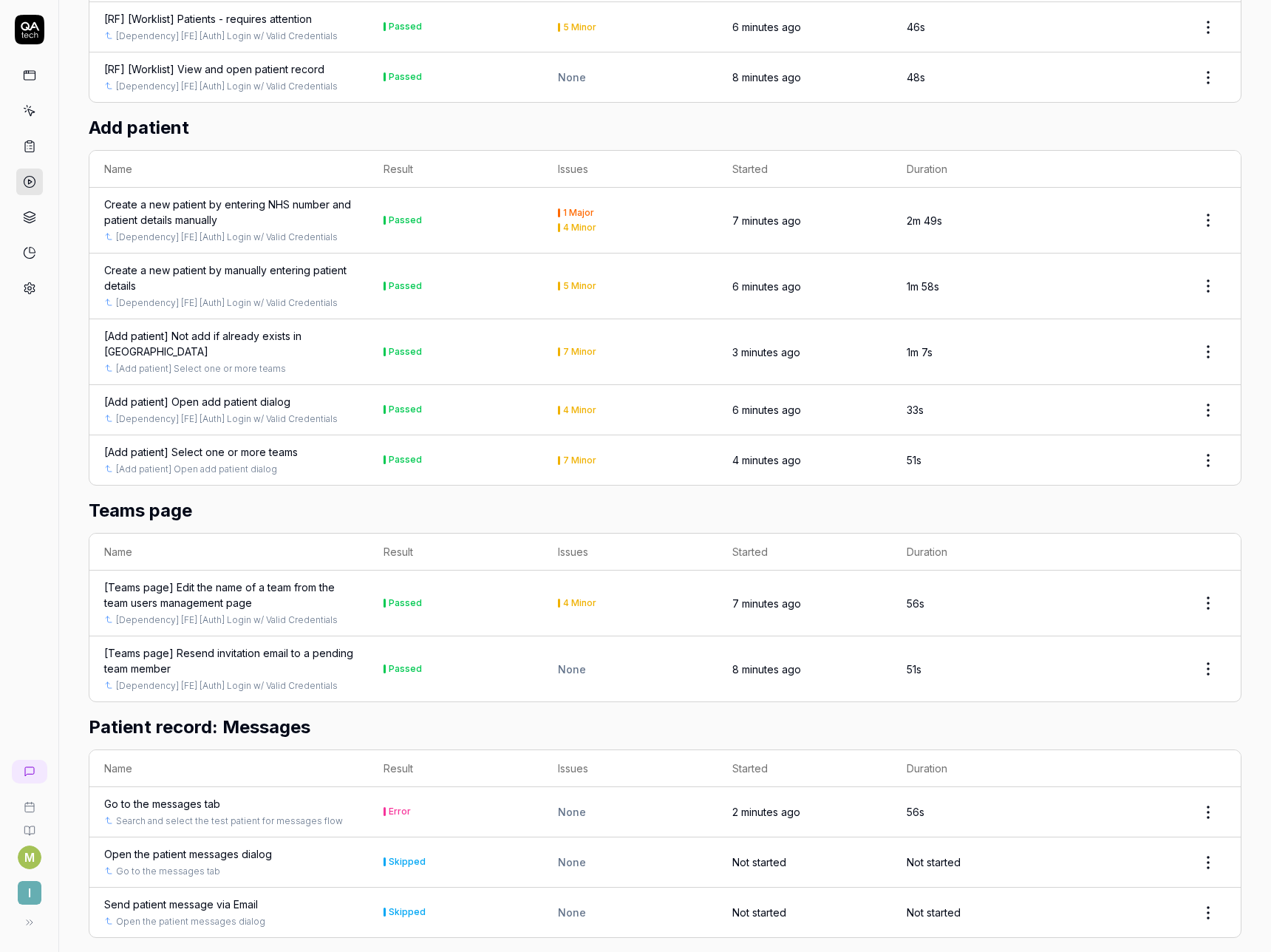
scroll to position [3358, 0]
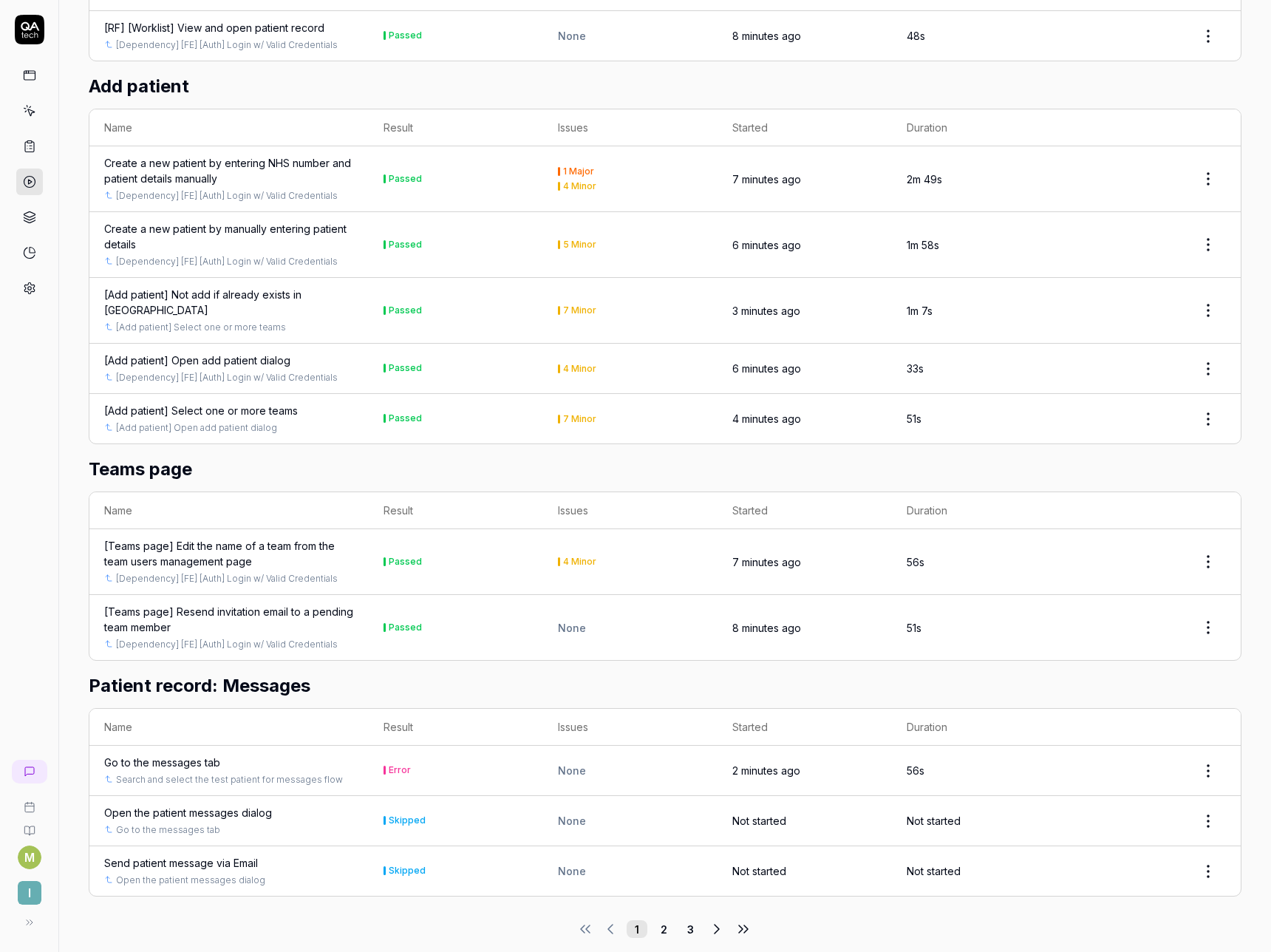
click at [161, 755] on div "Go to the messages tab" at bounding box center [162, 762] width 116 height 16
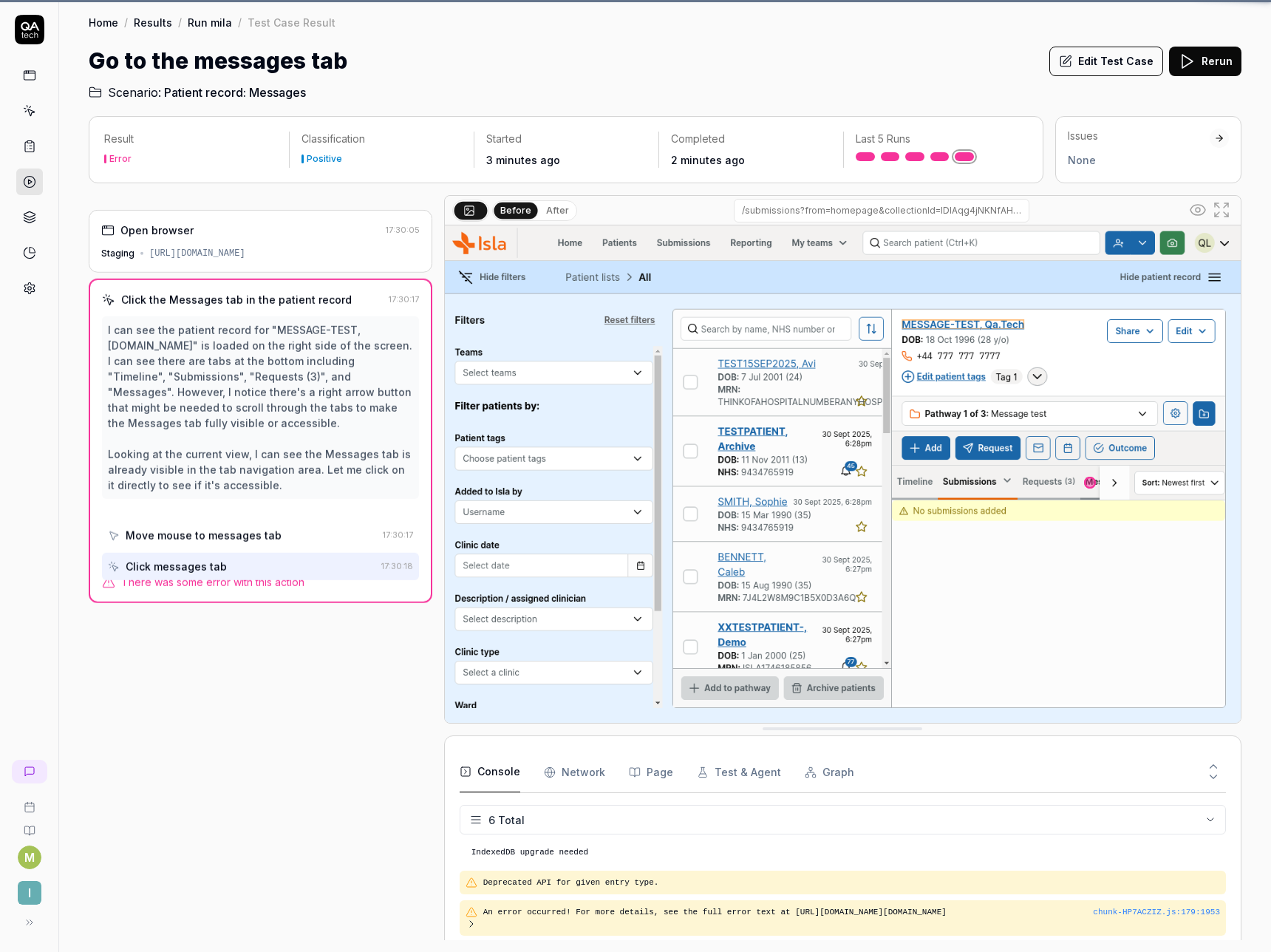
scroll to position [96, 0]
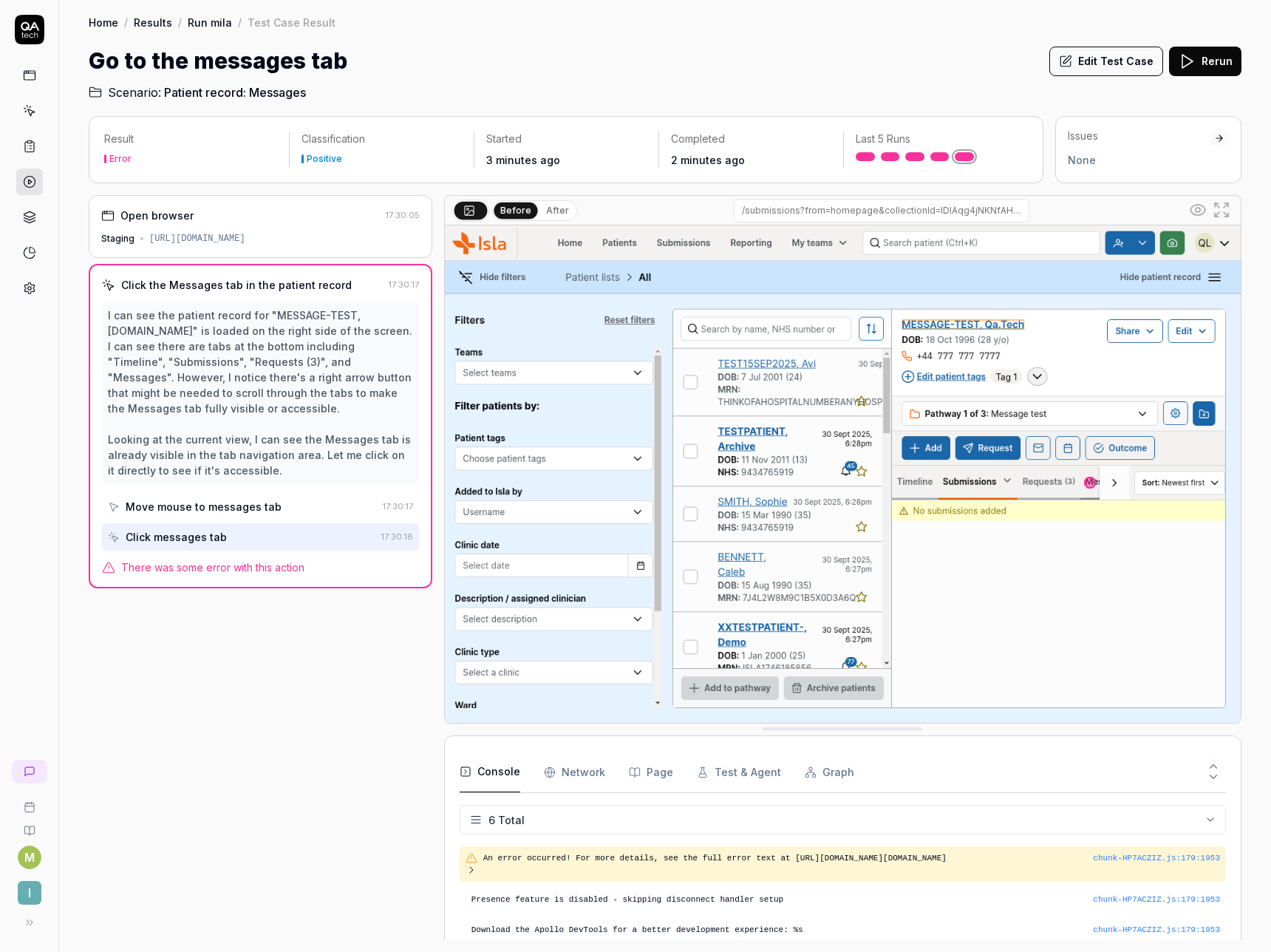
click at [1131, 72] on button "Edit Test Case" at bounding box center [1106, 61] width 114 height 29
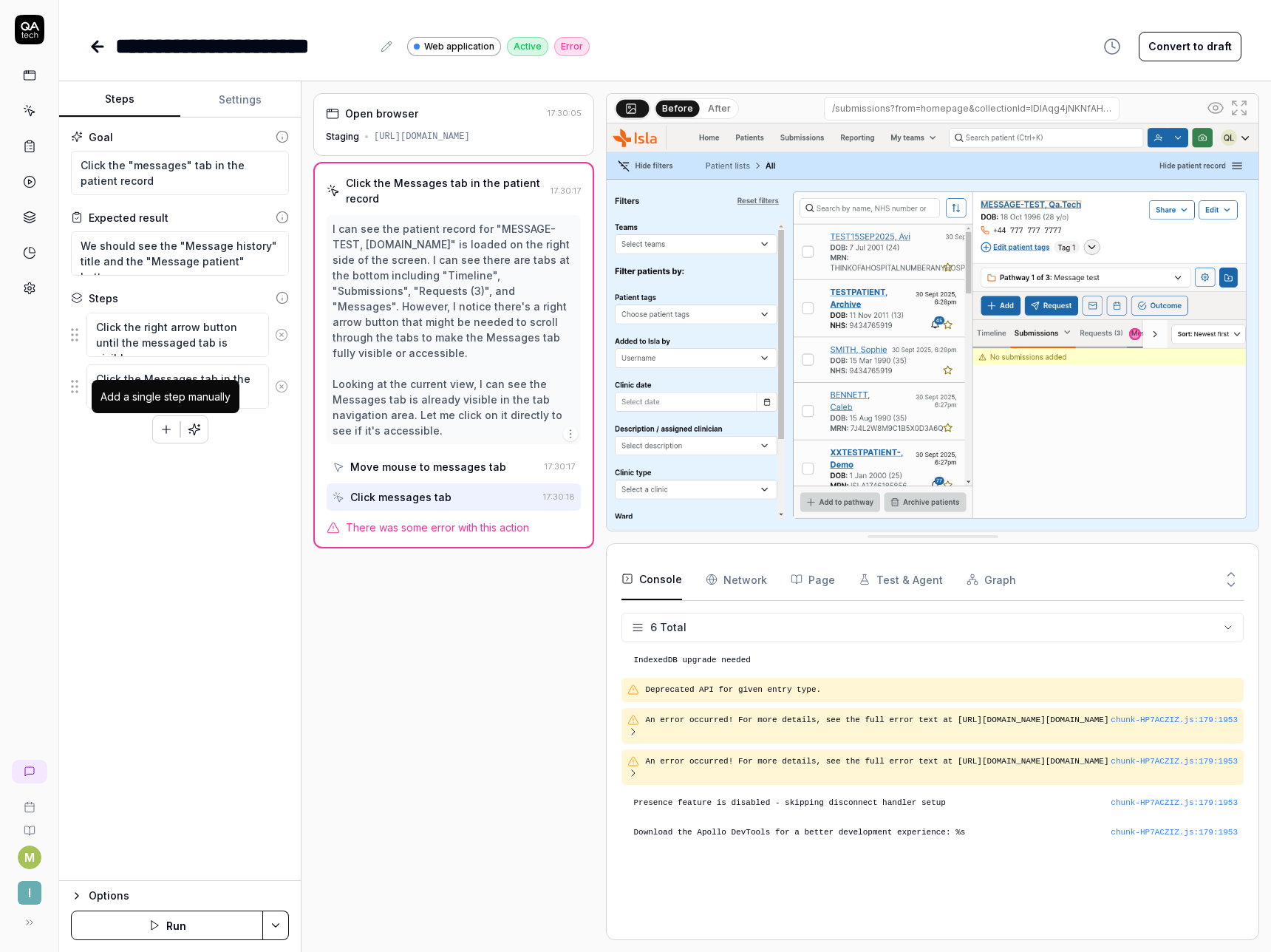
click at [160, 430] on icon "button" at bounding box center [167, 430] width 14 height 14
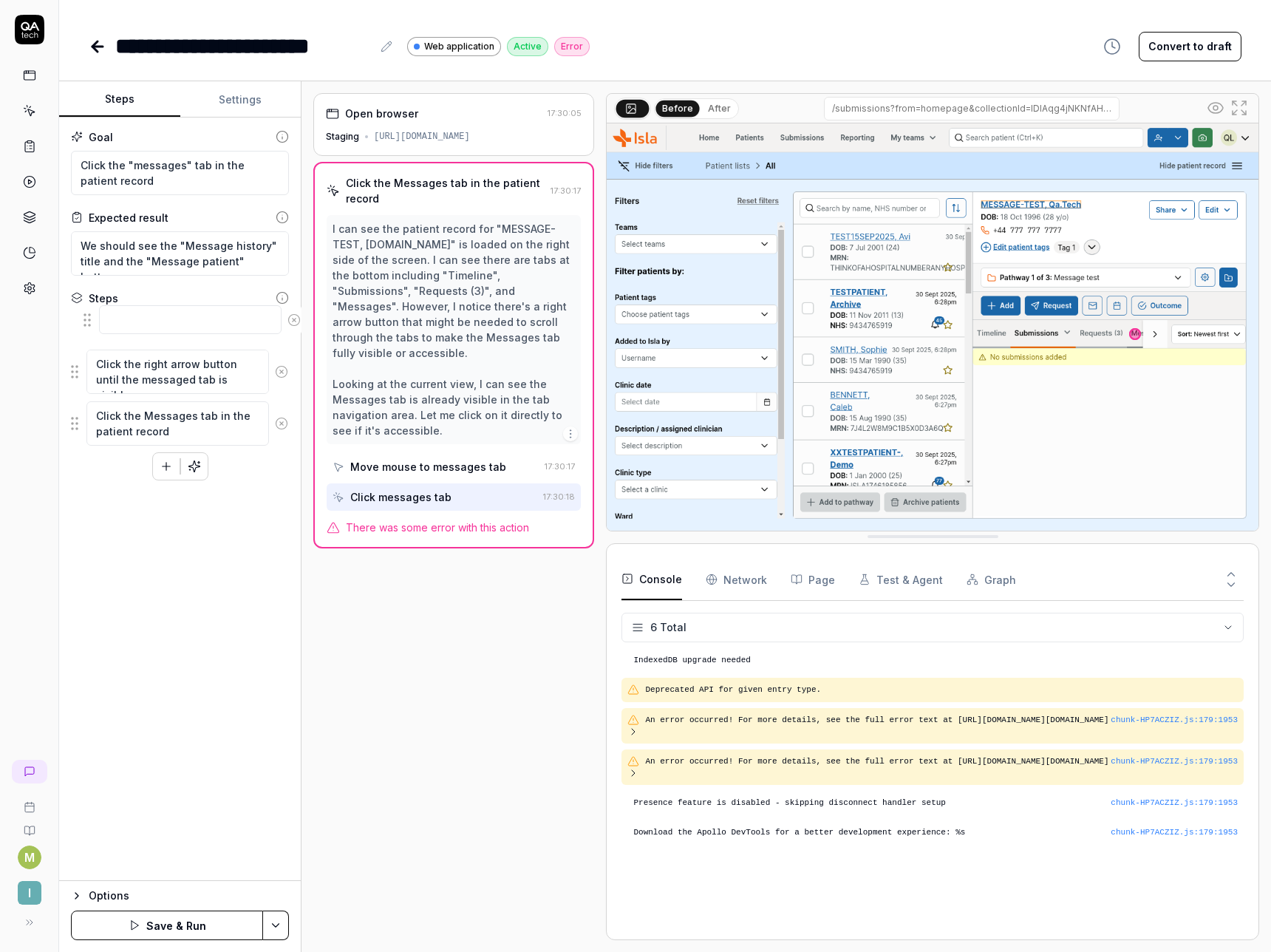
drag, startPoint x: 72, startPoint y: 436, endPoint x: 85, endPoint y: 323, distance: 113.7
click at [85, 323] on fieldset "Click the right arrow button until the messaged tab is visible Click the Messag…" at bounding box center [179, 379] width 218 height 134
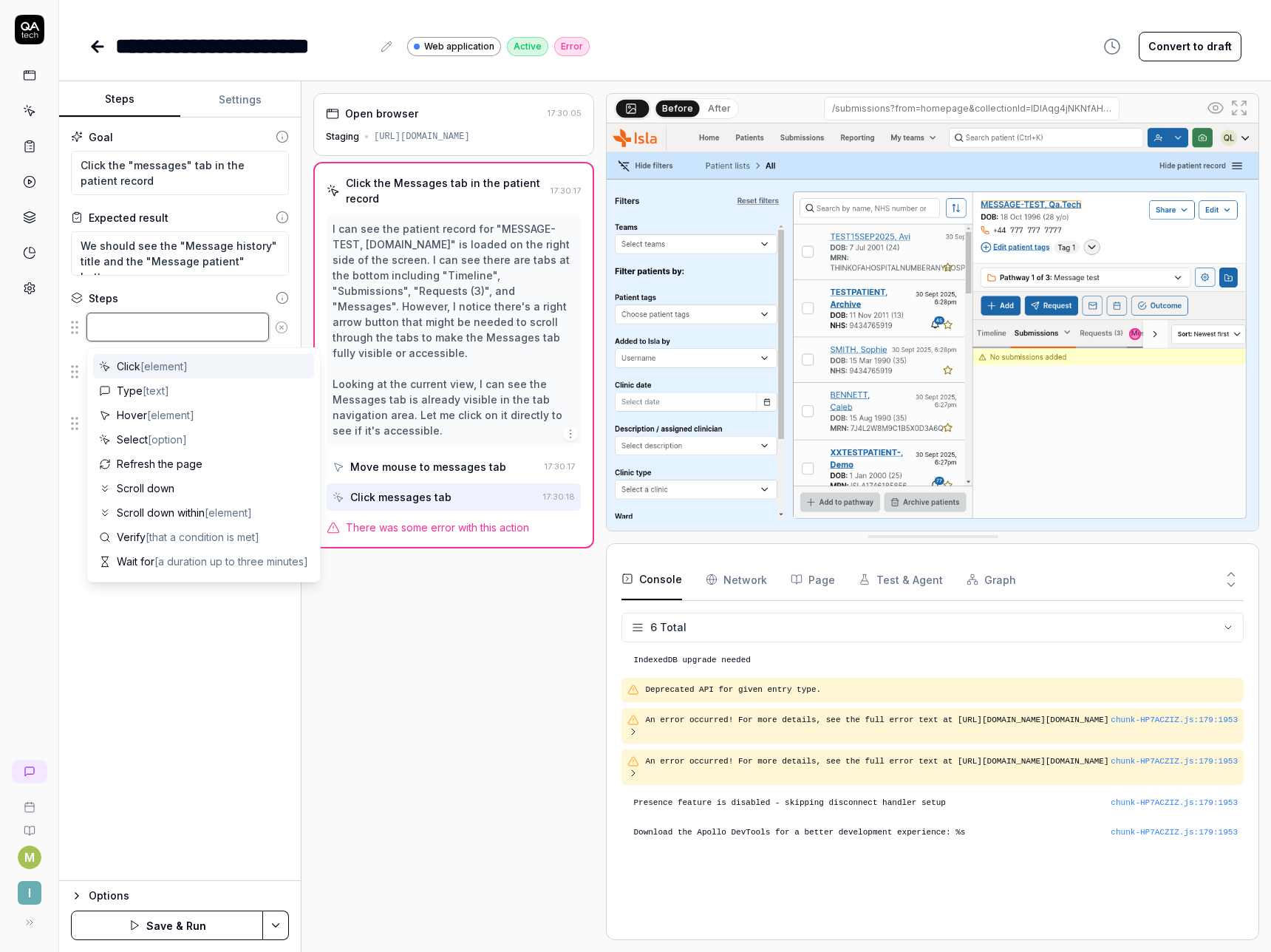
click at [119, 325] on textarea at bounding box center [178, 327] width 182 height 29
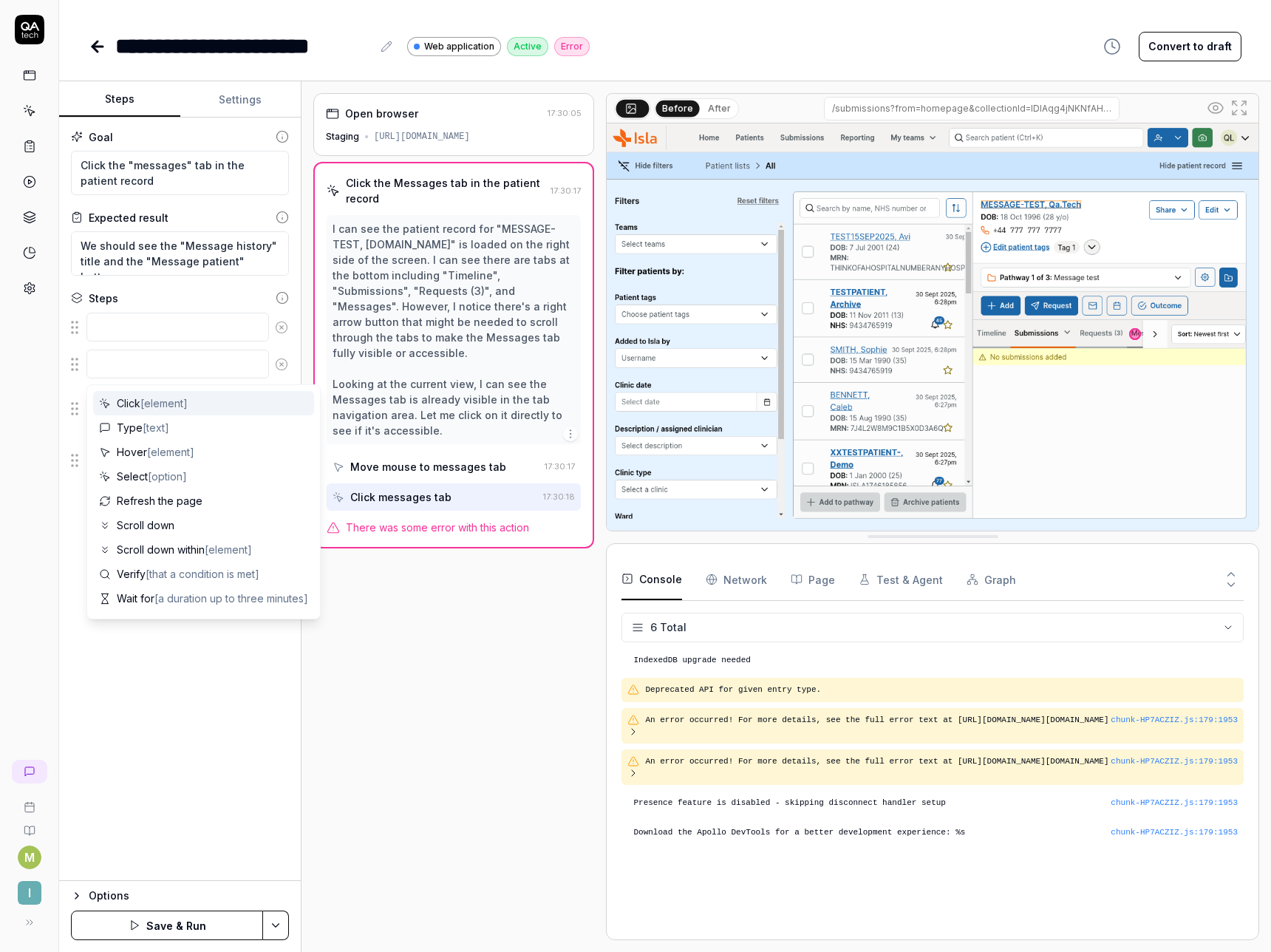
click at [280, 363] on icon at bounding box center [282, 365] width 14 height 14
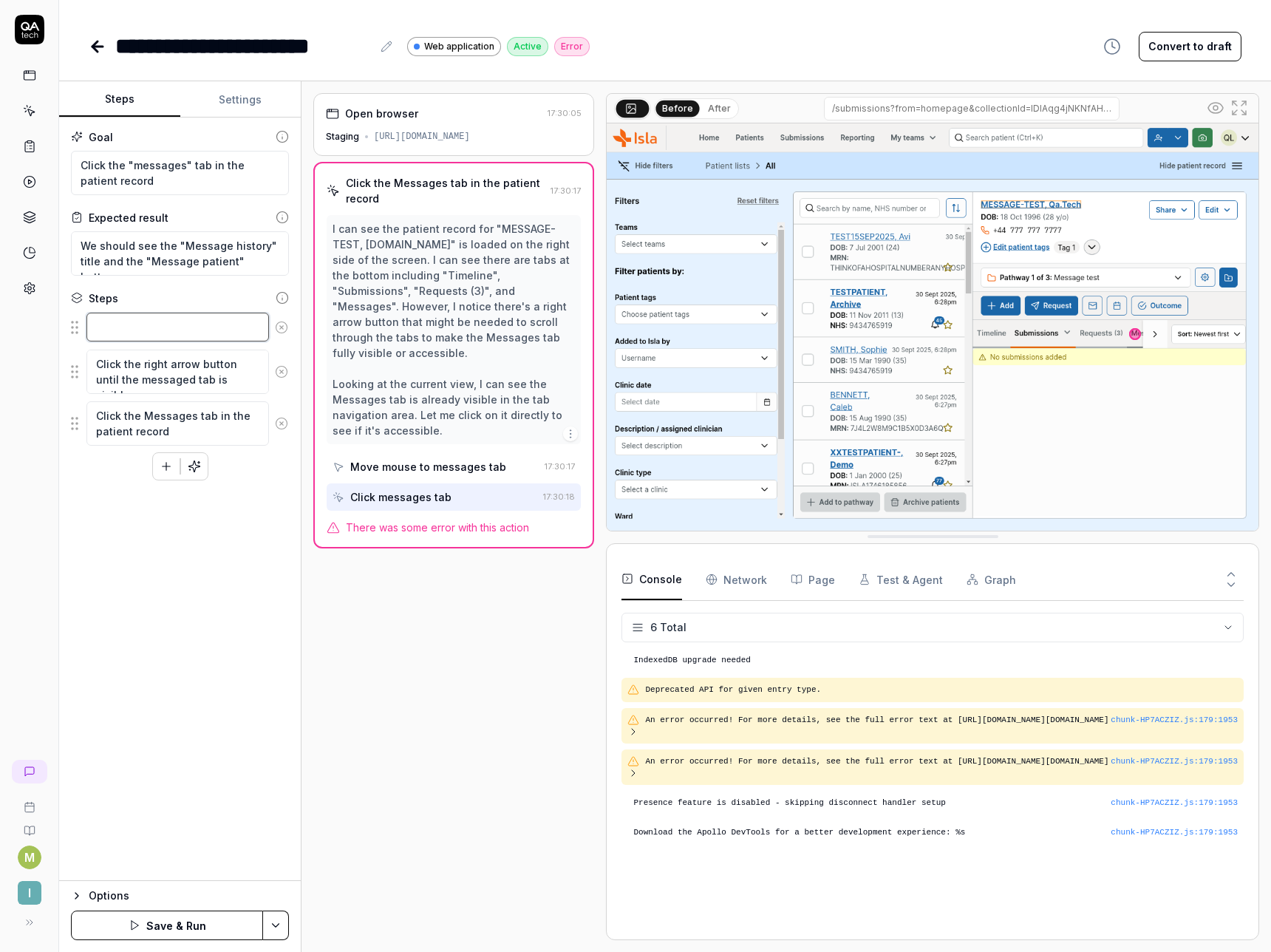
click at [159, 326] on textarea at bounding box center [178, 327] width 182 height 29
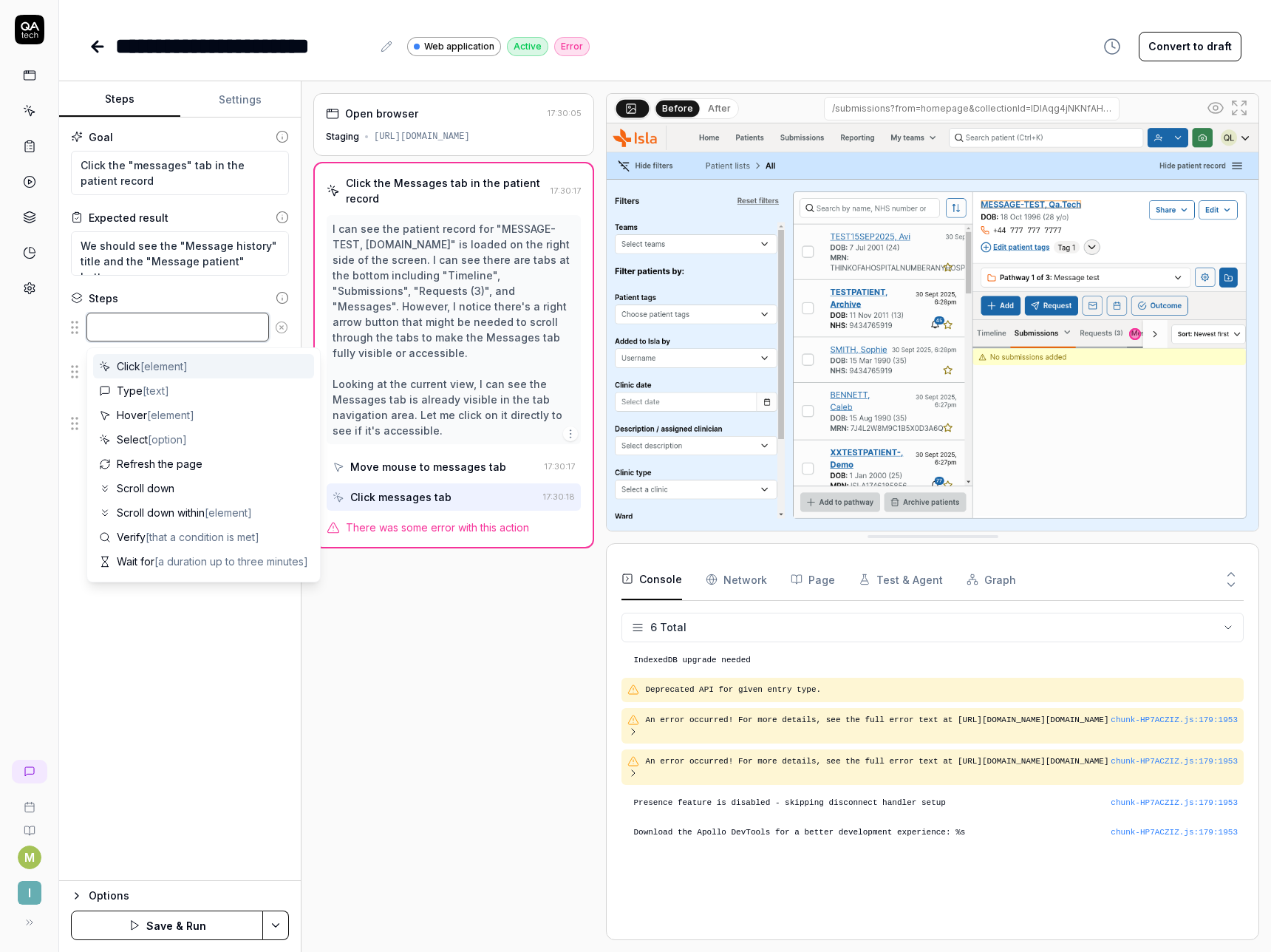
type textarea "*"
type textarea "C"
type textarea "*"
type textarea "Cl"
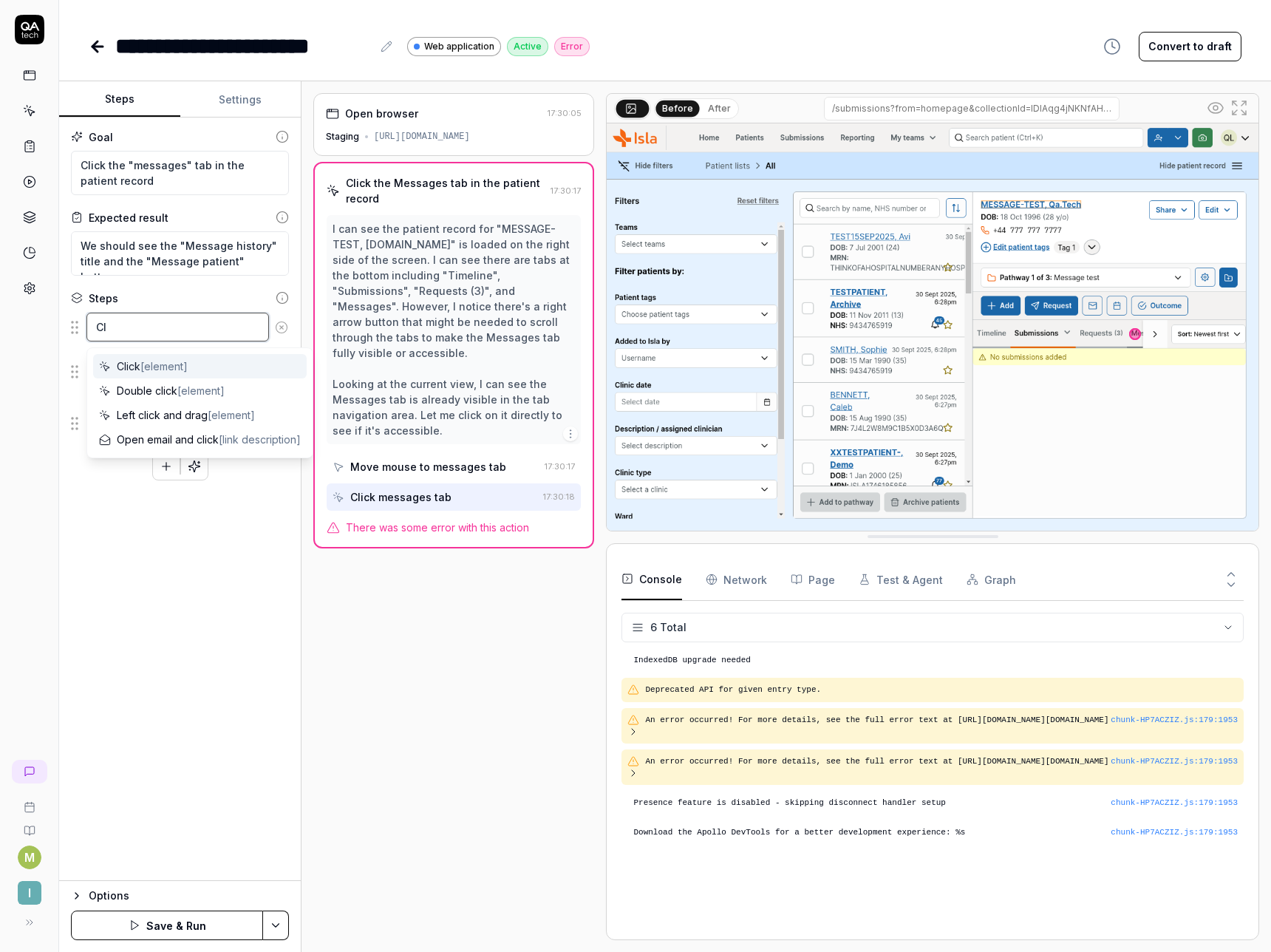
type textarea "*"
type textarea "Cli"
type textarea "*"
type textarea "Clic"
type textarea "*"
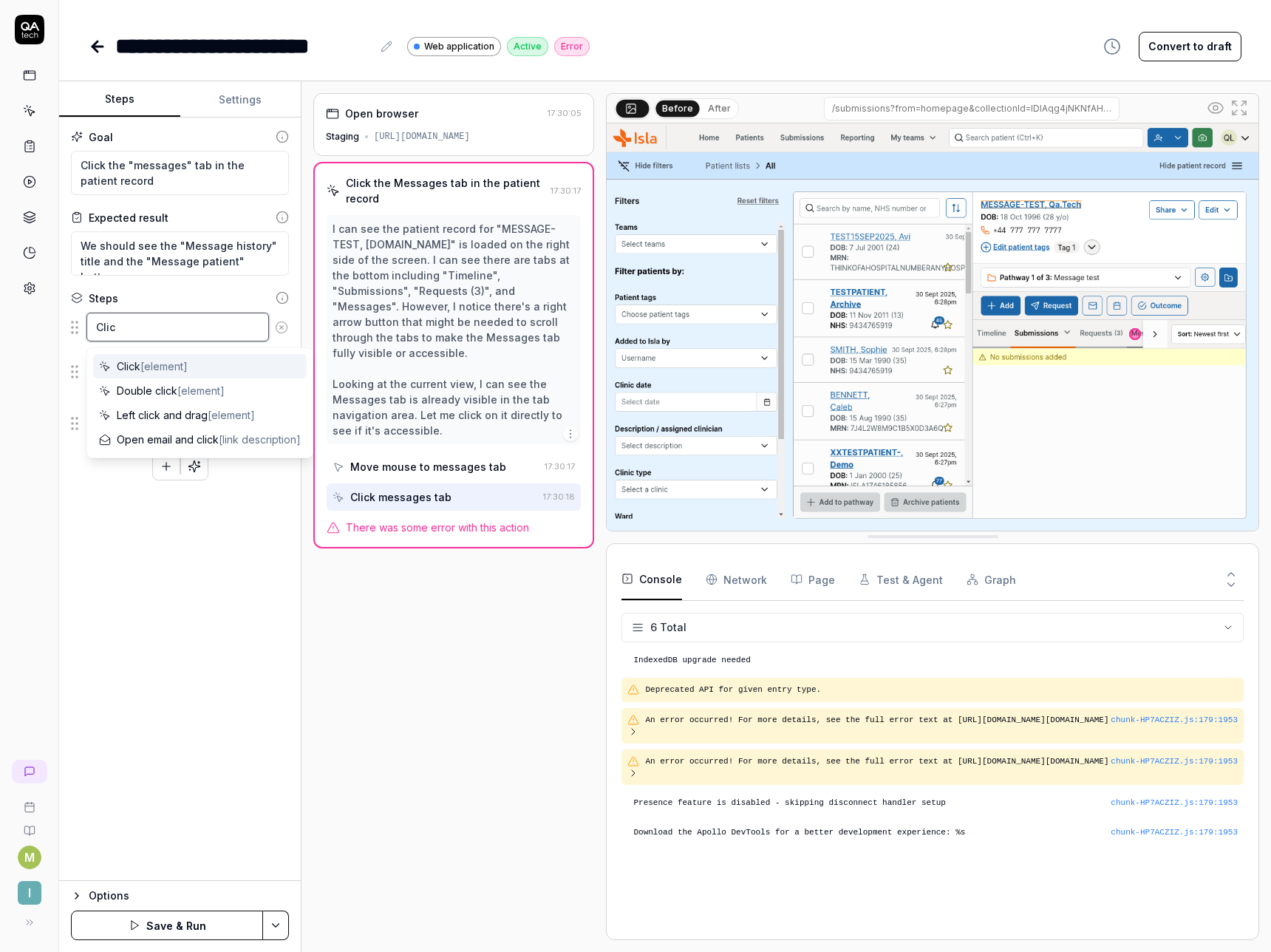
type textarea "Click"
type textarea "*"
type textarea "Click"
type textarea "*"
type textarea "Click t"
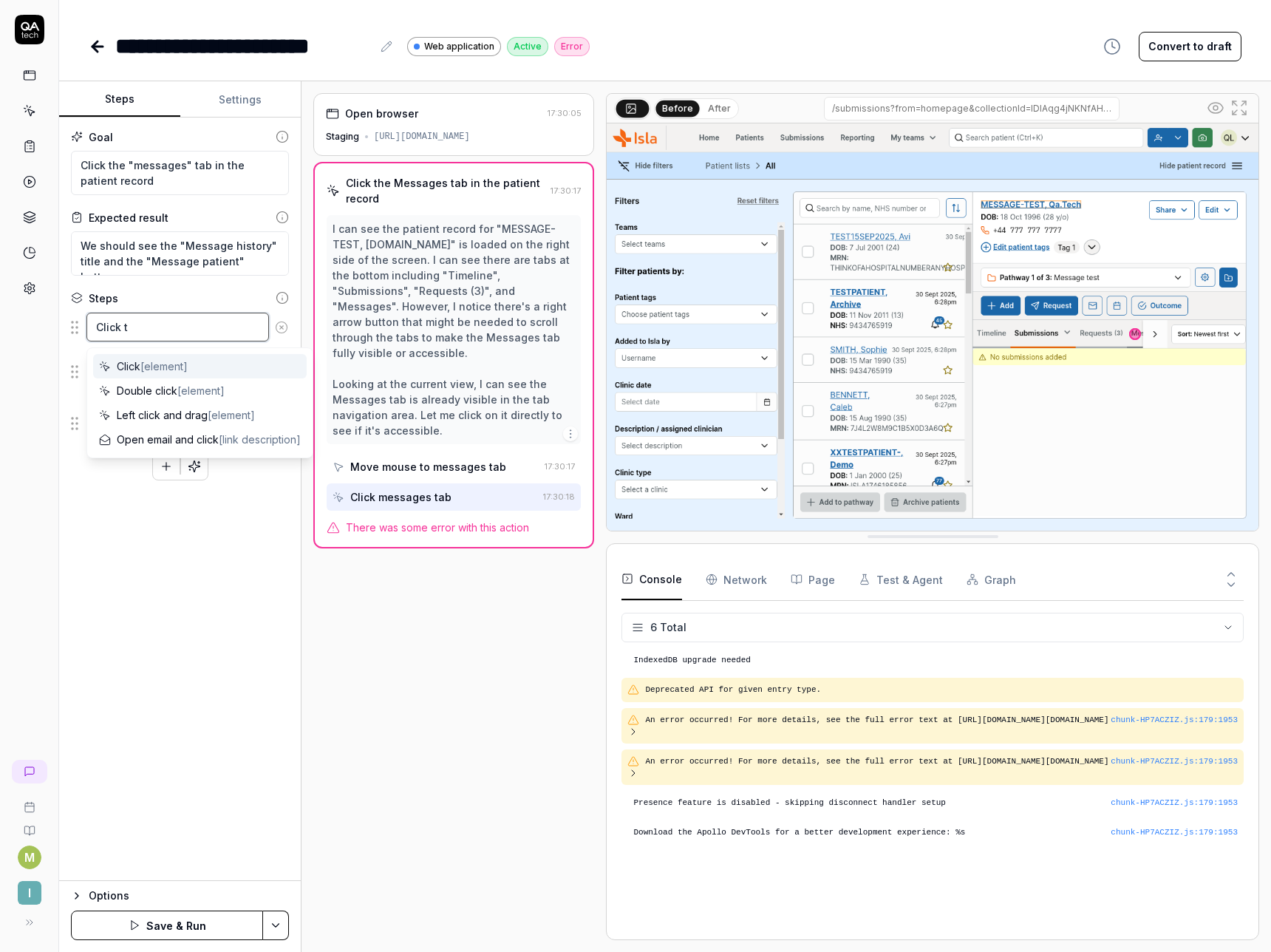
type textarea "*"
type textarea "Click th"
type textarea "*"
type textarea "Click the"
type textarea "*"
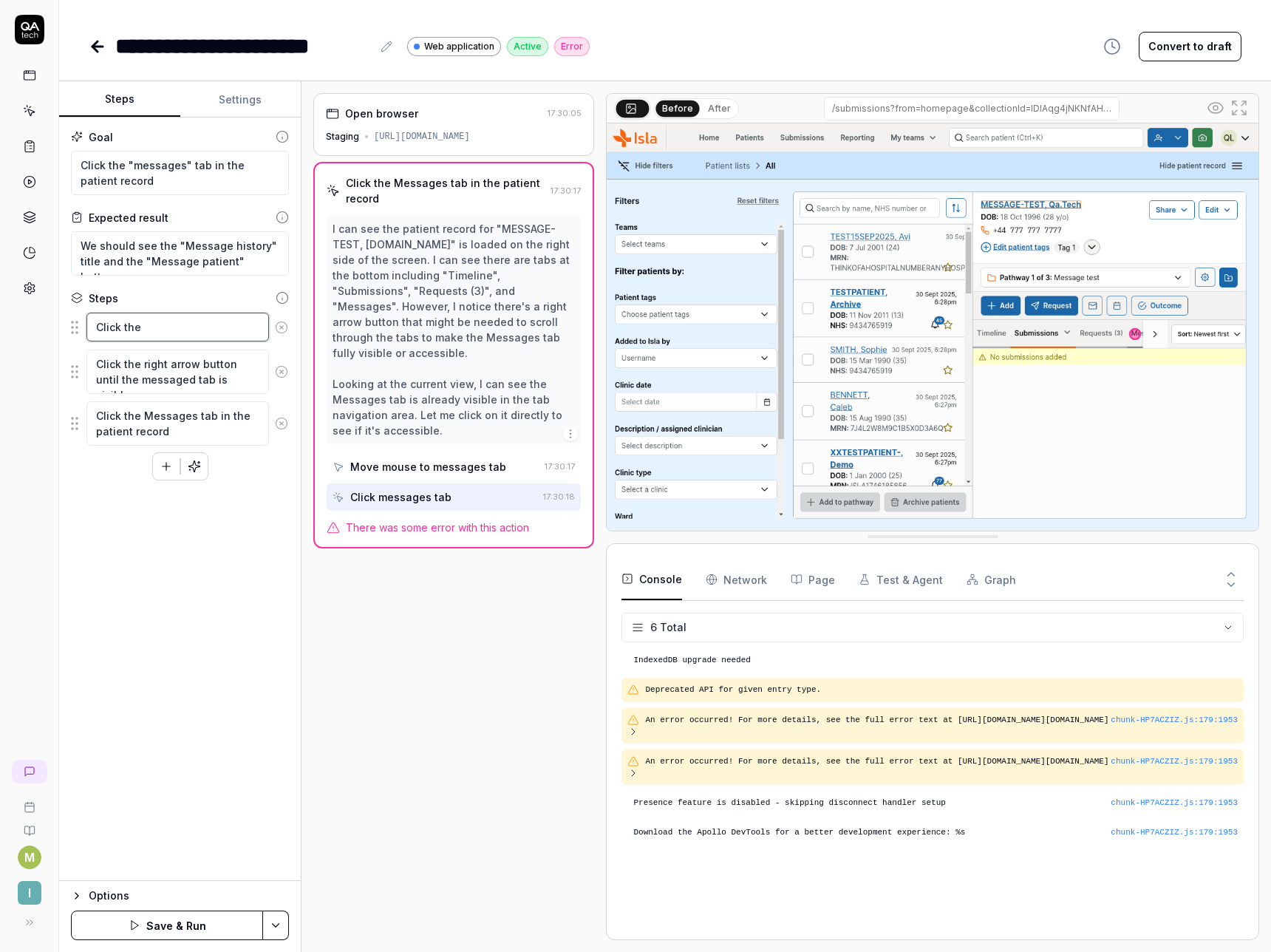
type textarea "Click the"
type textarea "*"
type textarea "Click the h"
type textarea "*"
type textarea "Click the hid"
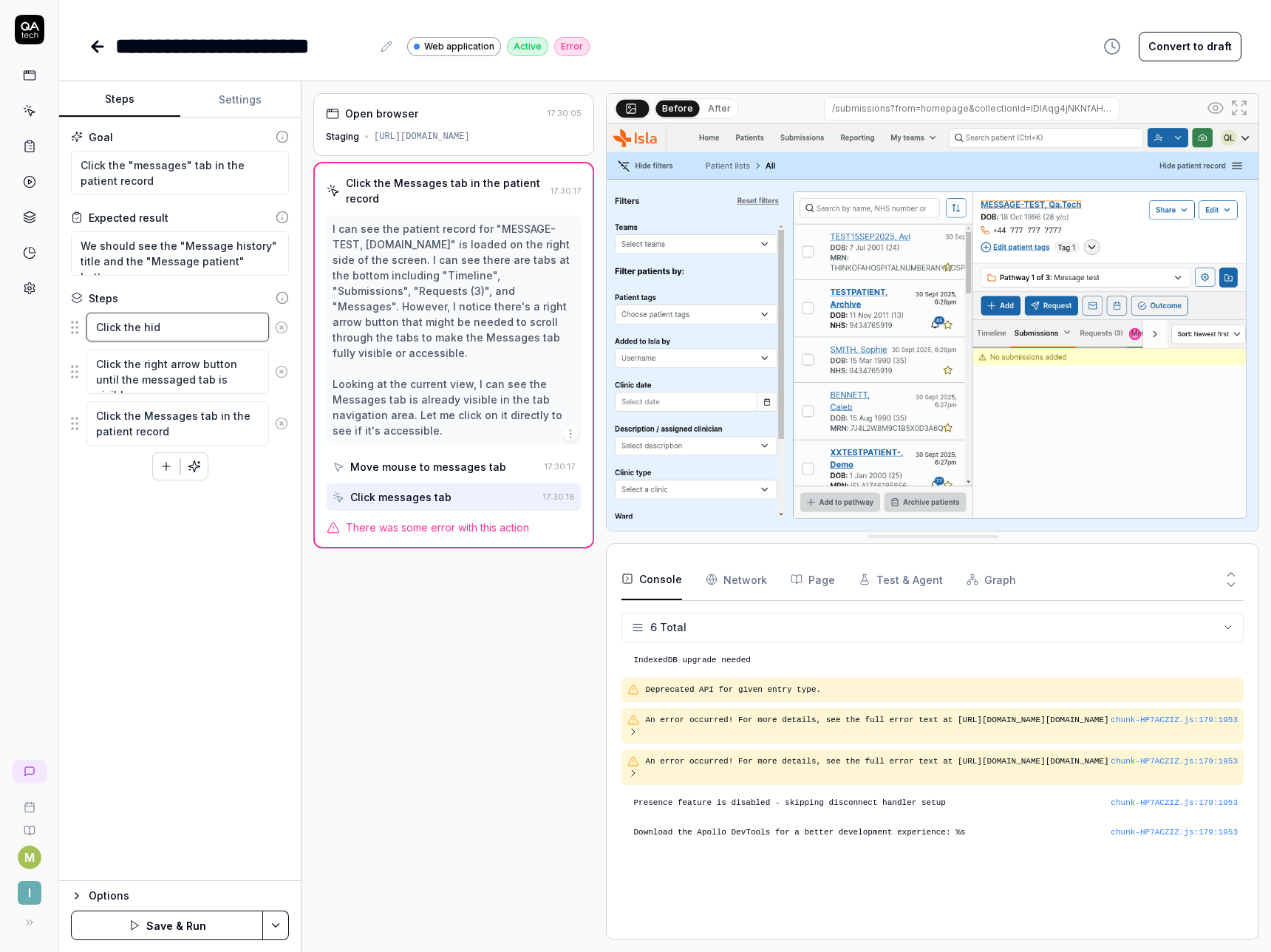
type textarea "*"
type textarea "Click the hi"
type textarea "*"
type textarea "Click the h"
type textarea "*"
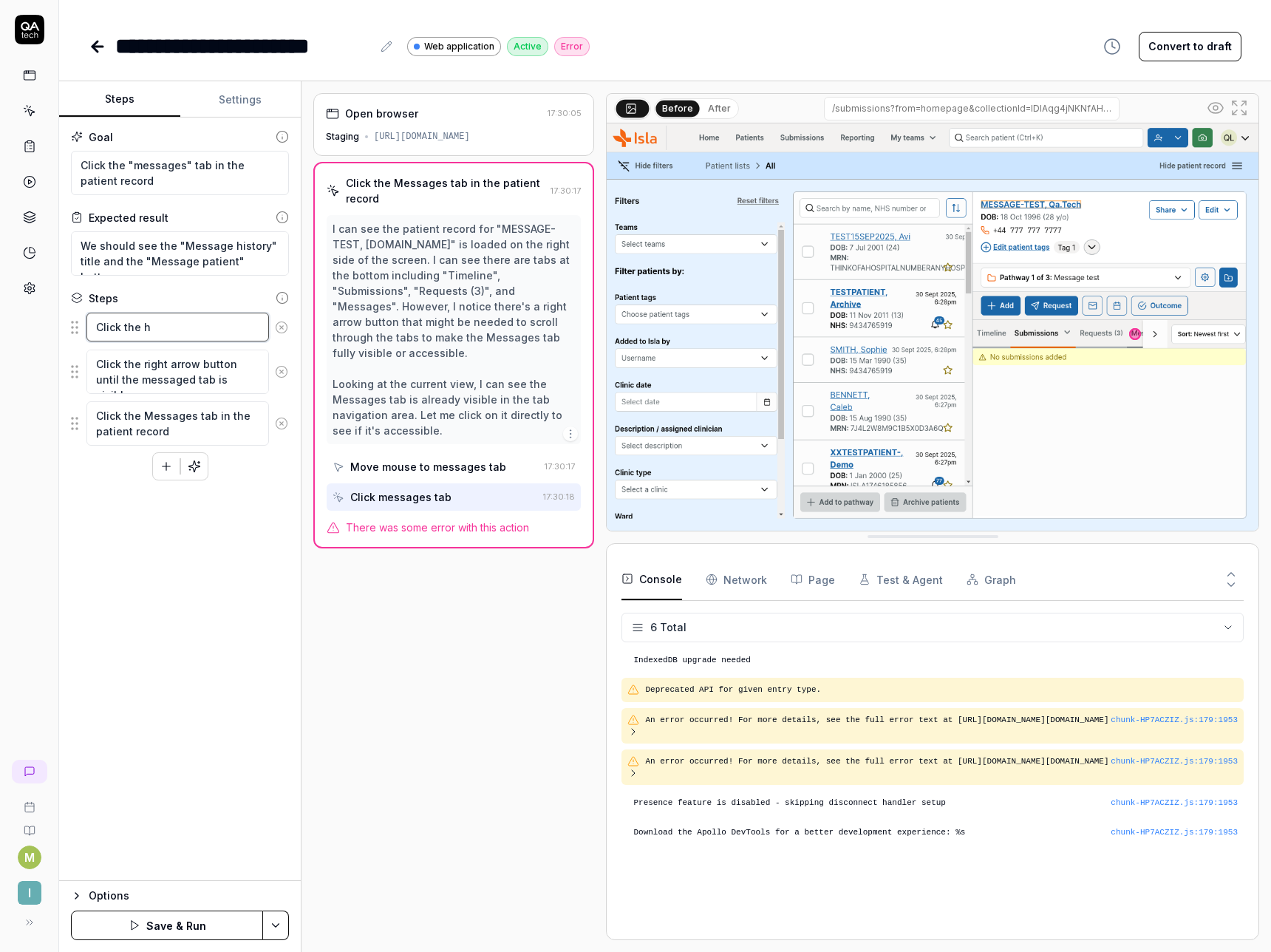
type textarea "Click the"
type textarea "*"
type textarea "Click the ""
type textarea "*"
type textarea "Click the "h"
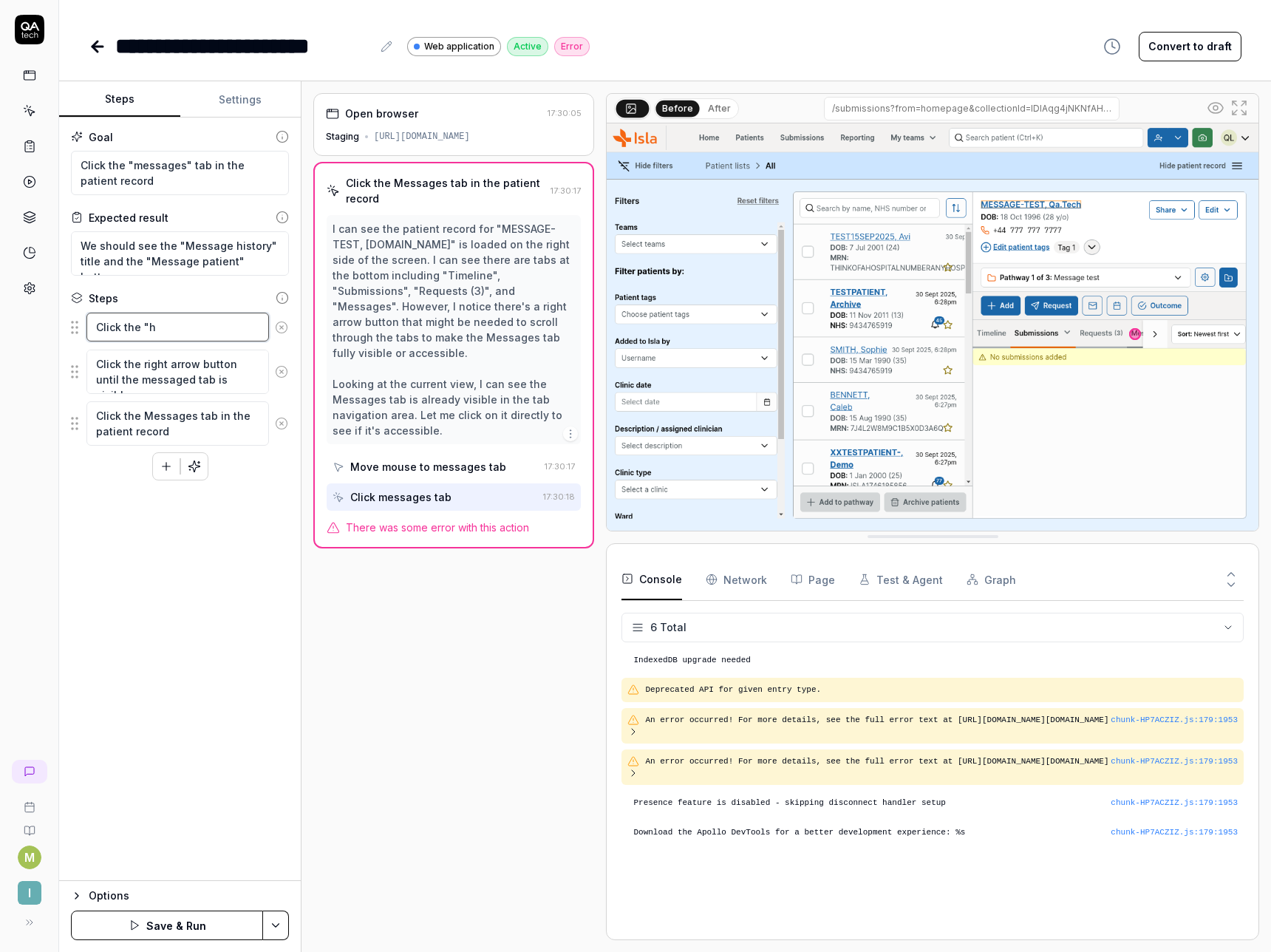
type textarea "*"
type textarea "Click the "hid"
type textarea "*"
type textarea "Click the "hide"
type textarea "*"
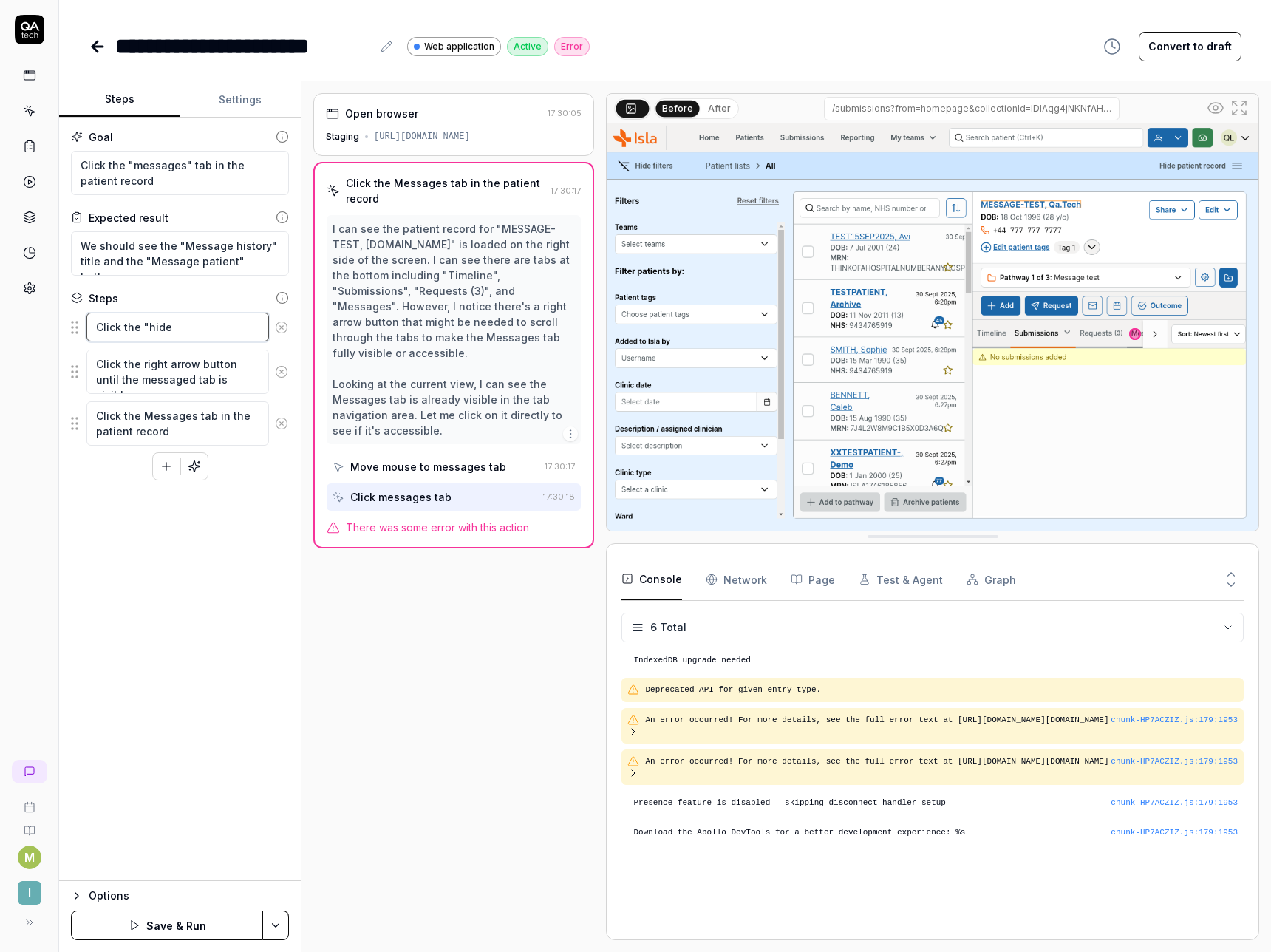
type textarea "Click the "hide"
type textarea "*"
type textarea "Click the "hide t"
type textarea "*"
type textarea "Click the "hide ti"
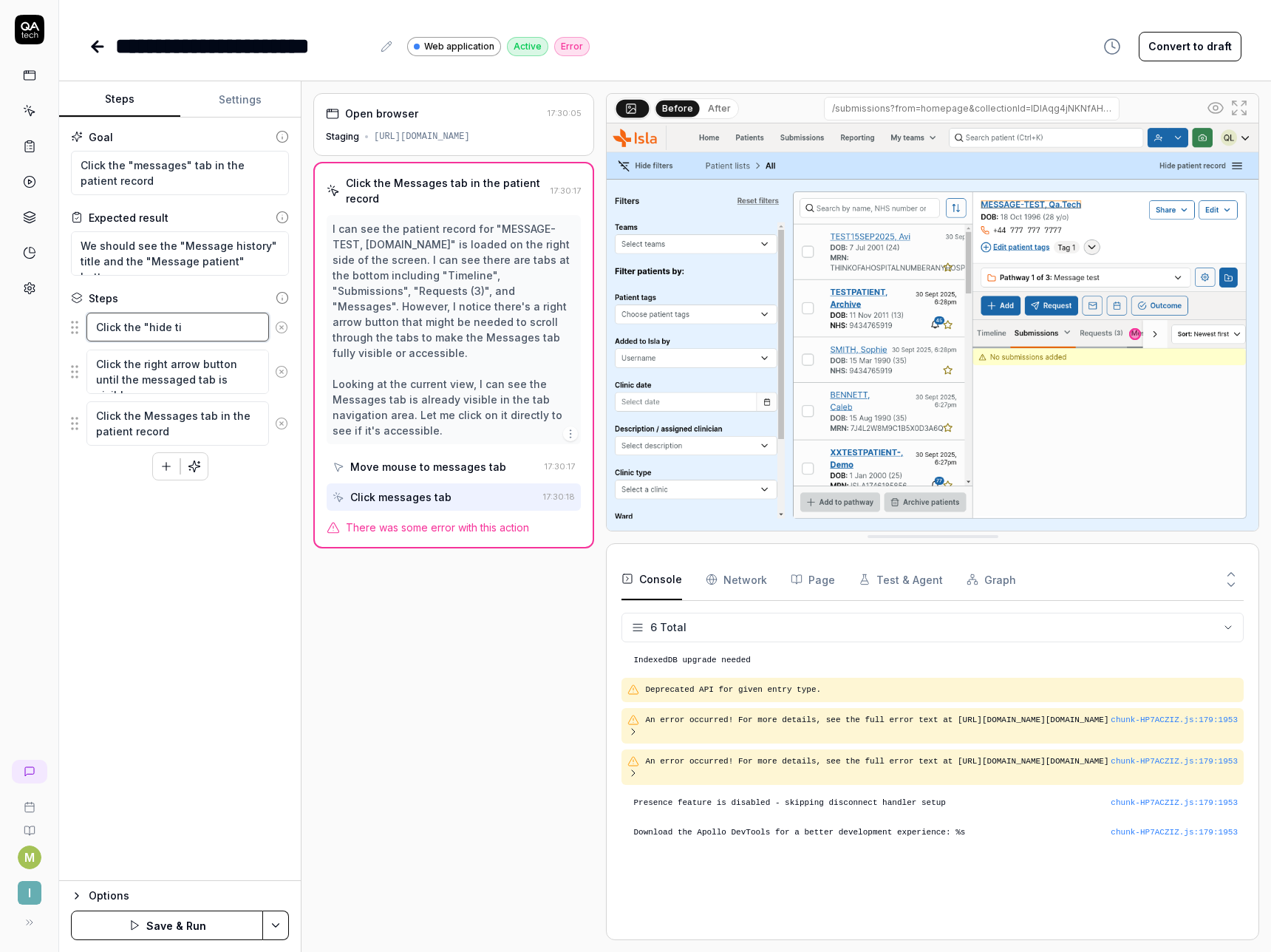
type textarea "*"
type textarea "Click the "hide til"
type textarea "*"
type textarea "Click the "hide ti"
type textarea "*"
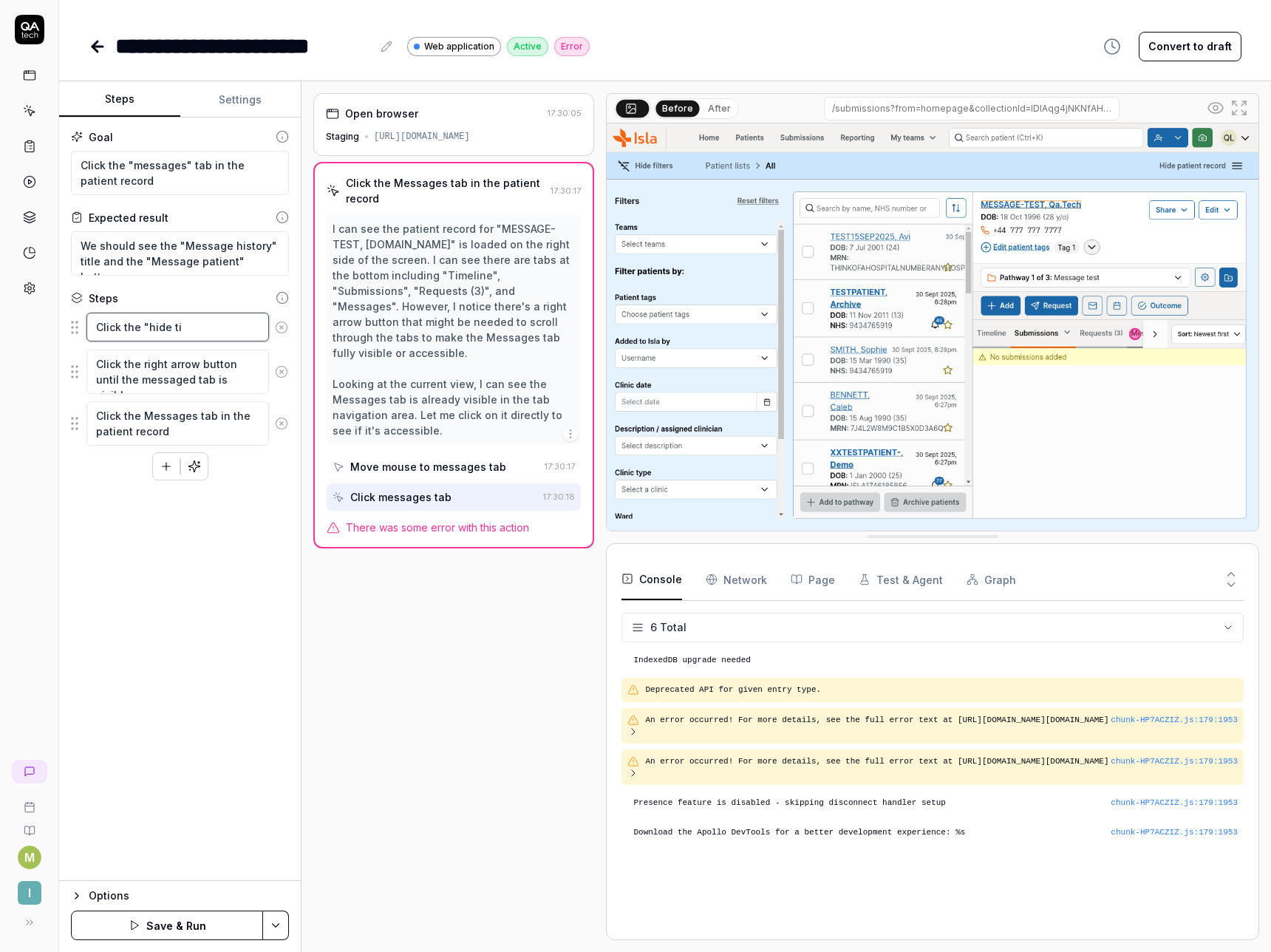
type textarea "Click the "hide t"
type textarea "*"
type textarea "Click the "hide"
type textarea "*"
type textarea "Click the "hide fi"
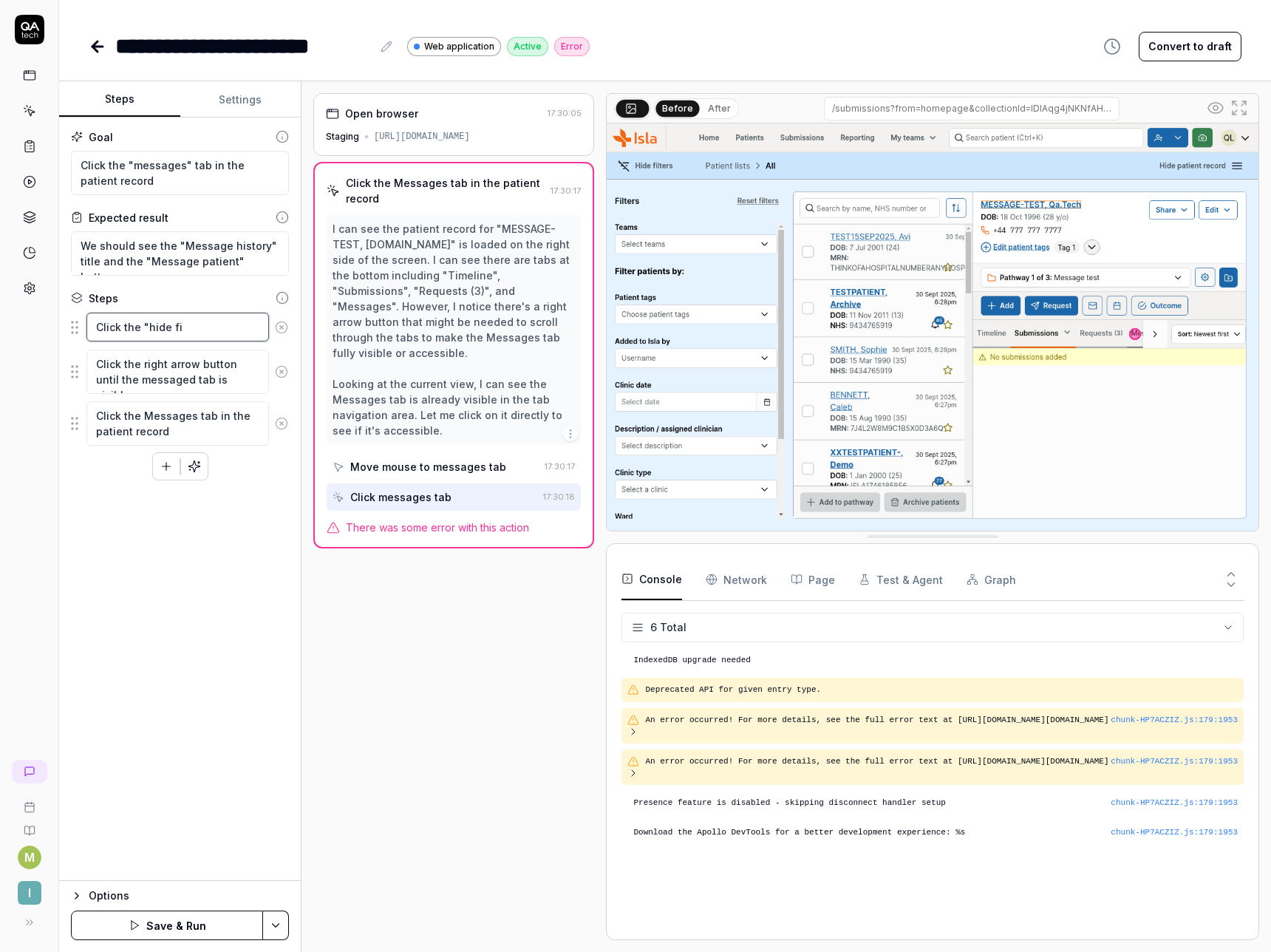
type textarea "*"
type textarea "Click the "hide fil"
type textarea "*"
type textarea "Click the "hide fild"
type textarea "*"
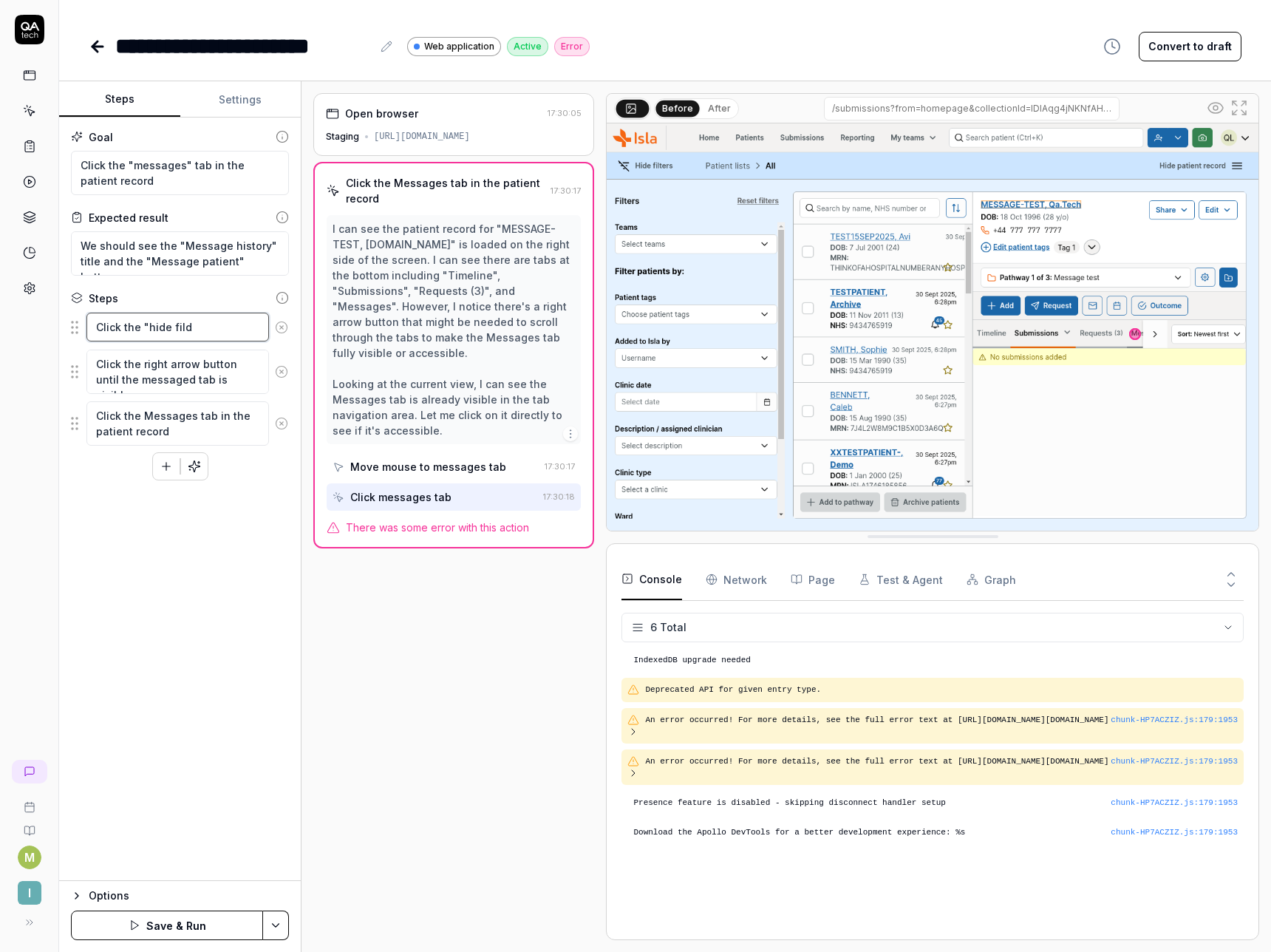
type textarea "Click the "hide filde"
type textarea "*"
type textarea "Click the "hide fild"
type textarea "*"
type textarea "Click the "hide fildt"
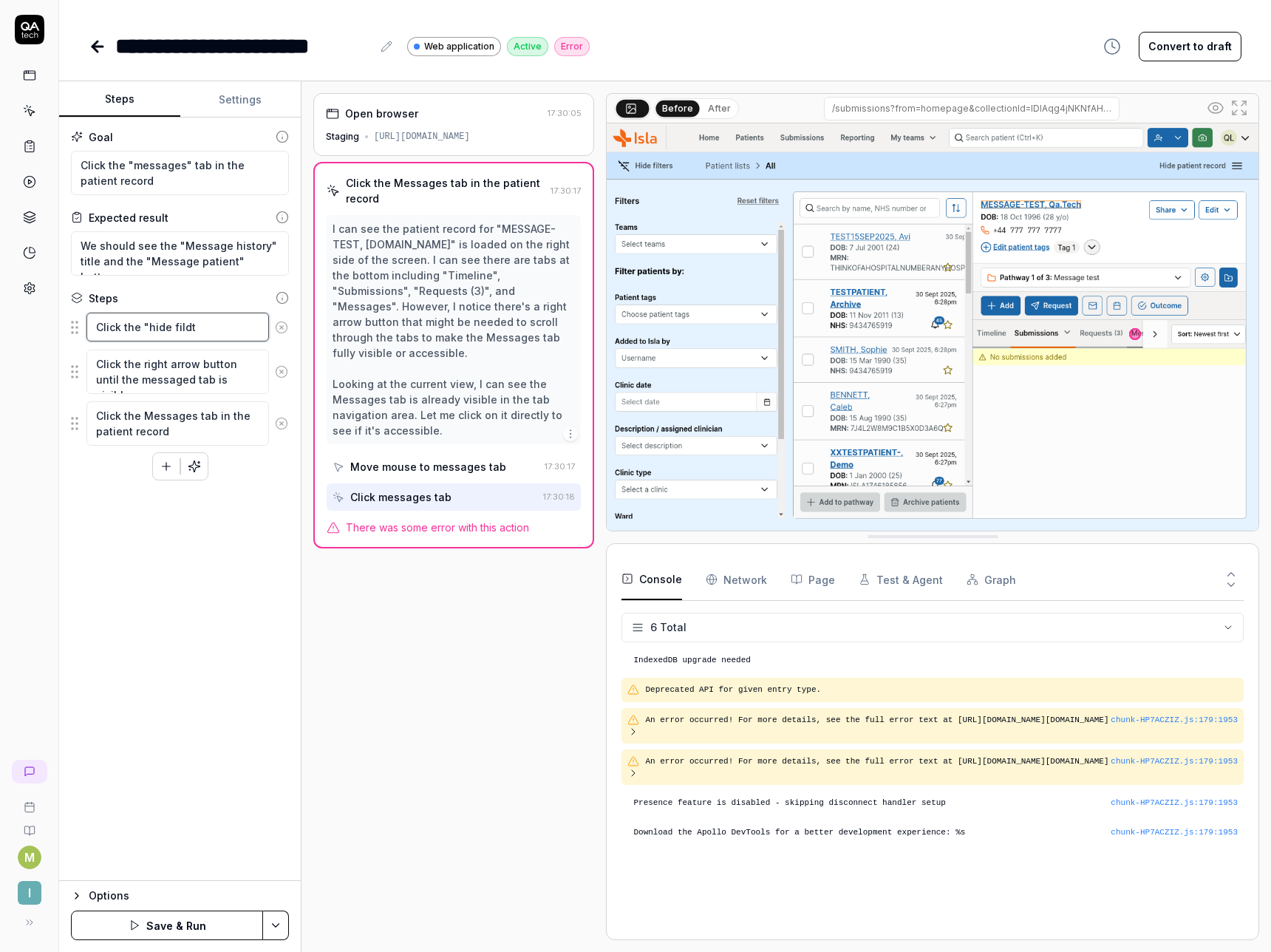
type textarea "*"
type textarea "Click the "hide fild"
type textarea "*"
type textarea "Click the "hide fil"
type textarea "*"
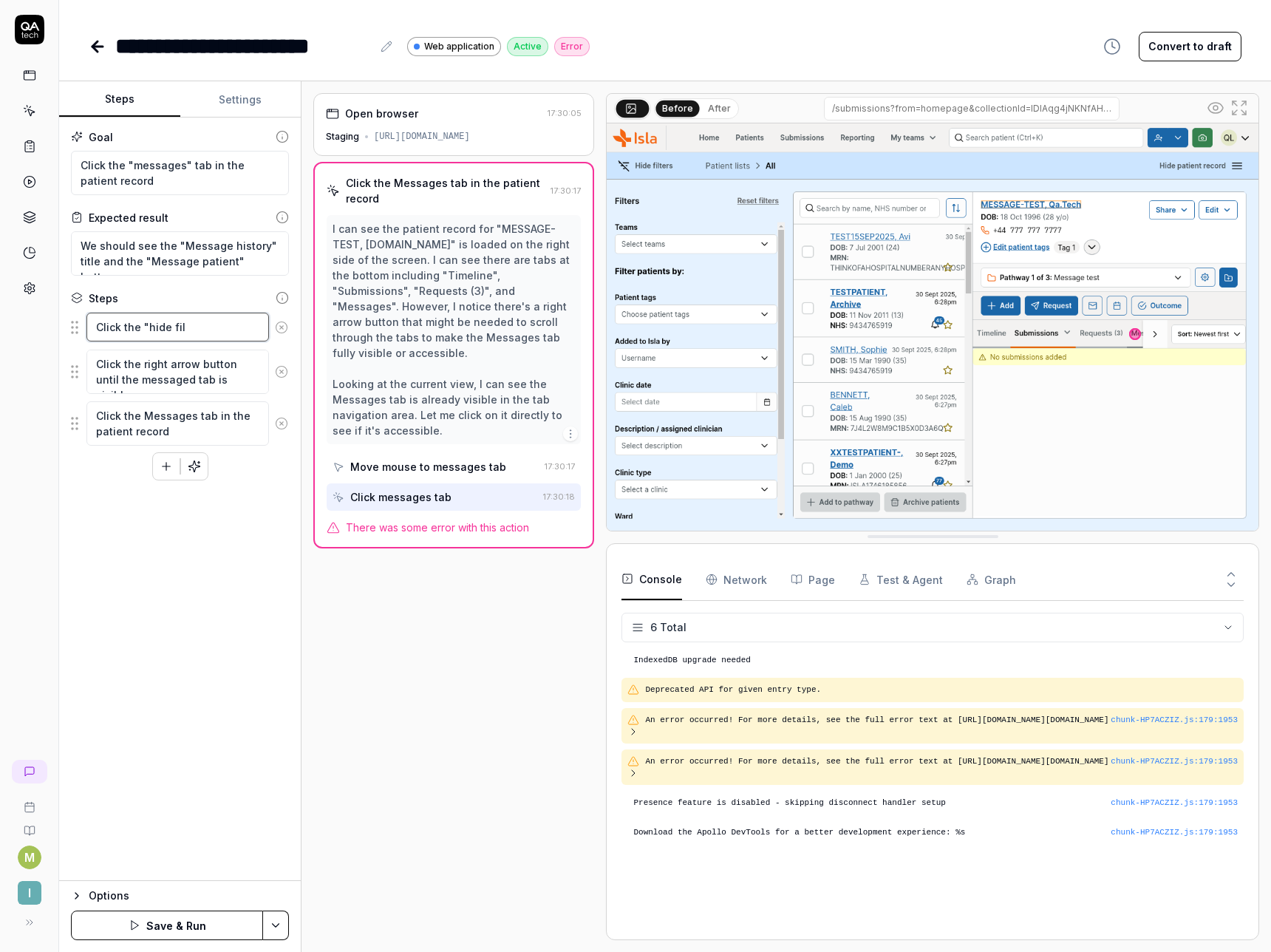
type textarea "Click the "hide filt"
type textarea "*"
type textarea "Click the "hide filter"
type textarea "*"
type textarea "Click the "hide filtert"
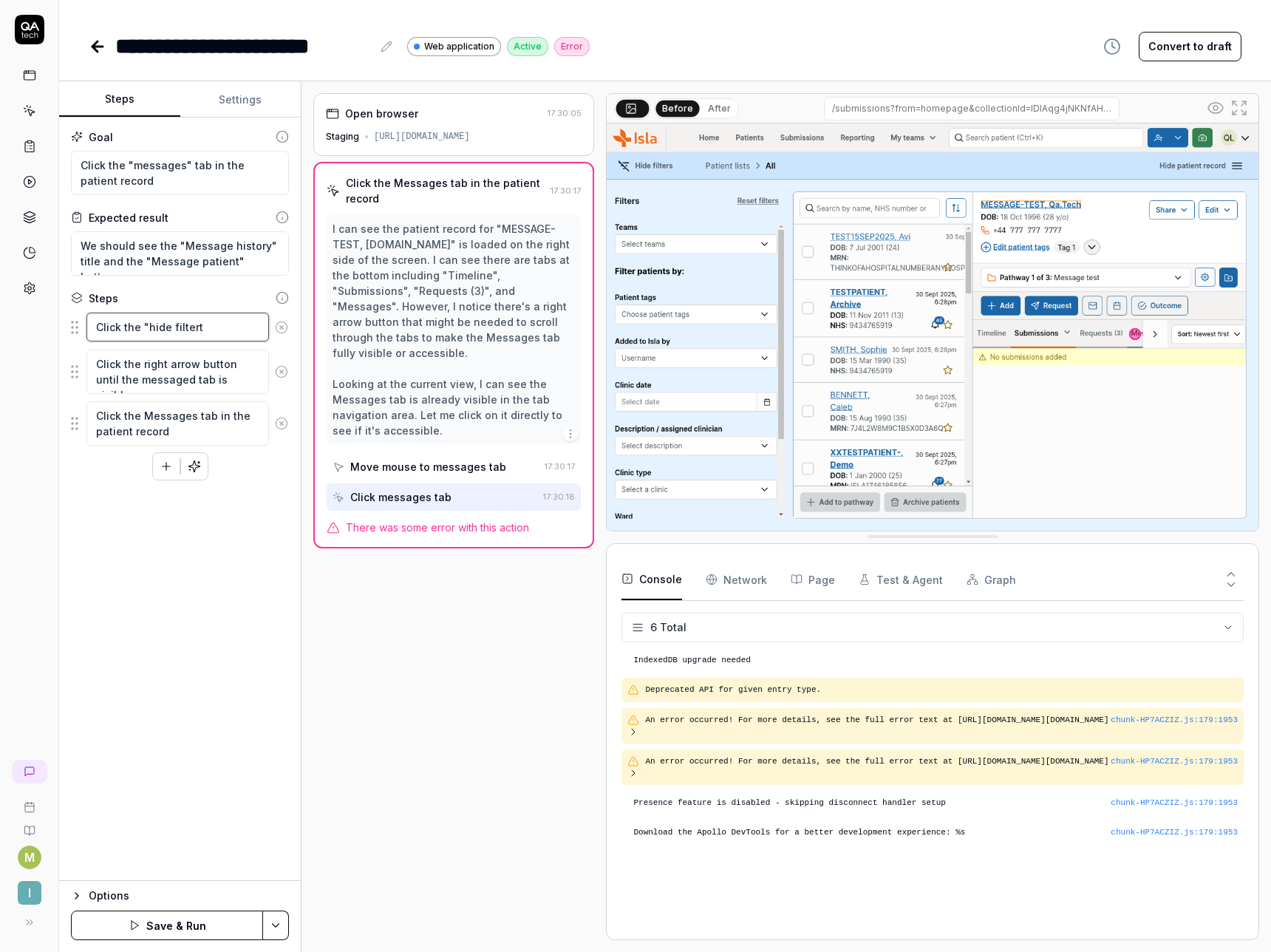
type textarea "*"
type textarea "Click the "hide filterts"
type textarea "*"
type textarea "Click the "hide filtert"
type textarea "*"
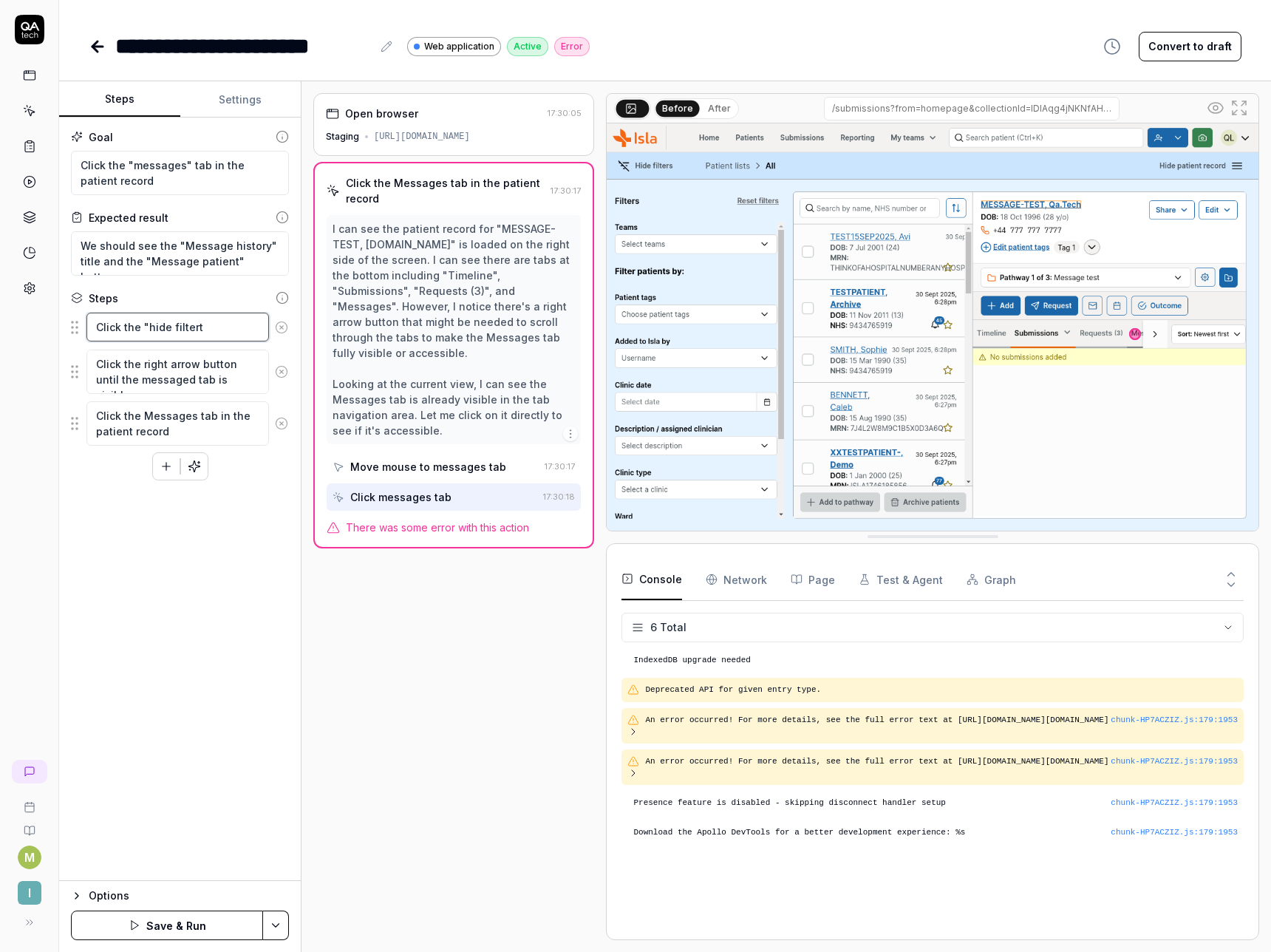
type textarea "Click the "hide filter"
type textarea "*"
type textarea "Click the "hide filters"
type textarea "*"
type textarea "Click the "hide filters""
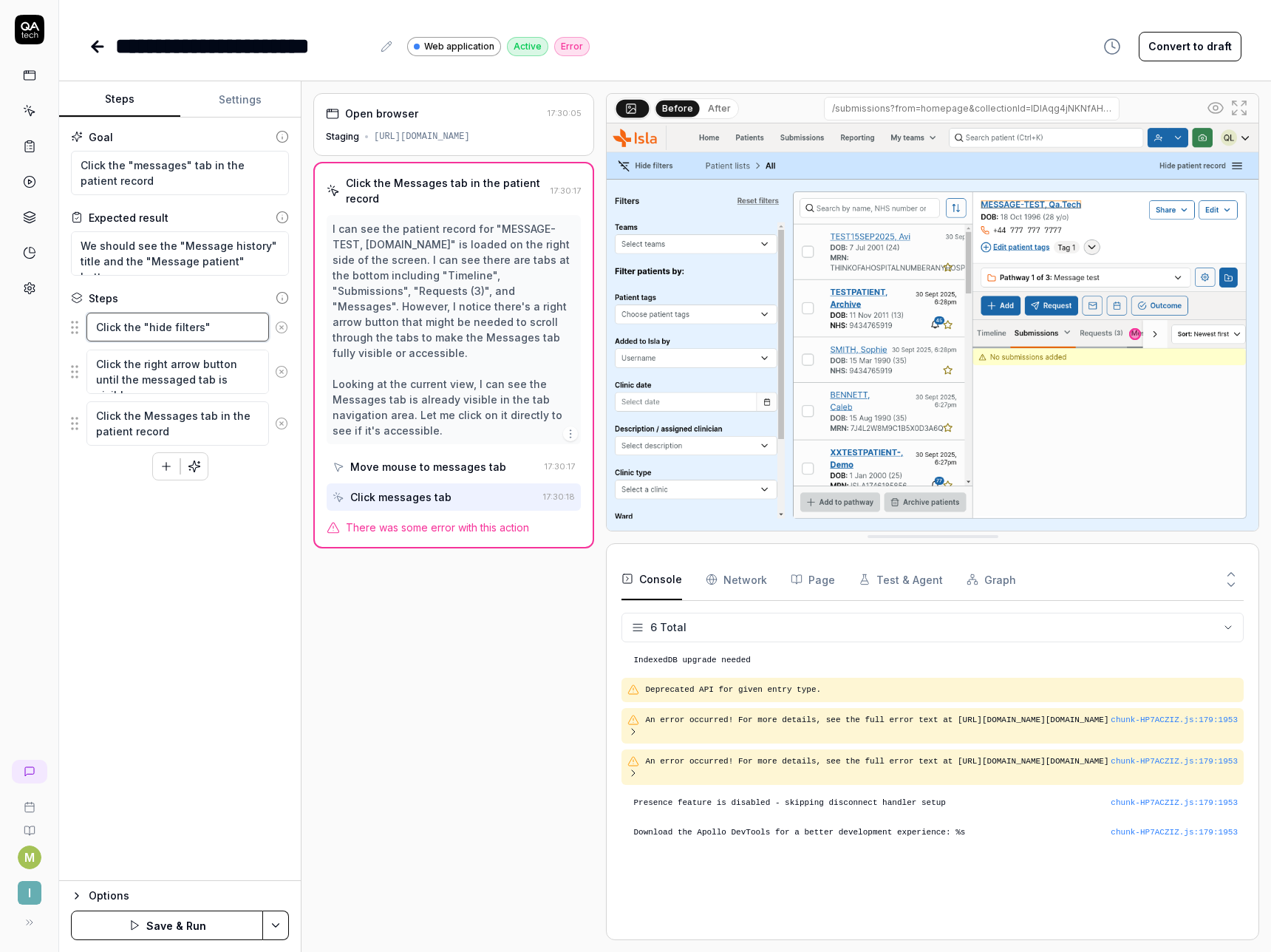
type textarea "*"
type textarea "Click the "hide filters" b"
type textarea "*"
type textarea "Click the "hide filters" bu"
type textarea "*"
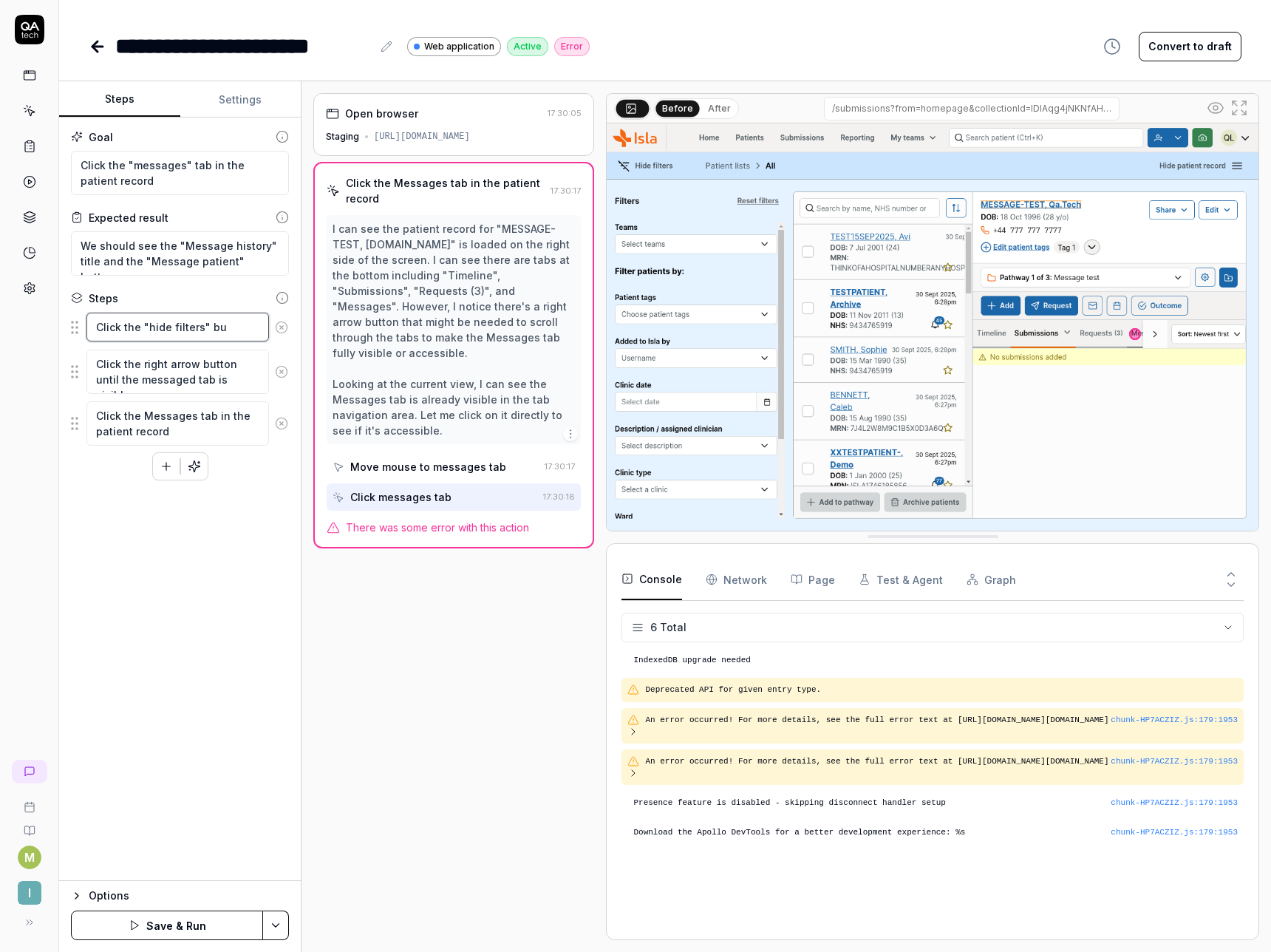
type textarea "Click the "hide filters" but"
type textarea "*"
type textarea "Click the "hide filters" butt"
type textarea "*"
type textarea "Click the "hide filters" butto"
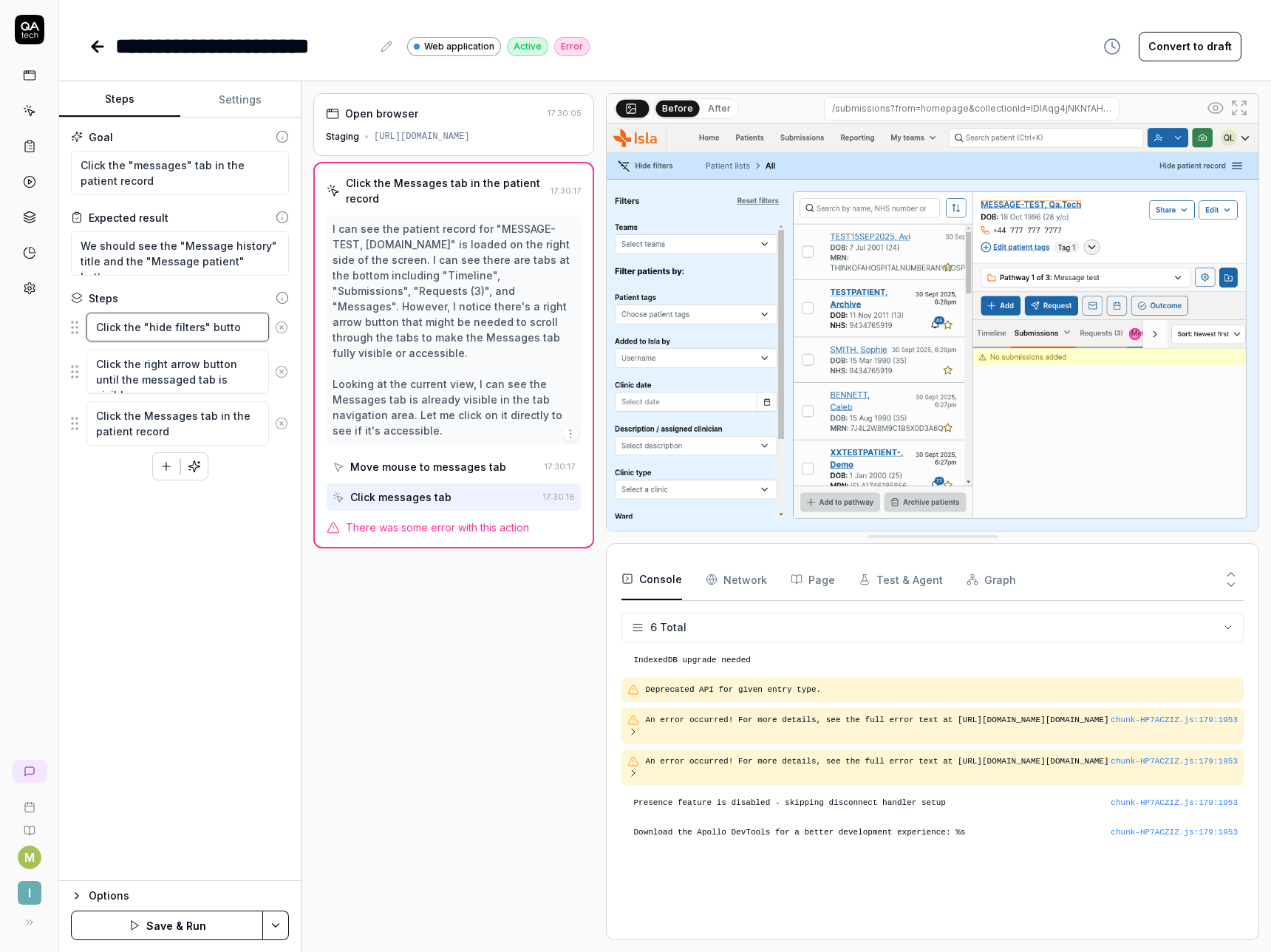
type textarea "*"
type textarea "Click the "hide filters" button"
click at [166, 923] on button "Save & Run" at bounding box center [167, 925] width 192 height 29
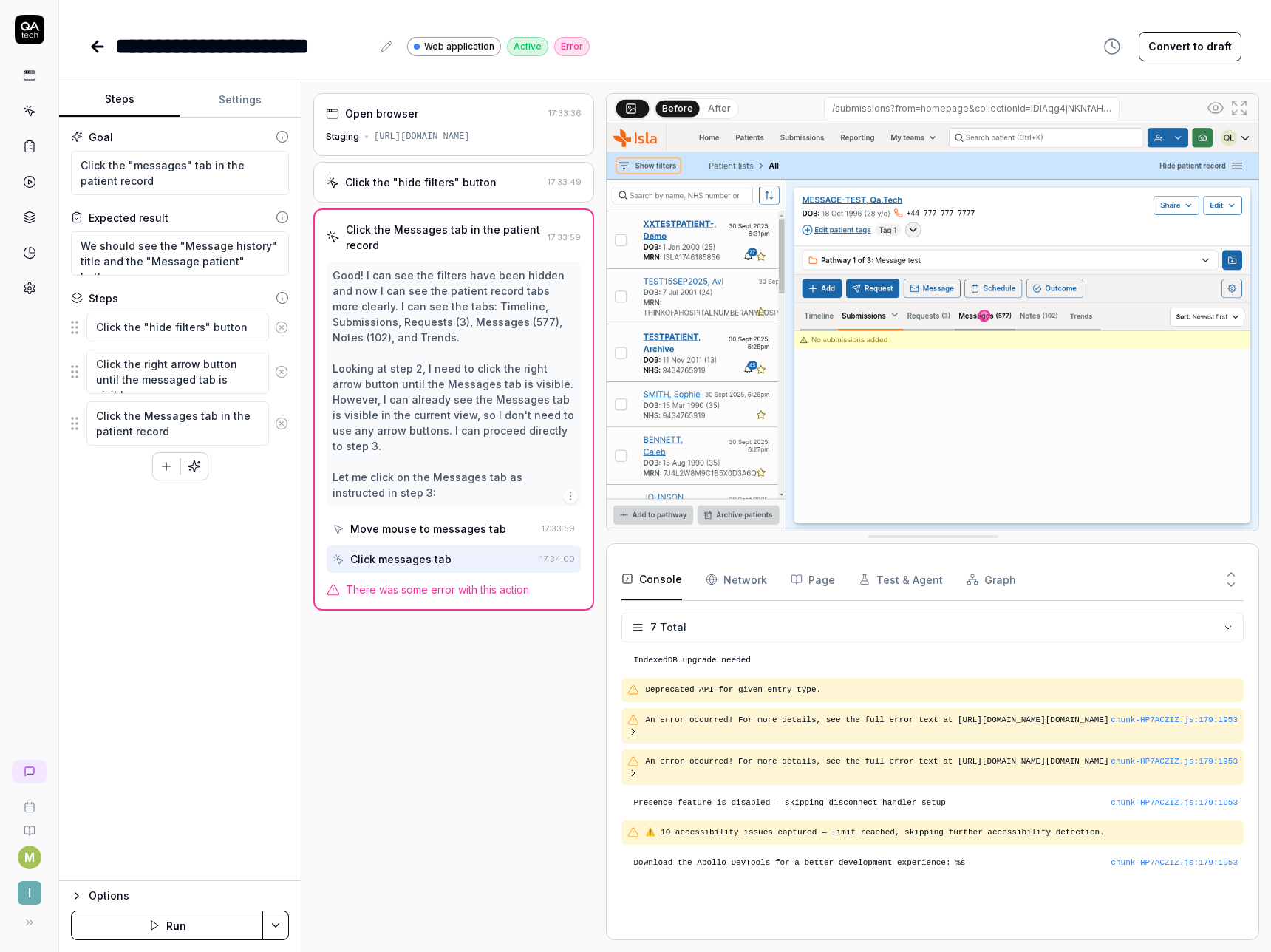
click at [1227, 626] on html "**********" at bounding box center [636, 476] width 1271 height 952
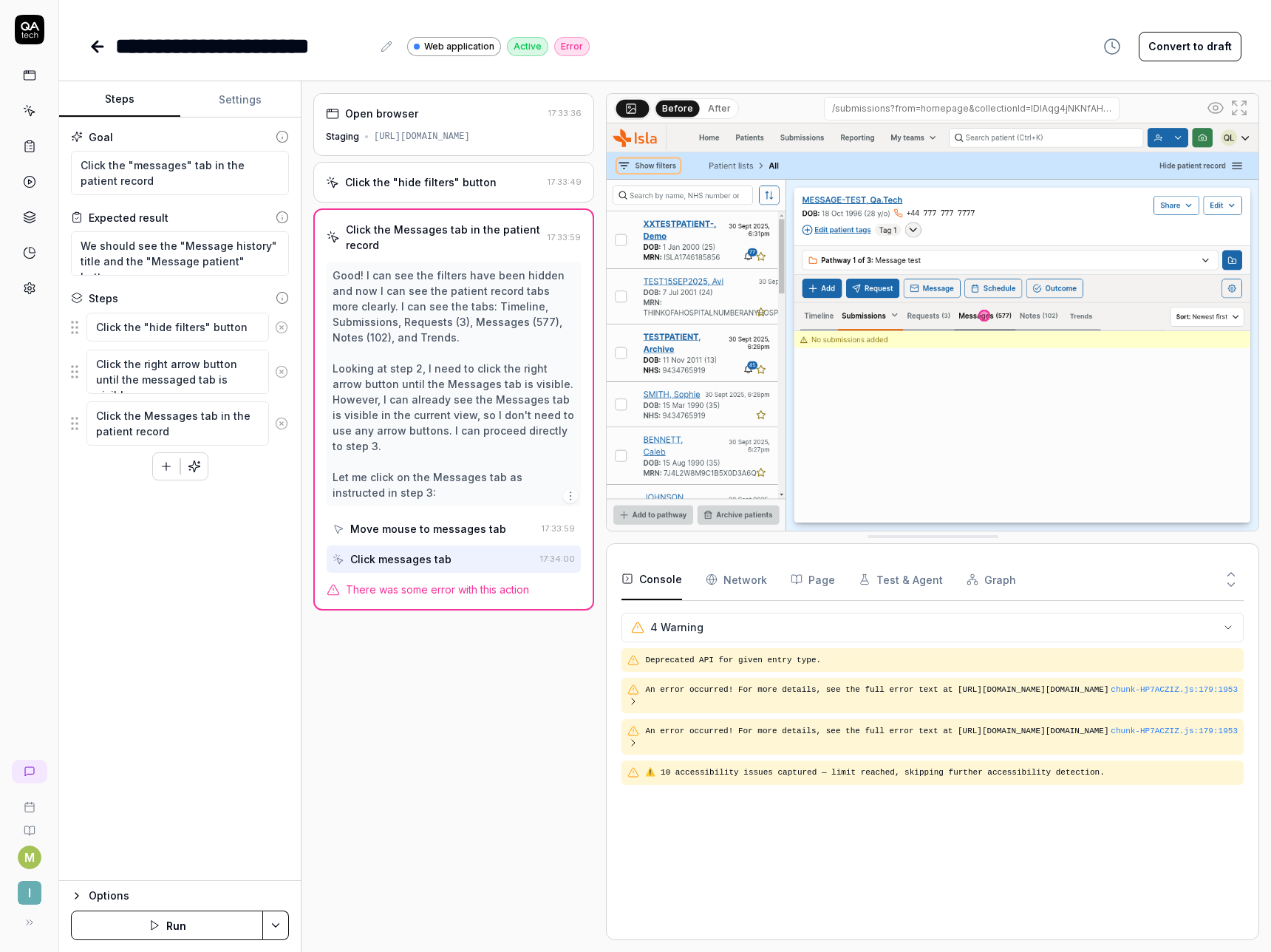
click at [665, 625] on html "**********" at bounding box center [636, 476] width 1271 height 952
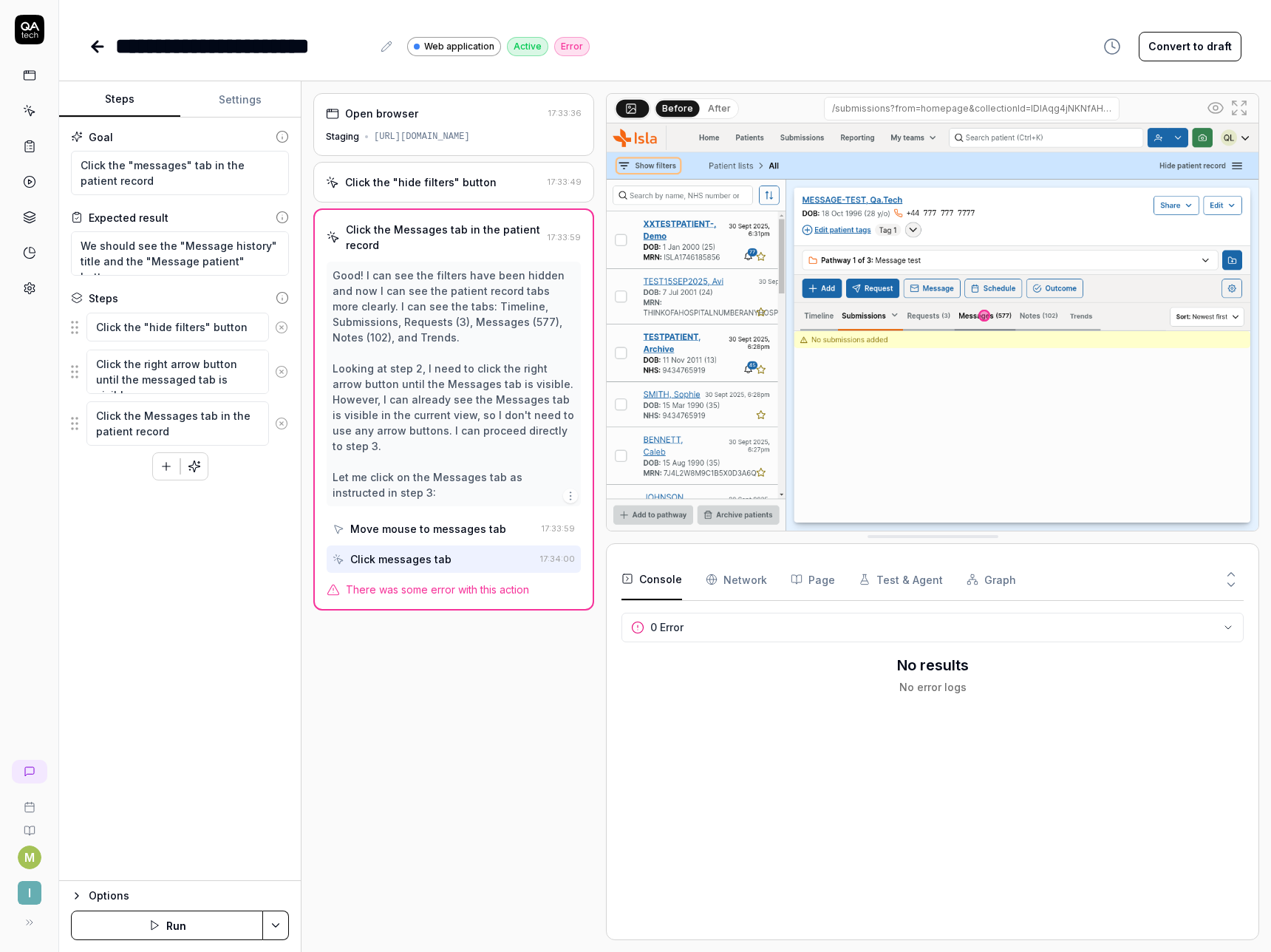
click at [663, 627] on html "**********" at bounding box center [636, 476] width 1271 height 952
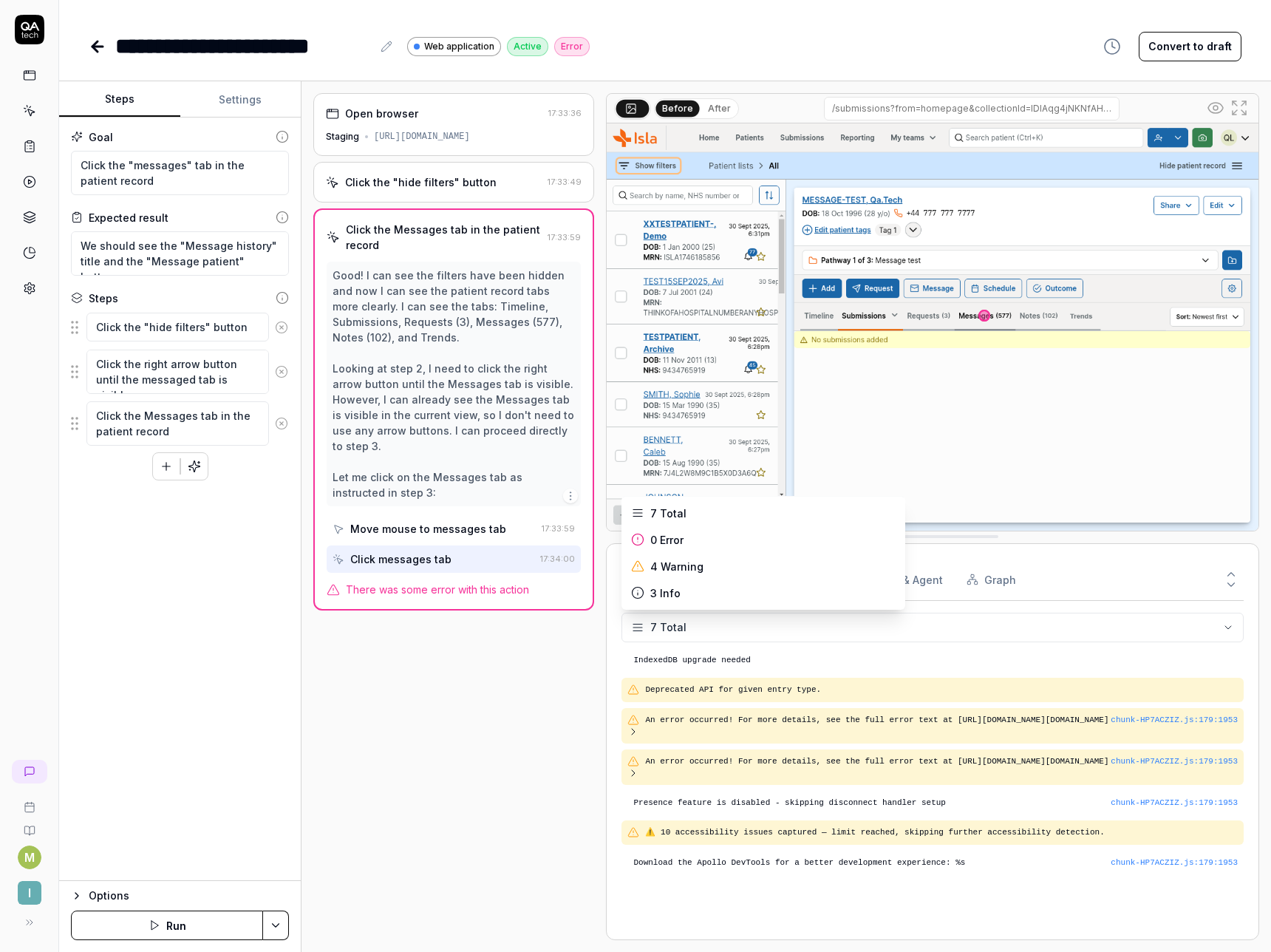
click at [674, 623] on html "**********" at bounding box center [636, 476] width 1271 height 952
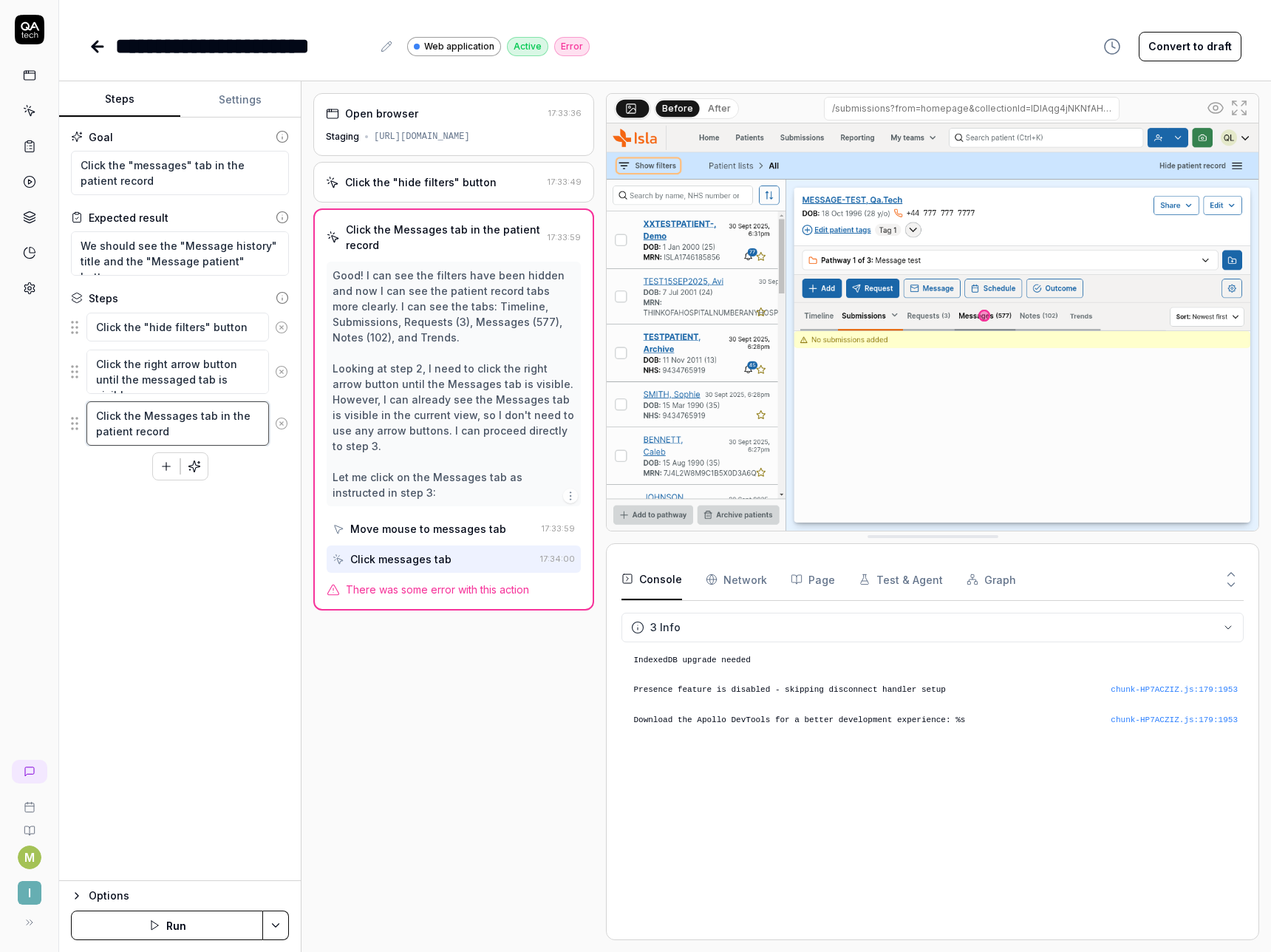
click at [219, 415] on textarea "Click the Messages tab in the patient record" at bounding box center [178, 423] width 182 height 44
click at [231, 431] on textarea "Click the Messages tab in the patient record" at bounding box center [178, 423] width 182 height 44
drag, startPoint x: 231, startPoint y: 431, endPoint x: 99, endPoint y: 407, distance: 134.2
click at [99, 407] on textarea "Click the Messages tab in the patient record" at bounding box center [178, 423] width 182 height 44
type textarea "*"
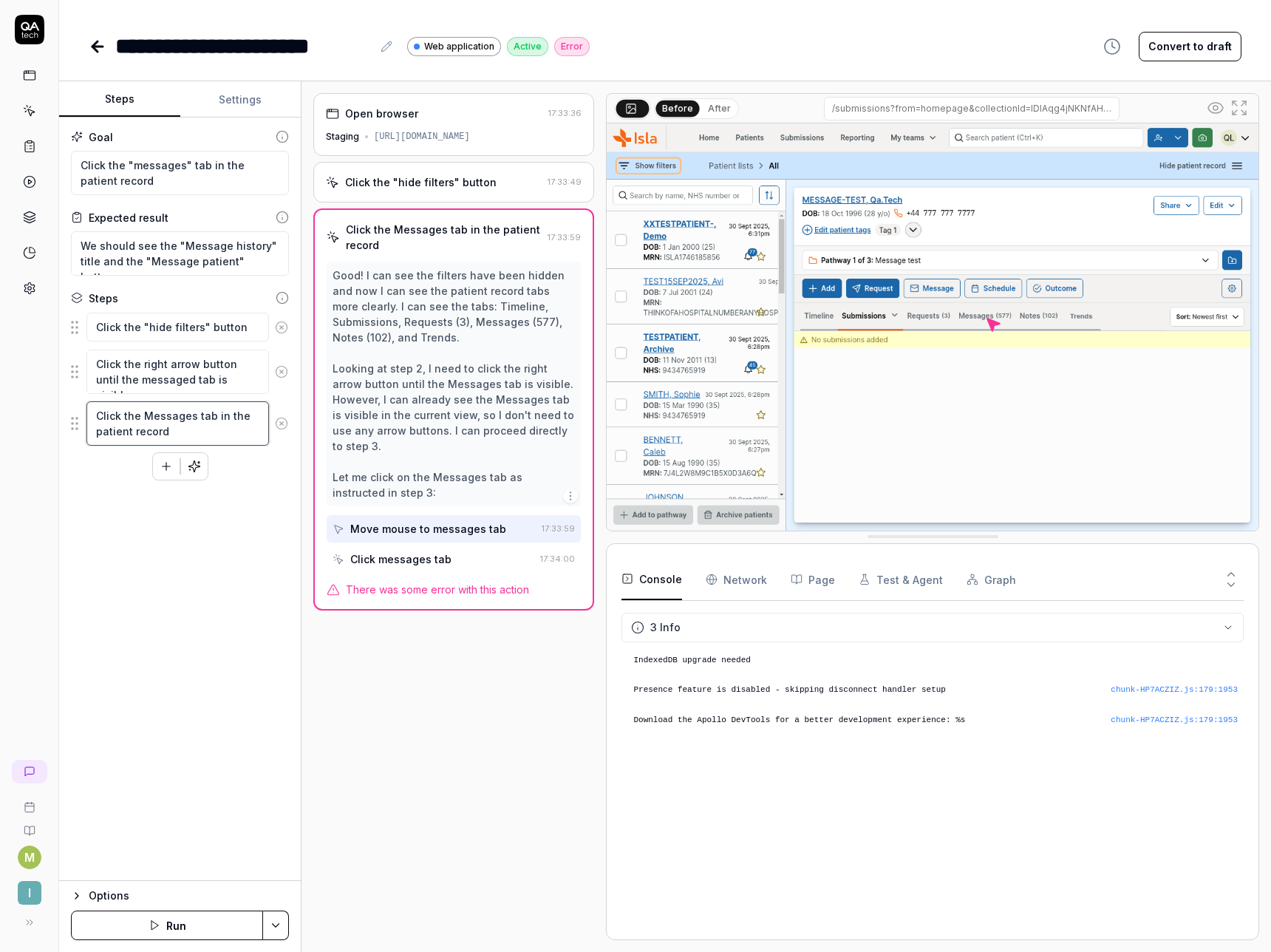
type textarea "C"
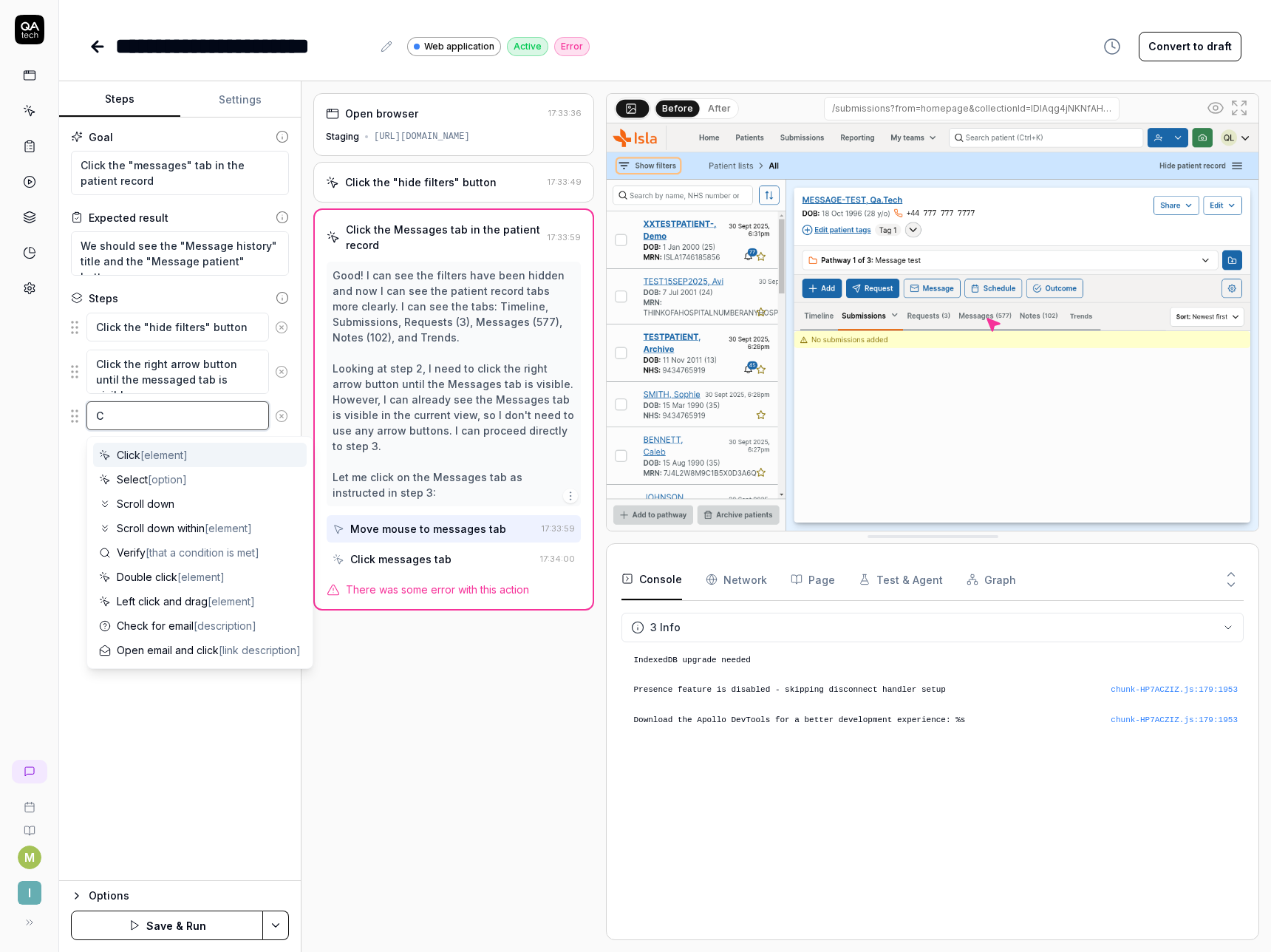
type textarea "*"
type textarea "Cl"
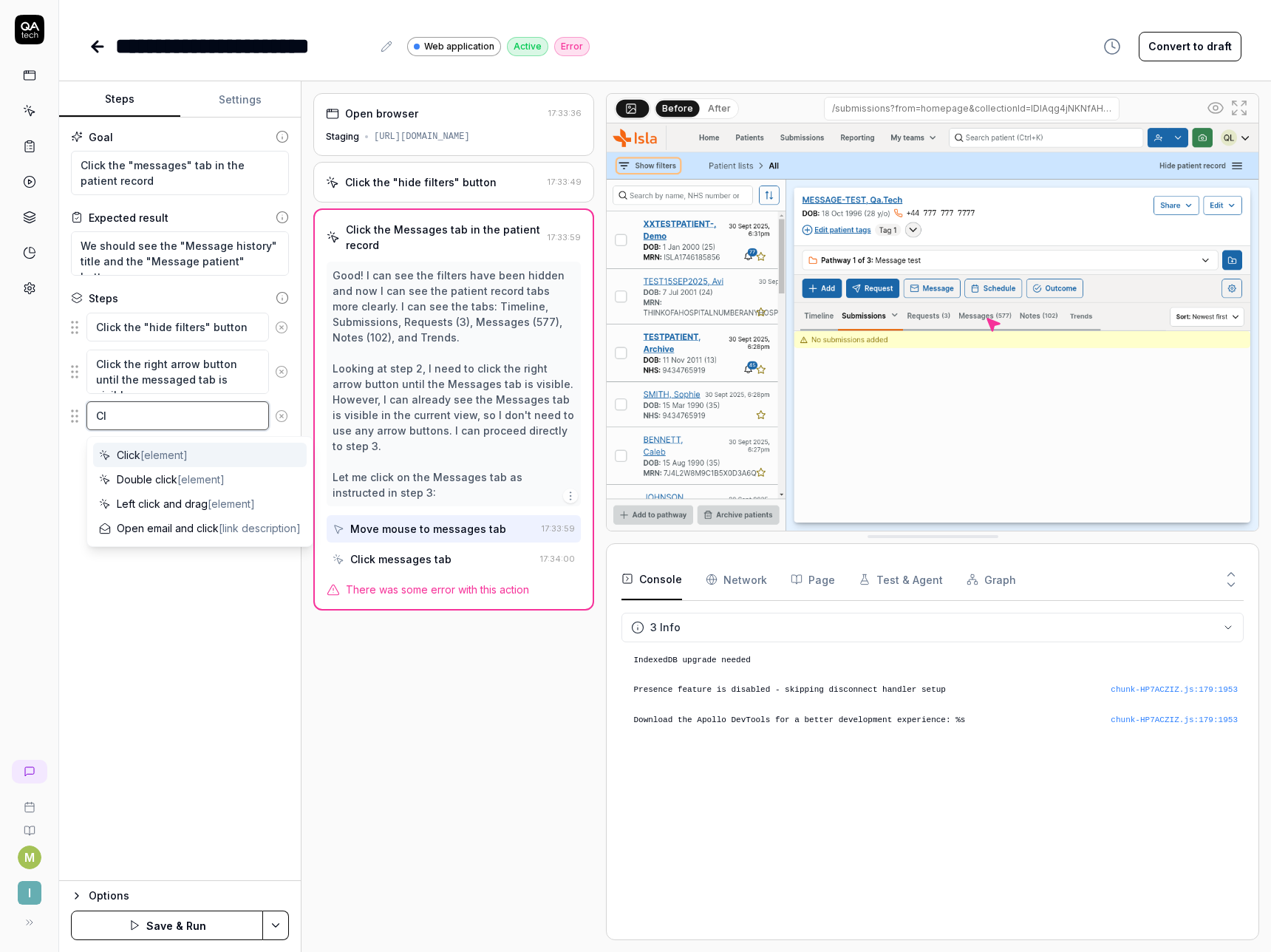
type textarea "*"
type textarea "Cli"
type textarea "*"
type textarea "Clic"
type textarea "*"
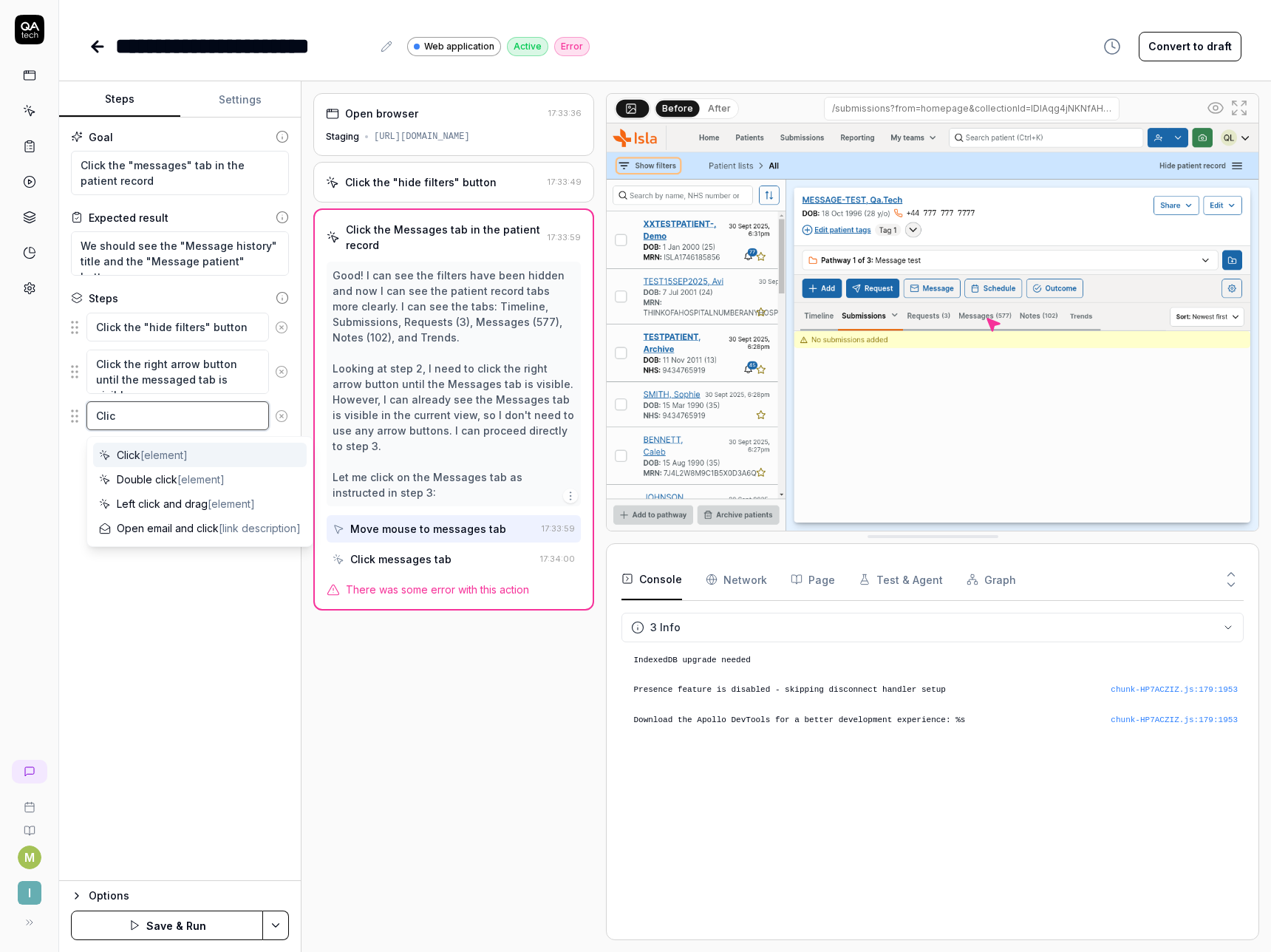
type textarea "Click"
type textarea "*"
type textarea "Click"
type textarea "*"
type textarea "Click ""
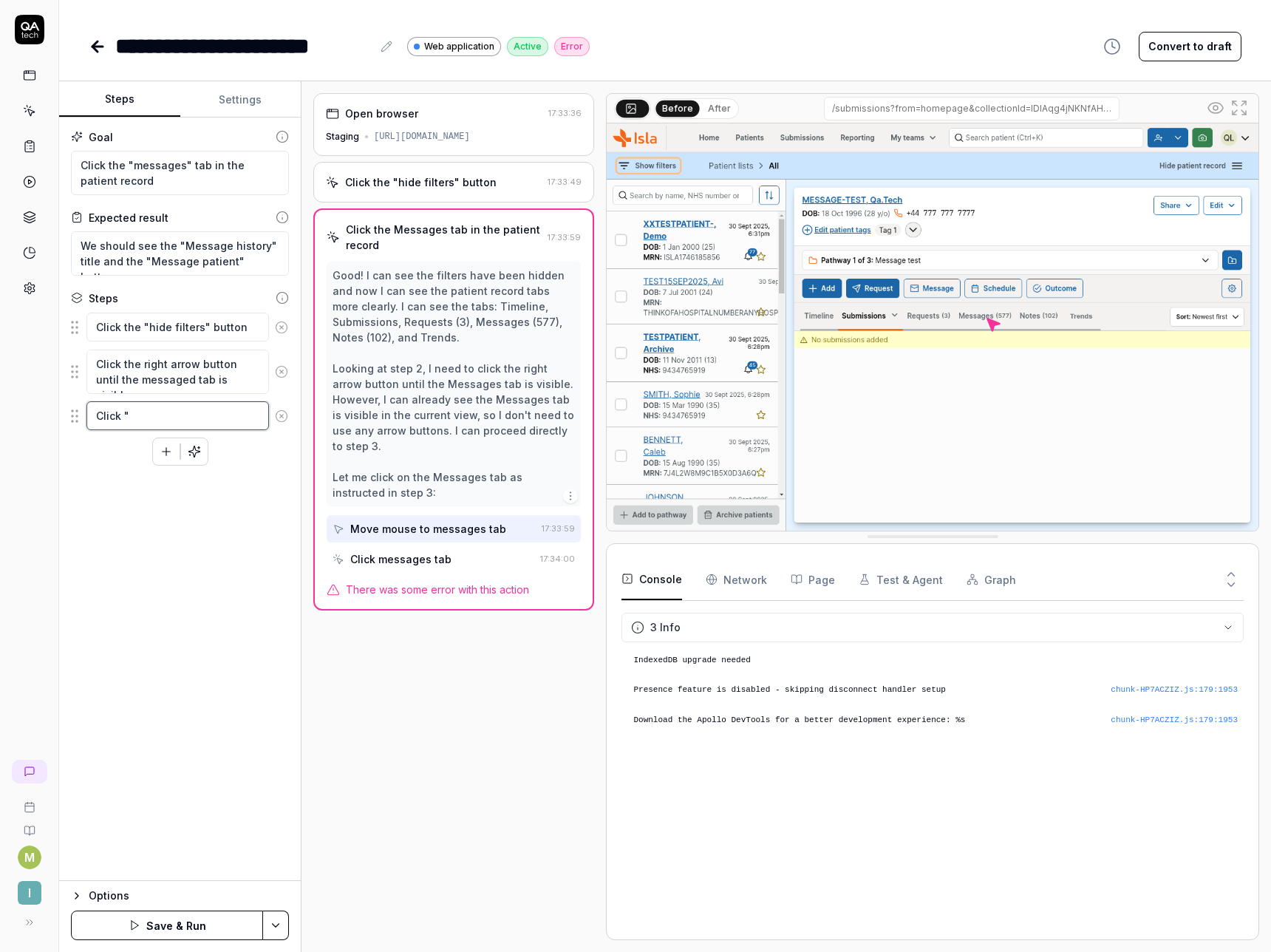
type textarea "*"
type textarea "Click "m"
type textarea "*"
type textarea "Click "me"
type textarea "*"
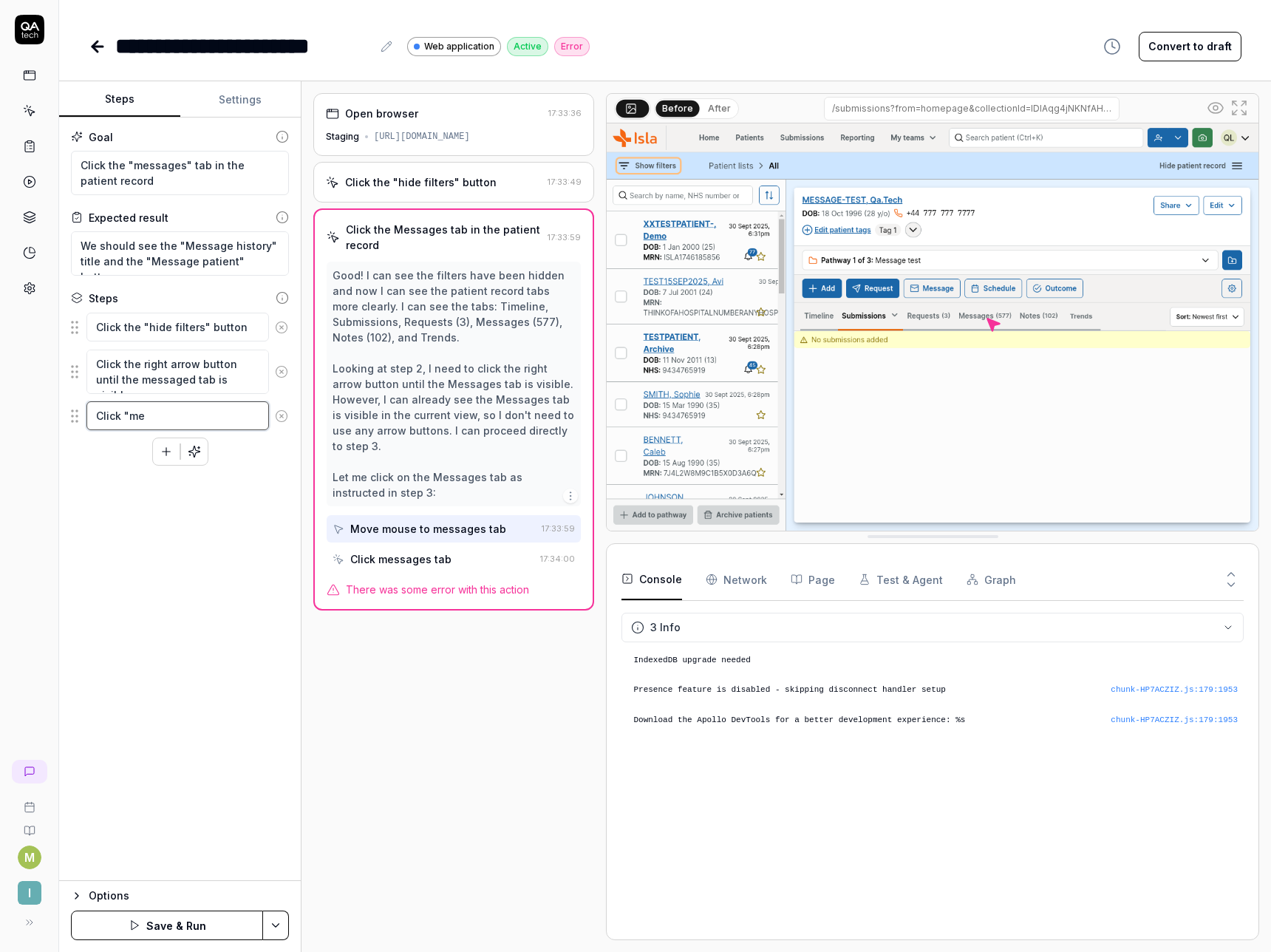
type textarea "Click "mes"
type textarea "*"
type textarea "Click "mess"
type textarea "*"
type textarea "Click "messa"
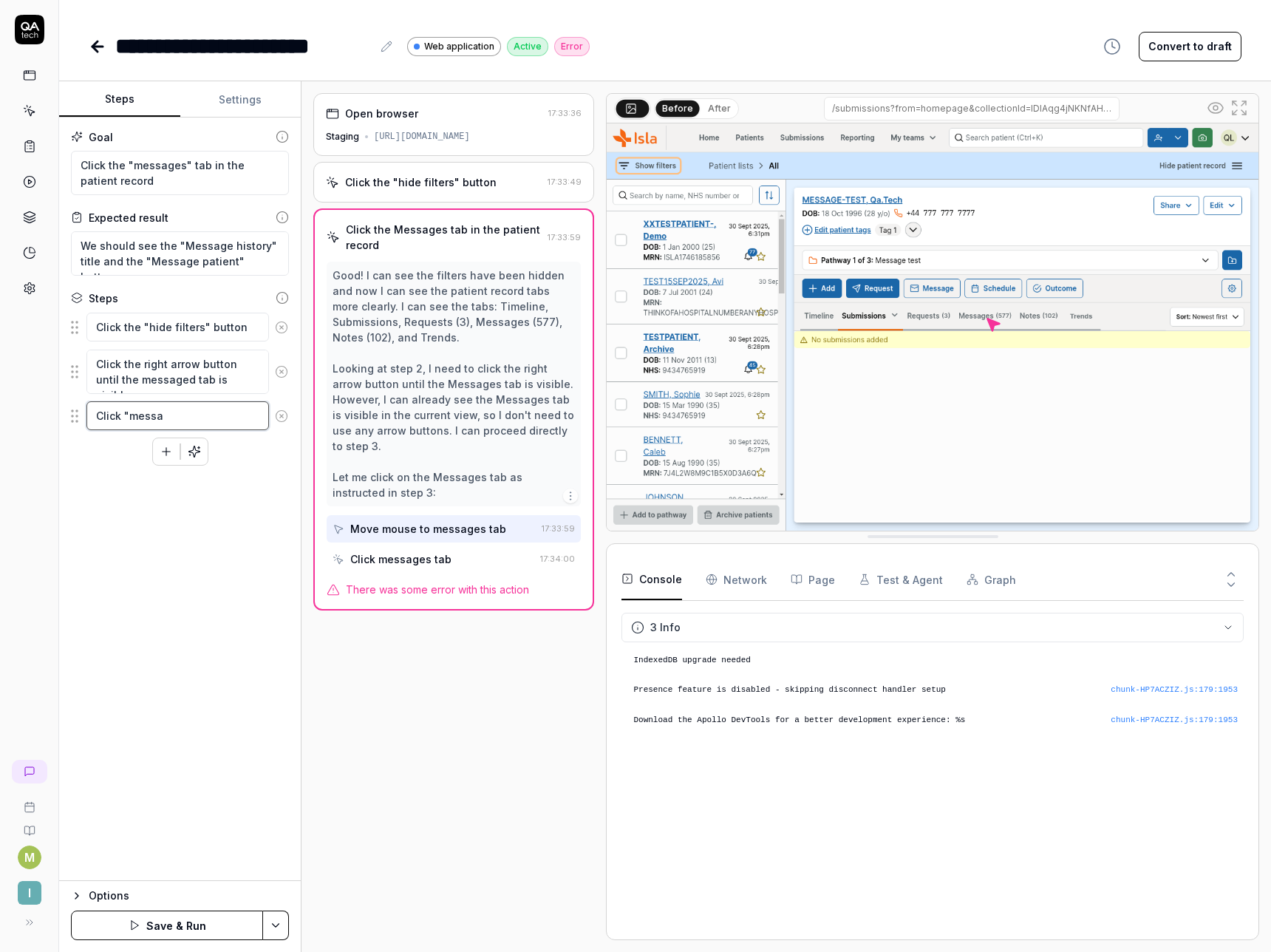
type textarea "*"
type textarea "Click "messag"
type textarea "*"
type textarea "Click "message"
type textarea "*"
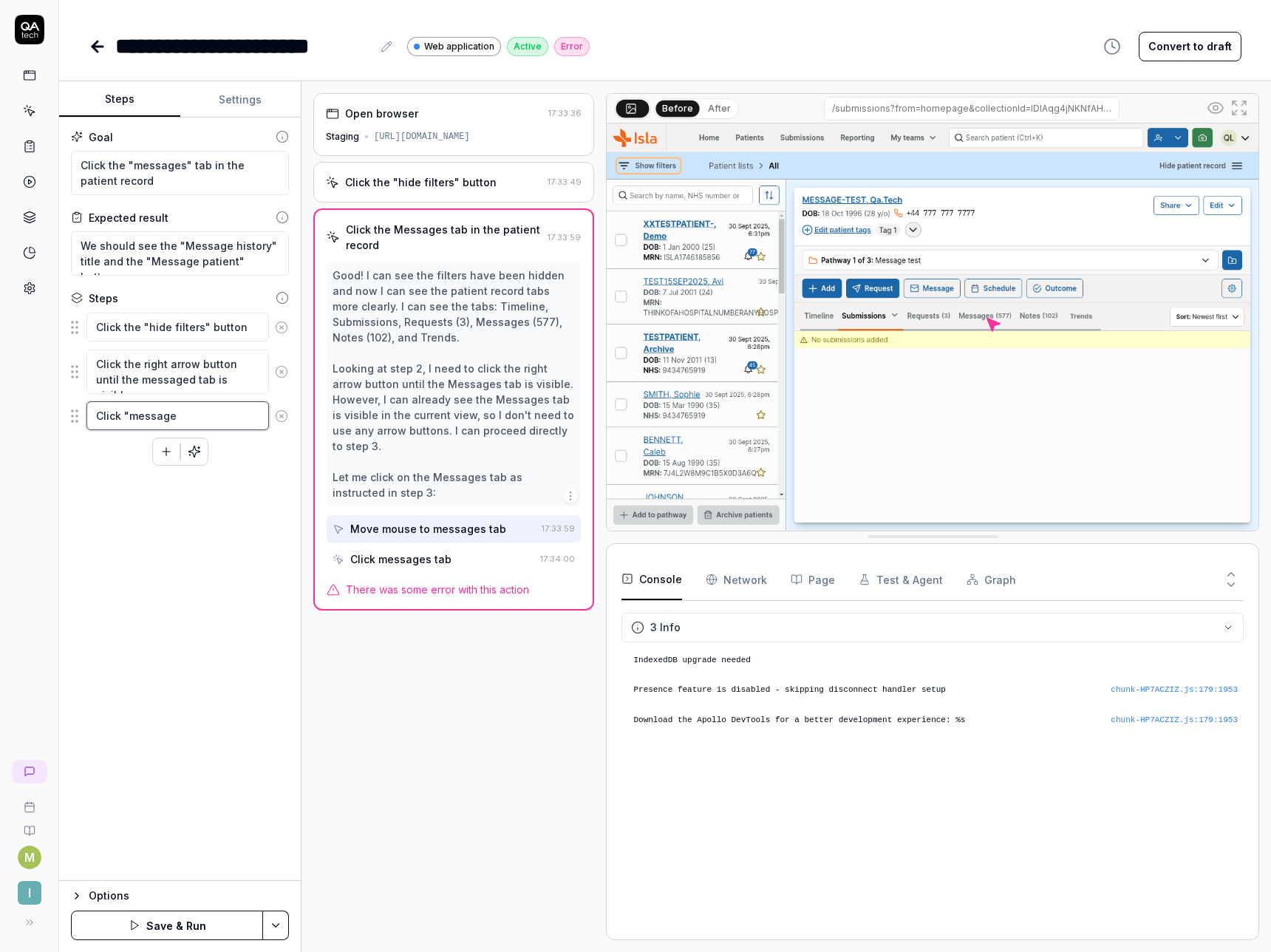
type textarea "Click "messages"
type textarea "*"
type textarea "Click "messages""
click at [157, 651] on div "Goal Click the "messages" tab in the patient record Expected result We should s…" at bounding box center [179, 499] width 242 height 764
click at [158, 914] on button "Save & Run" at bounding box center [167, 925] width 192 height 29
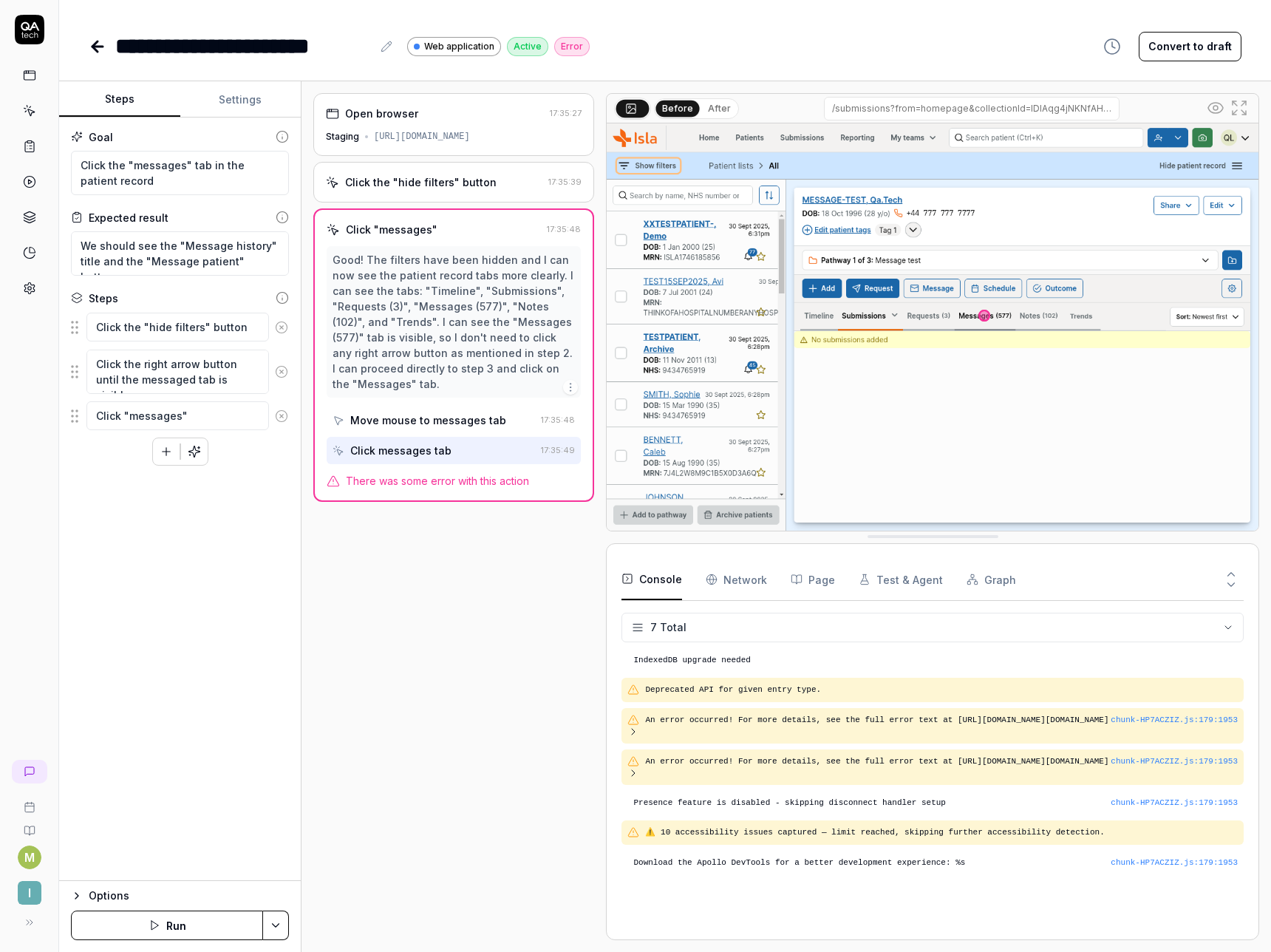
type textarea "*"
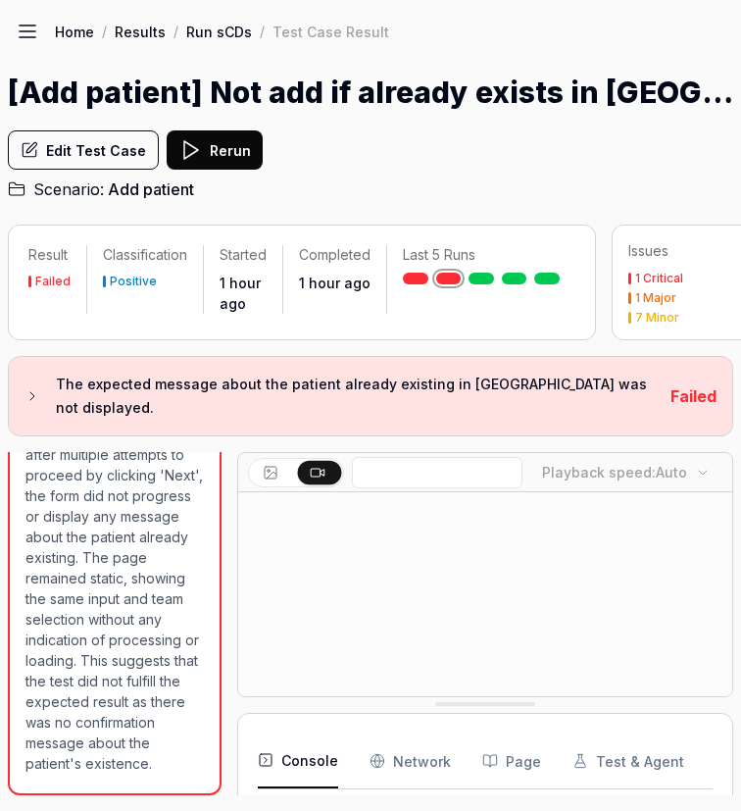
scroll to position [343, 0]
